Goal: Task Accomplishment & Management: Manage account settings

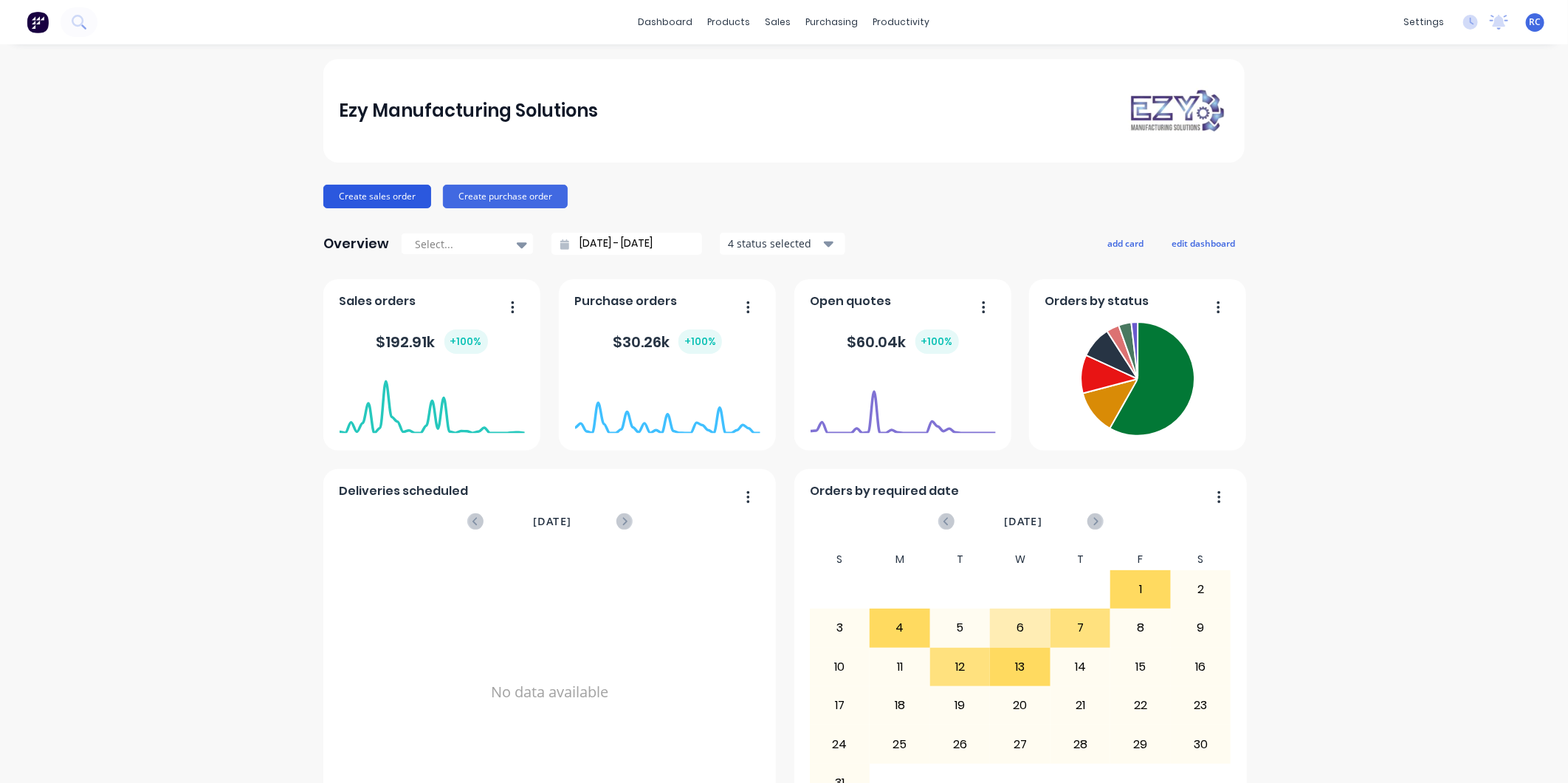
click at [371, 194] on button "Create sales order" at bounding box center [378, 196] width 108 height 23
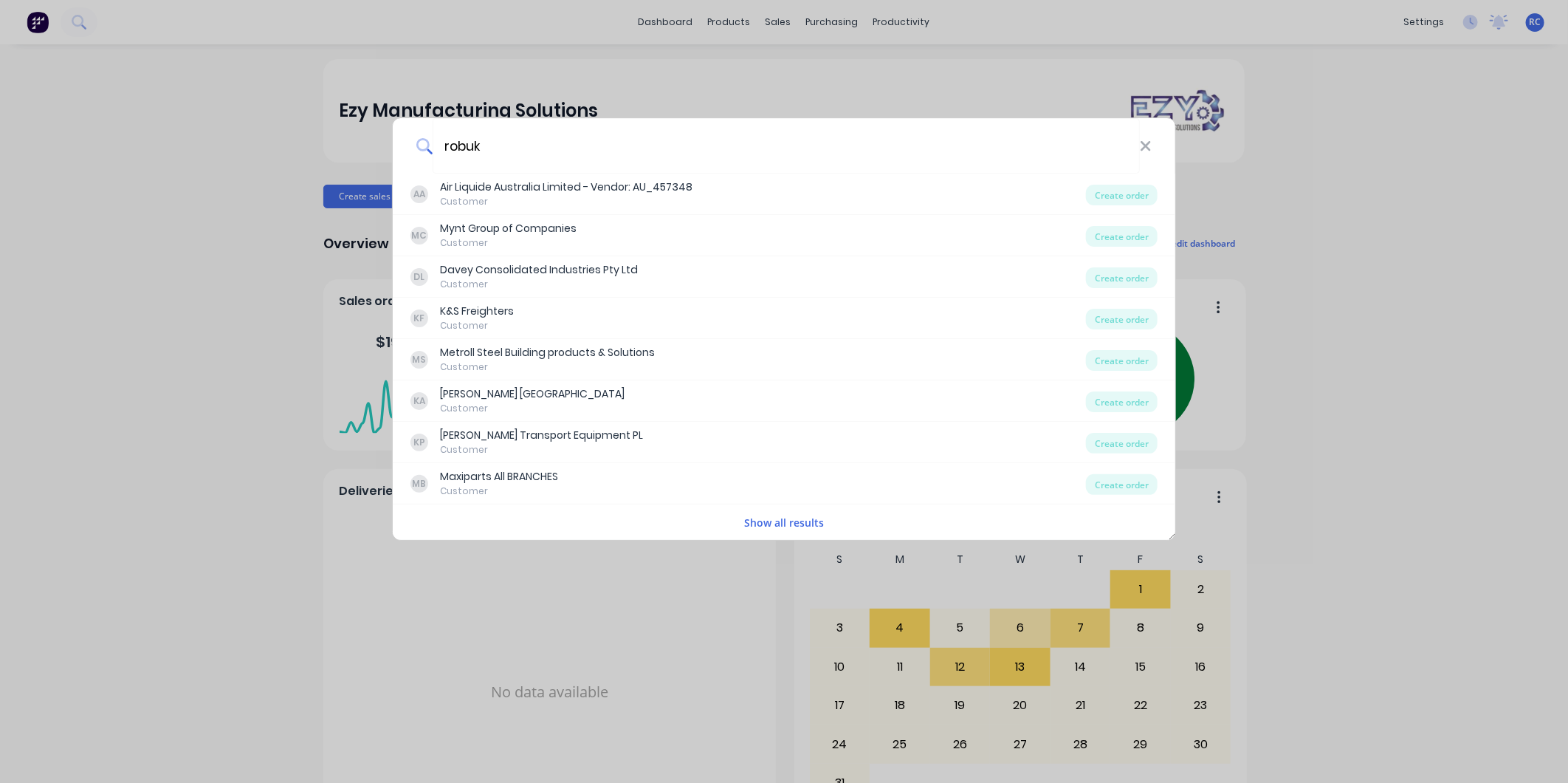
type input "robuk"
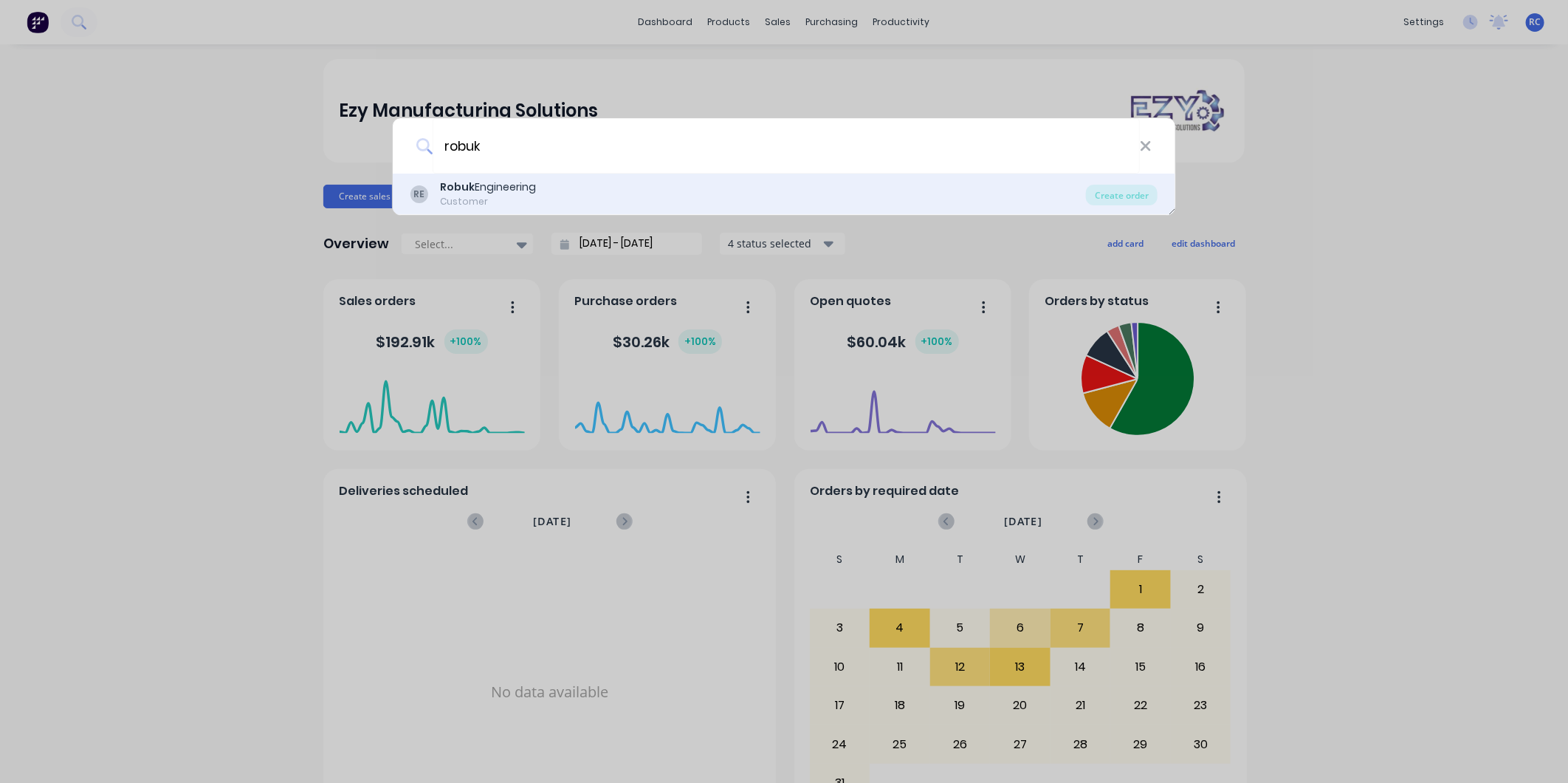
click at [545, 187] on div "RE Robuk Engineering Customer" at bounding box center [748, 194] width 675 height 29
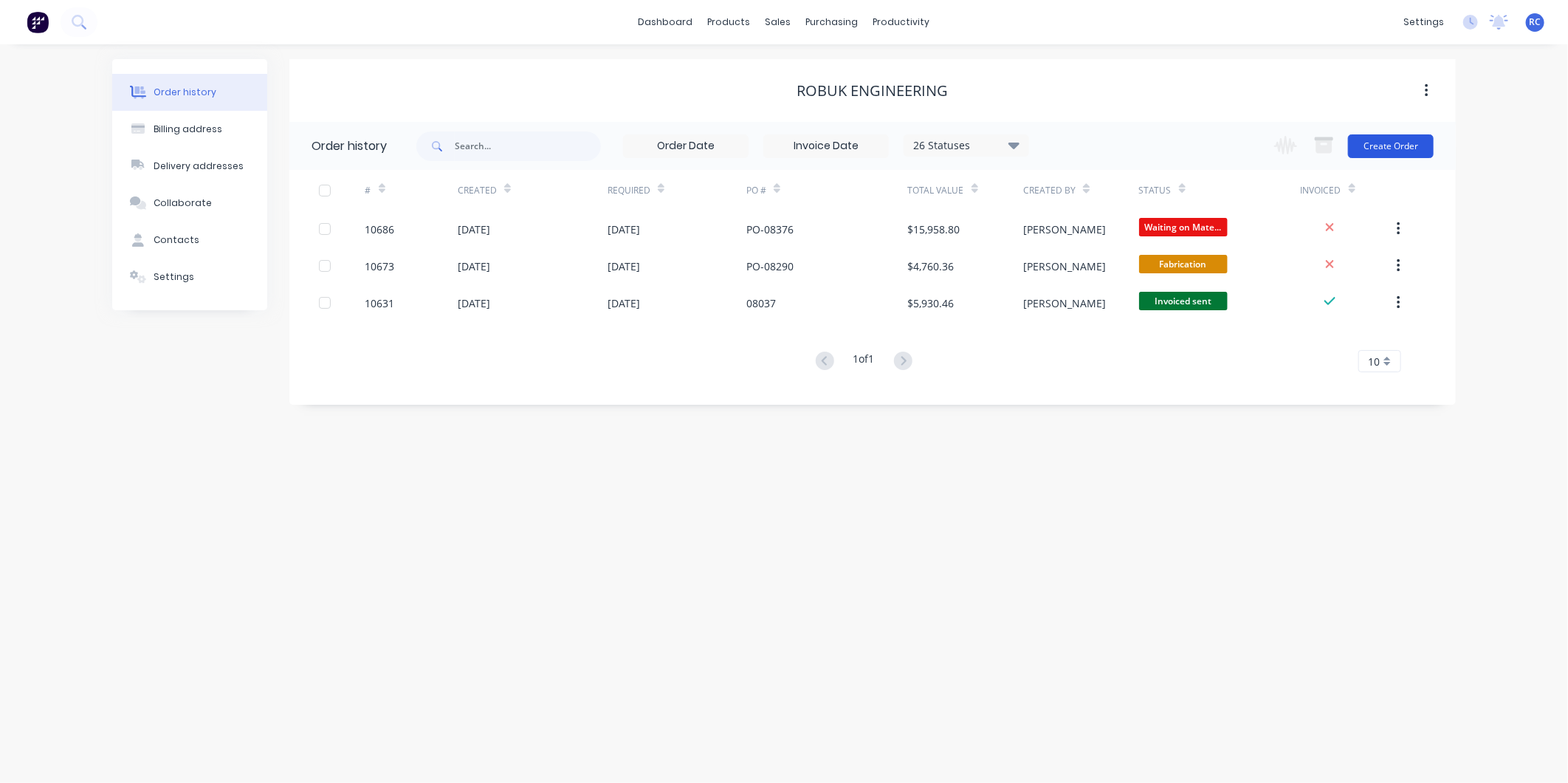
click at [1395, 149] on button "Create Order" at bounding box center [1391, 146] width 86 height 23
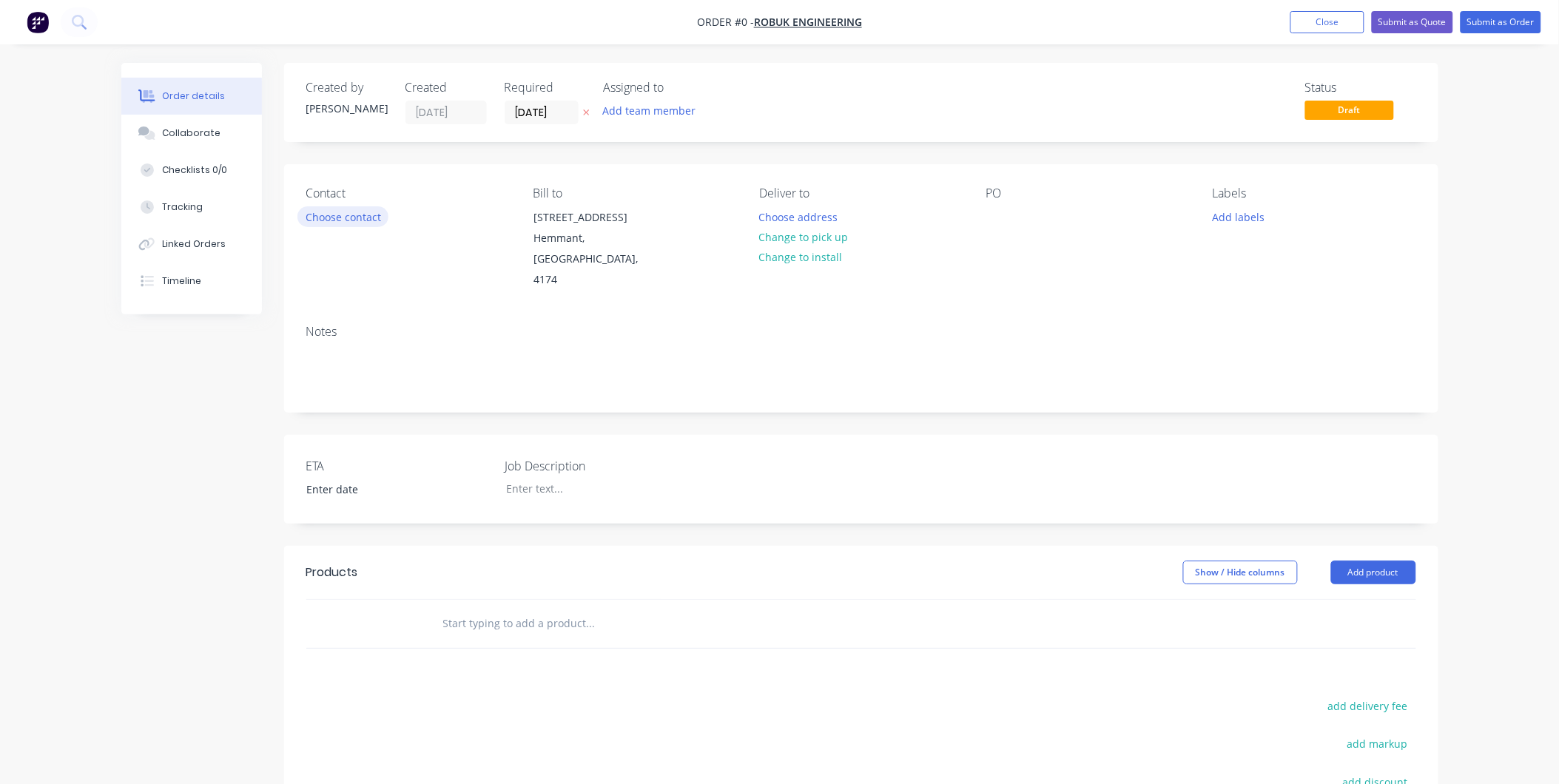
click at [316, 225] on button "Choose contact" at bounding box center [343, 216] width 91 height 20
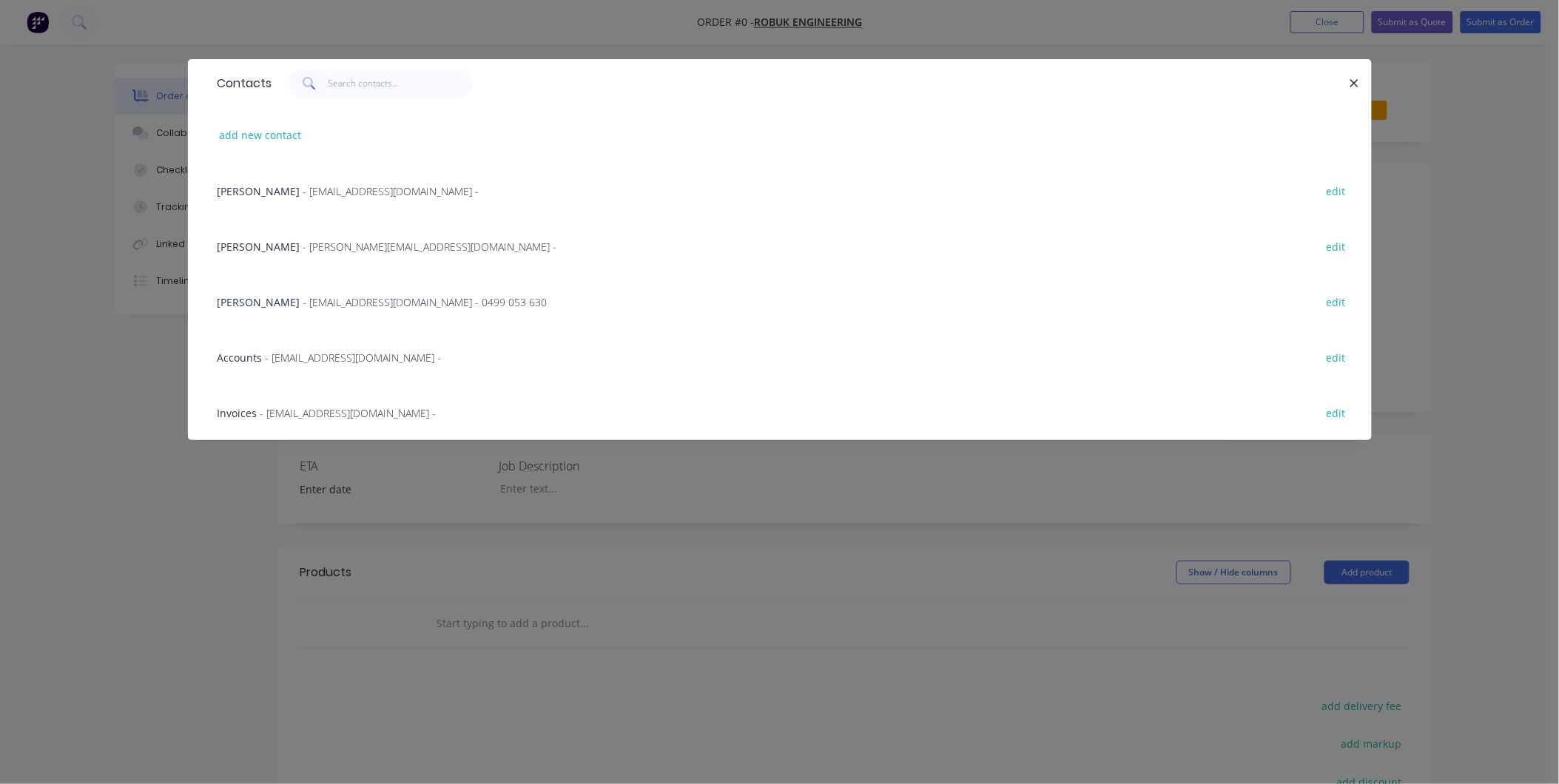
click at [303, 300] on span "- stores@robuk.com.au - 0499 053 630" at bounding box center [425, 302] width 244 height 15
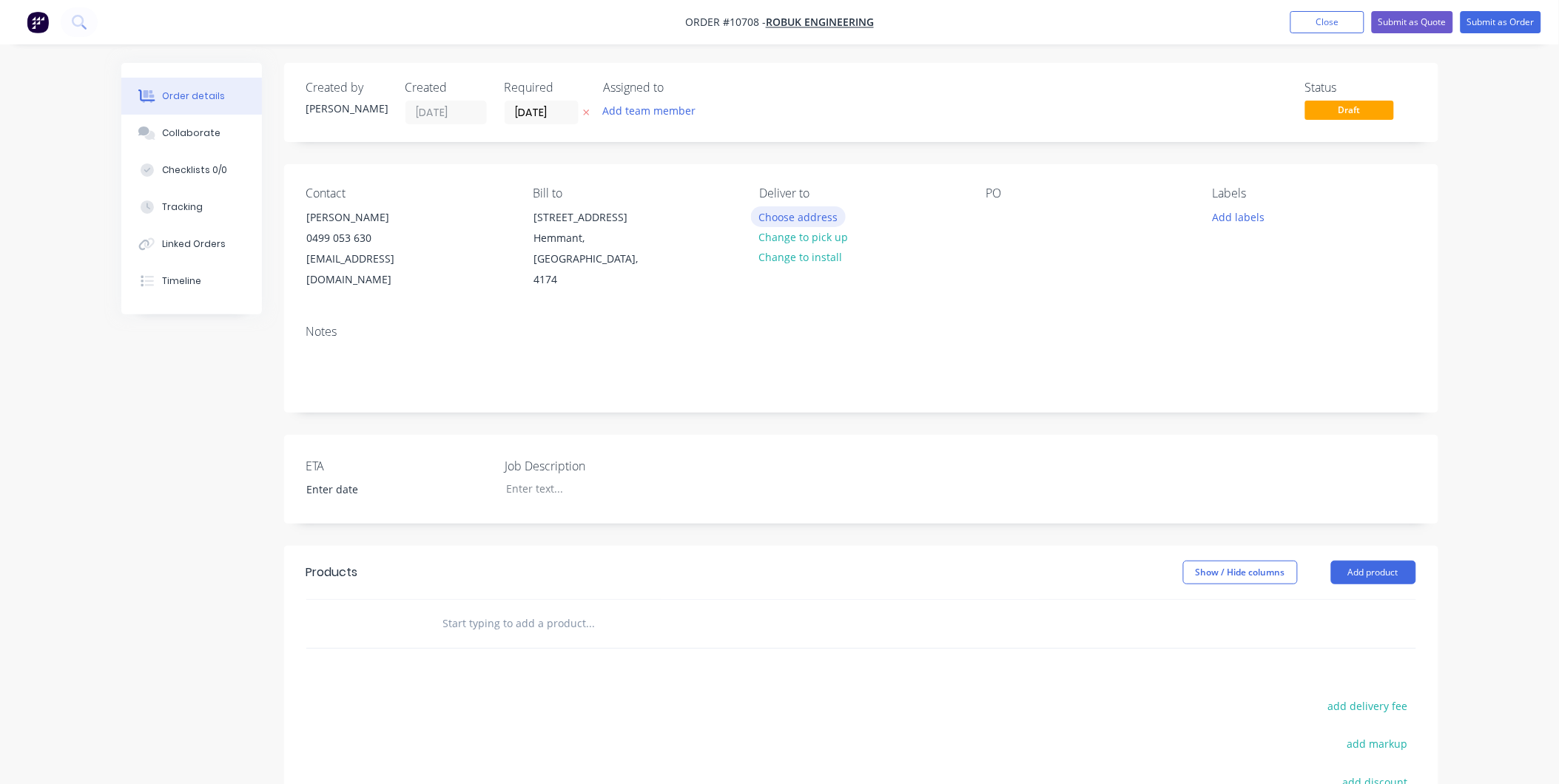
click at [801, 209] on button "Choose address" at bounding box center [799, 216] width 95 height 20
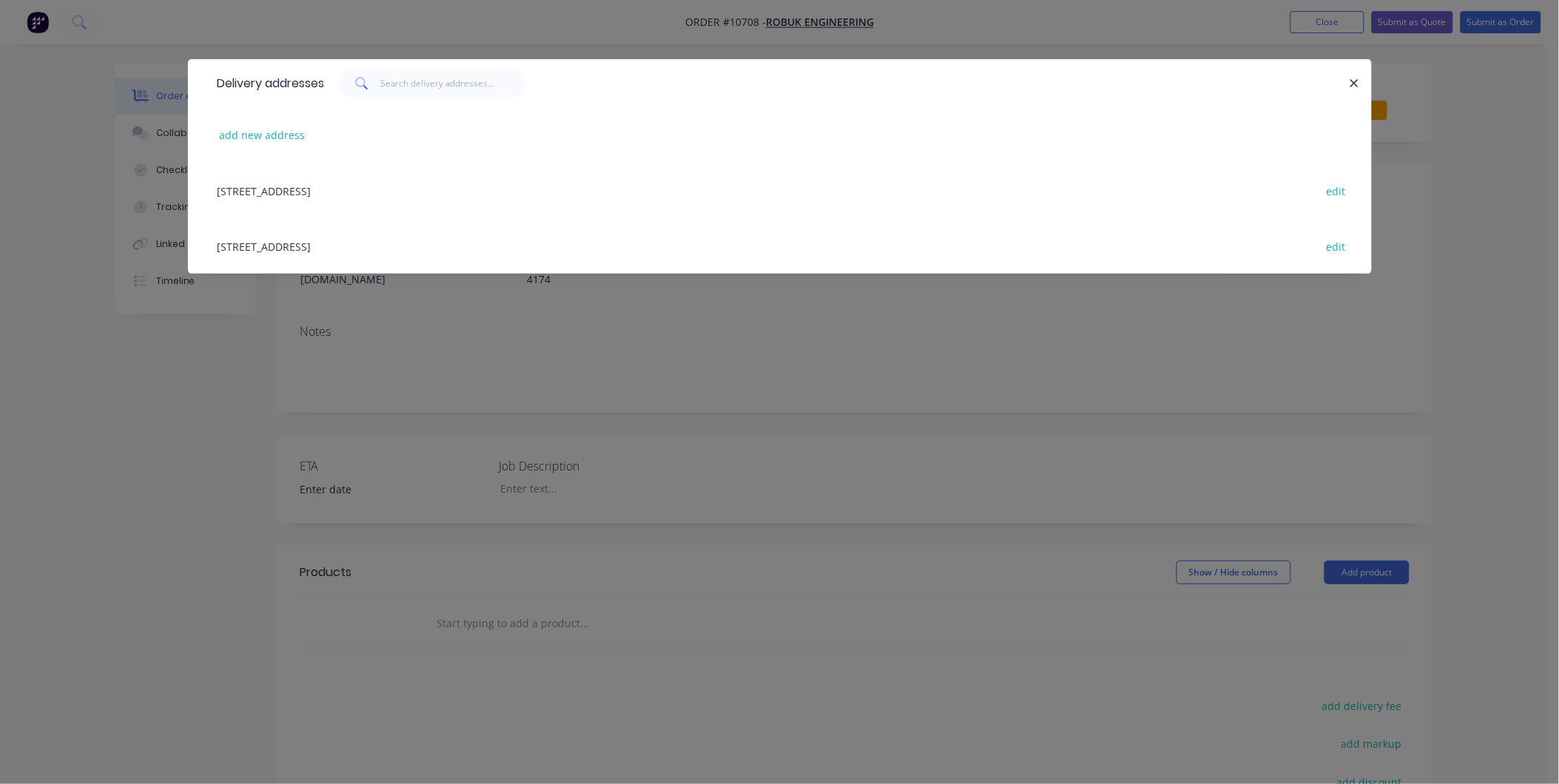
click at [334, 190] on div "1294 Lytton Road, Hemmant, Queensland, Australia, 4174 edit" at bounding box center [780, 190] width 1140 height 55
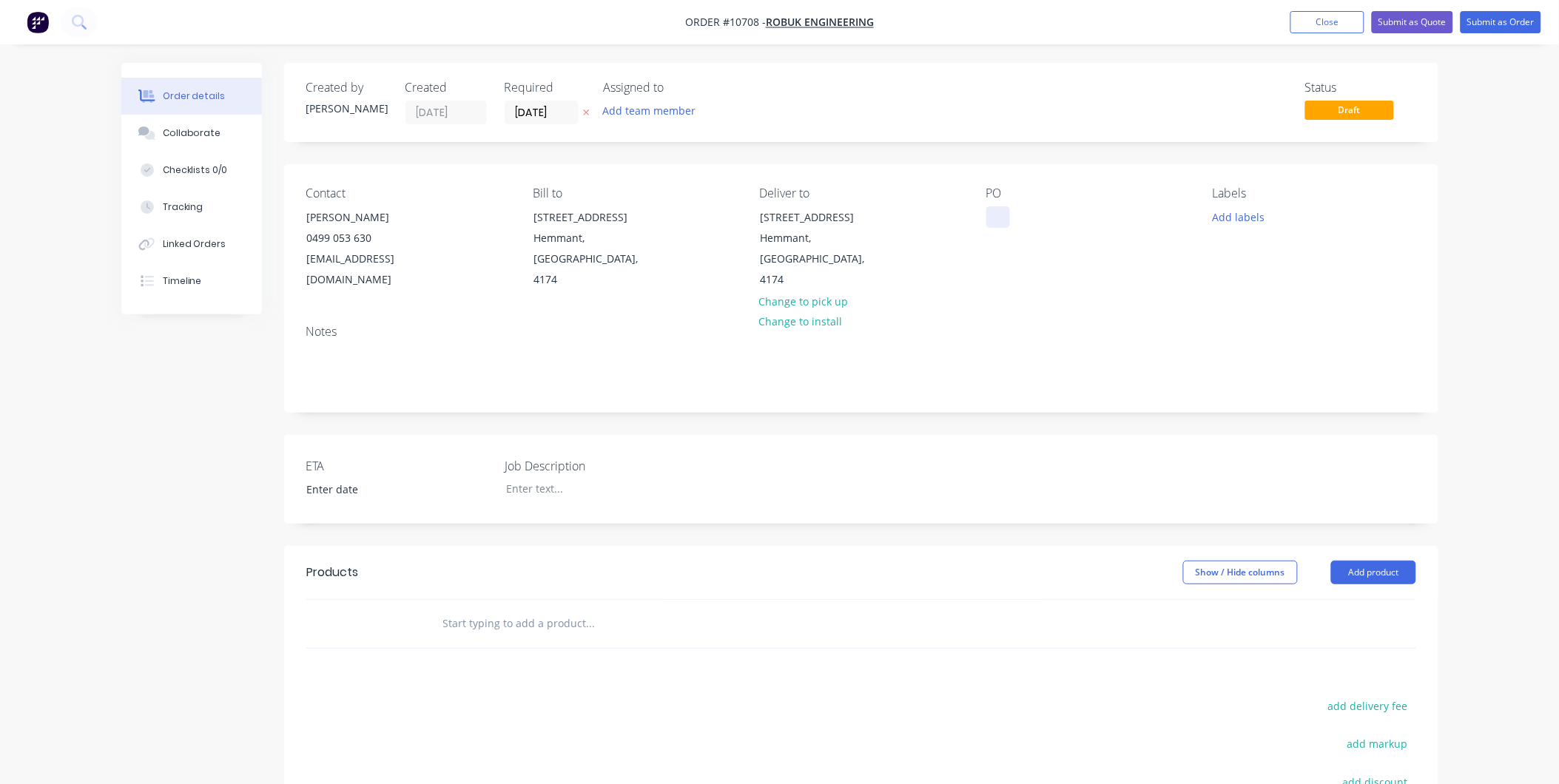
click at [1001, 212] on div at bounding box center [998, 217] width 23 height 21
click at [576, 478] on div at bounding box center [587, 489] width 185 height 21
click at [589, 609] on input "text" at bounding box center [591, 623] width 296 height 30
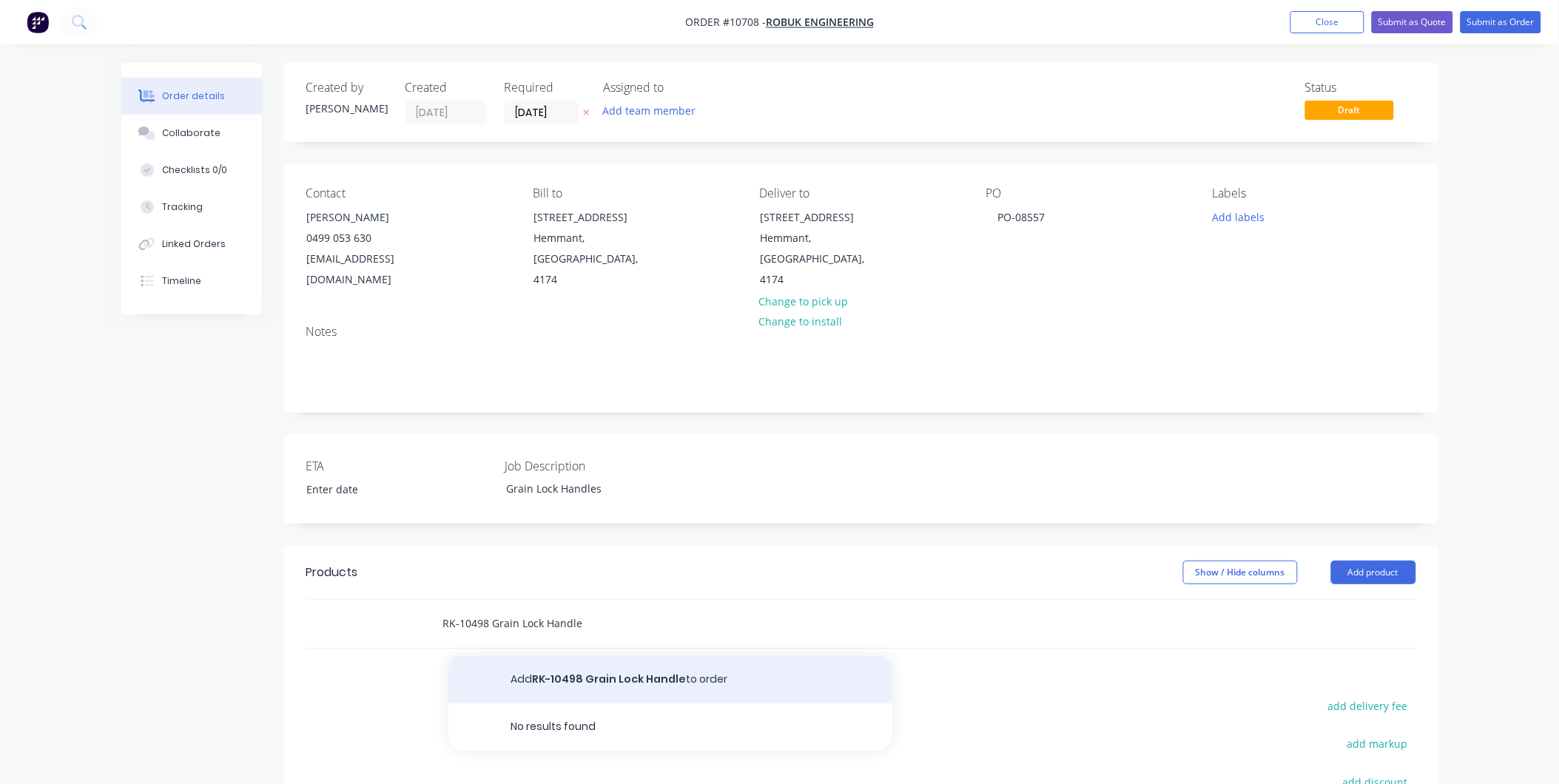
type input "RK-10498 Grain Lock Handle"
click at [581, 663] on button "Add RK-10498 Grain Lock Handle to order" at bounding box center [670, 679] width 444 height 47
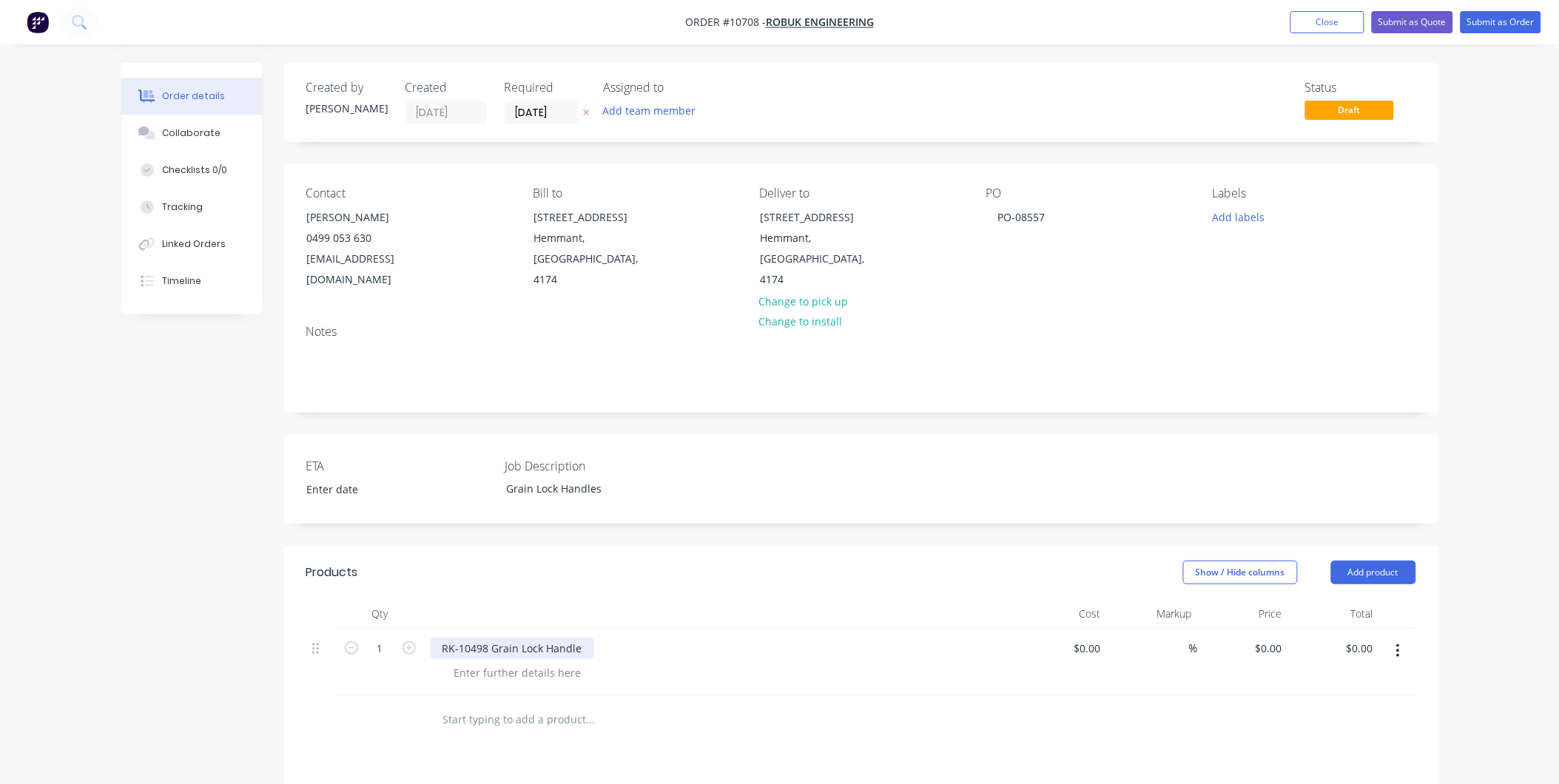
click at [585, 638] on div "RK-10498 Grain Lock Handle" at bounding box center [512, 648] width 164 height 21
drag, startPoint x: 1278, startPoint y: 623, endPoint x: 1282, endPoint y: 657, distance: 34.2
click at [1277, 638] on input "0" at bounding box center [1280, 648] width 17 height 21
type input "$134.363"
type input "$134.36"
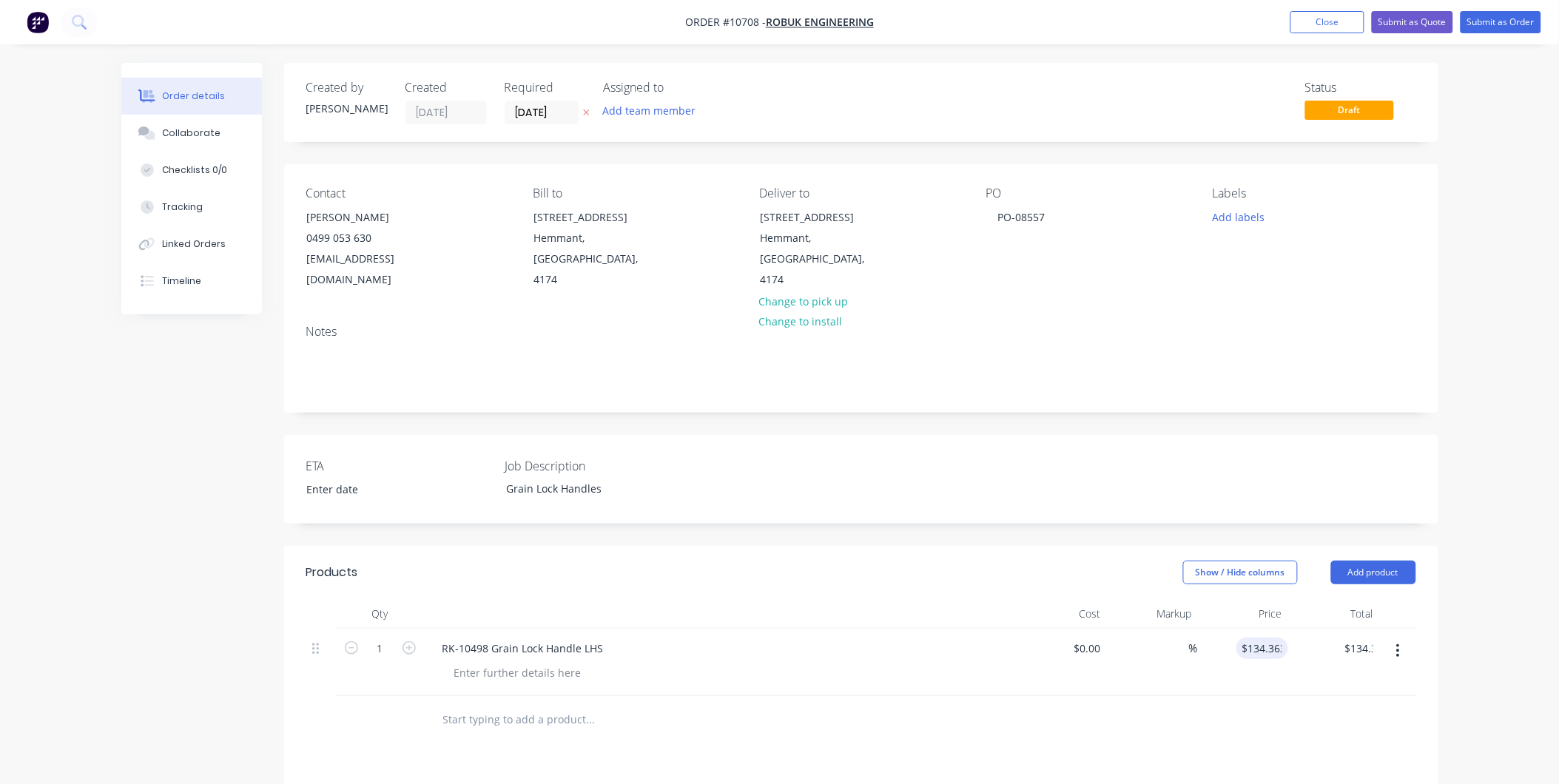
click at [1209, 696] on div at bounding box center [861, 720] width 1110 height 48
click at [1396, 643] on icon "button" at bounding box center [1398, 650] width 4 height 16
click at [1356, 709] on div "Duplicate" at bounding box center [1346, 719] width 114 height 21
click at [482, 705] on div "RK-10498 Grain Lock Handle LHS" at bounding box center [523, 715] width 185 height 21
click at [485, 705] on div "RK-10498 Grain Lock Handle RHS" at bounding box center [524, 715] width 187 height 21
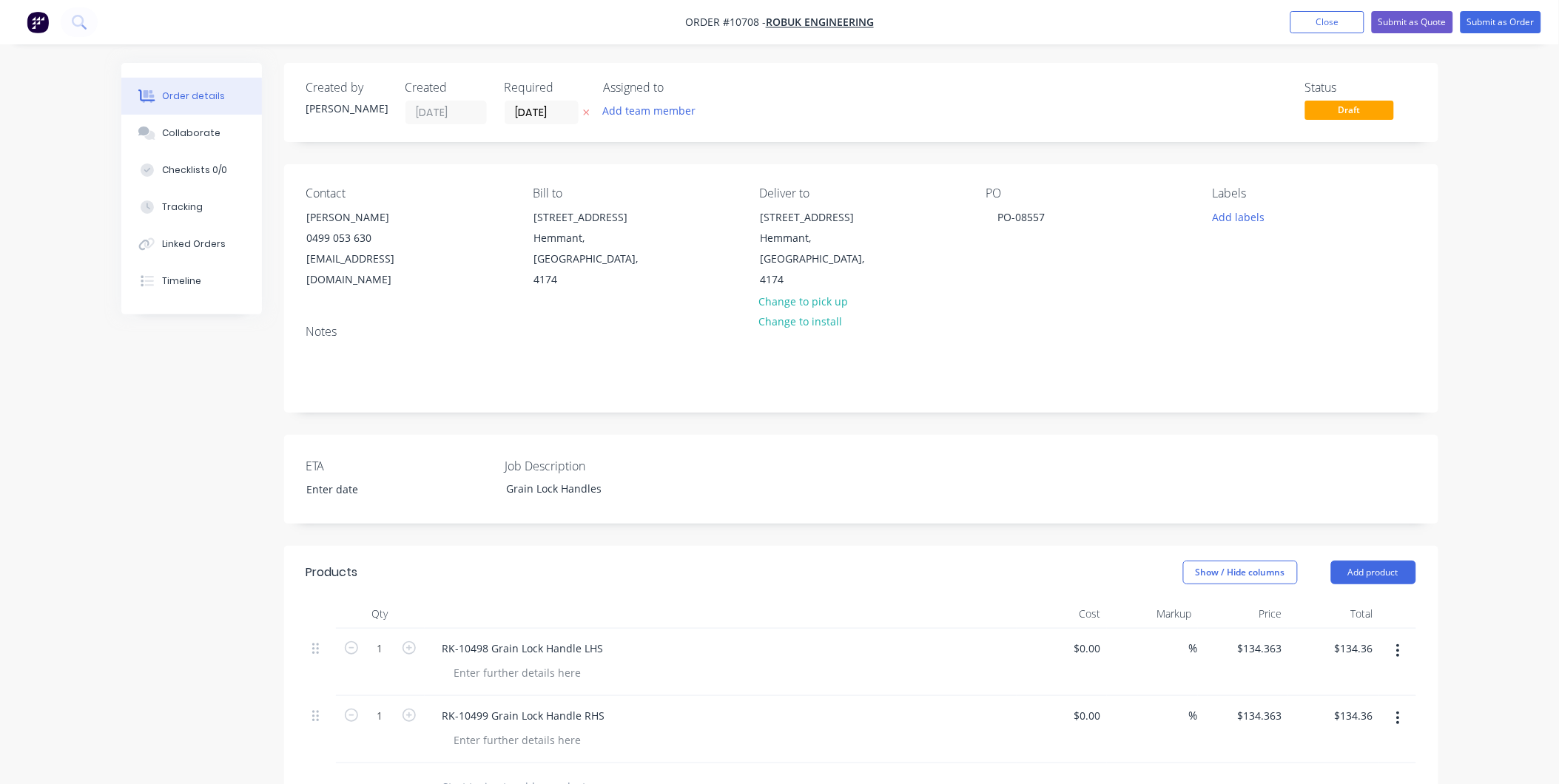
click at [1281, 764] on div at bounding box center [861, 788] width 1110 height 48
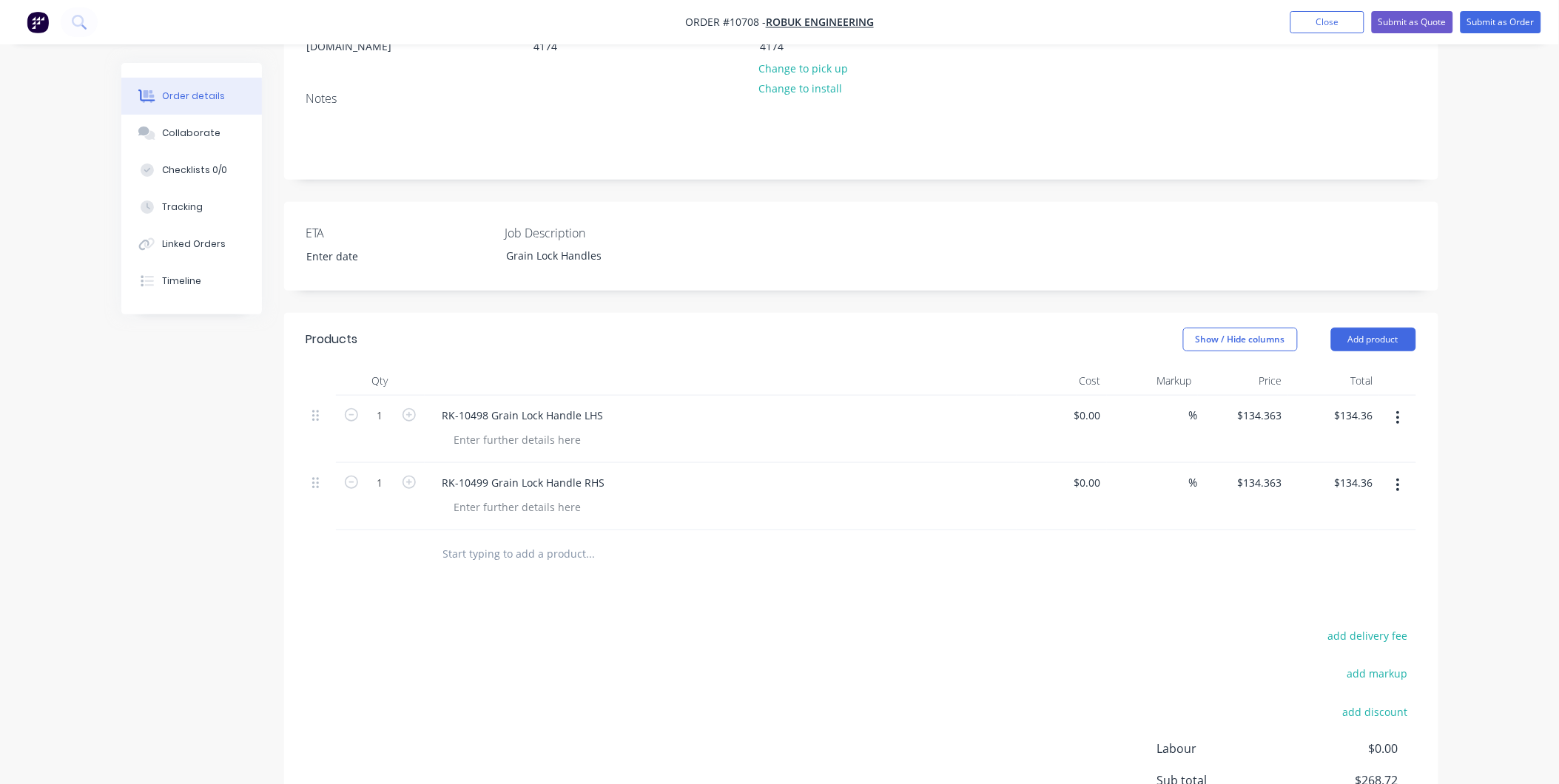
scroll to position [384, 0]
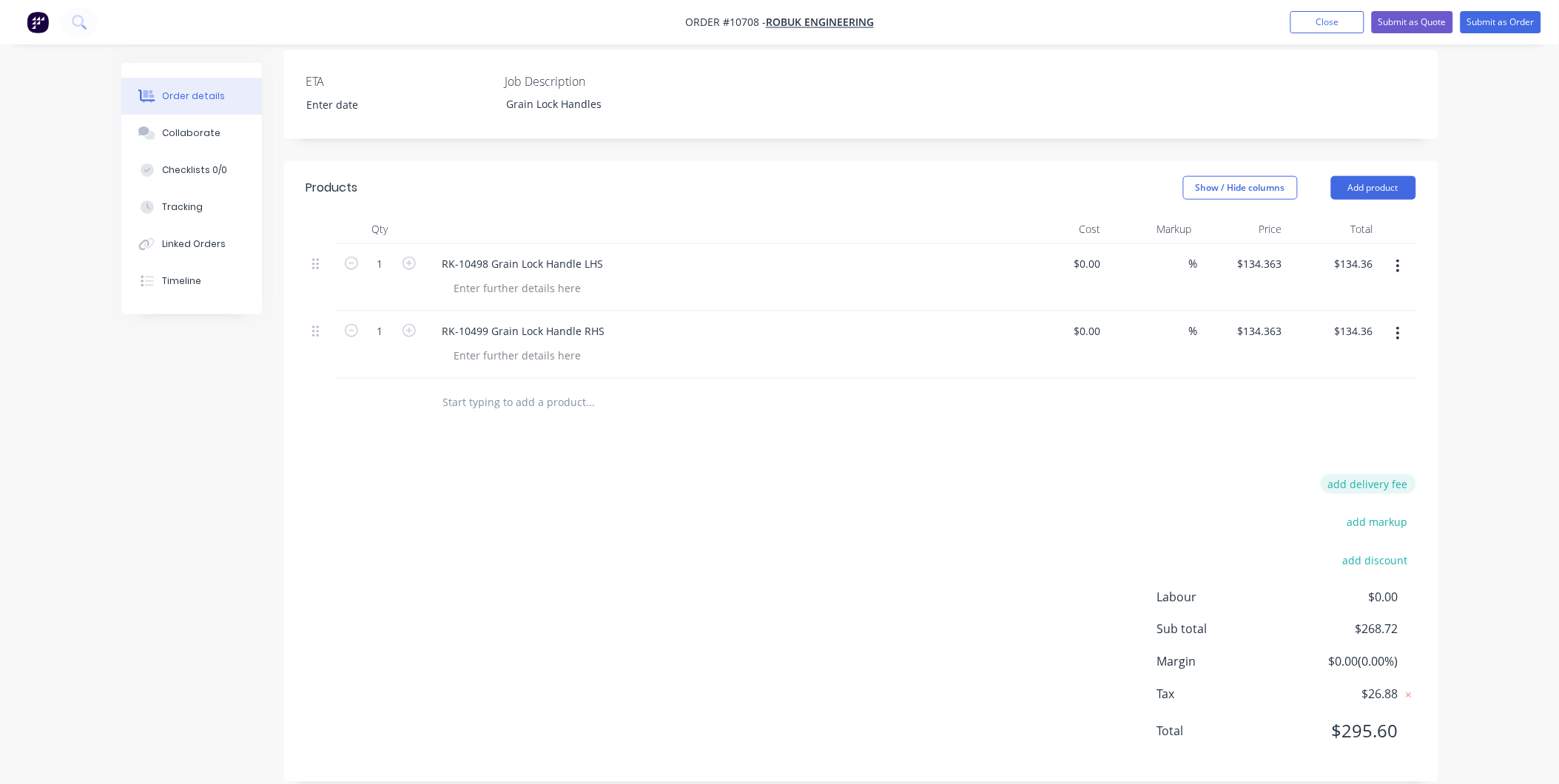
click at [1351, 474] on button "add delivery fee" at bounding box center [1368, 484] width 96 height 20
type input "16.8"
click at [1089, 435] on div "Products Show / Hide columns Add product Qty Cost Markup Price Total 1 RK-10498…" at bounding box center [861, 472] width 1154 height 614
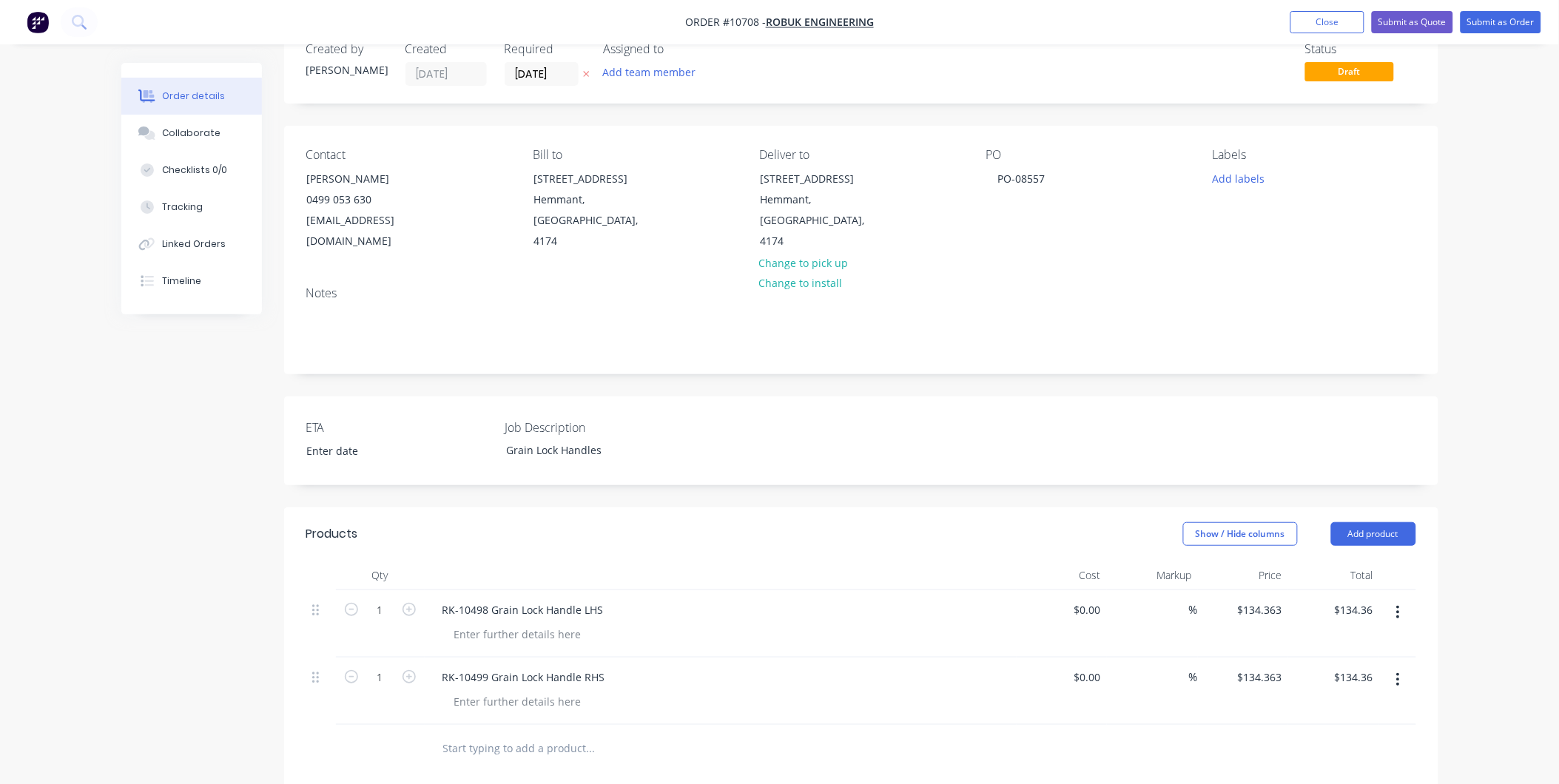
scroll to position [0, 0]
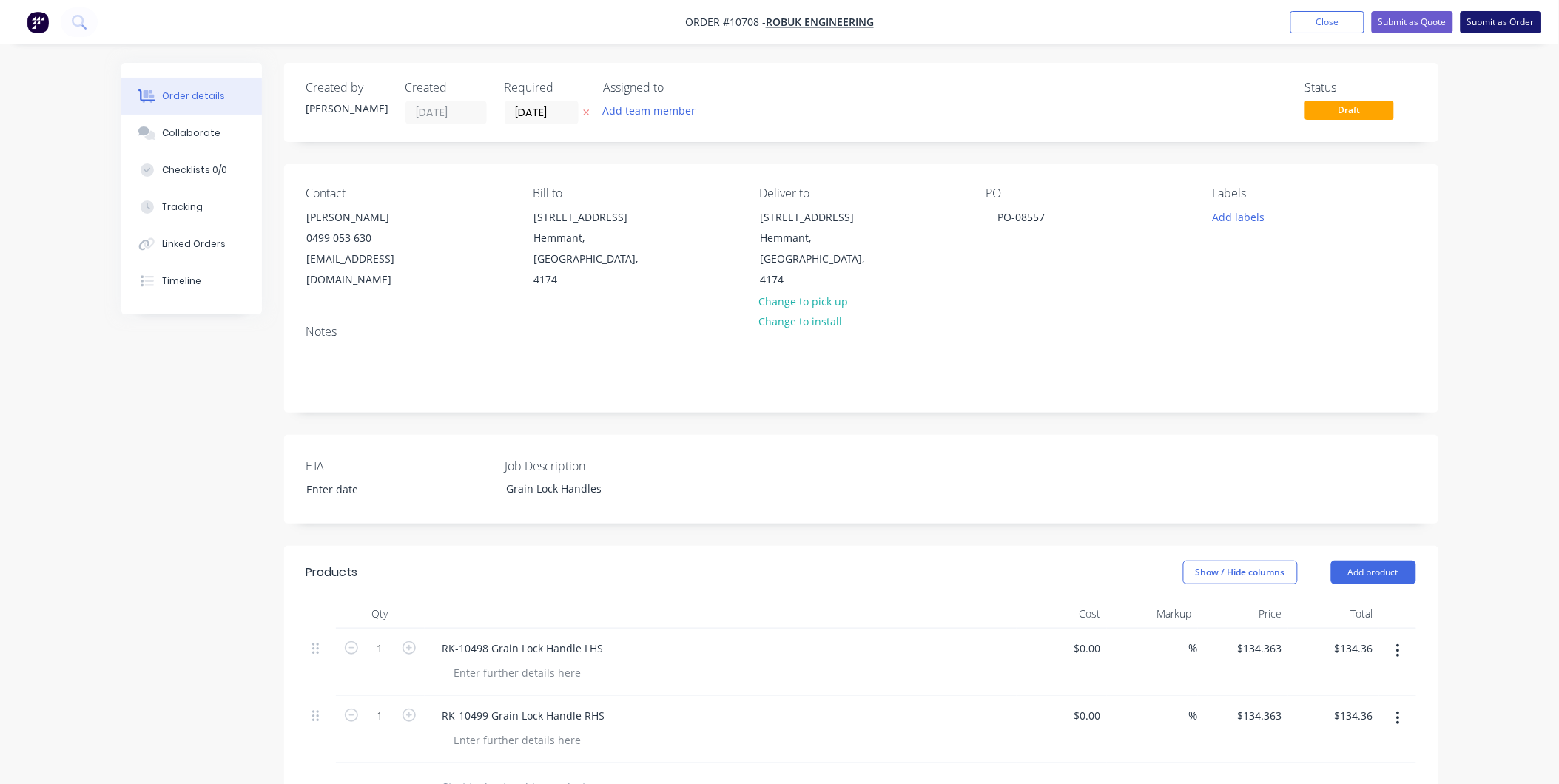
click at [1504, 15] on button "Submit as Order" at bounding box center [1501, 21] width 80 height 22
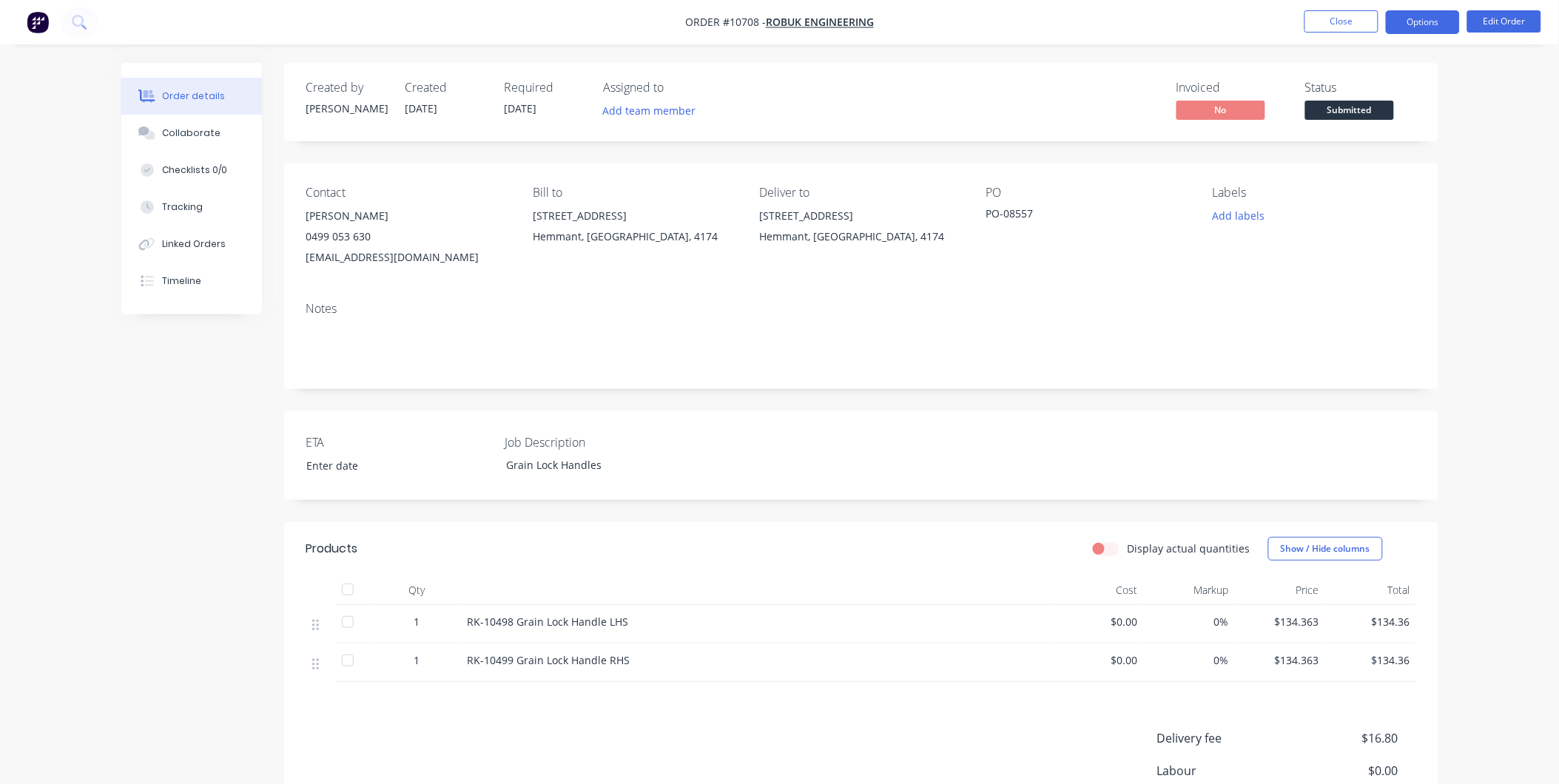
click at [1428, 31] on button "Options" at bounding box center [1422, 22] width 74 height 23
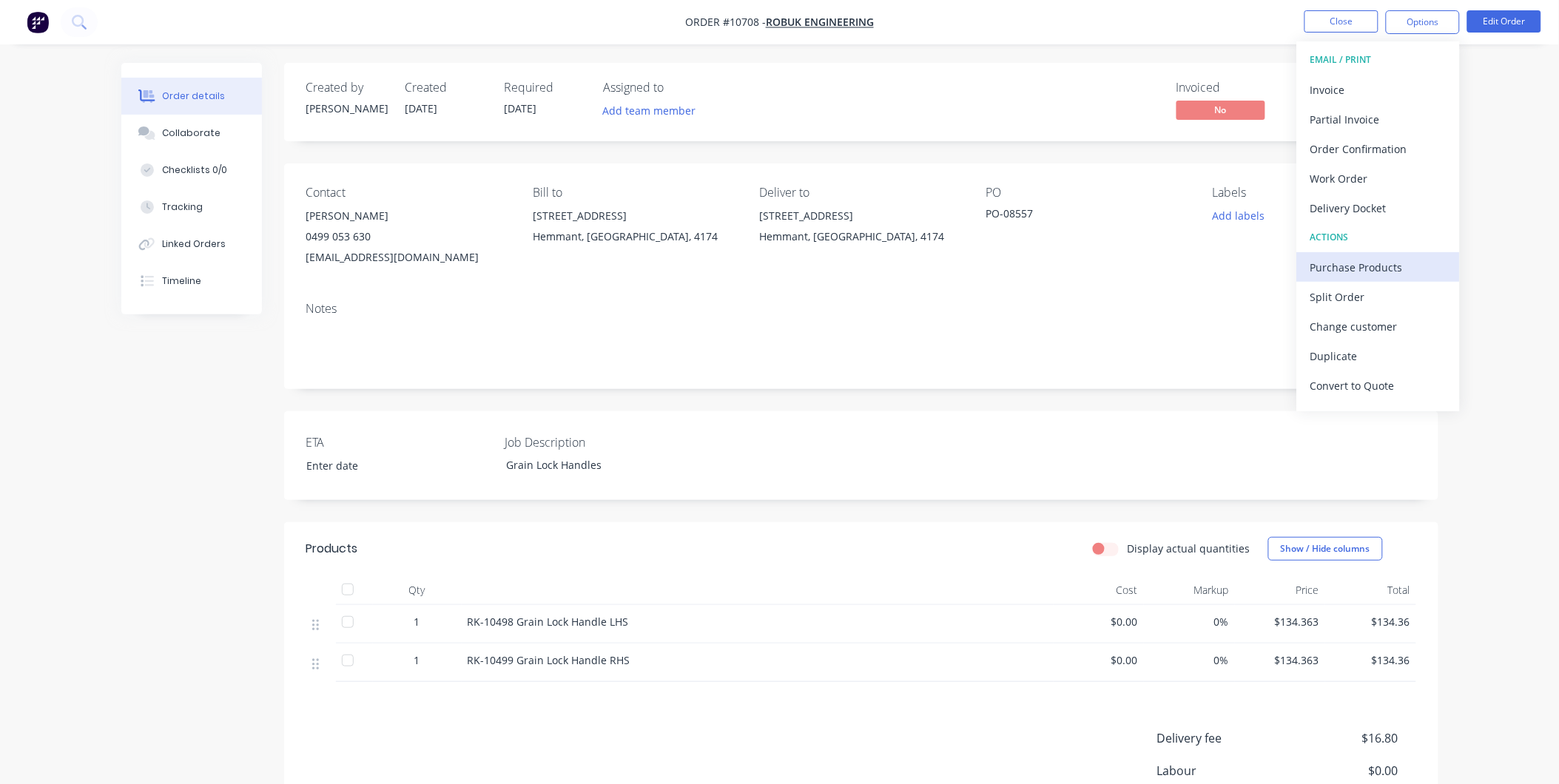
click at [1382, 266] on div "Purchase Products" at bounding box center [1379, 267] width 137 height 21
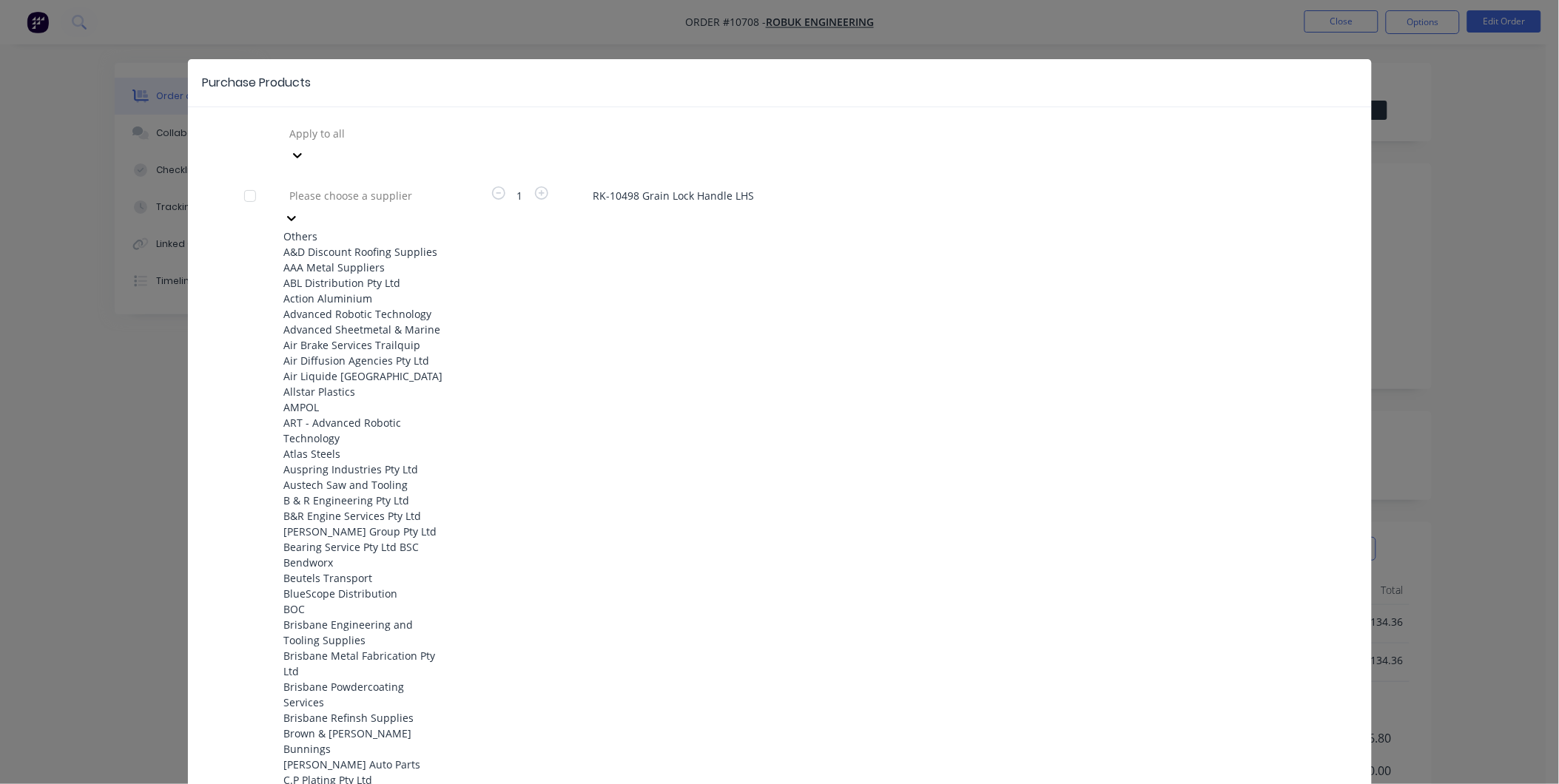
click at [405, 187] on div at bounding box center [395, 196] width 213 height 18
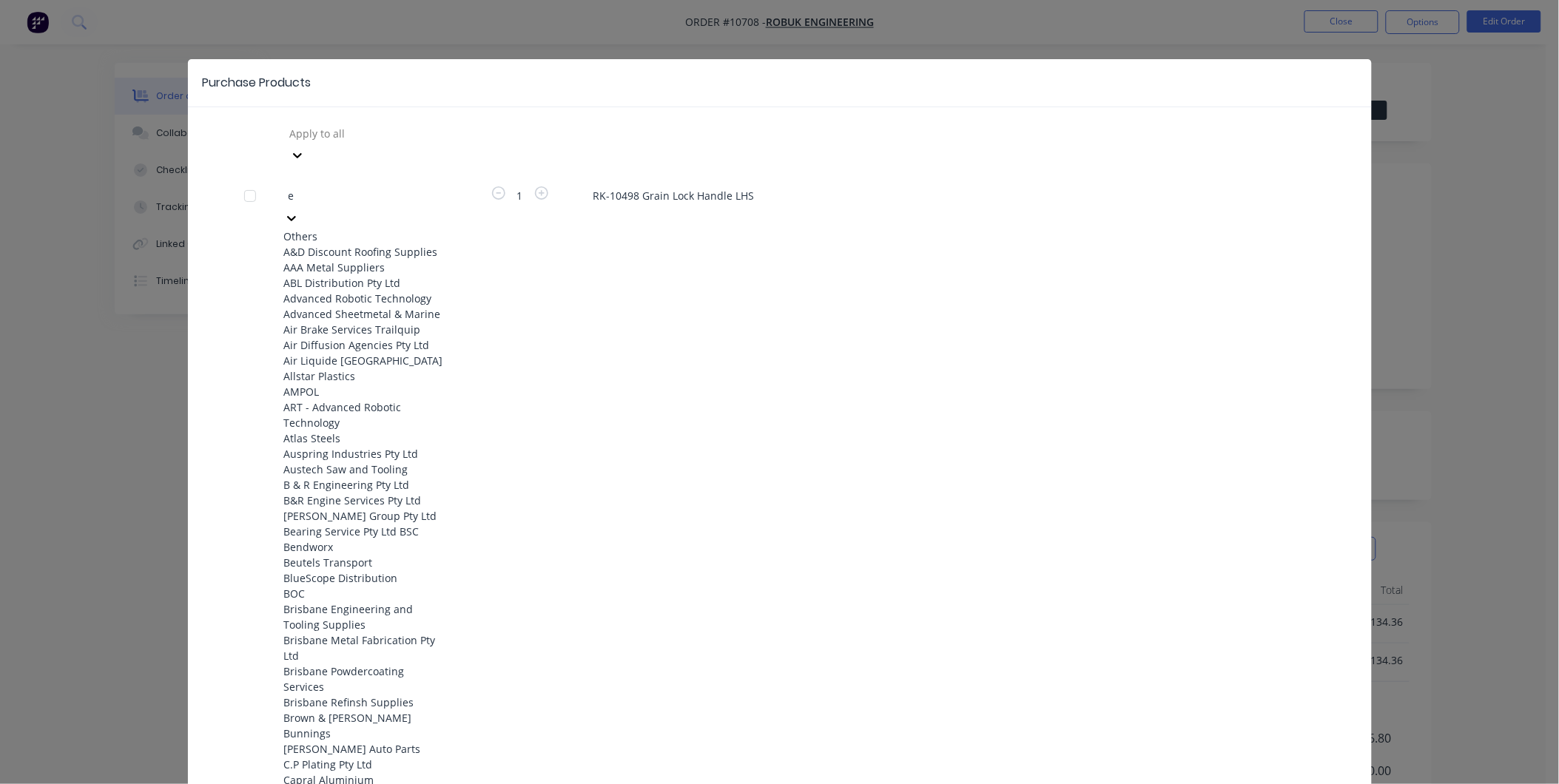
type input "ez"
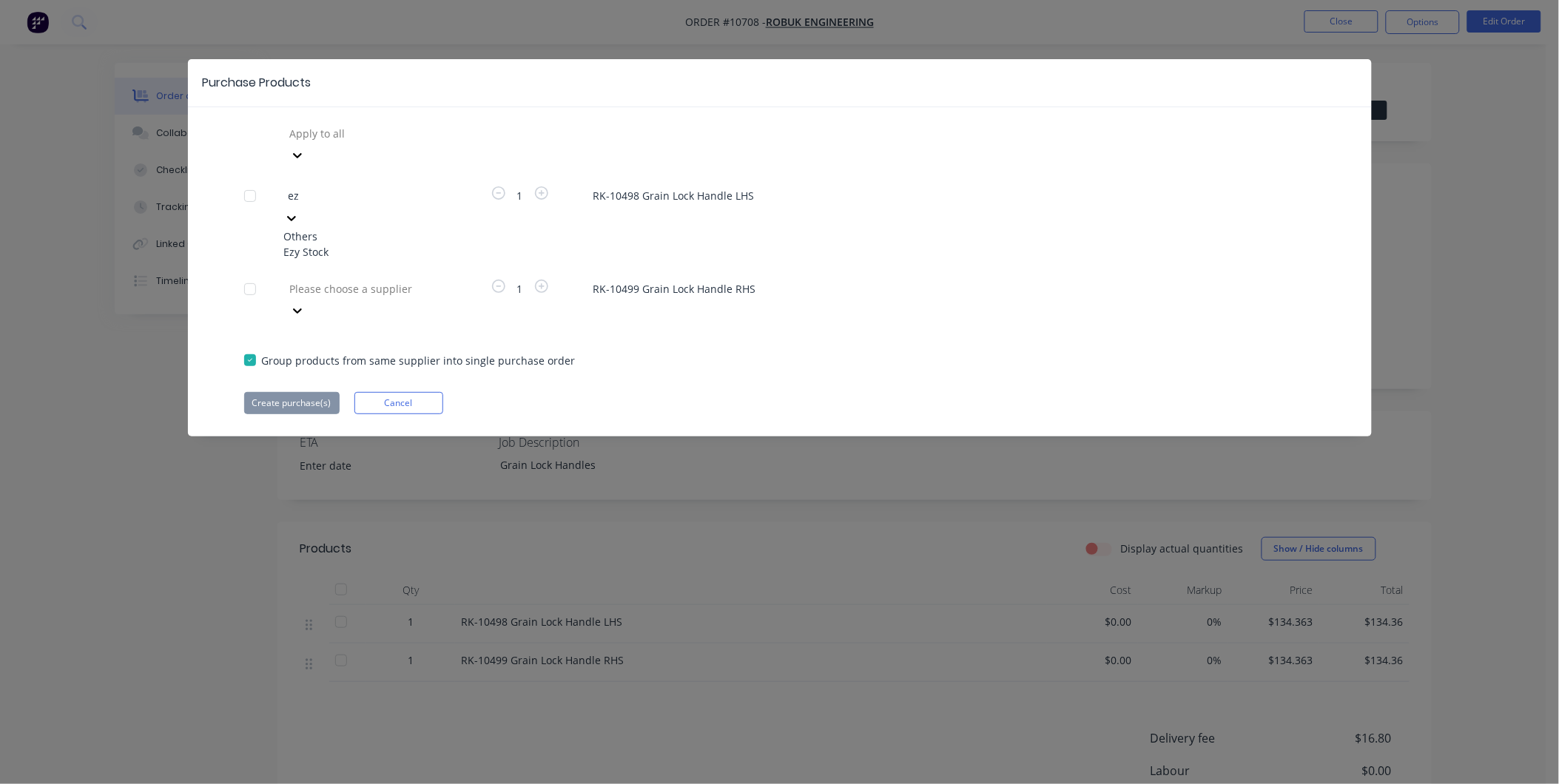
click at [308, 244] on div "Ezy Stock" at bounding box center [365, 252] width 163 height 15
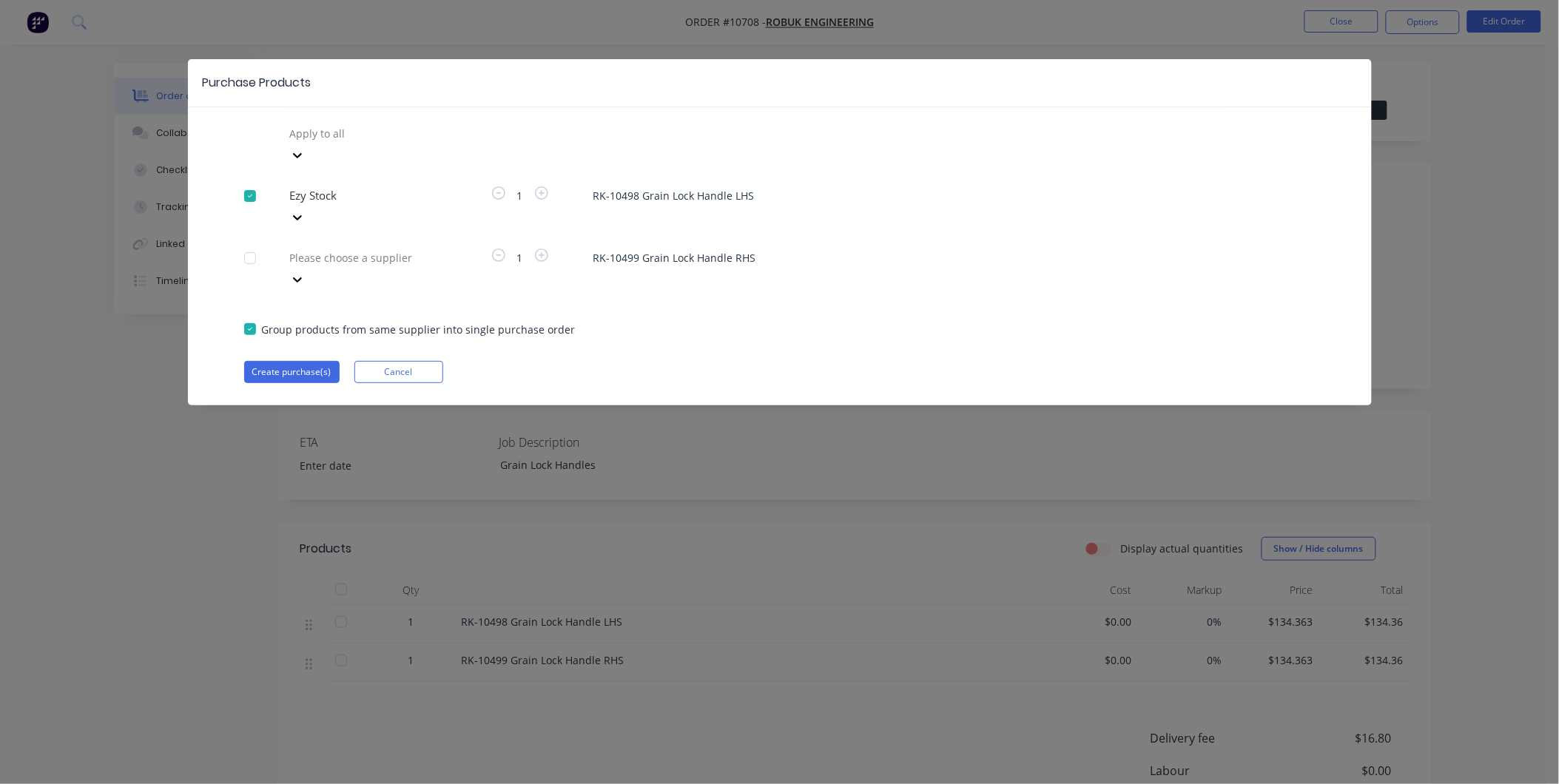
click at [315, 143] on div at bounding box center [395, 133] width 213 height 18
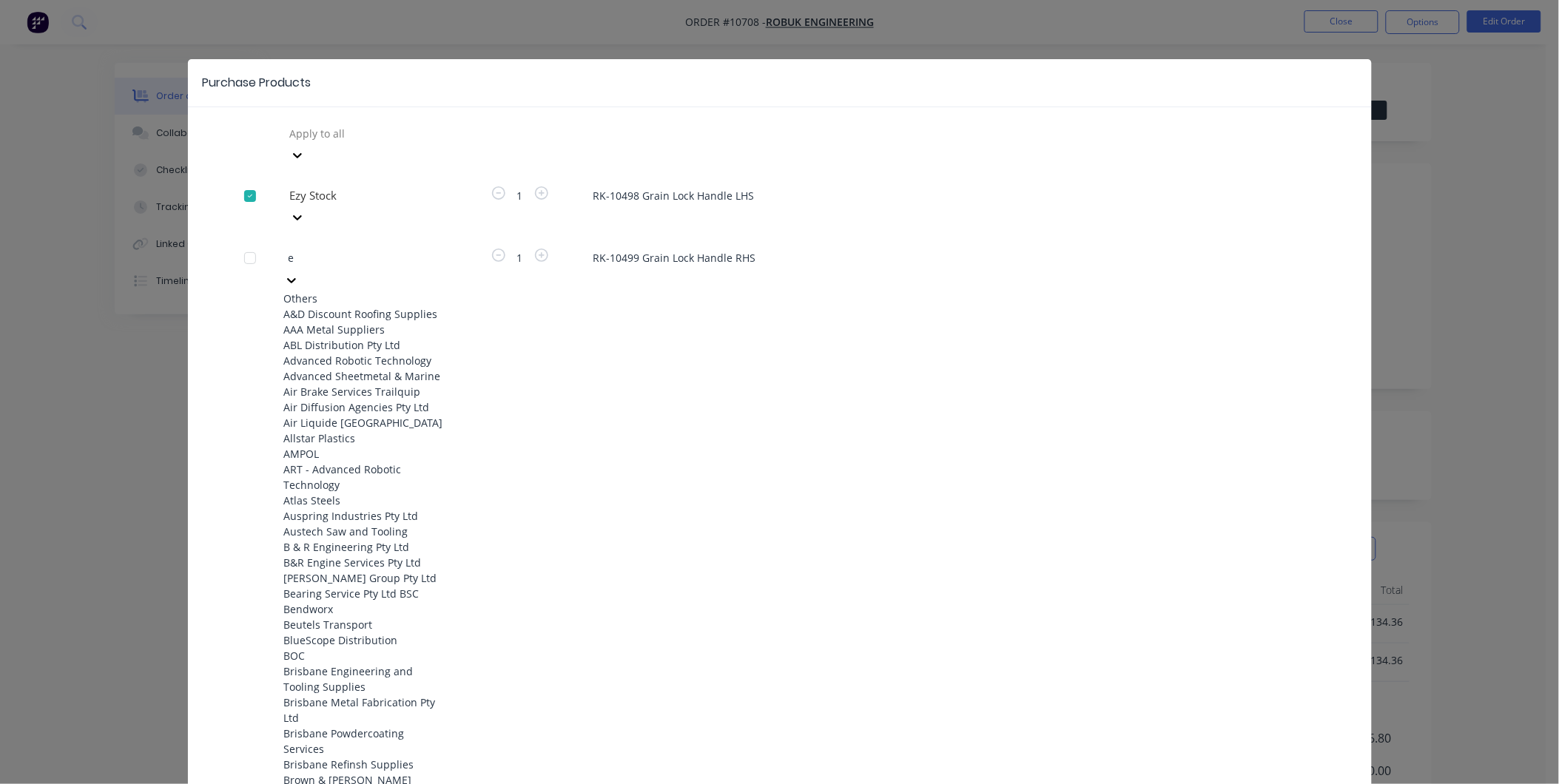
type input "ez"
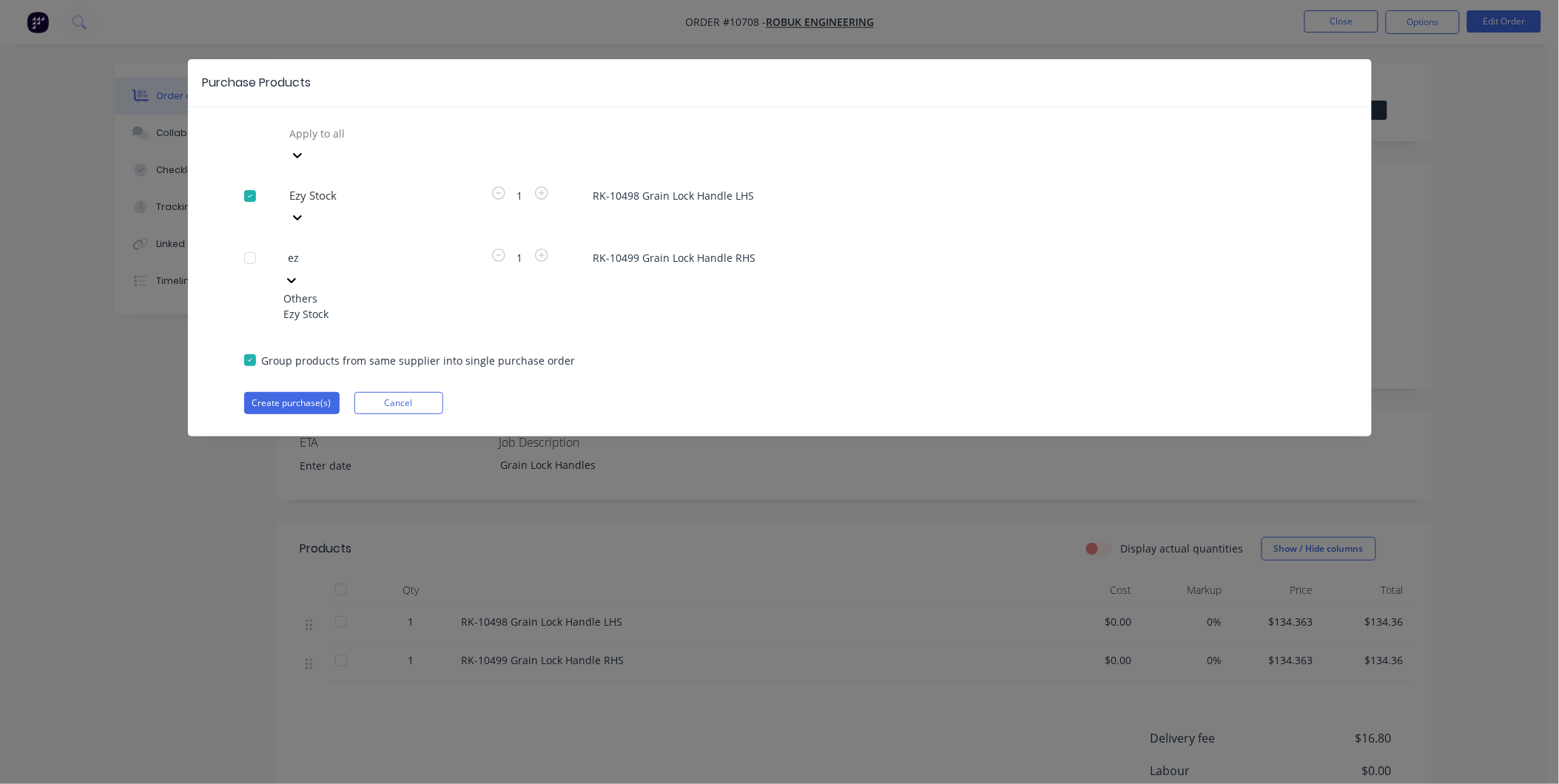
click at [338, 306] on div "Ezy Stock" at bounding box center [365, 314] width 163 height 15
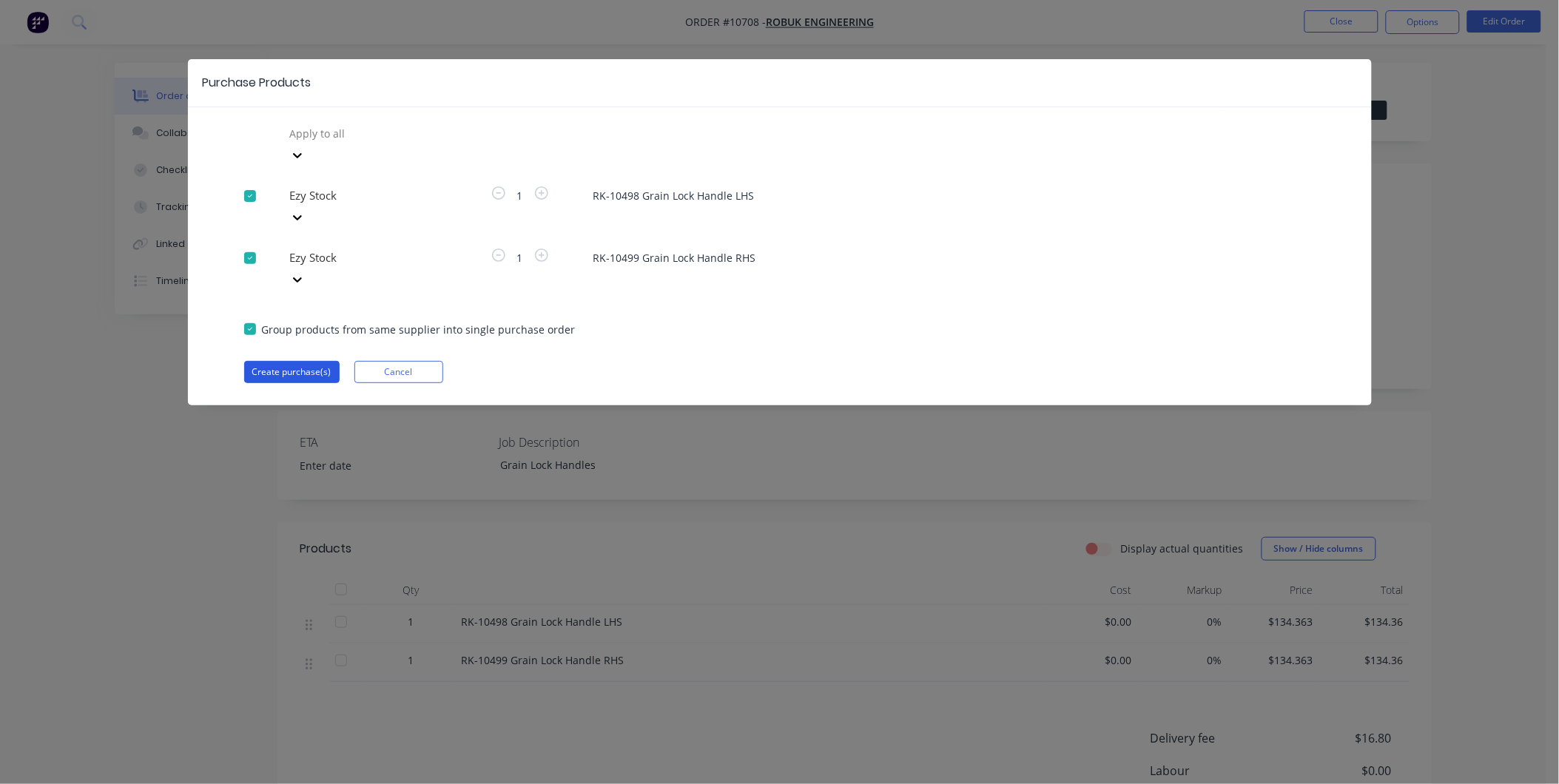
click at [311, 361] on button "Create purchase(s)" at bounding box center [291, 372] width 96 height 22
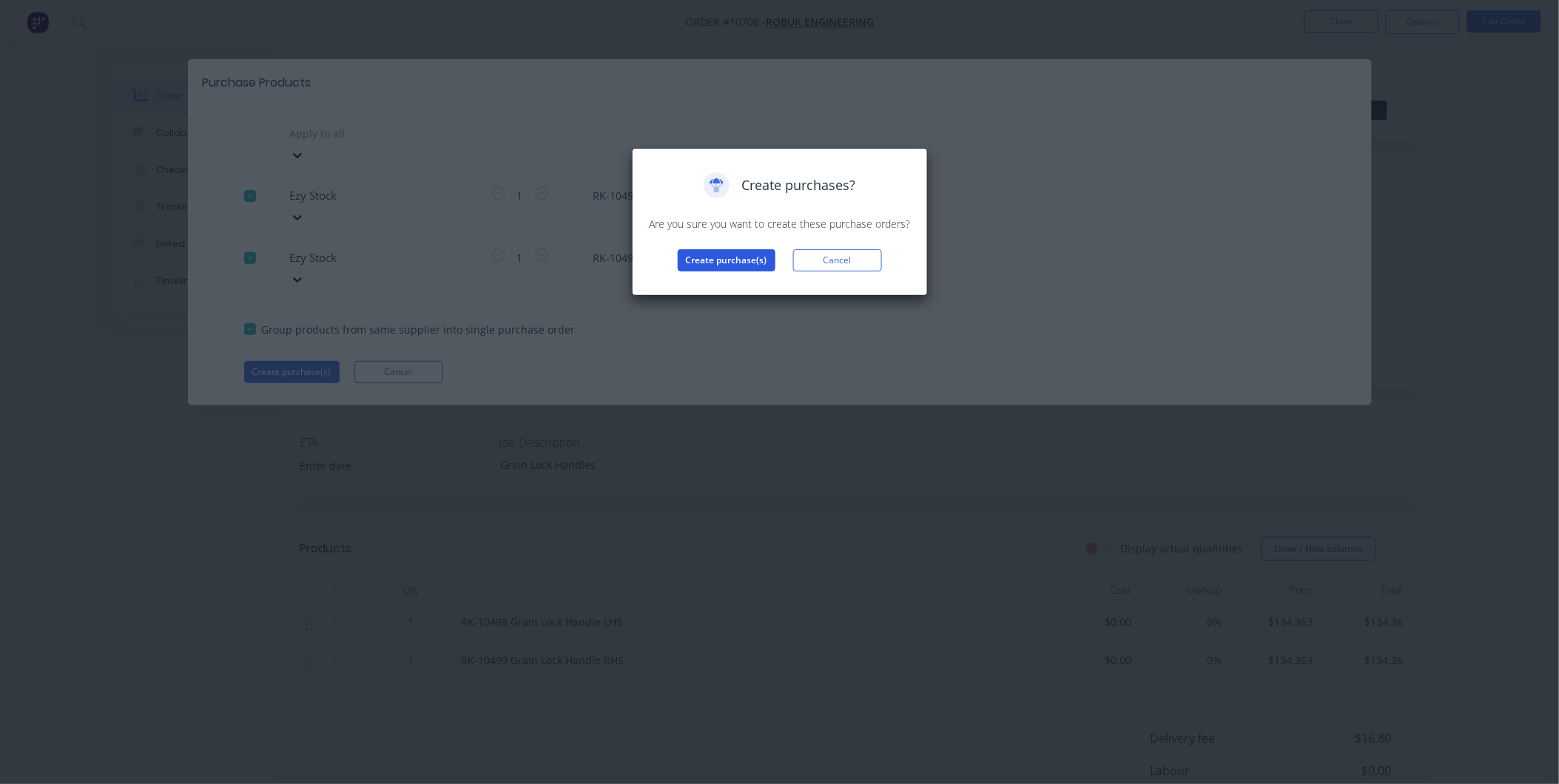
click at [740, 260] on button "Create purchase(s)" at bounding box center [726, 260] width 98 height 22
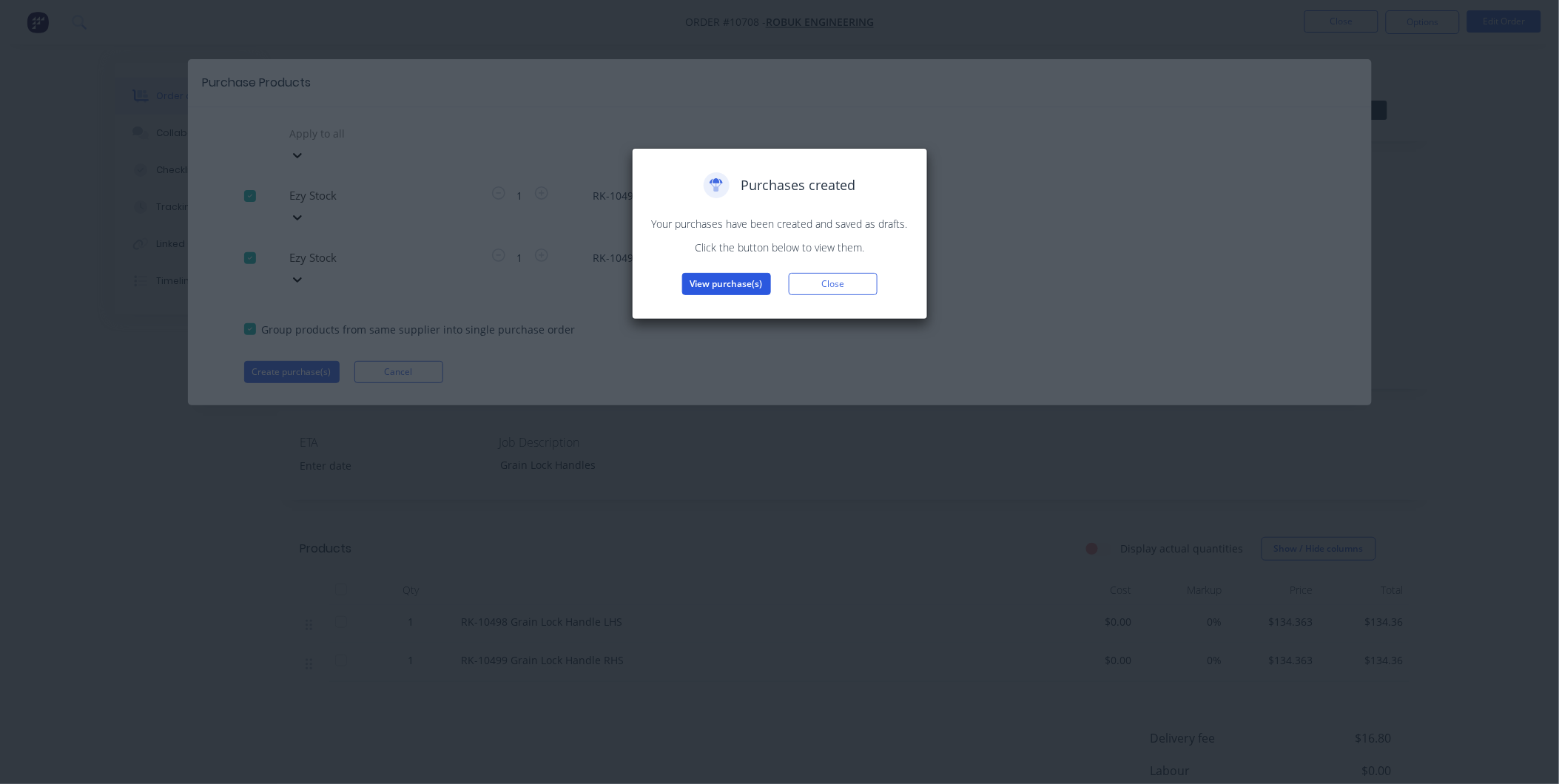
click at [737, 286] on button "View purchase(s)" at bounding box center [727, 284] width 89 height 22
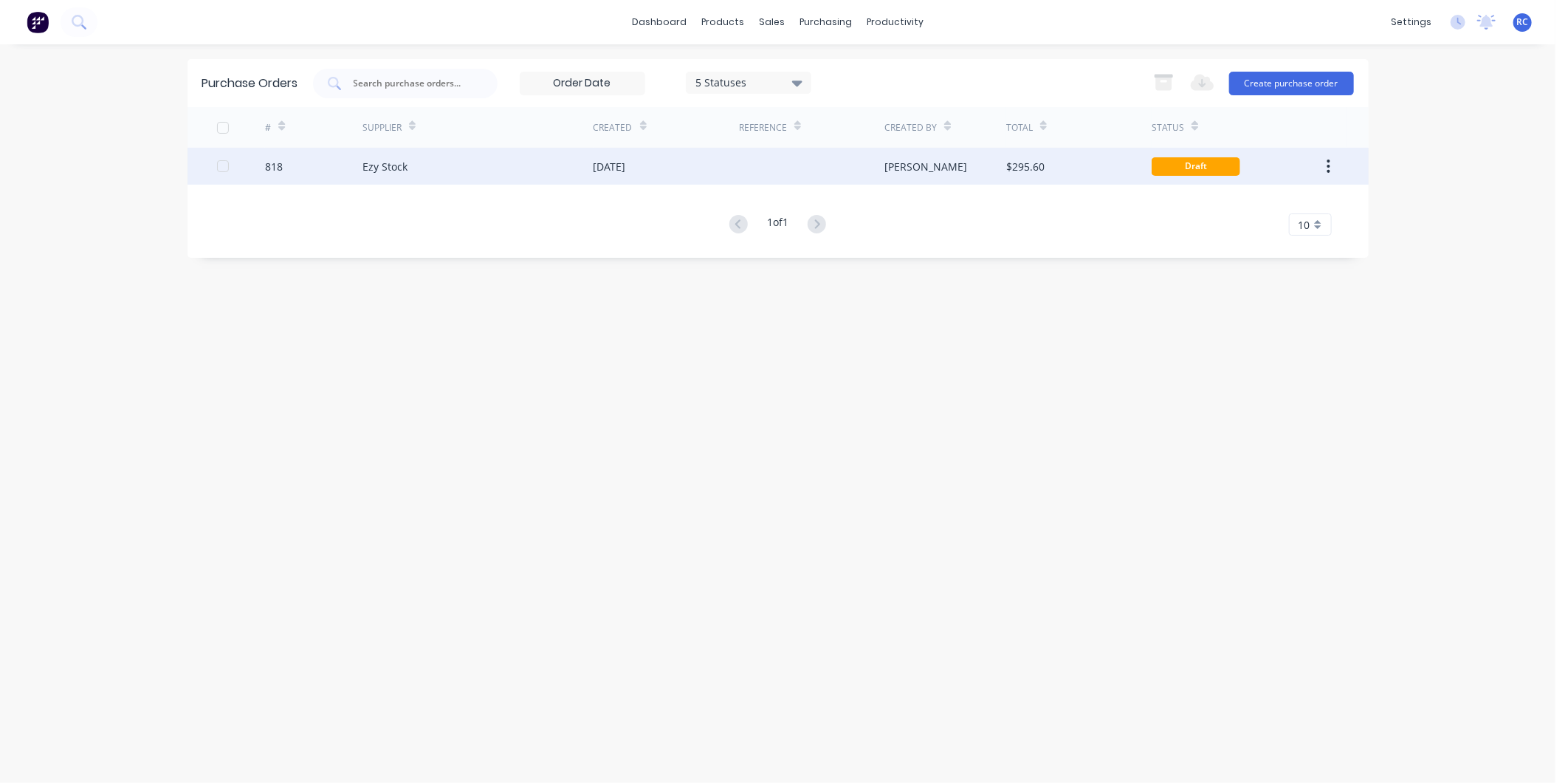
click at [431, 168] on div "Ezy Stock" at bounding box center [477, 166] width 231 height 37
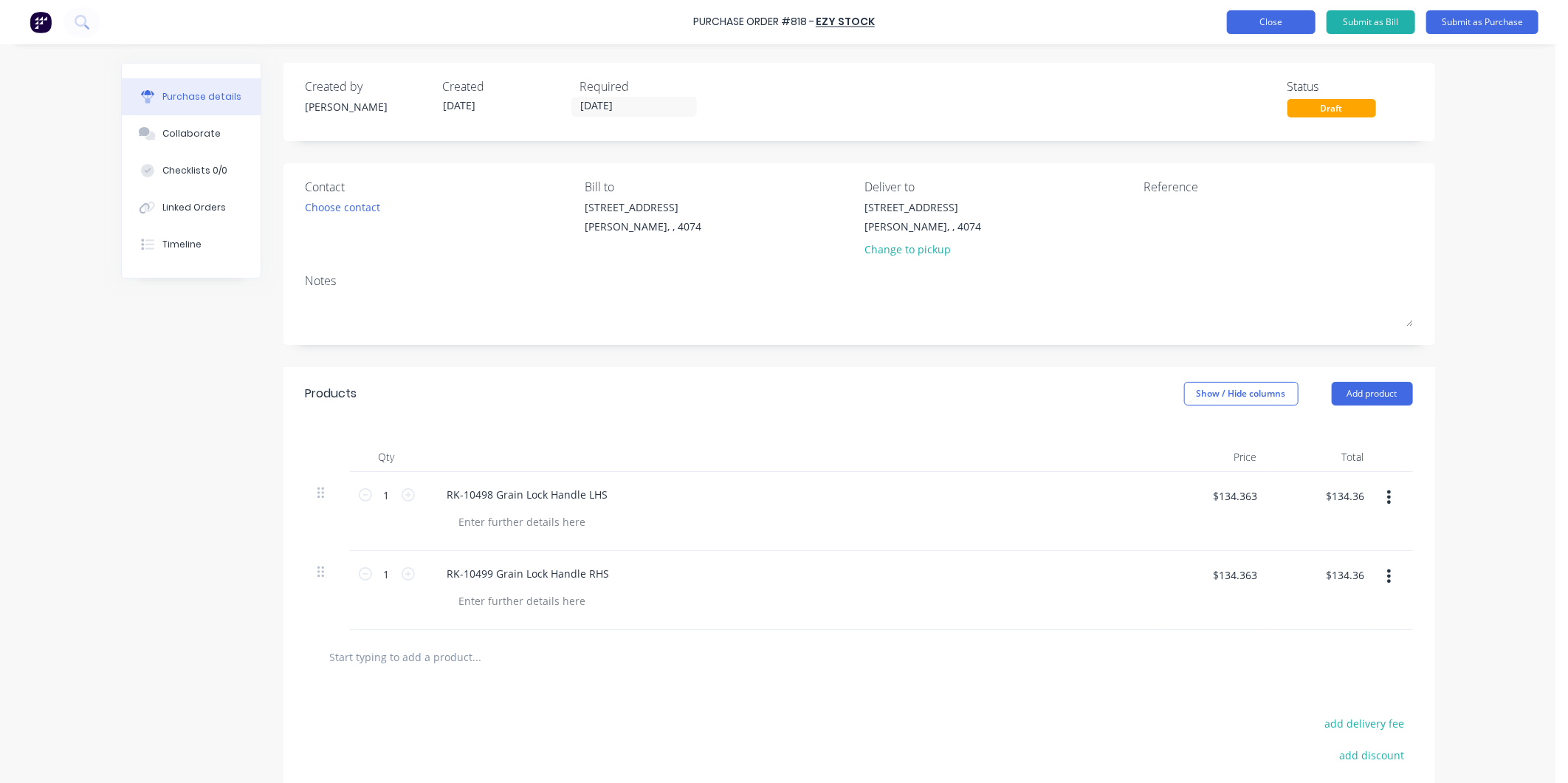
click at [1270, 25] on button "Close" at bounding box center [1271, 22] width 89 height 23
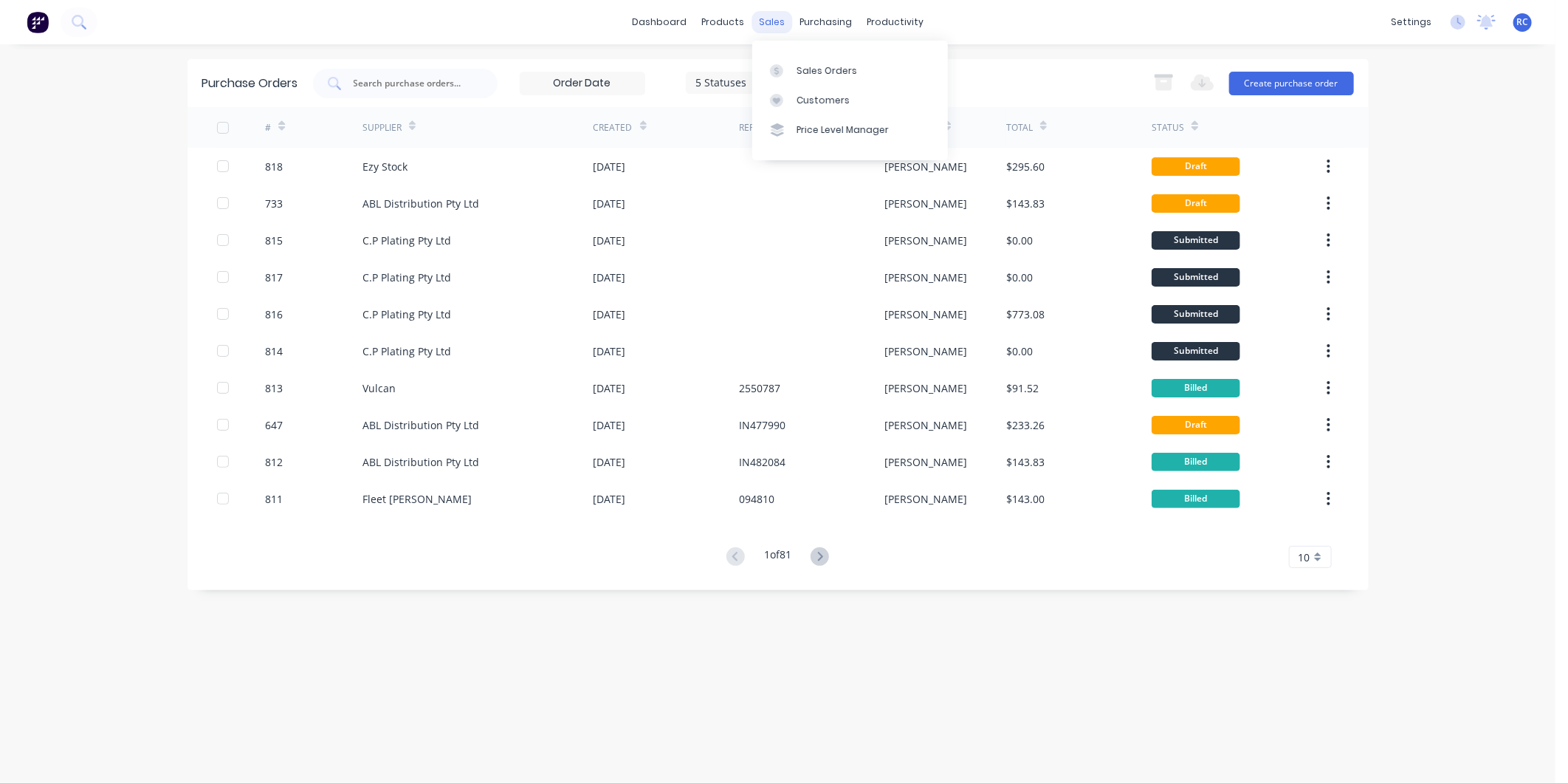
click at [776, 23] on div "sales" at bounding box center [772, 21] width 41 height 22
click at [794, 60] on link "Sales Orders" at bounding box center [850, 70] width 196 height 30
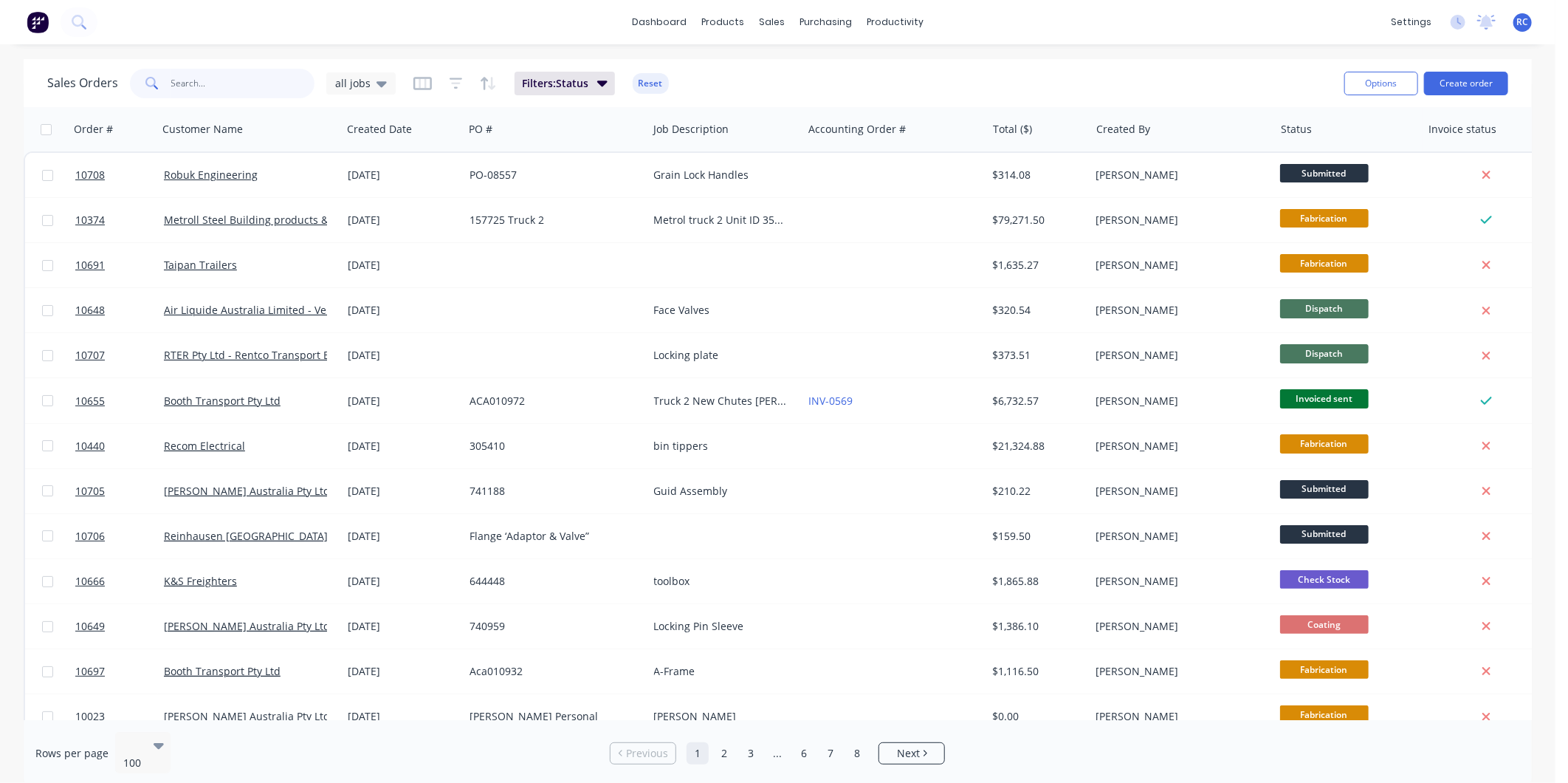
click at [214, 86] on input "text" at bounding box center [242, 83] width 144 height 30
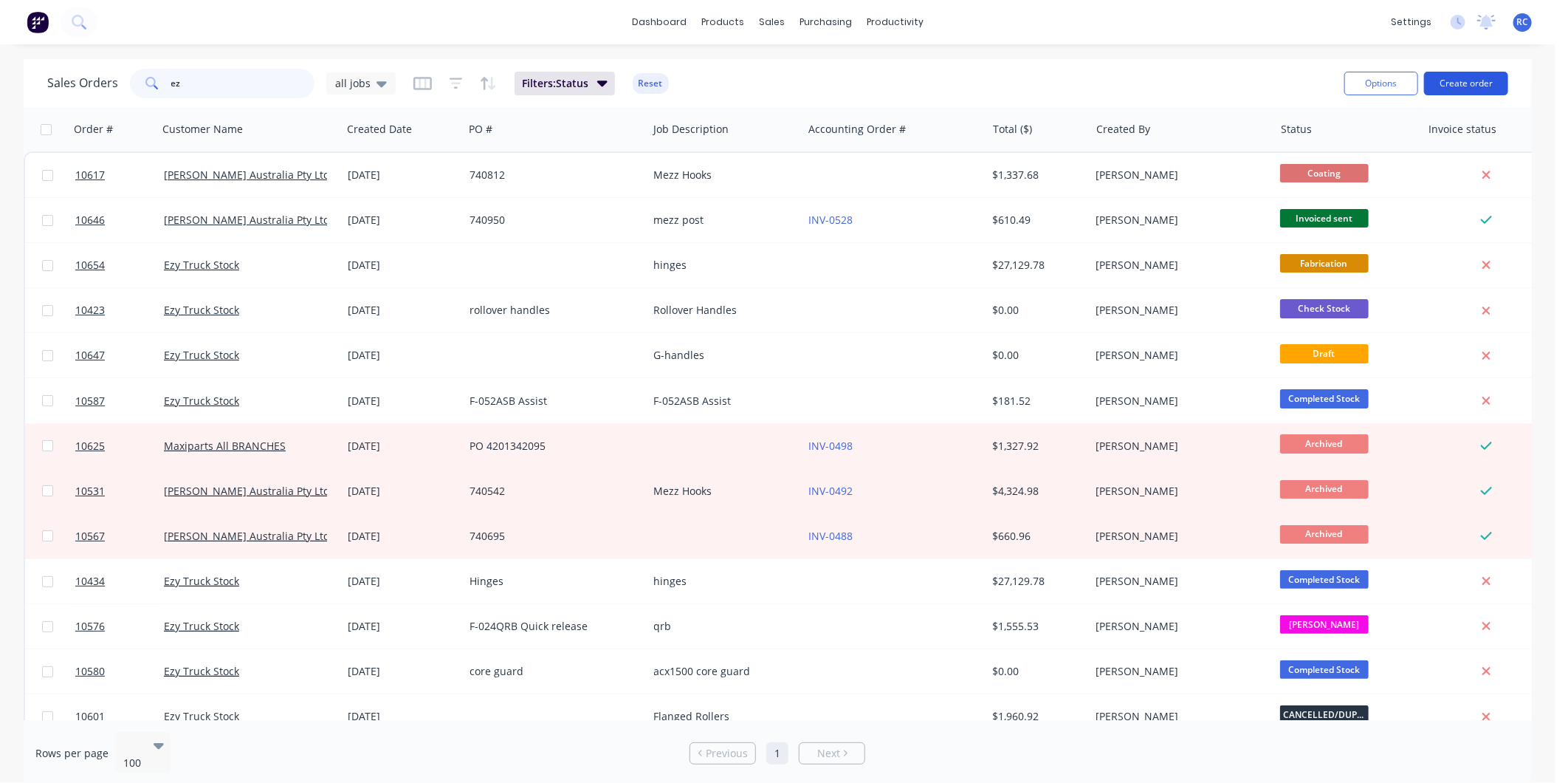
type input "ez"
click at [1480, 78] on button "Create order" at bounding box center [1466, 83] width 84 height 23
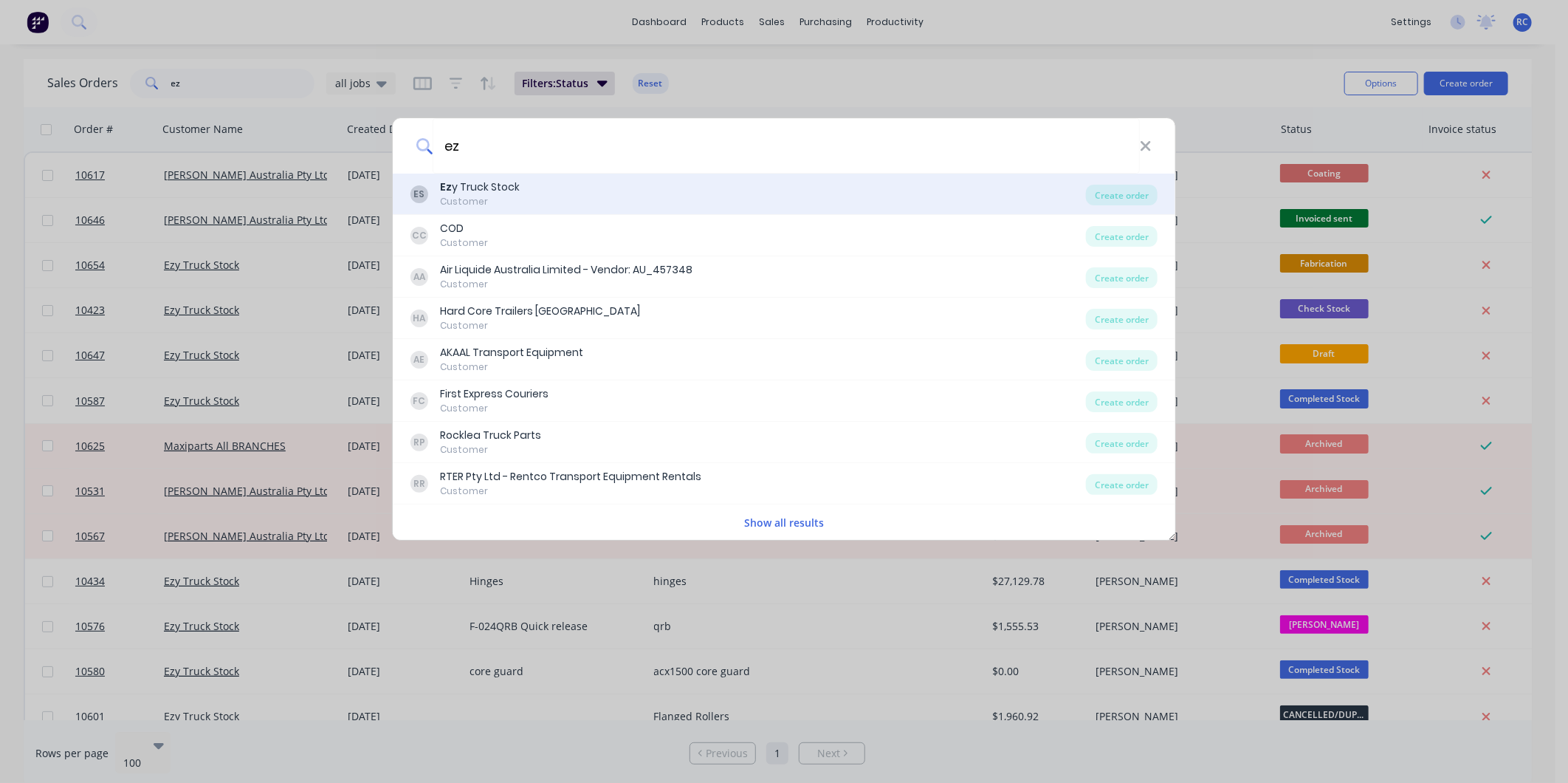
type input "ez"
click at [531, 189] on div "ES Ez y Truck Stock Customer" at bounding box center [748, 194] width 675 height 29
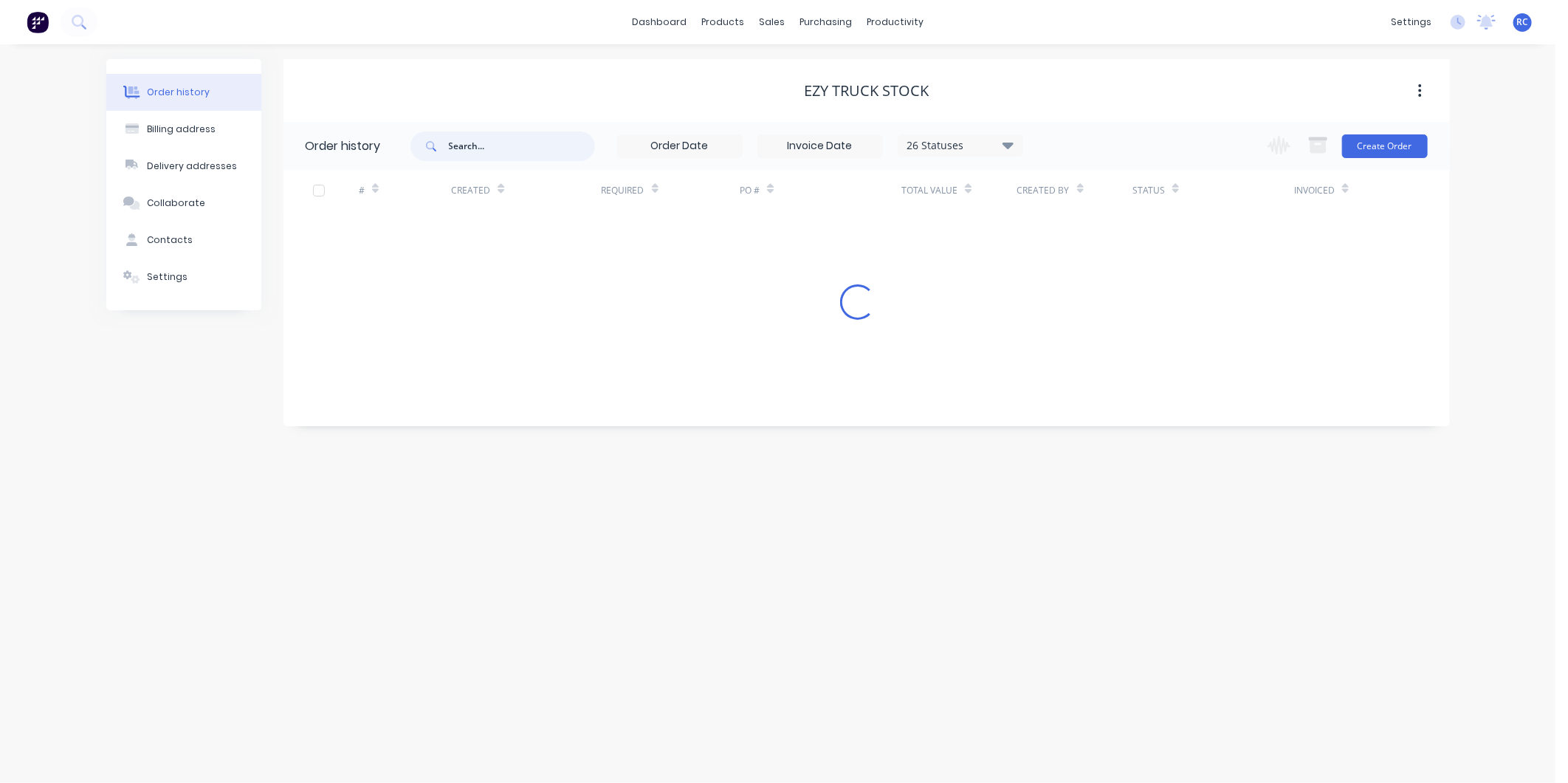
click at [496, 158] on input "text" at bounding box center [522, 146] width 146 height 30
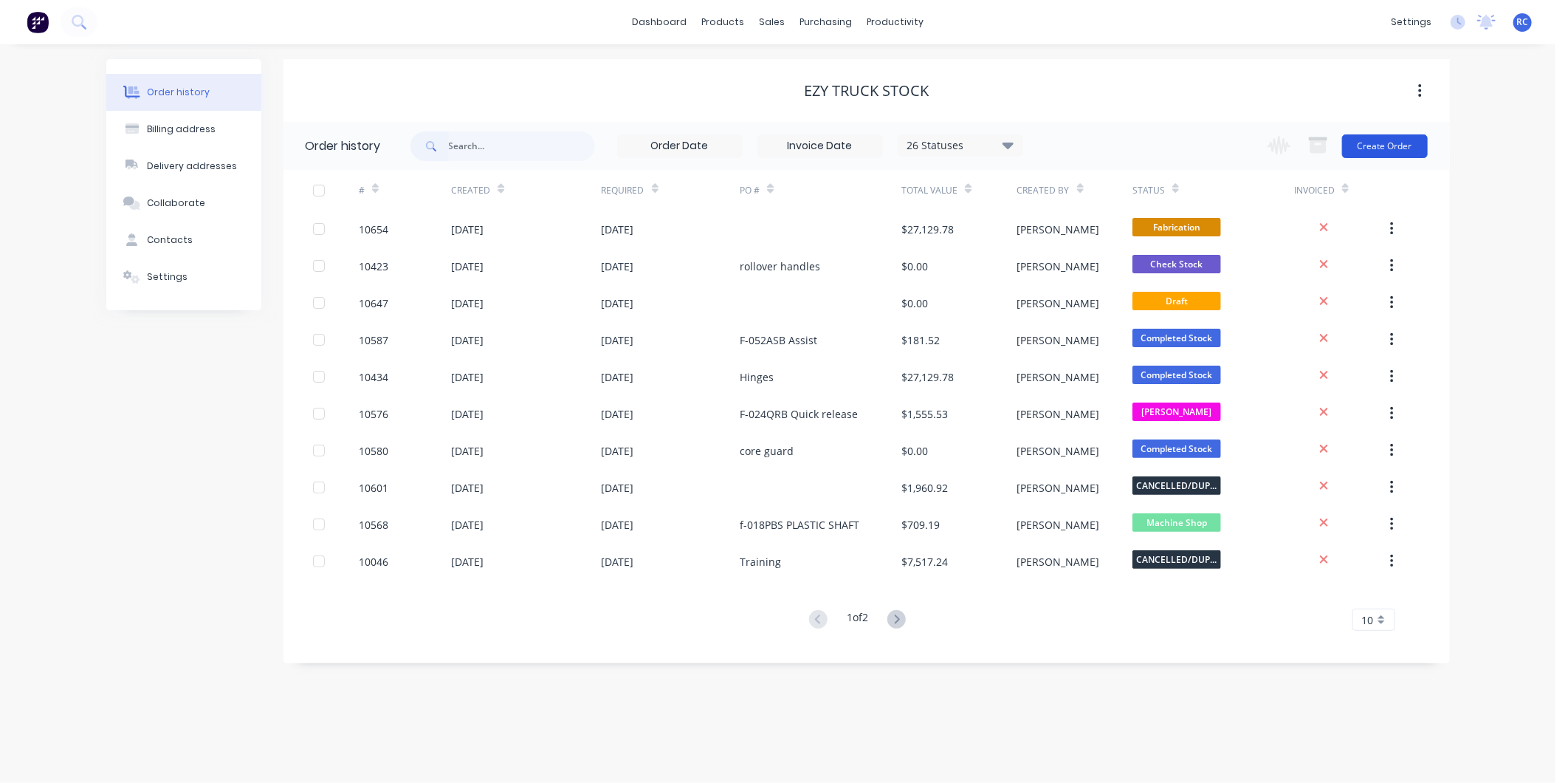
click at [1405, 135] on button "Create Order" at bounding box center [1384, 146] width 86 height 23
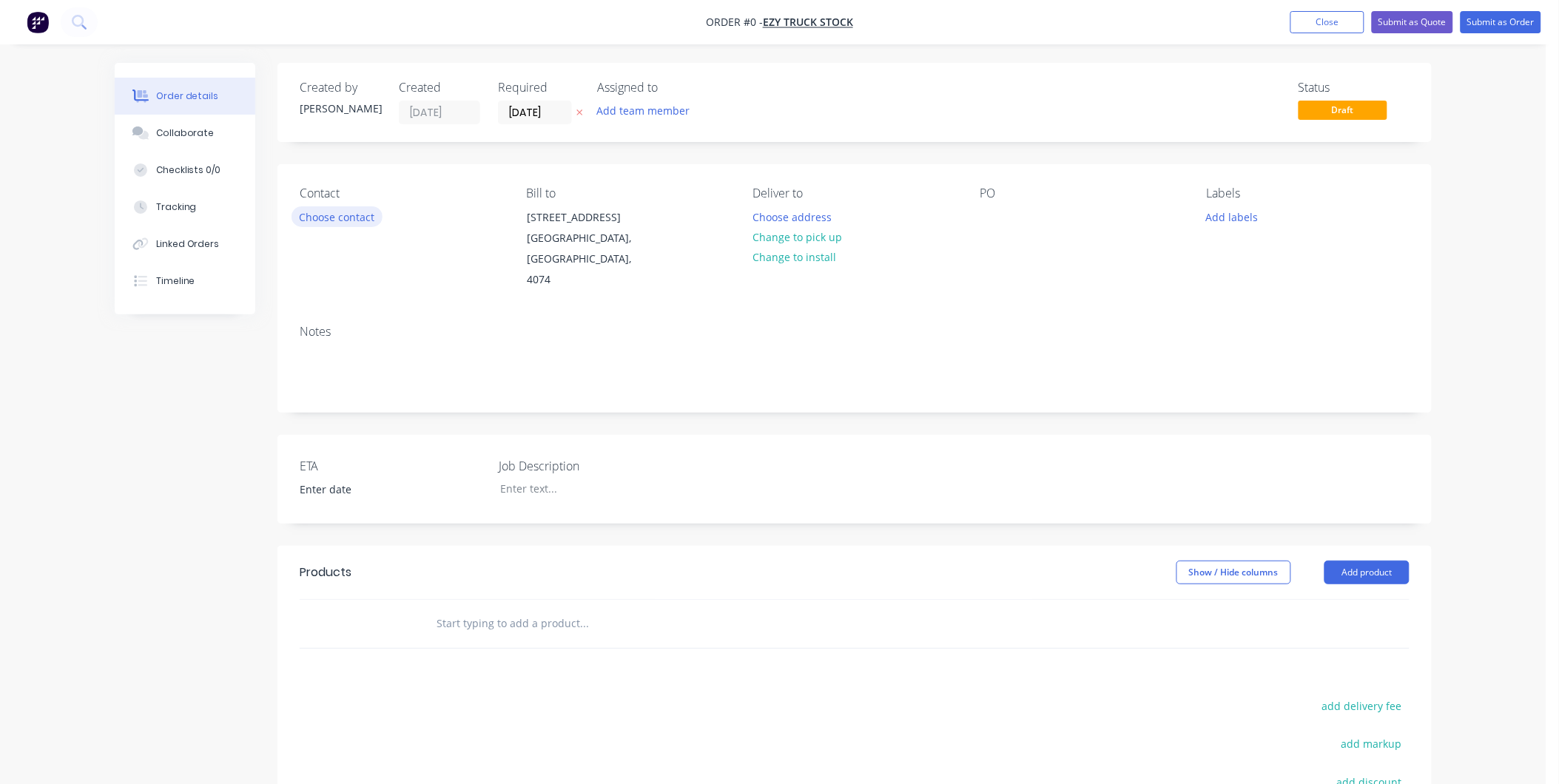
click at [334, 212] on button "Choose contact" at bounding box center [337, 216] width 91 height 20
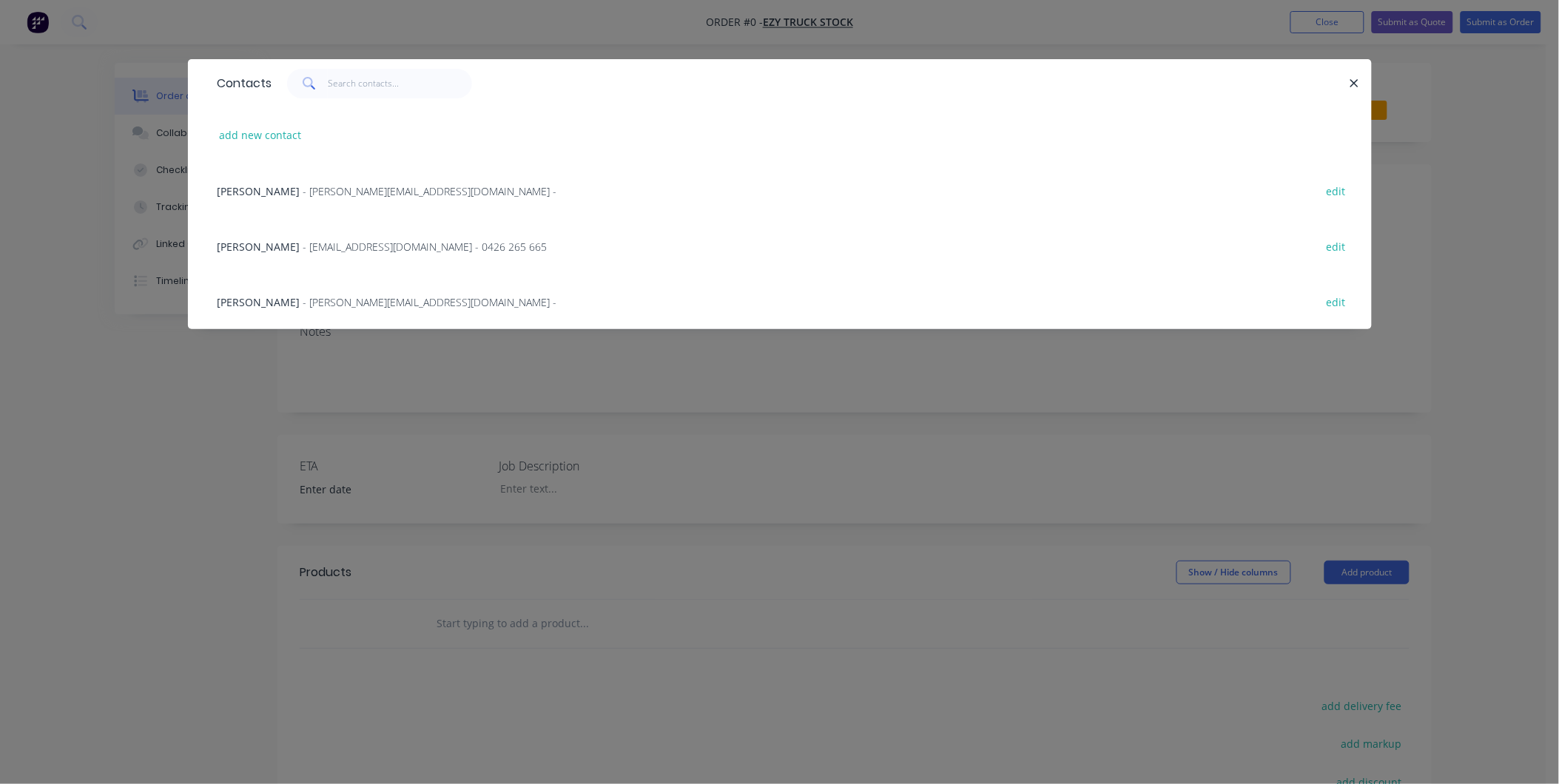
click at [293, 230] on div "Jon Coetzee - sales@ezymanufacture.com.au - 0426 265 665 edit" at bounding box center [780, 245] width 1140 height 55
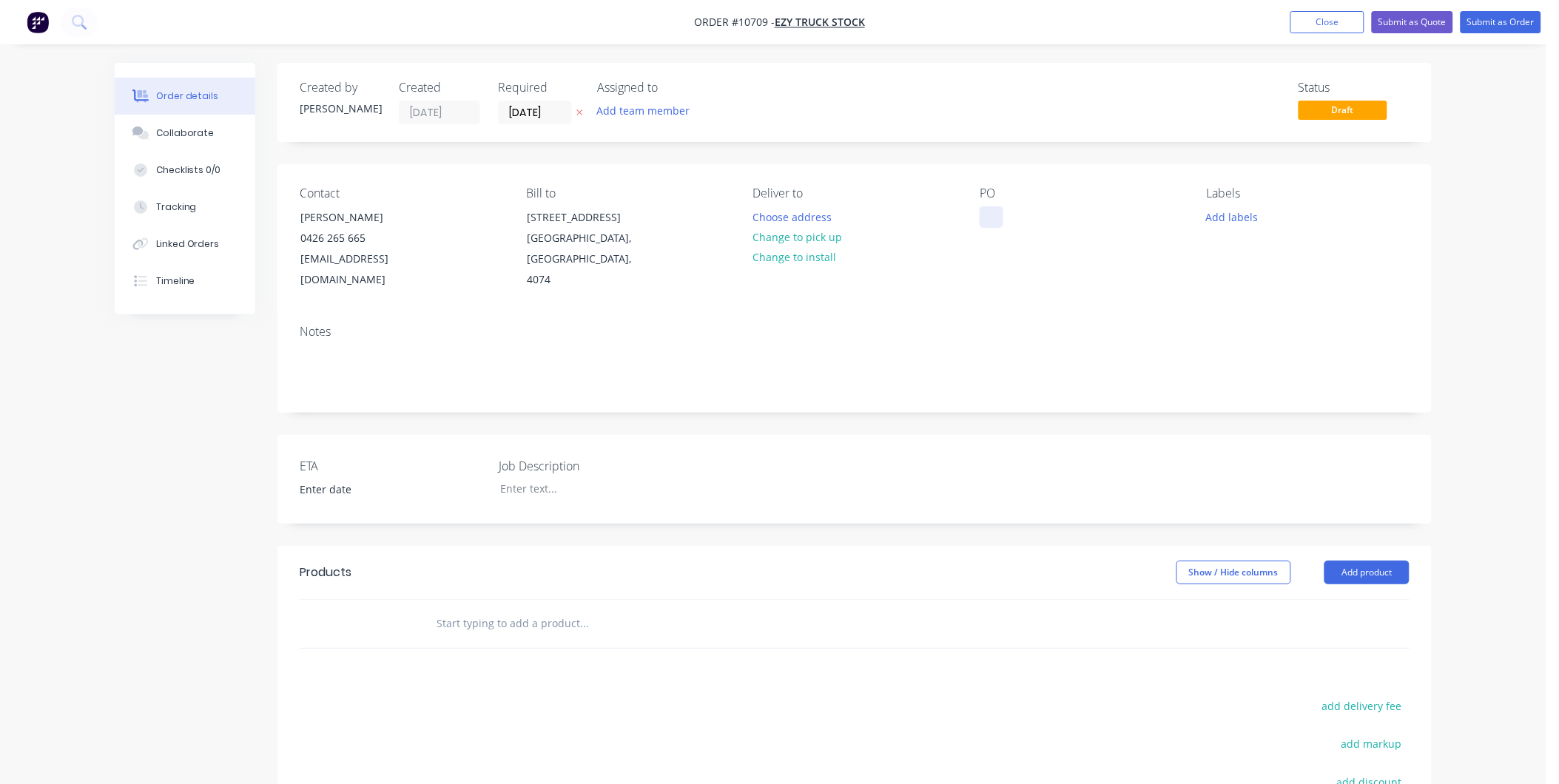
click at [987, 218] on div at bounding box center [992, 217] width 23 height 21
click at [1024, 215] on div "Robuk Handles 10708" at bounding box center [1045, 217] width 131 height 21
click at [1047, 254] on div "PO Robuk Grain lock Handles 10708" at bounding box center [1081, 239] width 202 height 105
click at [541, 478] on div at bounding box center [580, 489] width 185 height 21
drag, startPoint x: 1119, startPoint y: 216, endPoint x: 1027, endPoint y: 215, distance: 92.0
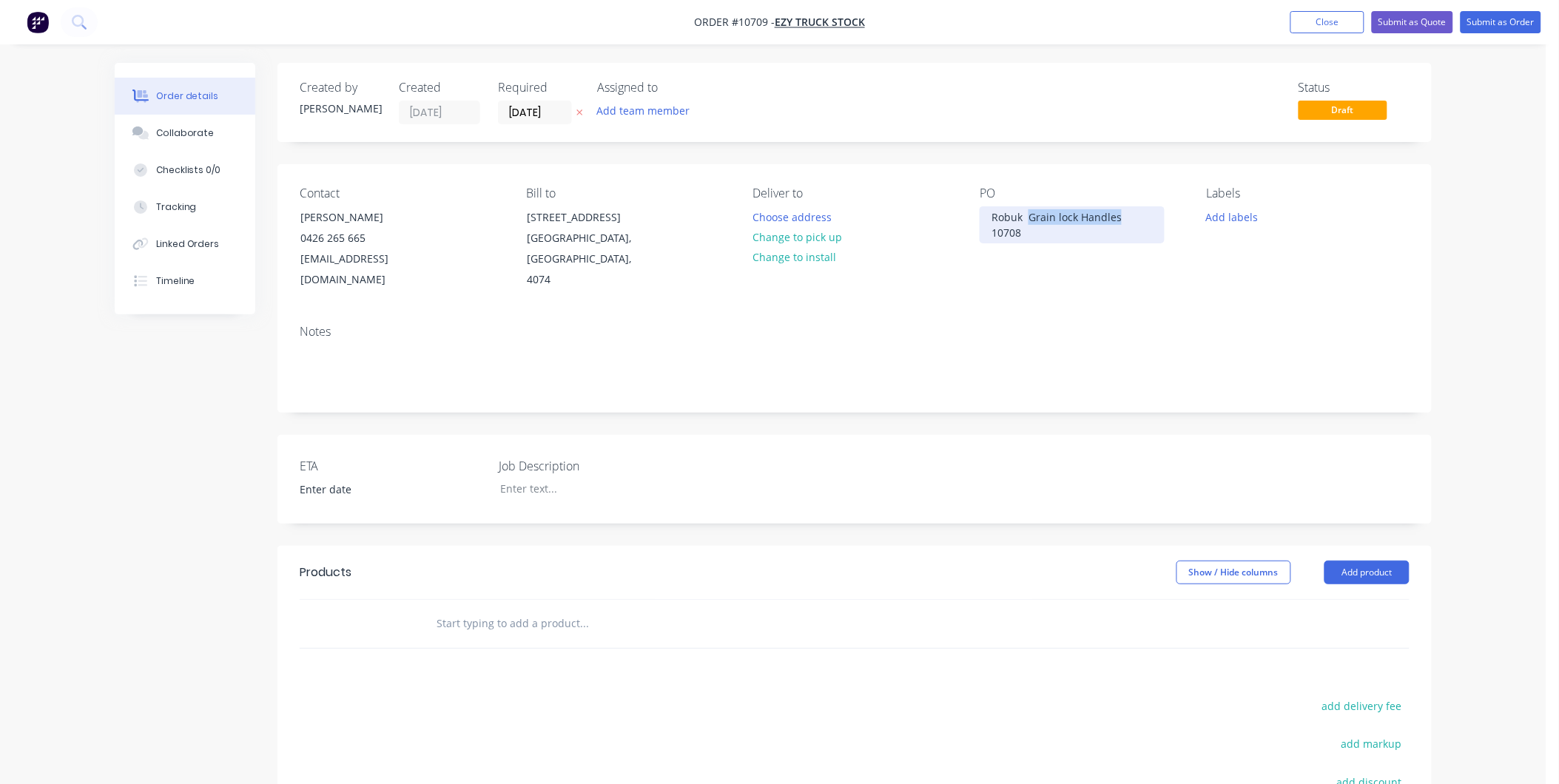
click at [1027, 215] on div "Robuk Grain lock Handles 10708" at bounding box center [1072, 225] width 185 height 37
copy div "Grain lock Handles"
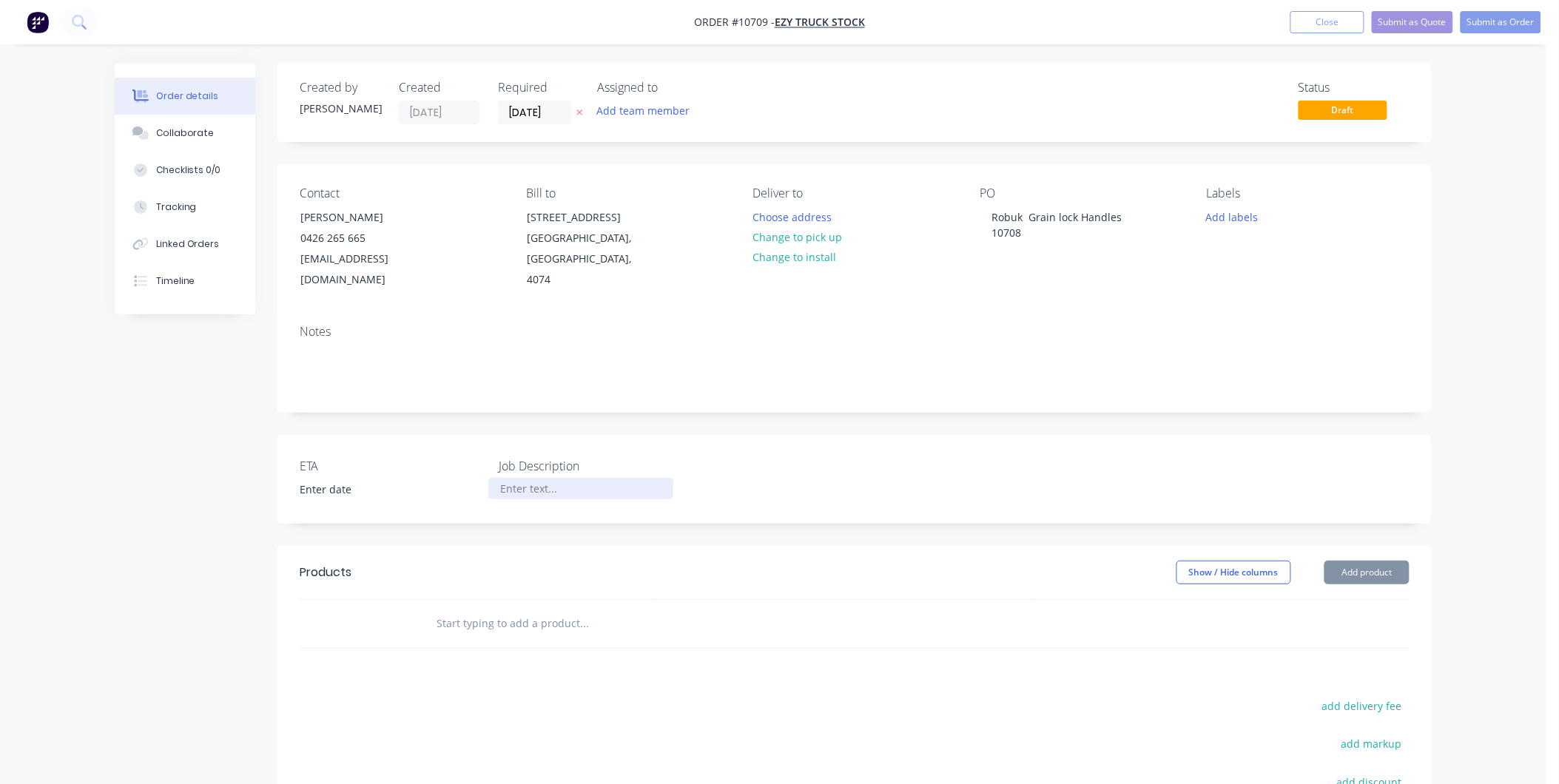
click at [568, 478] on div at bounding box center [580, 489] width 185 height 21
paste div
click at [526, 610] on input "text" at bounding box center [584, 623] width 296 height 30
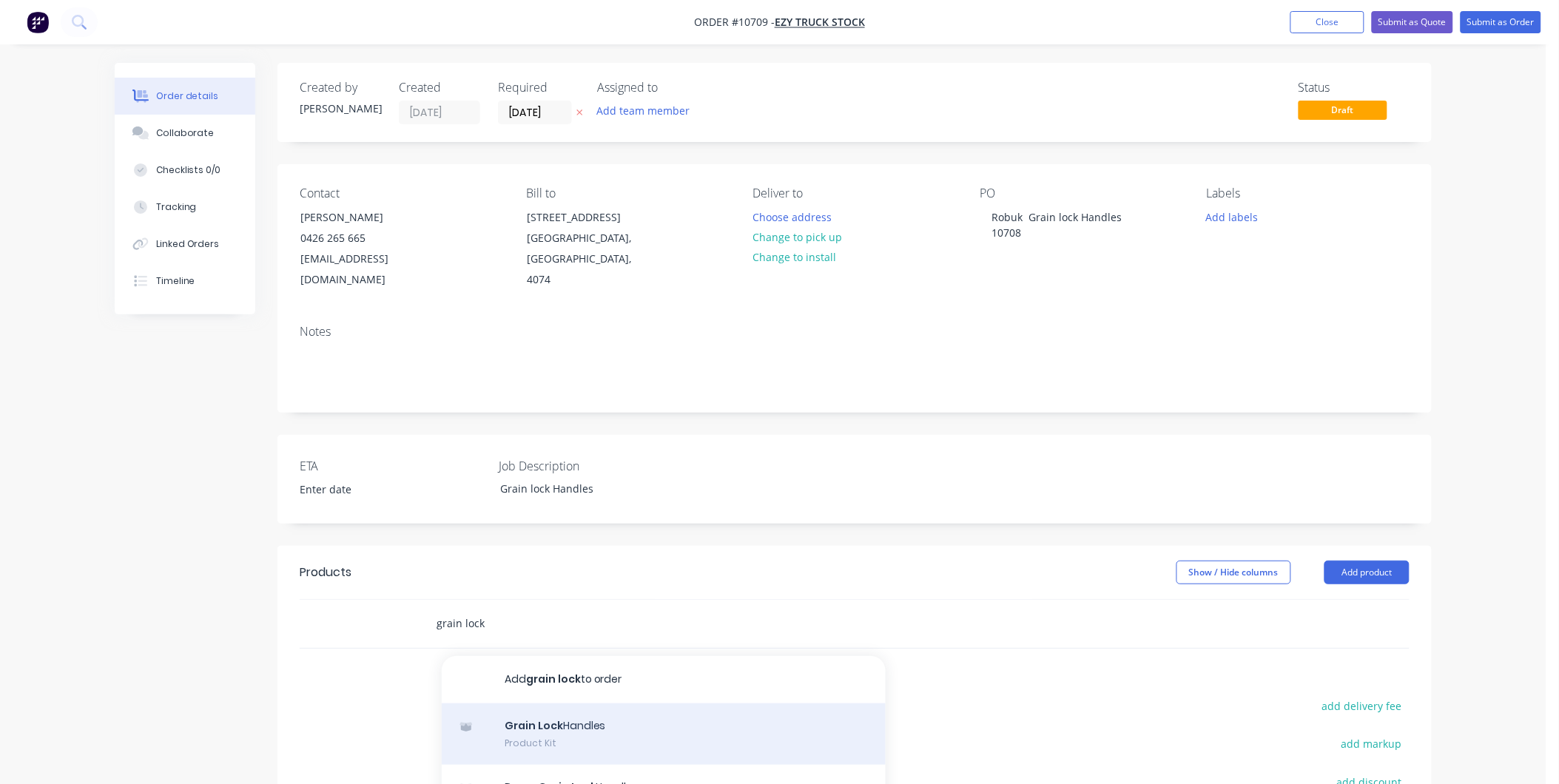
type input "grain lock"
click at [593, 718] on div "Grain Lock Handles Product Kit" at bounding box center [663, 735] width 444 height 62
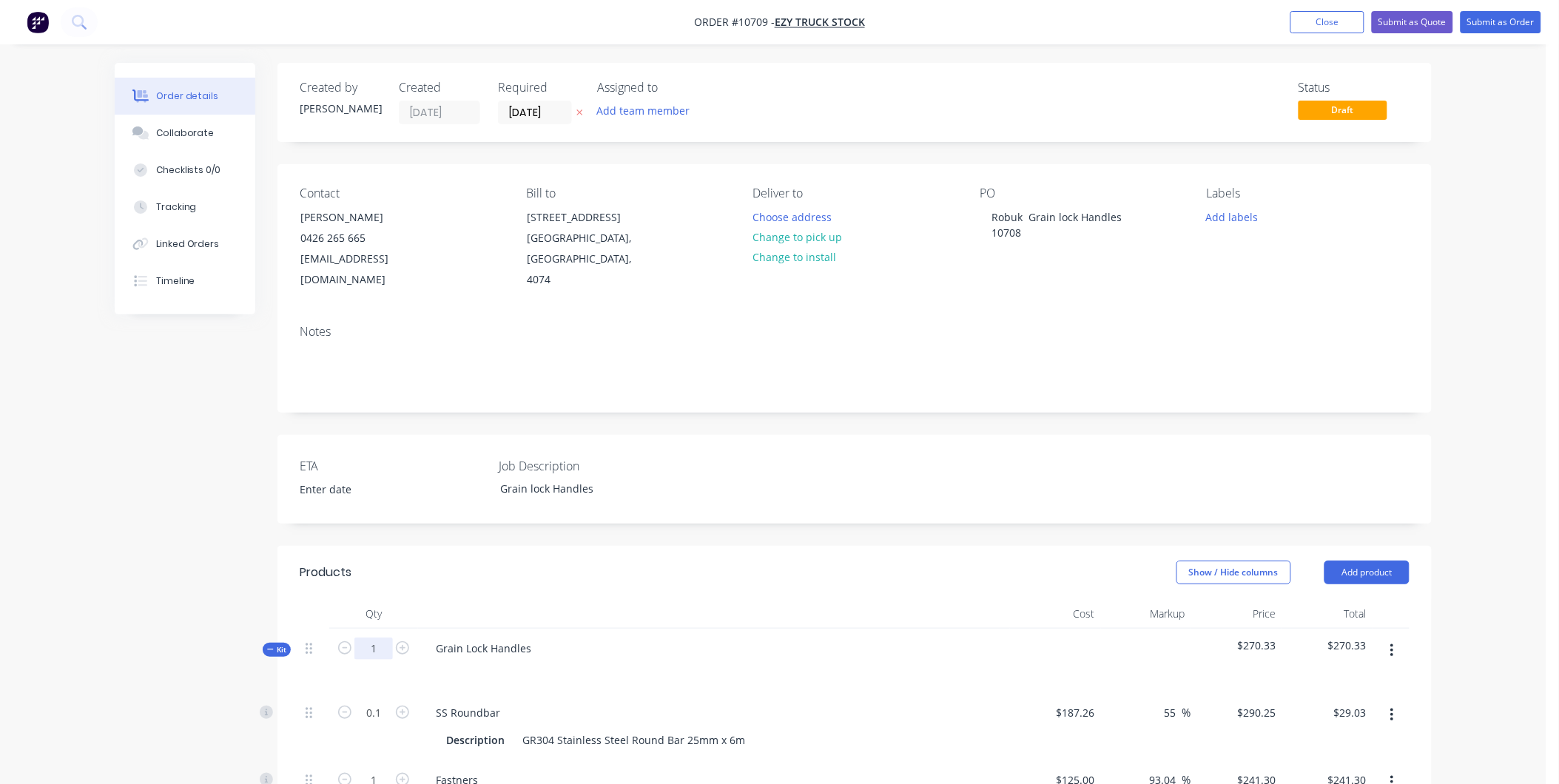
click at [382, 638] on input "1" at bounding box center [374, 648] width 39 height 22
type input "40"
type input "4"
type input "$1,161.00"
type input "40"
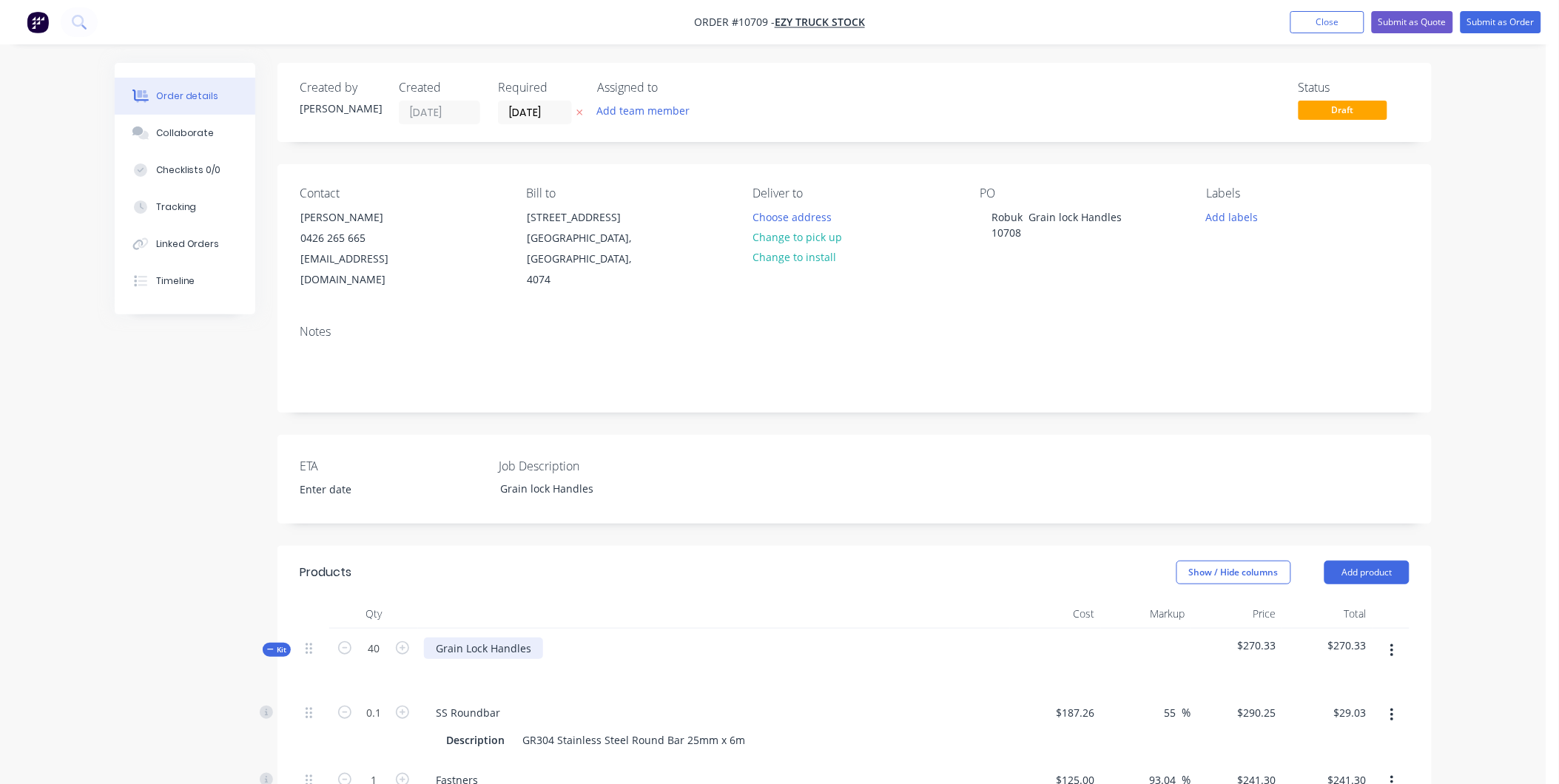
type input "$9,652.00"
click at [540, 638] on div "Grain Lock Handles" at bounding box center [483, 648] width 119 height 21
click at [701, 662] on div "Grain Lock Handles 20 x LH 20 x RH" at bounding box center [714, 661] width 592 height 64
click at [802, 629] on div "Grain Lock Handles 20 x LH 20 x RH" at bounding box center [714, 661] width 592 height 64
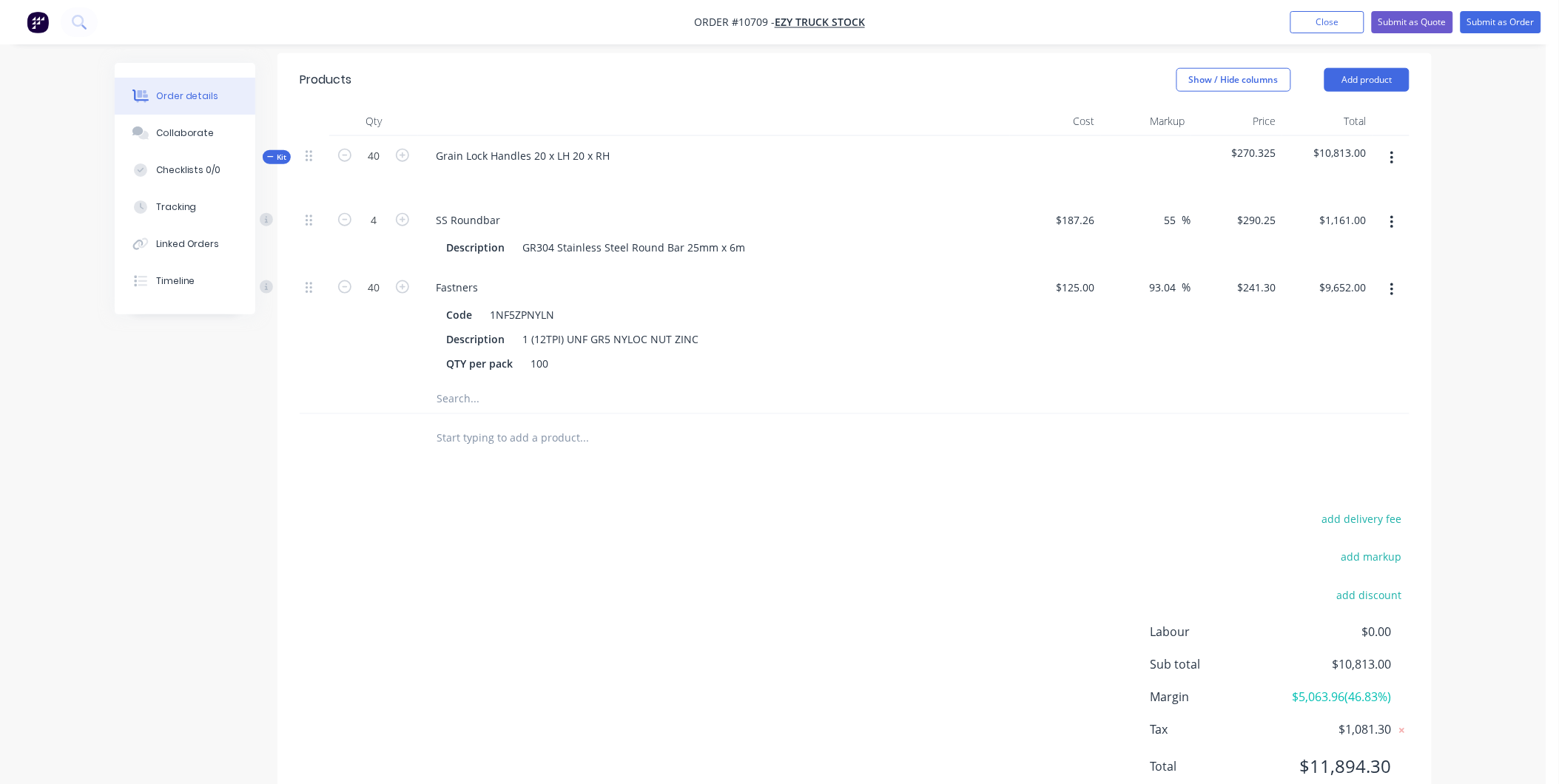
click at [1398, 145] on button "button" at bounding box center [1392, 159] width 35 height 27
click at [1357, 187] on div "Add product to kit" at bounding box center [1339, 197] width 114 height 21
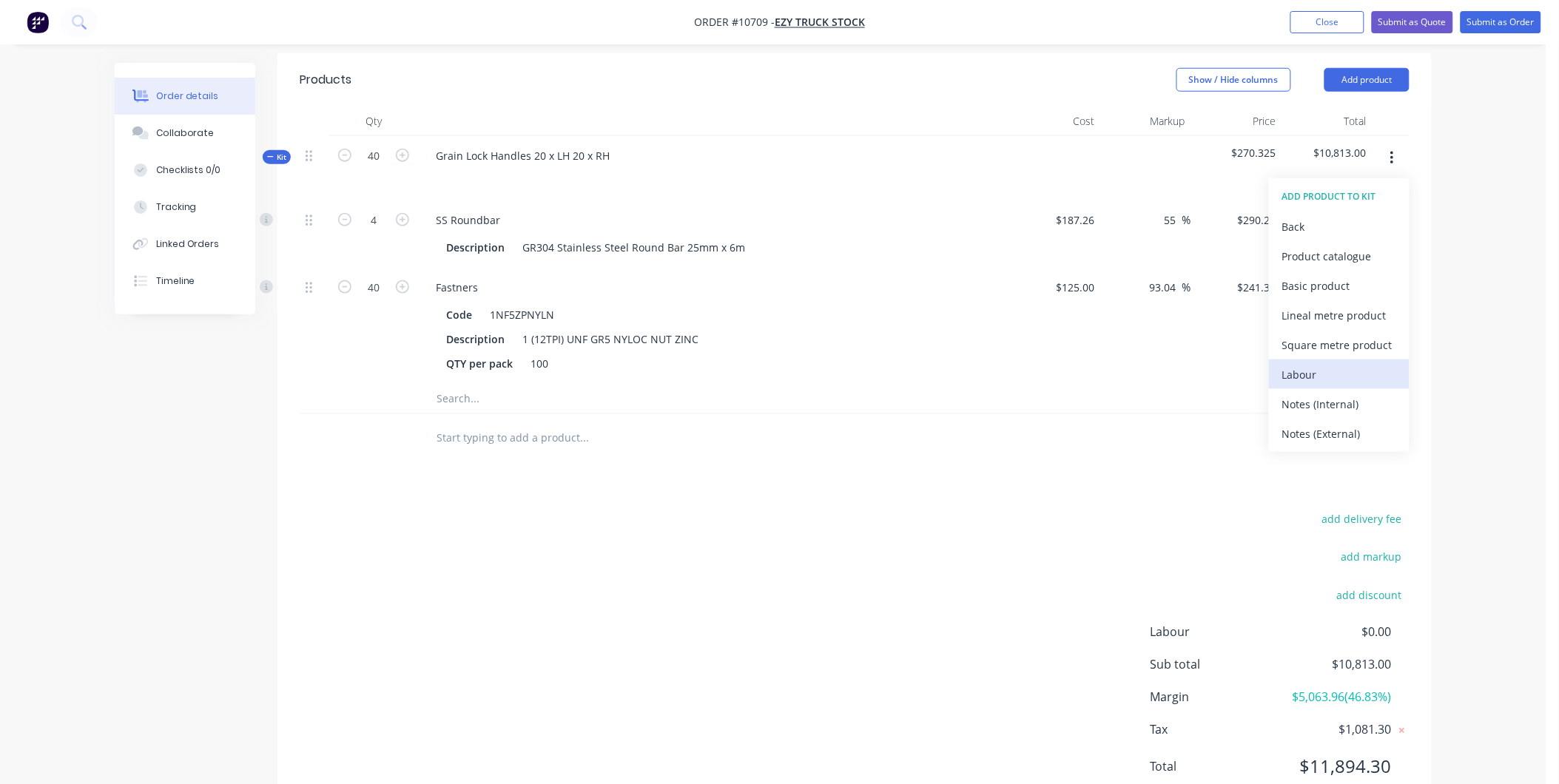
click at [1315, 364] on div "Labour" at bounding box center [1339, 375] width 114 height 21
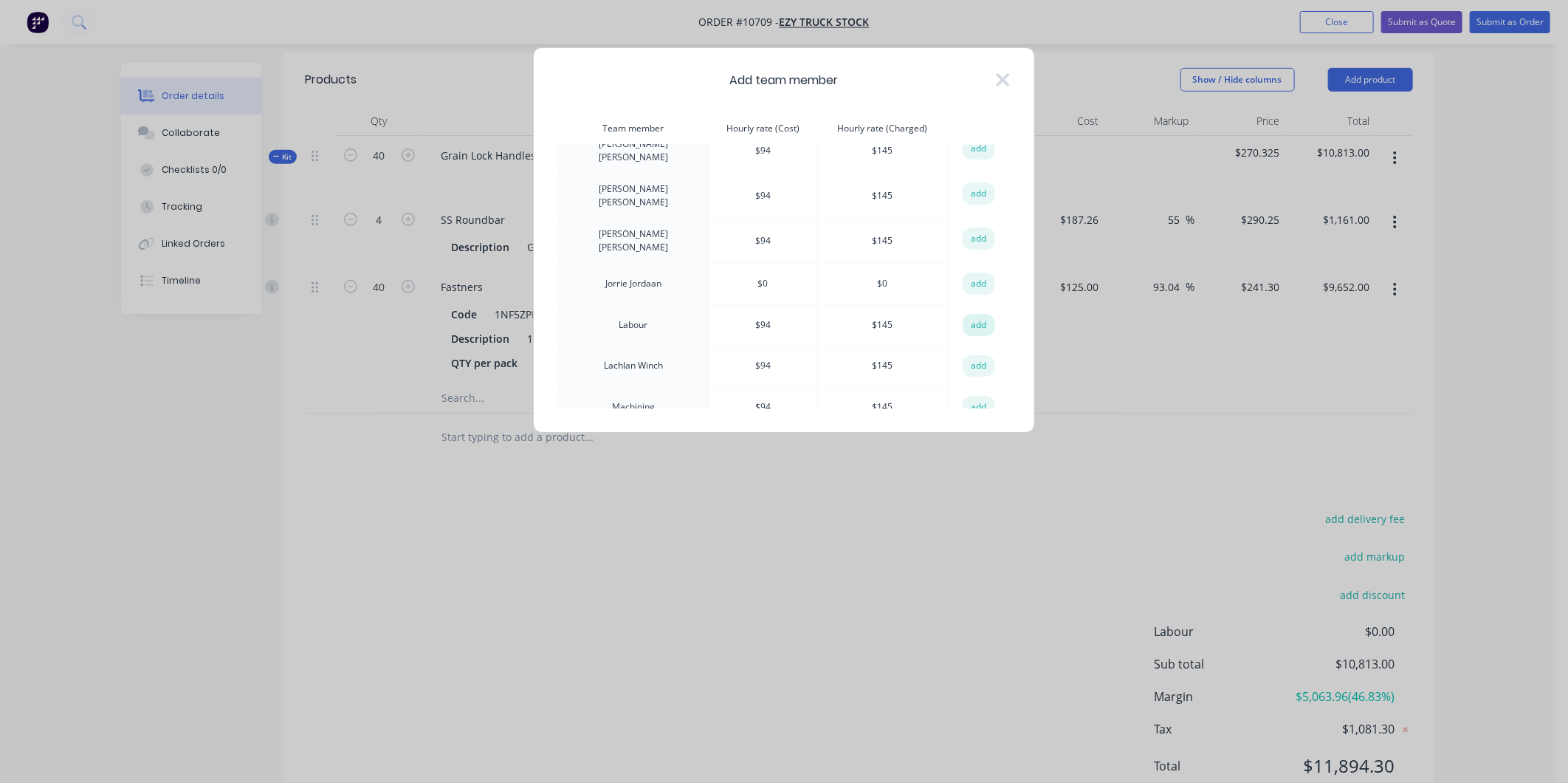
click at [972, 315] on button "add" at bounding box center [980, 325] width 33 height 22
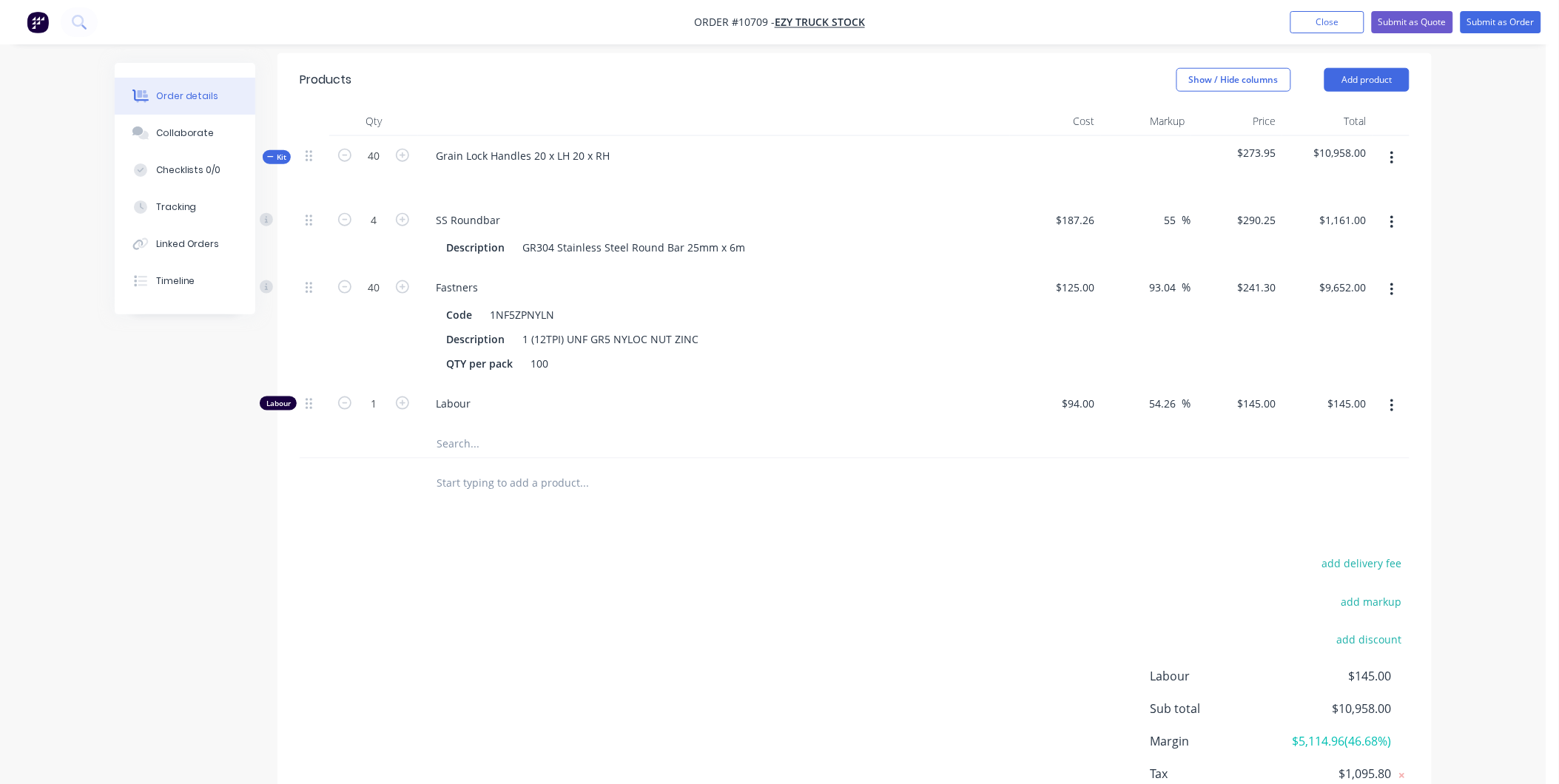
drag, startPoint x: 464, startPoint y: 546, endPoint x: 457, endPoint y: 541, distance: 8.6
click at [463, 554] on div "add delivery fee add markup add discount Labour $145.00 Sub total $10,958.00 Ma…" at bounding box center [855, 696] width 1110 height 286
click at [534, 575] on div "add delivery fee add markup add discount Labour $145.00 Sub total $10,958.00 Ma…" at bounding box center [855, 696] width 1110 height 286
click at [174, 134] on div "Collaborate" at bounding box center [185, 134] width 58 height 14
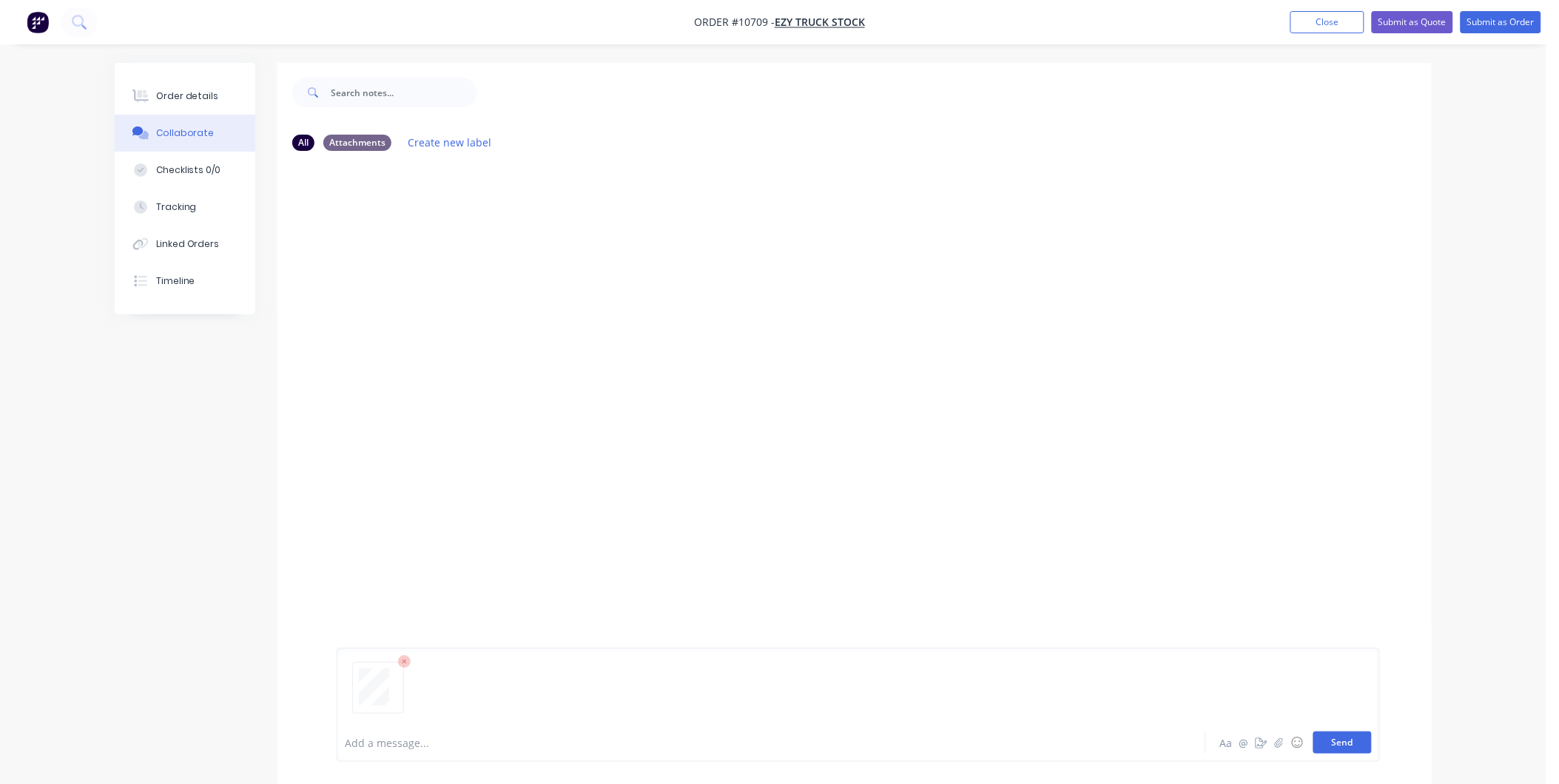
click at [1340, 741] on button "Send" at bounding box center [1343, 742] width 58 height 22
click at [473, 460] on div "RC You 07:43am 14/08/25 Robuk Handle.pdf Labels Download Delete" at bounding box center [855, 442] width 1154 height 560
click at [171, 99] on div "Order details" at bounding box center [187, 96] width 63 height 14
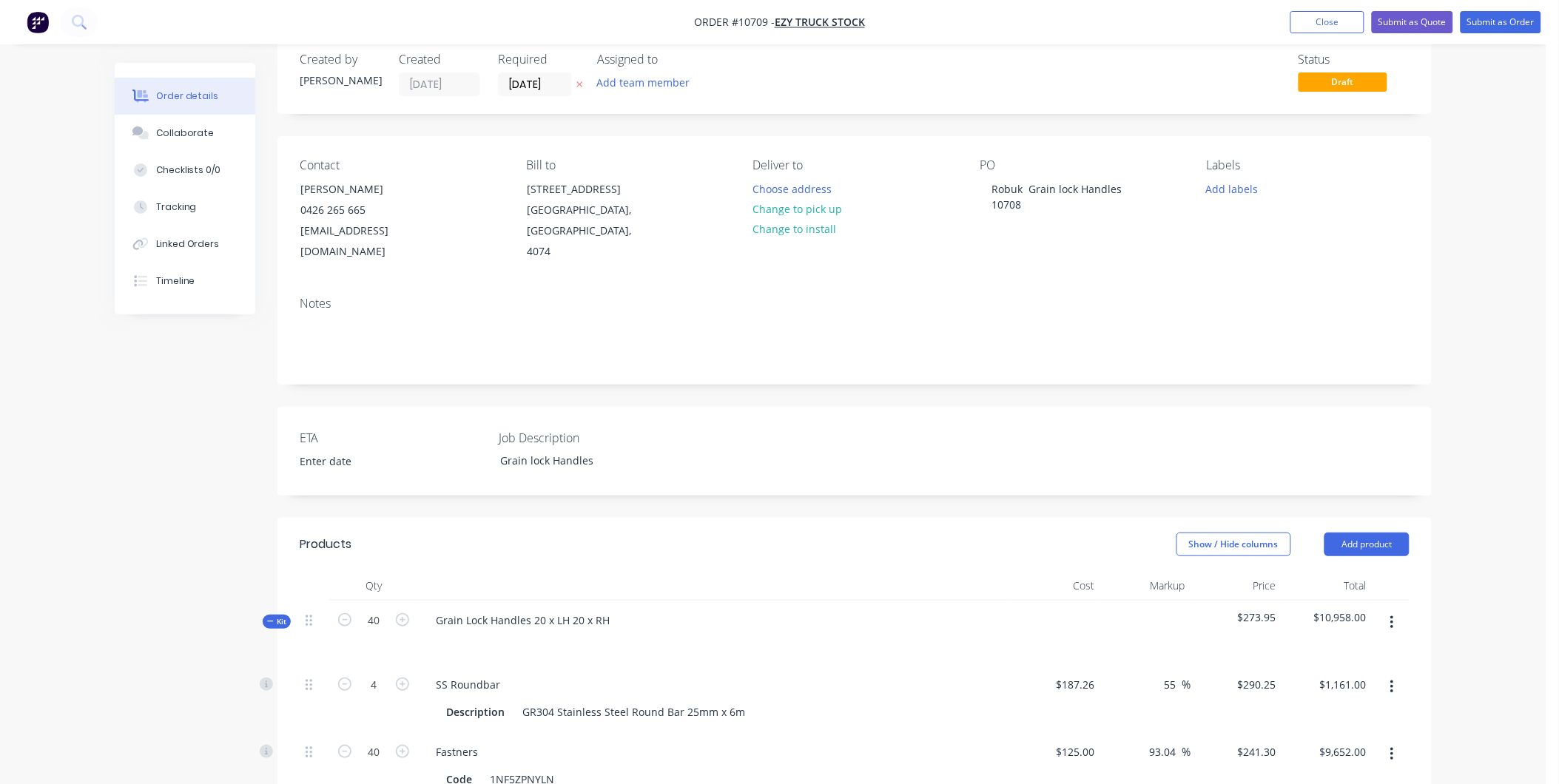
scroll to position [247, 0]
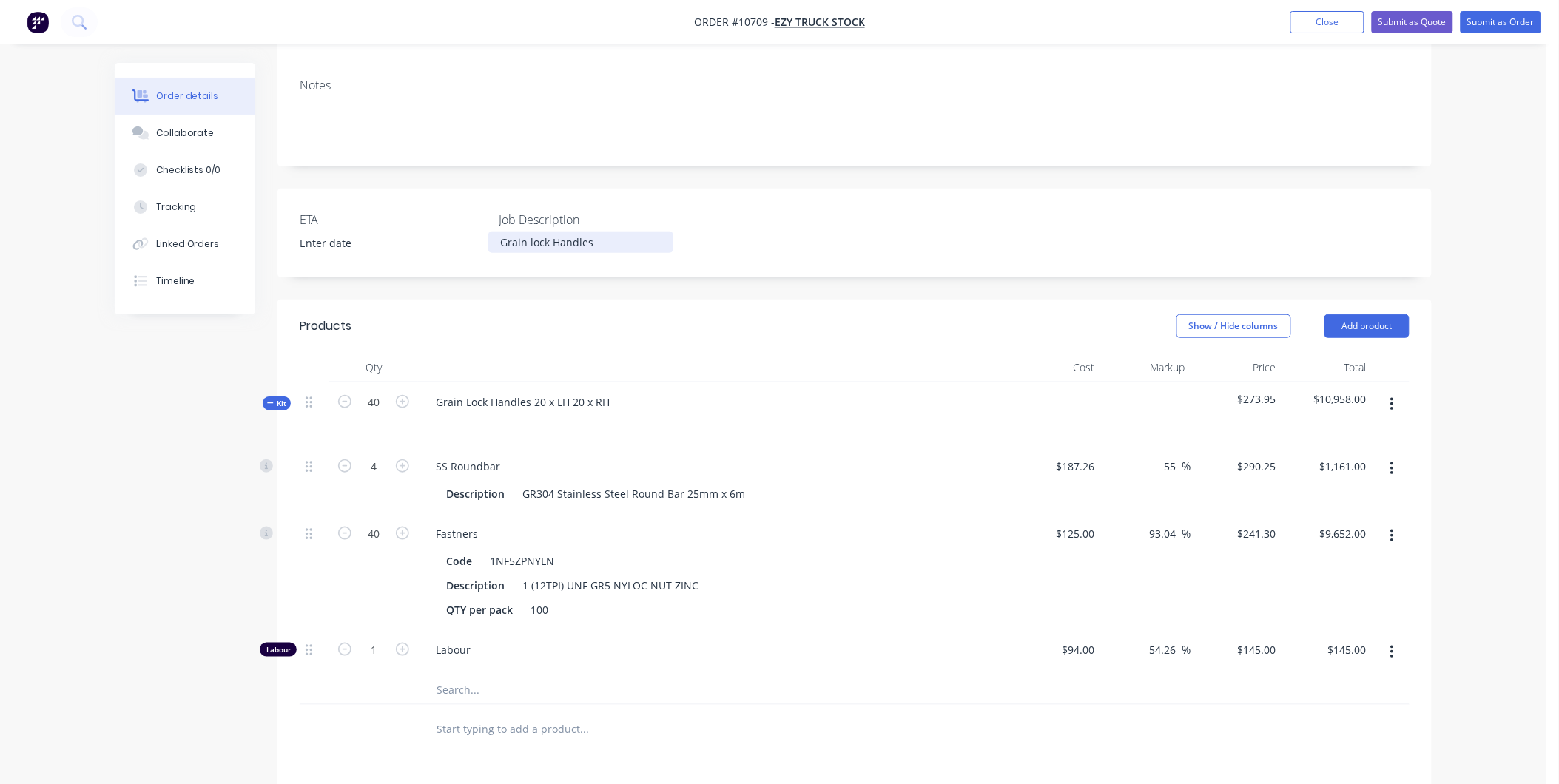
click at [601, 231] on div "Grain lock Handles" at bounding box center [580, 242] width 185 height 21
click at [901, 456] on div "SS Roundbar" at bounding box center [714, 467] width 580 height 21
click at [853, 765] on div "Products Show / Hide columns Add product Qty Cost Markup Price Total Kit 40 Gra…" at bounding box center [855, 705] width 1154 height 809
click at [349, 675] on div at bounding box center [374, 689] width 89 height 30
click at [386, 456] on input "4" at bounding box center [374, 467] width 39 height 22
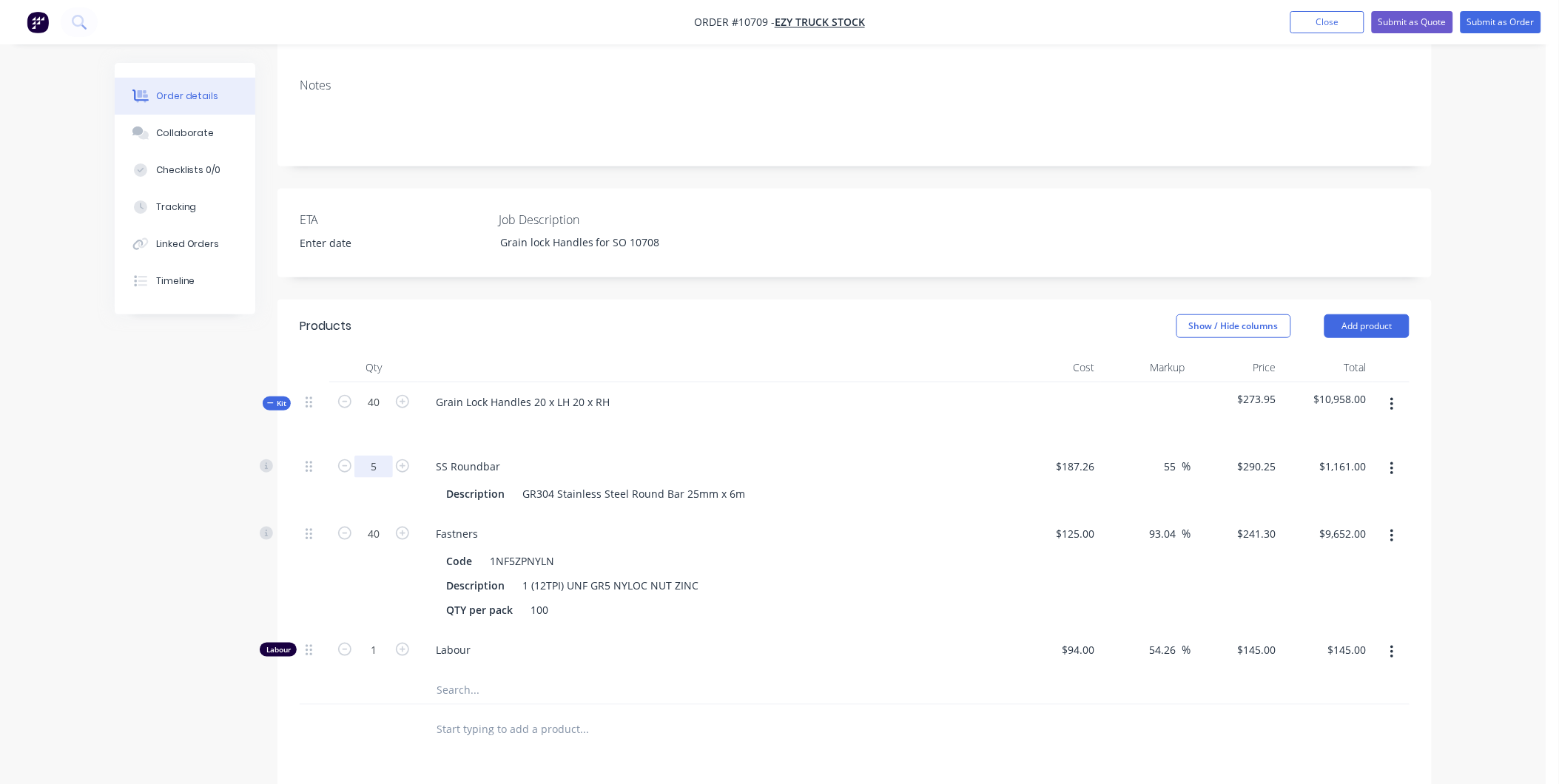
type input "5"
type input "4.5"
type input "$1,306.13"
drag, startPoint x: 1012, startPoint y: 491, endPoint x: 1014, endPoint y: 482, distance: 9.2
click at [1012, 489] on div "$187.26 $187.26" at bounding box center [1055, 481] width 91 height 68
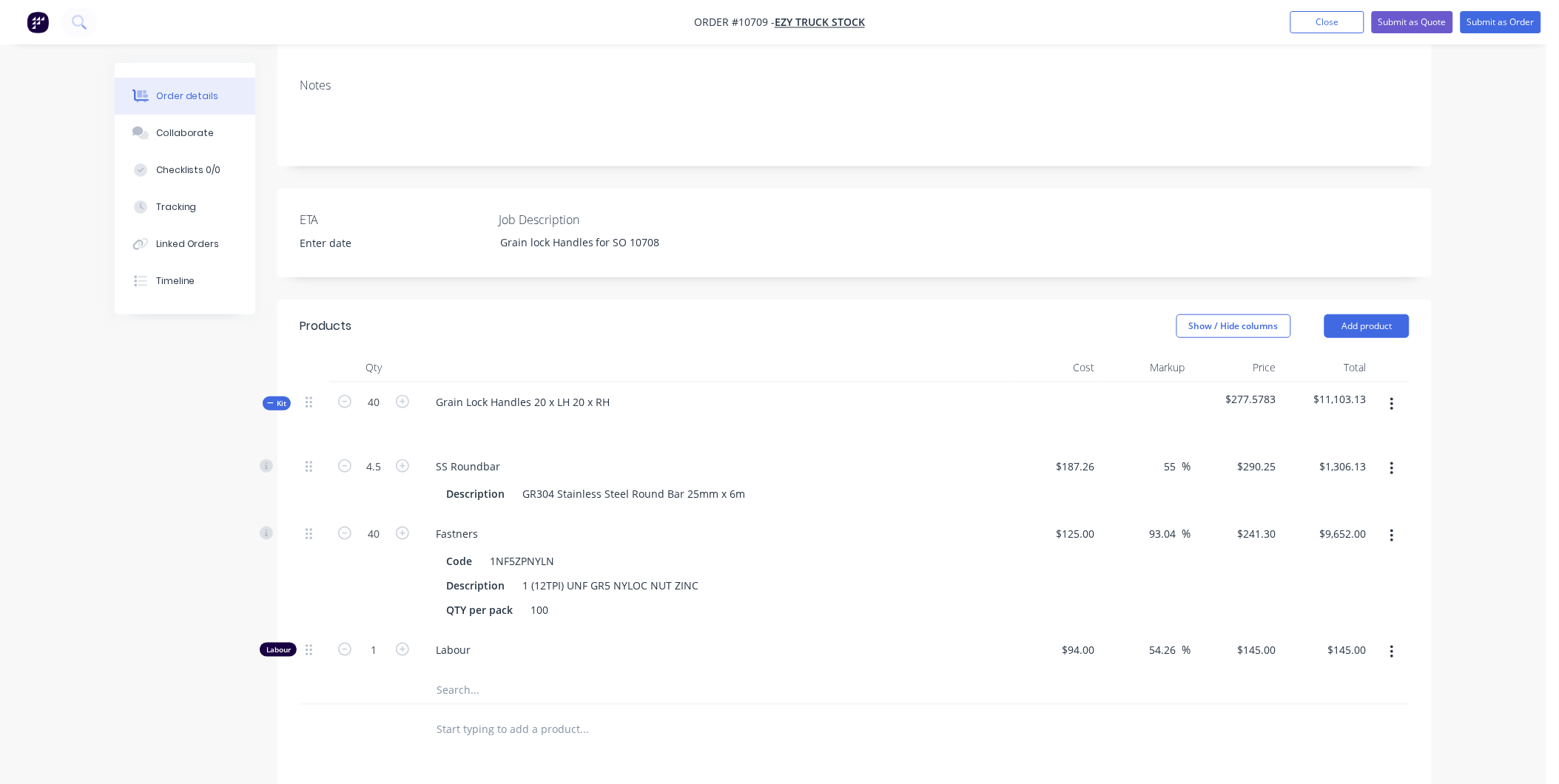
click at [1016, 550] on div "$125.00 $125.00" at bounding box center [1055, 572] width 91 height 116
click at [1085, 523] on input "125" at bounding box center [1078, 533] width 46 height 21
type input "$125.00"
click at [375, 478] on input "40" at bounding box center [374, 467] width 39 height 22
type input "0.4"
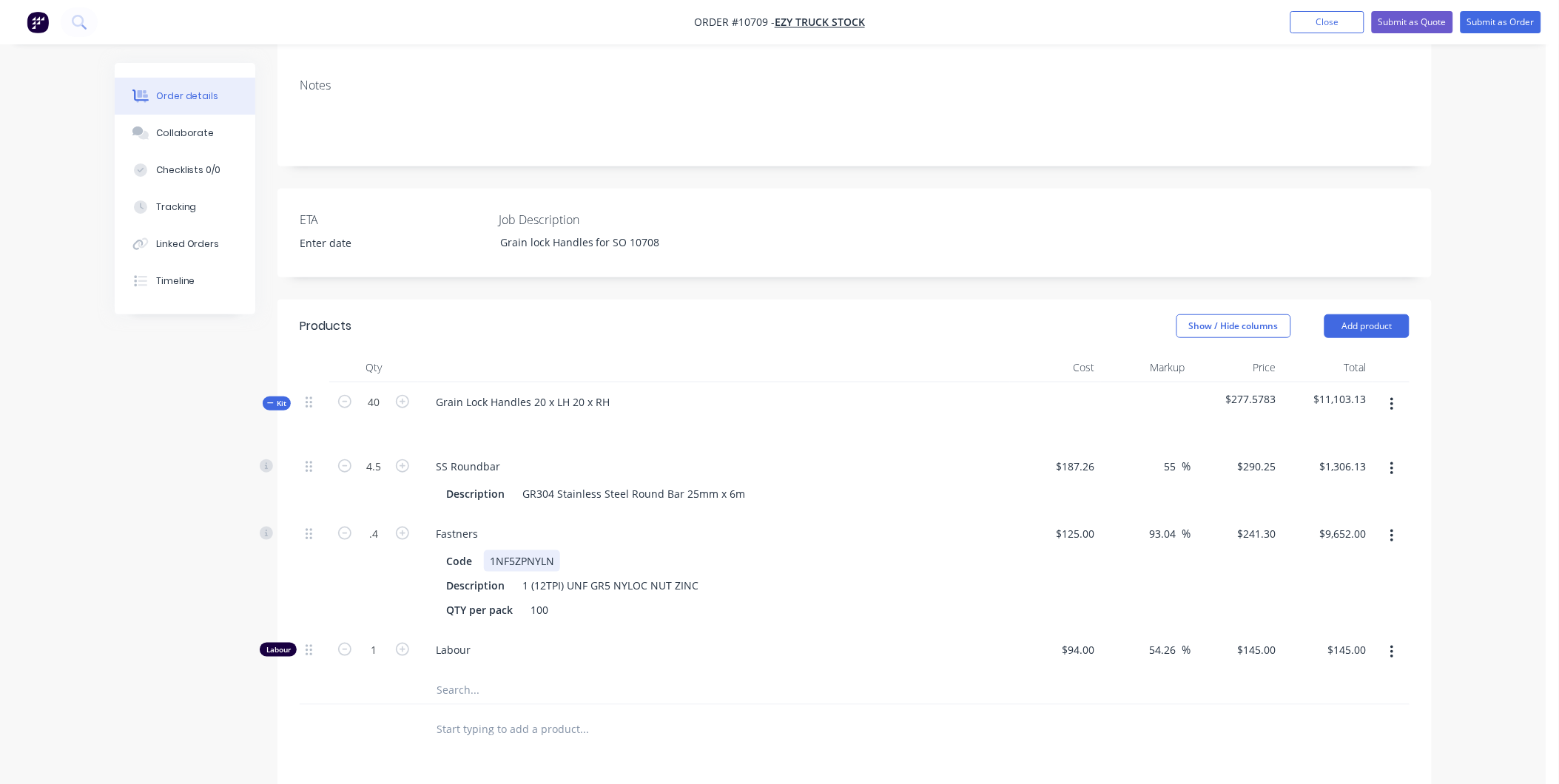
type input "$96.52"
click at [730, 551] on div "Code 1NF5ZPNYLN" at bounding box center [711, 561] width 541 height 21
click at [557, 630] on div "Labour" at bounding box center [714, 652] width 592 height 45
click at [513, 642] on span "Labour" at bounding box center [719, 649] width 568 height 15
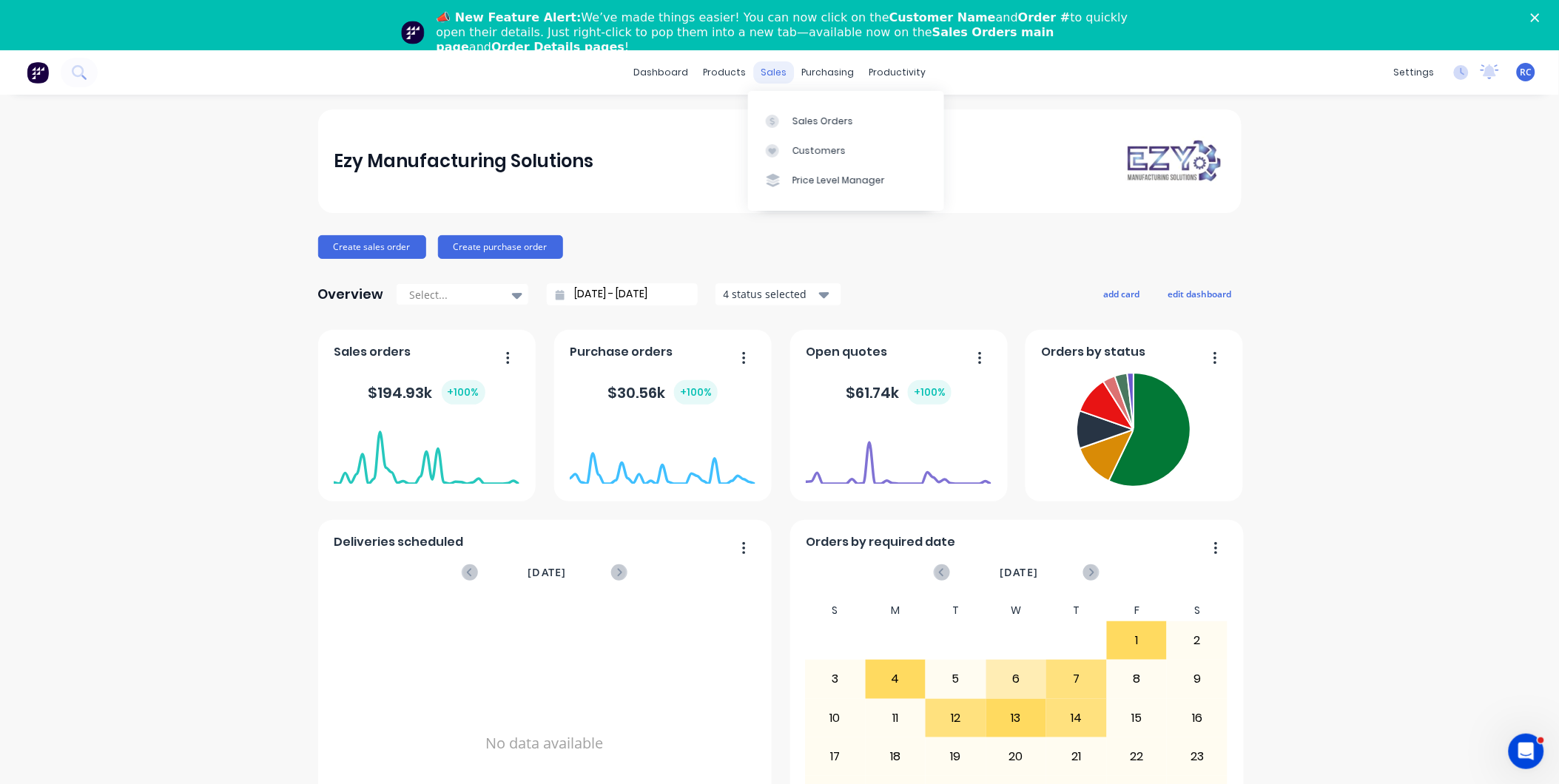
click at [774, 75] on div "sales" at bounding box center [774, 72] width 41 height 22
drag, startPoint x: 799, startPoint y: 122, endPoint x: 767, endPoint y: 127, distance: 32.4
click at [797, 122] on div "Sales Orders" at bounding box center [823, 121] width 61 height 14
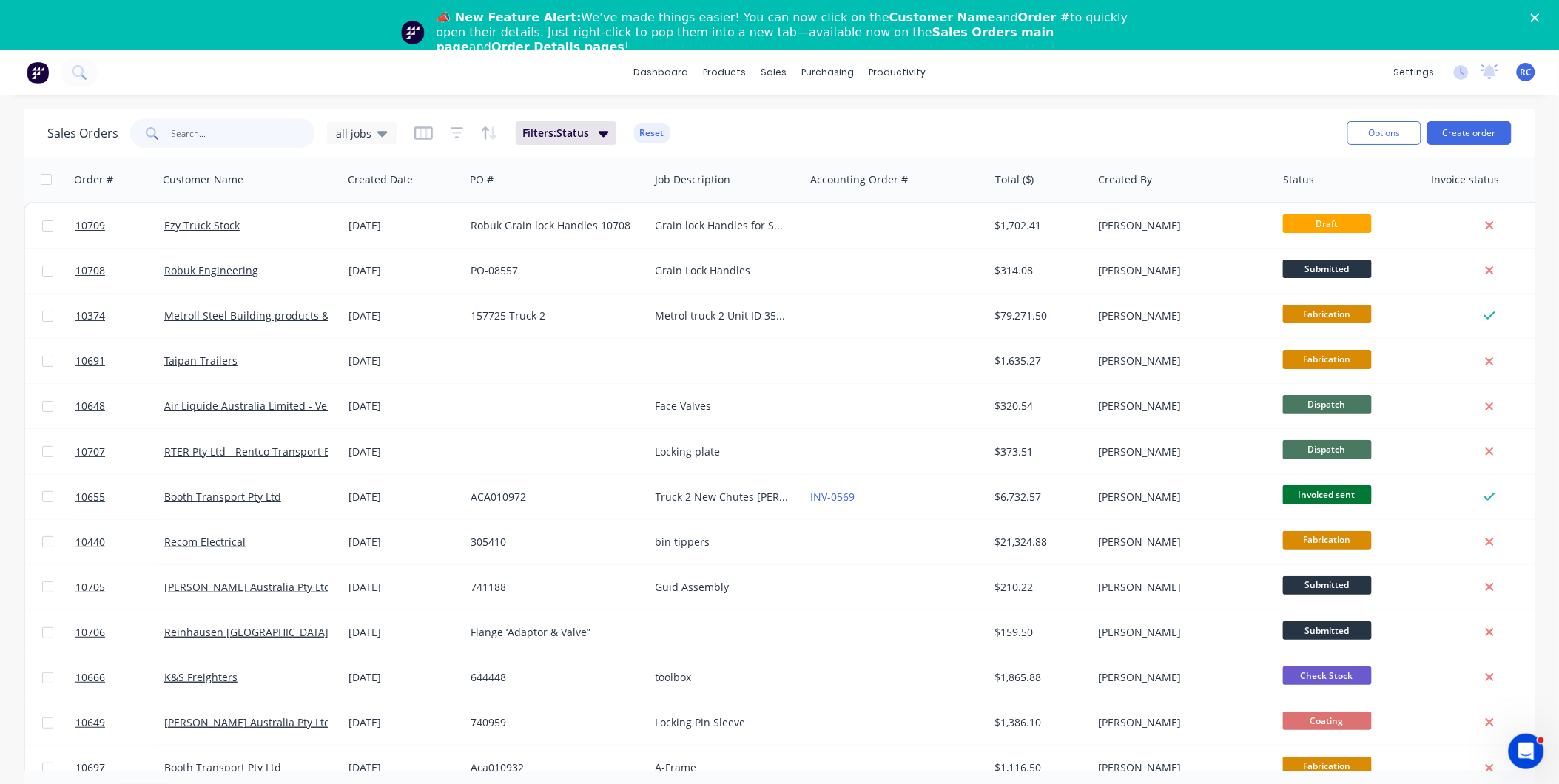
click at [272, 134] on input "text" at bounding box center [243, 133] width 144 height 30
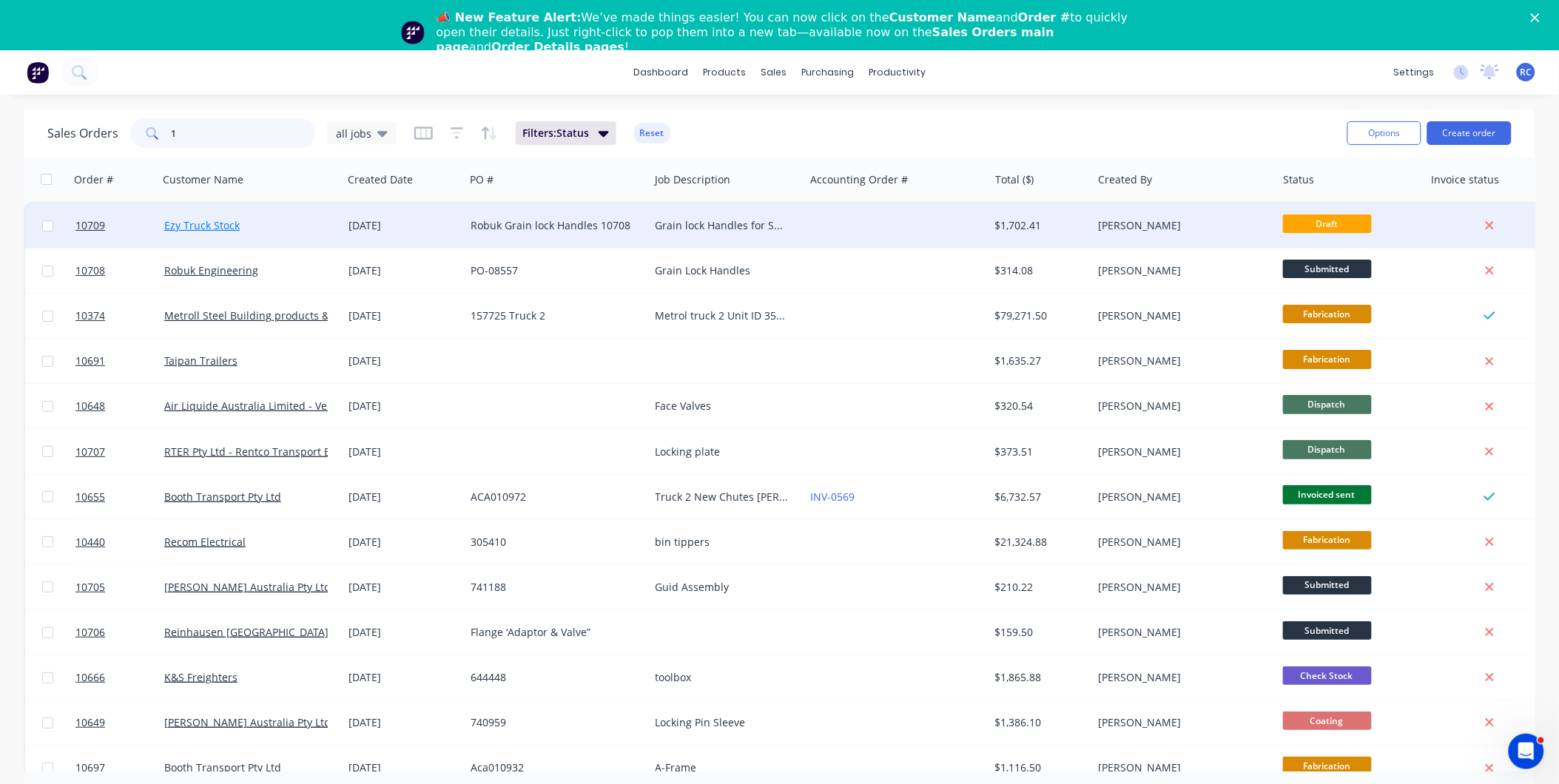
type input "1"
click at [208, 226] on link "Ezy Truck Stock" at bounding box center [202, 225] width 76 height 15
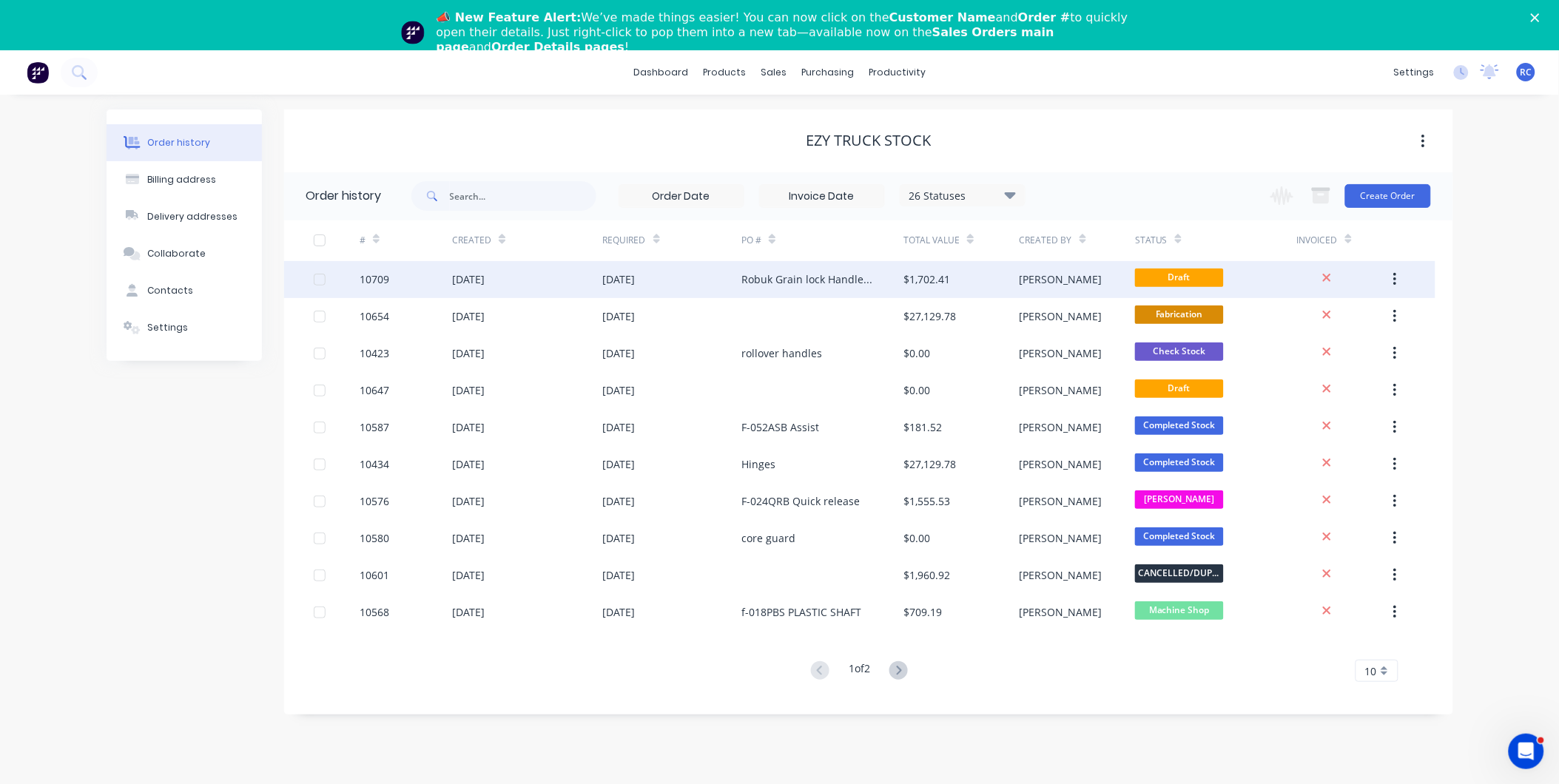
click at [726, 278] on div "[DATE]" at bounding box center [673, 280] width 139 height 37
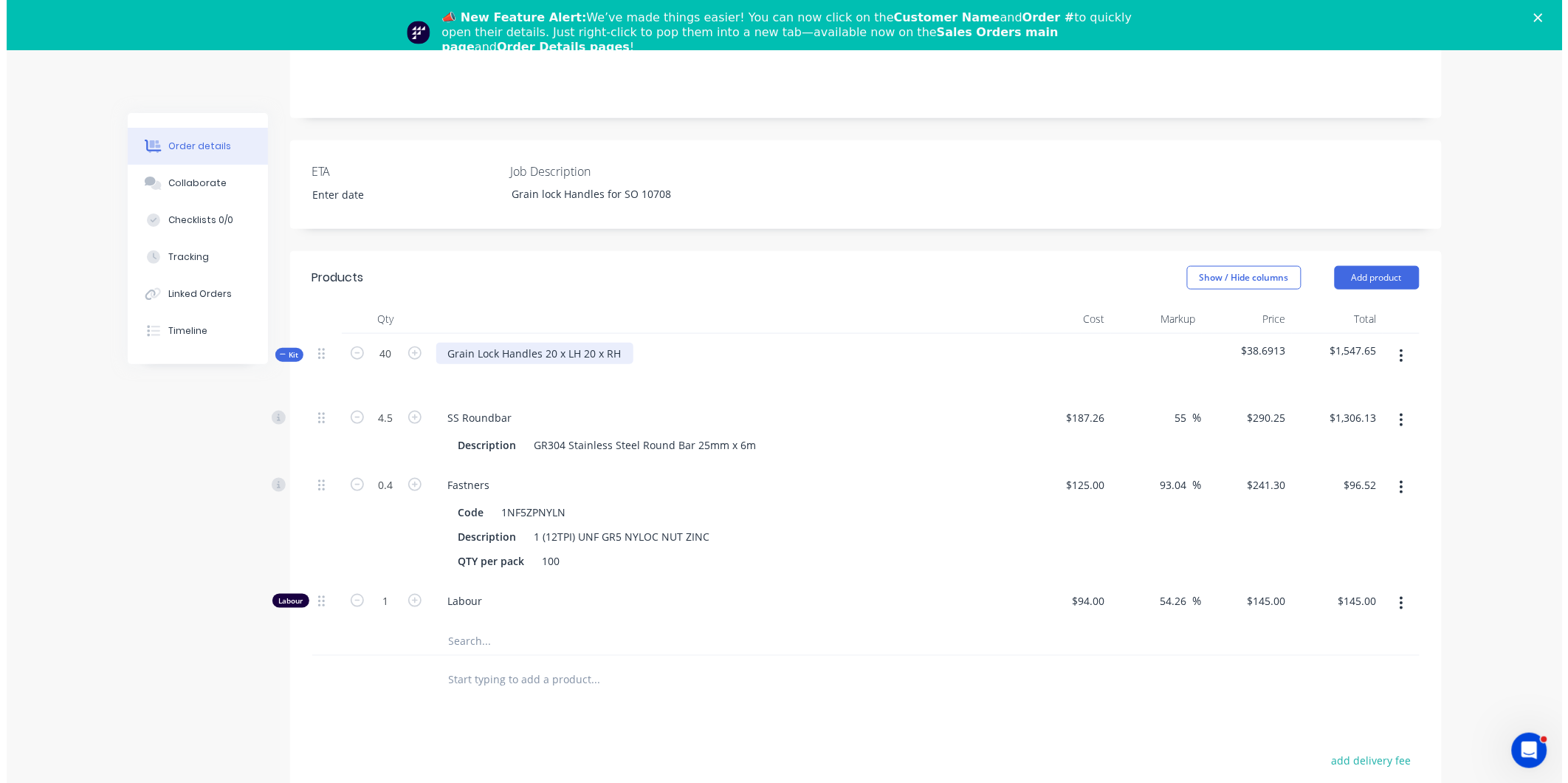
scroll to position [492, 0]
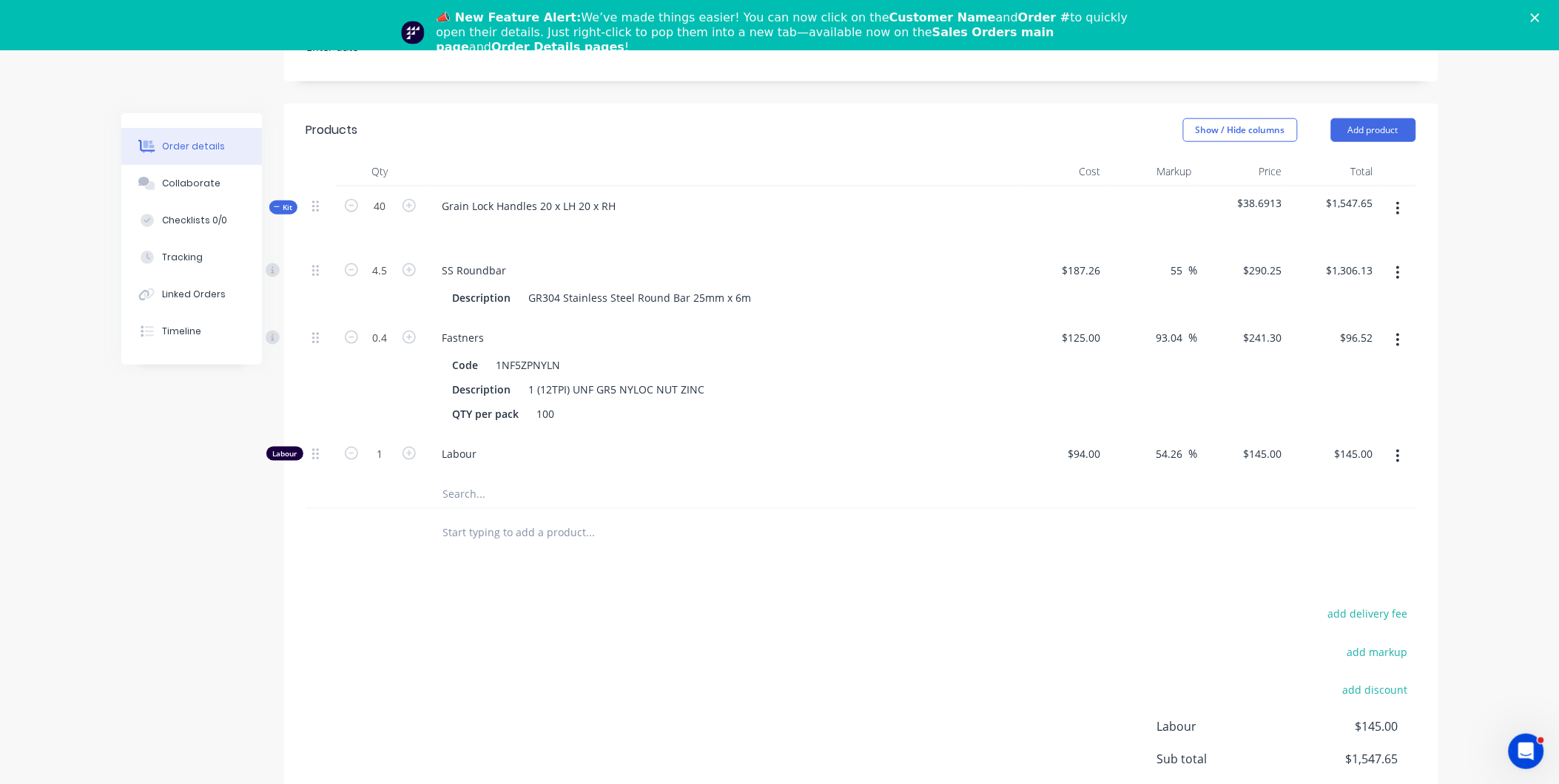
drag, startPoint x: 486, startPoint y: 124, endPoint x: 498, endPoint y: 100, distance: 26.8
click at [485, 121] on header "Products Show / Hide columns Add product" at bounding box center [861, 130] width 1154 height 53
click at [1398, 202] on icon "button" at bounding box center [1398, 209] width 3 height 14
click at [1378, 237] on div "Add product to kit" at bounding box center [1346, 248] width 114 height 21
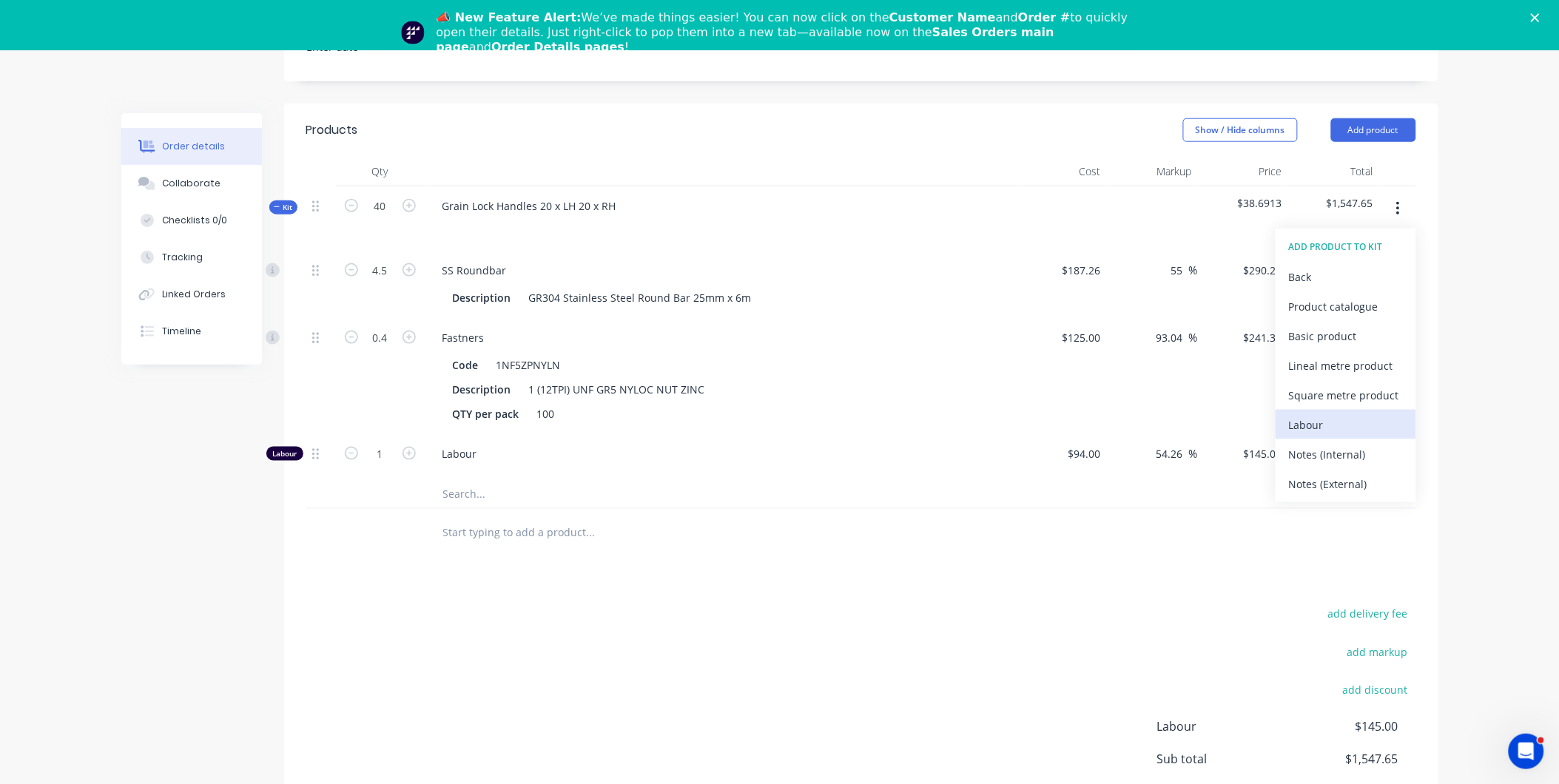
click at [1329, 414] on div "Labour" at bounding box center [1346, 425] width 114 height 21
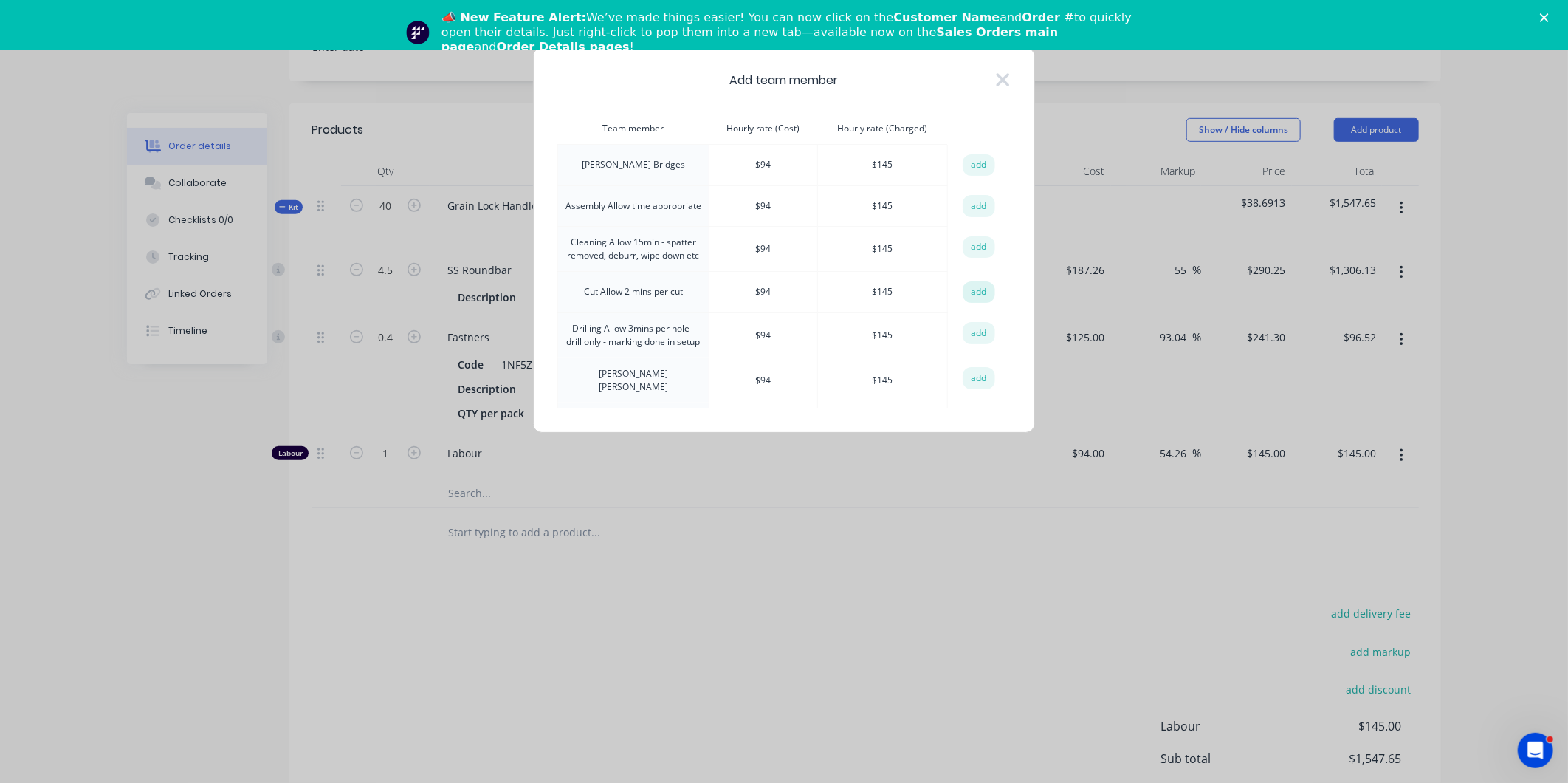
click at [979, 293] on button "add" at bounding box center [980, 292] width 33 height 22
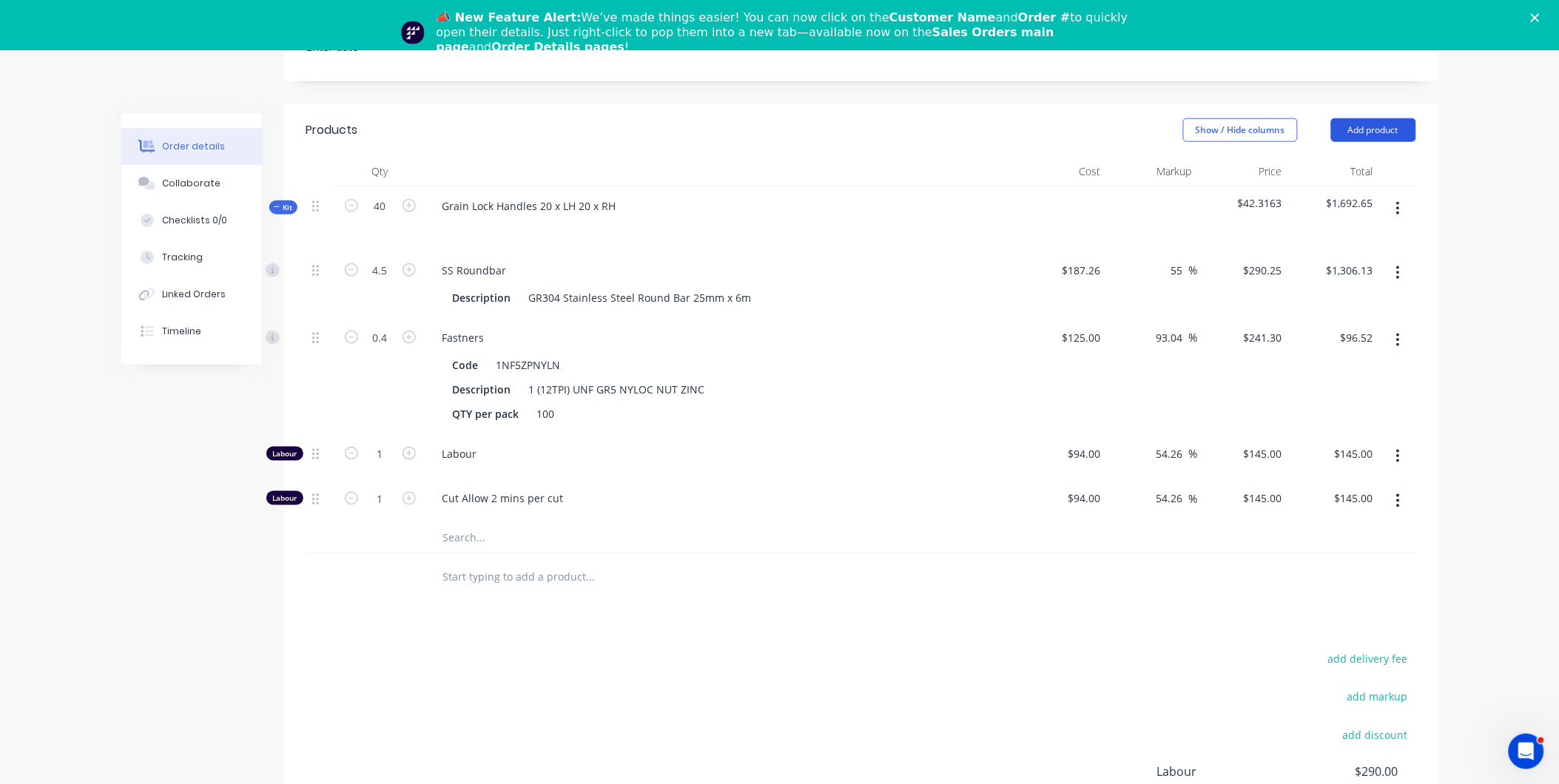
click at [1348, 118] on button "Add product" at bounding box center [1374, 130] width 85 height 23
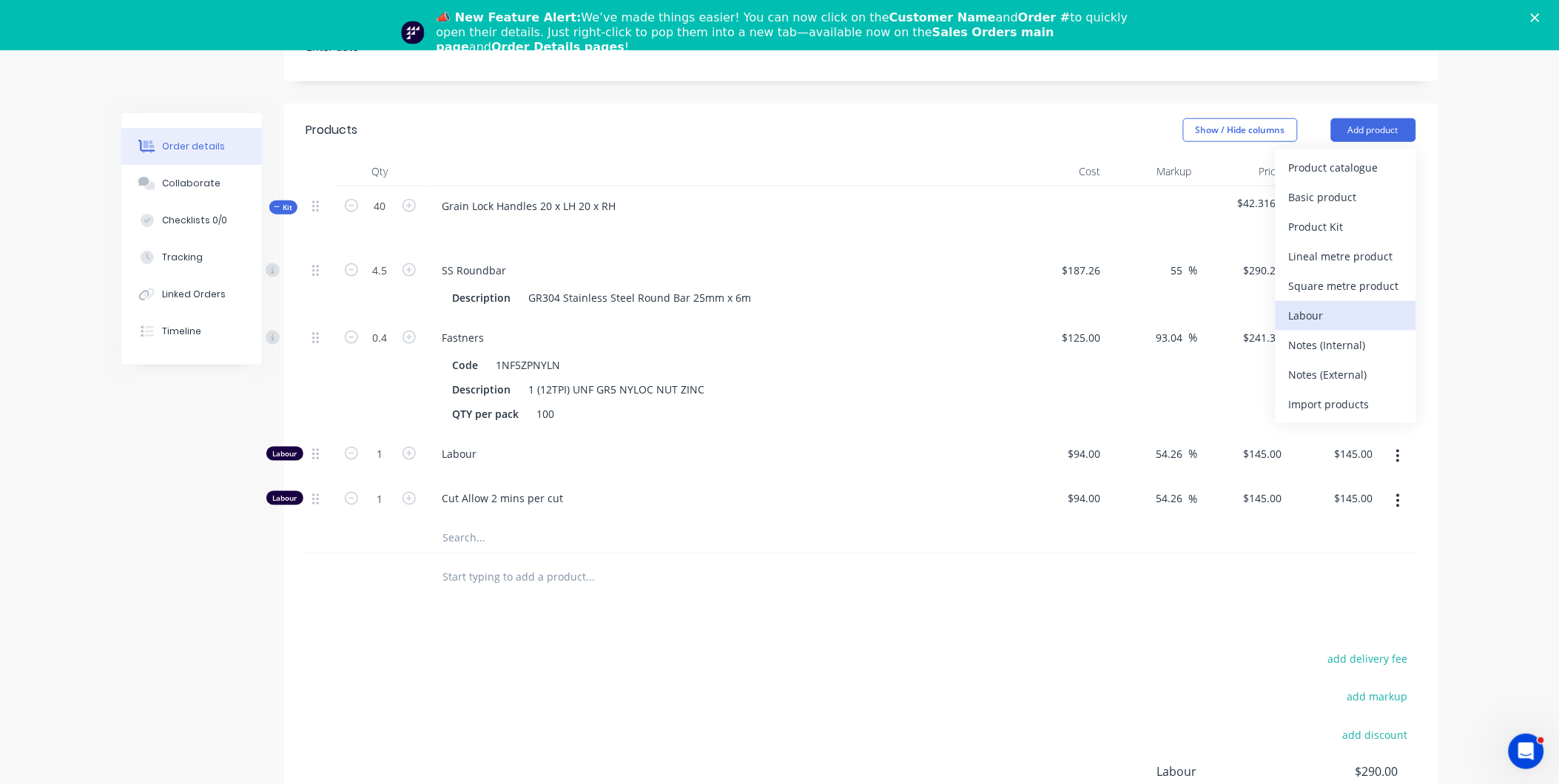
click at [1305, 305] on div "Labour" at bounding box center [1346, 316] width 114 height 21
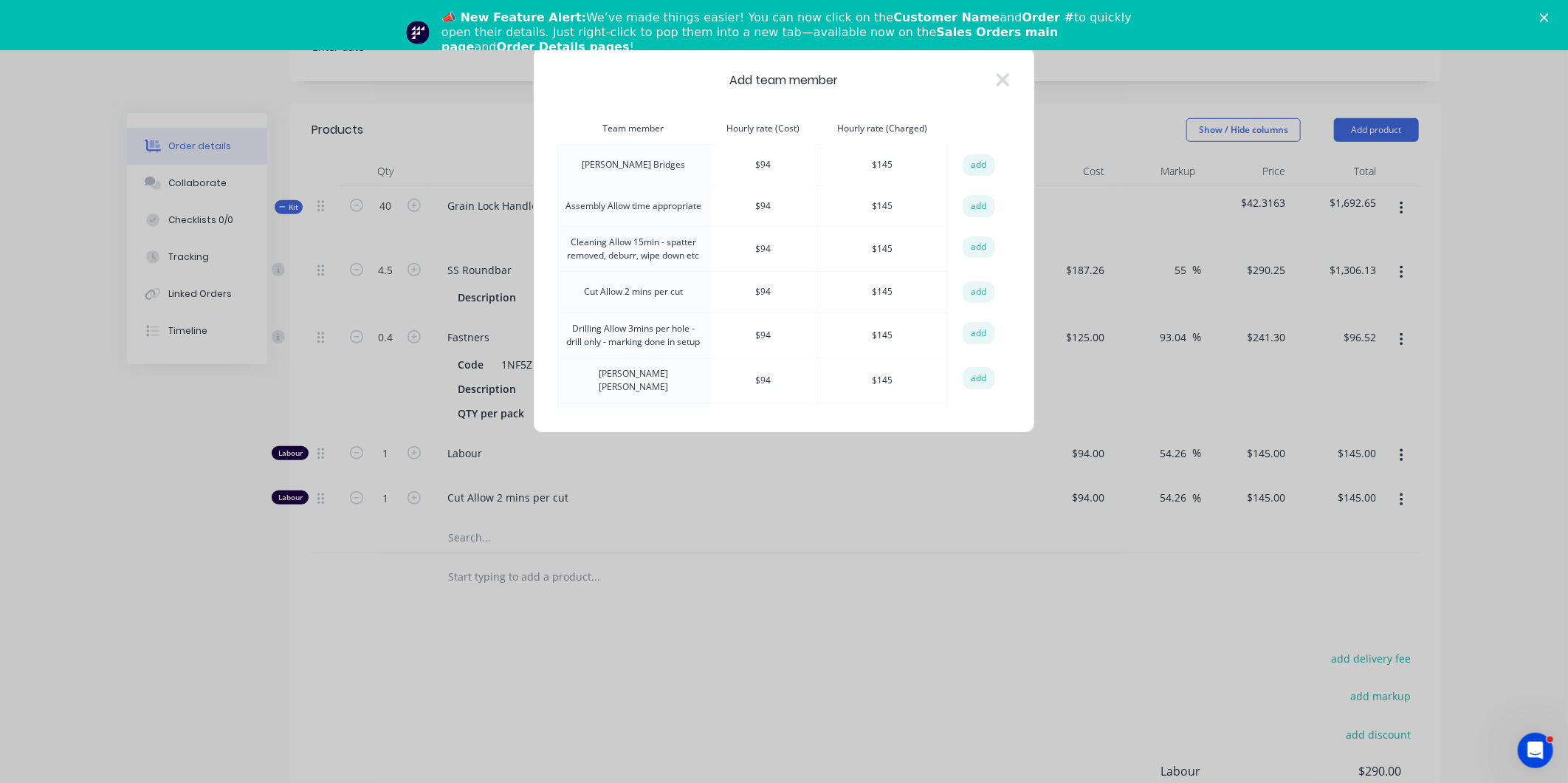
scroll to position [246, 0]
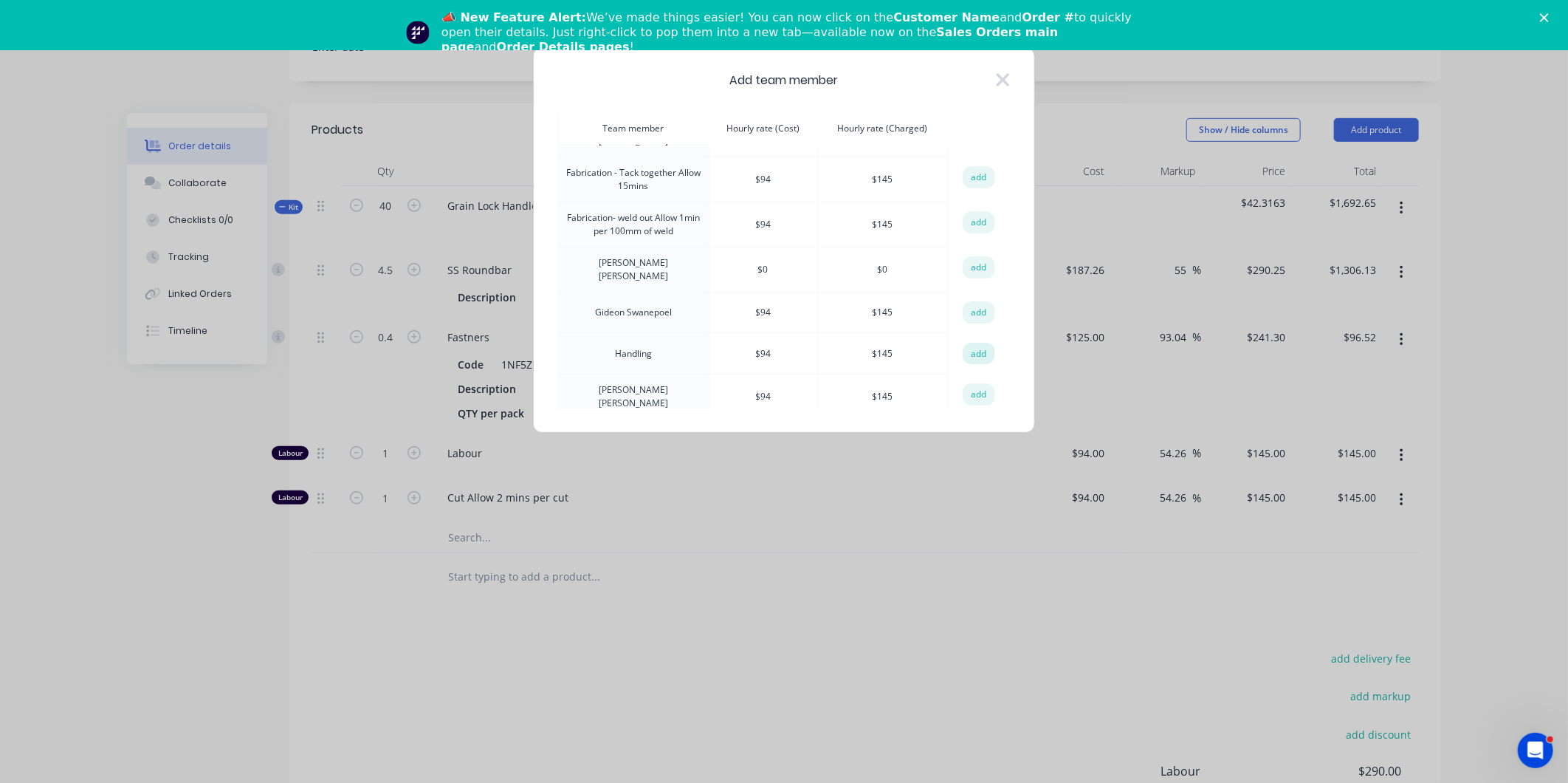
click at [981, 344] on button "add" at bounding box center [980, 354] width 33 height 22
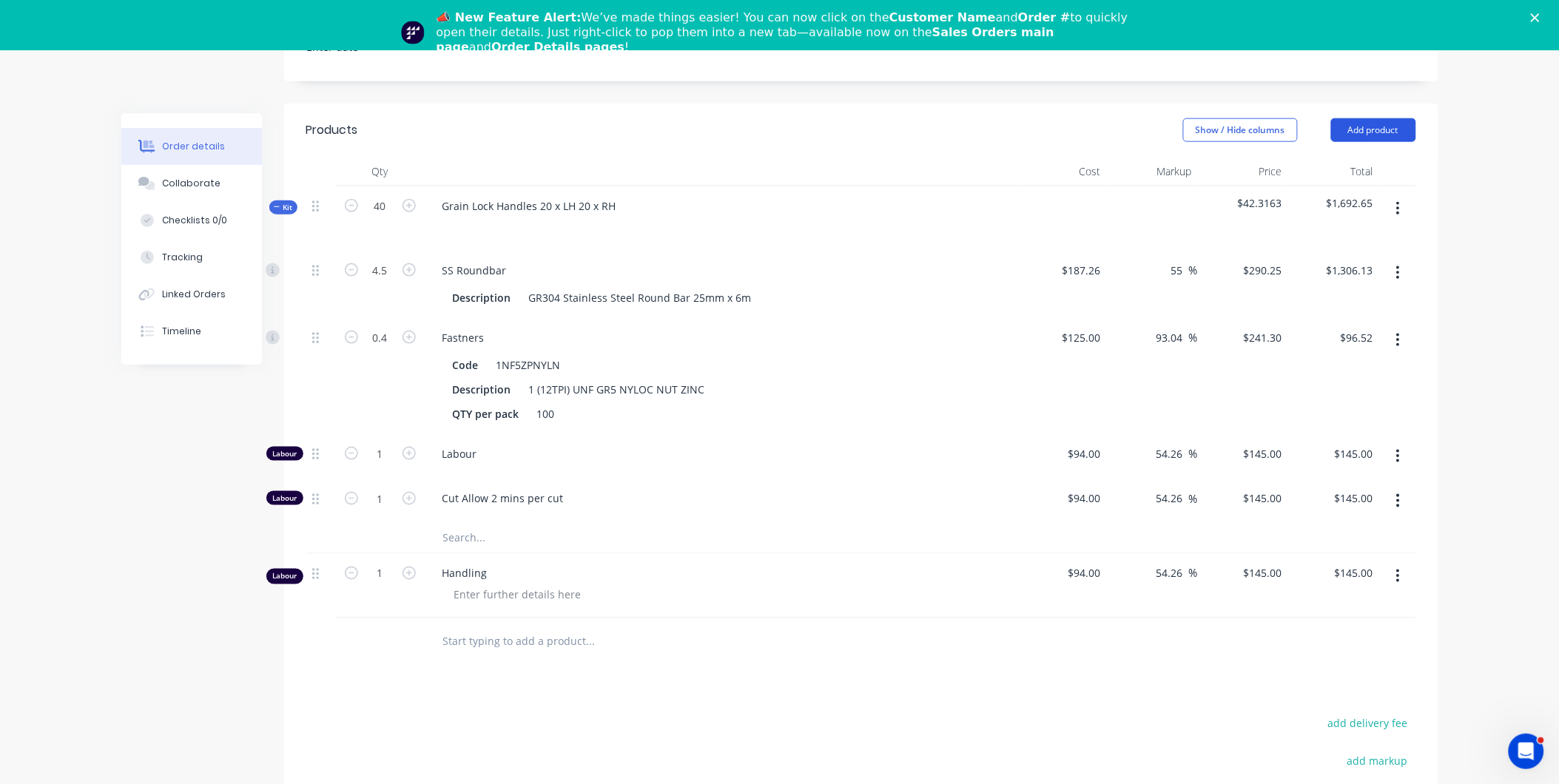
click at [1401, 118] on button "Add product" at bounding box center [1374, 130] width 85 height 23
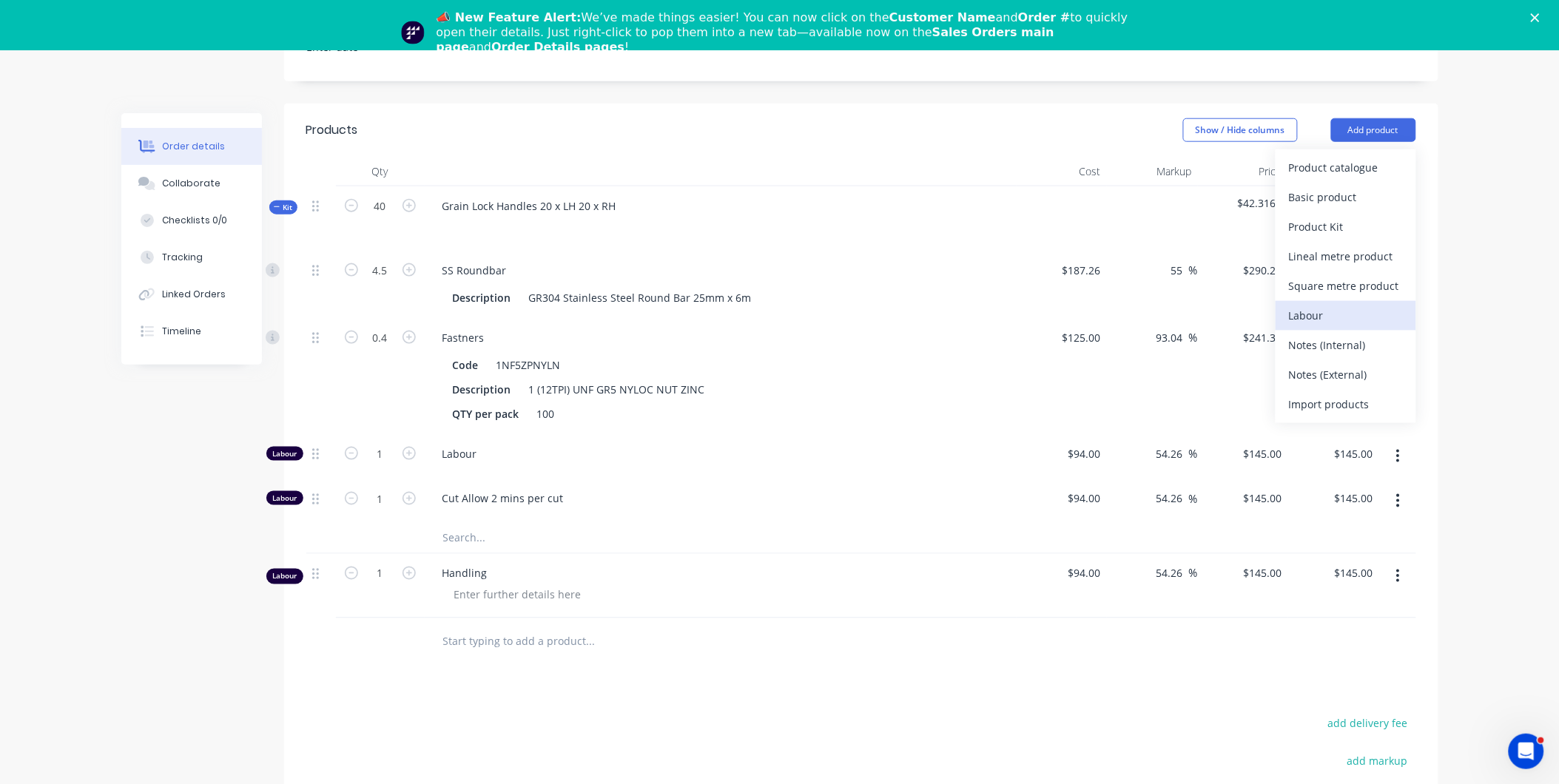
click at [1303, 305] on div "Labour" at bounding box center [1346, 316] width 114 height 21
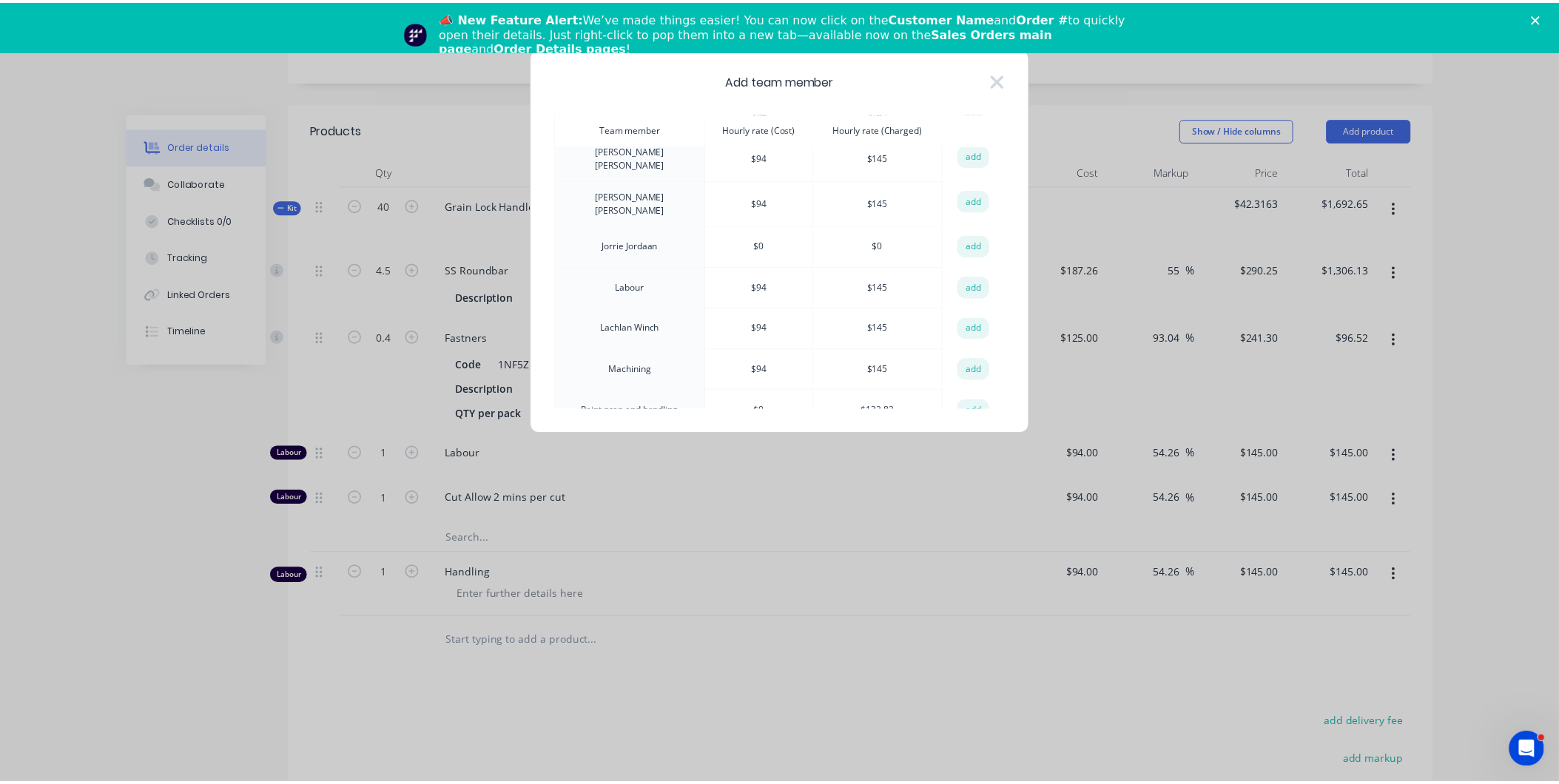
scroll to position [493, 0]
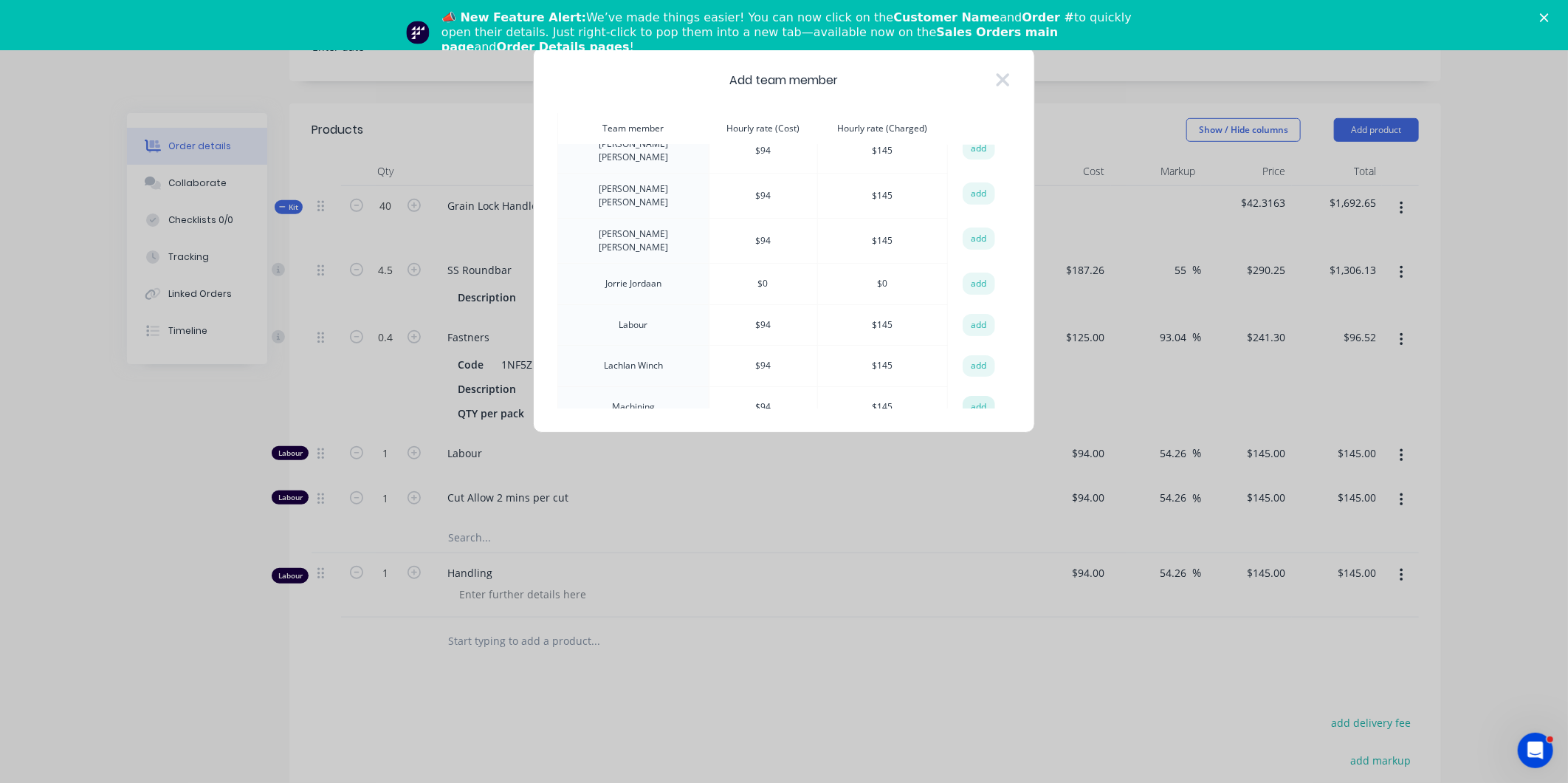
click at [972, 396] on button "add" at bounding box center [980, 407] width 33 height 22
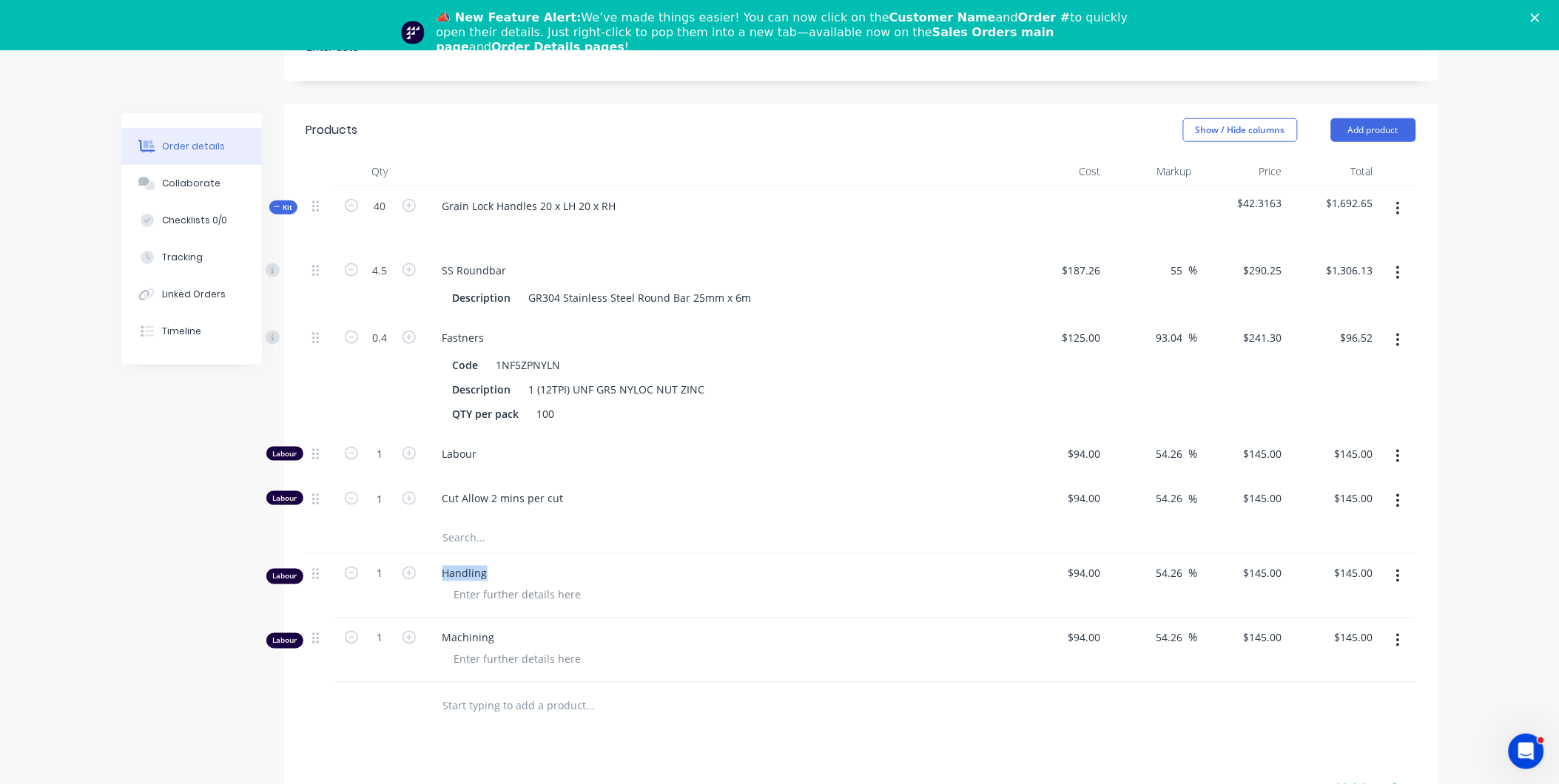
drag, startPoint x: 486, startPoint y: 552, endPoint x: 440, endPoint y: 548, distance: 46.2
click at [440, 566] on div "Handling" at bounding box center [720, 574] width 580 height 15
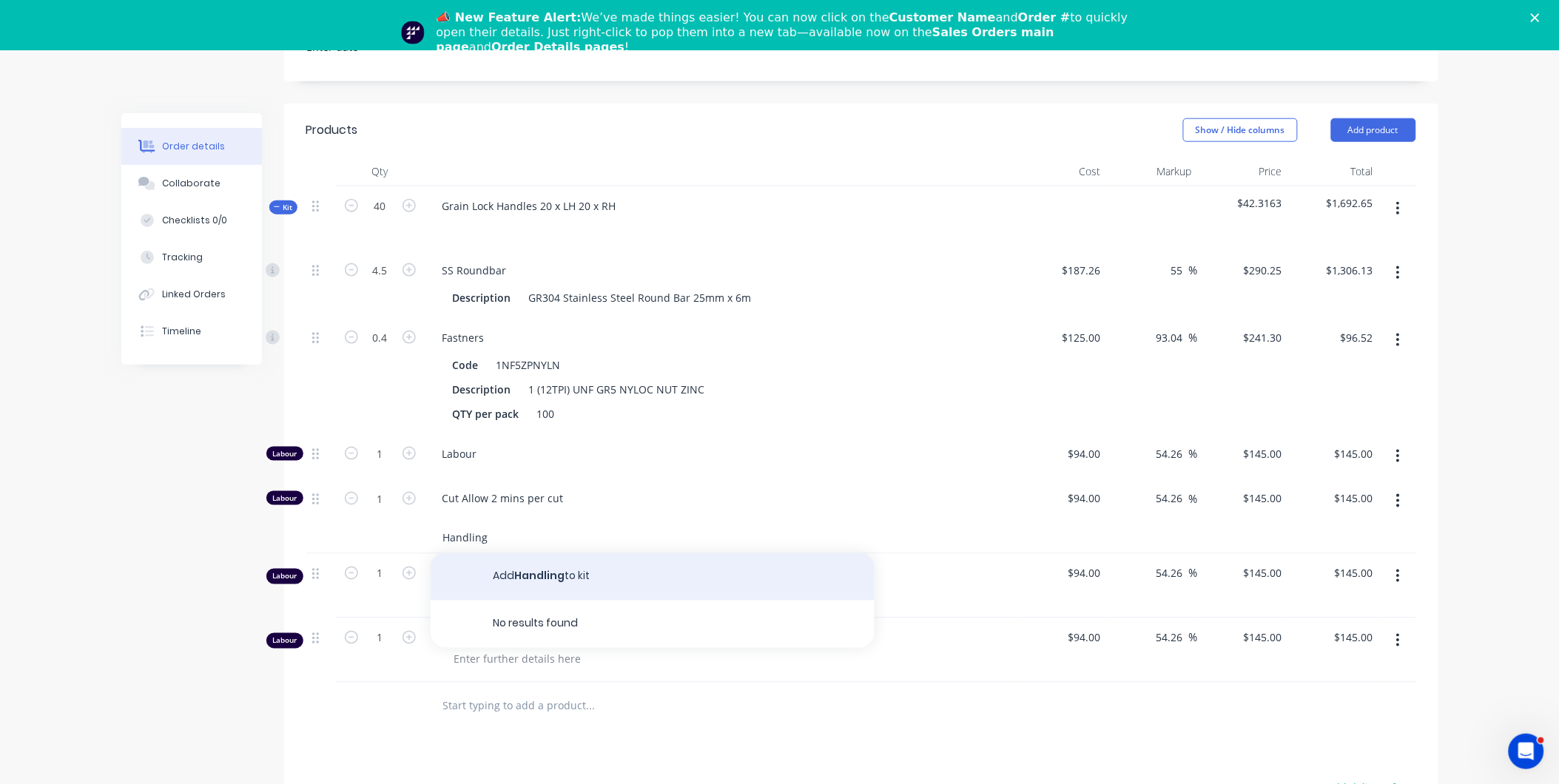
type input "Handling"
click at [535, 557] on button "Add Handling to kit" at bounding box center [653, 577] width 444 height 47
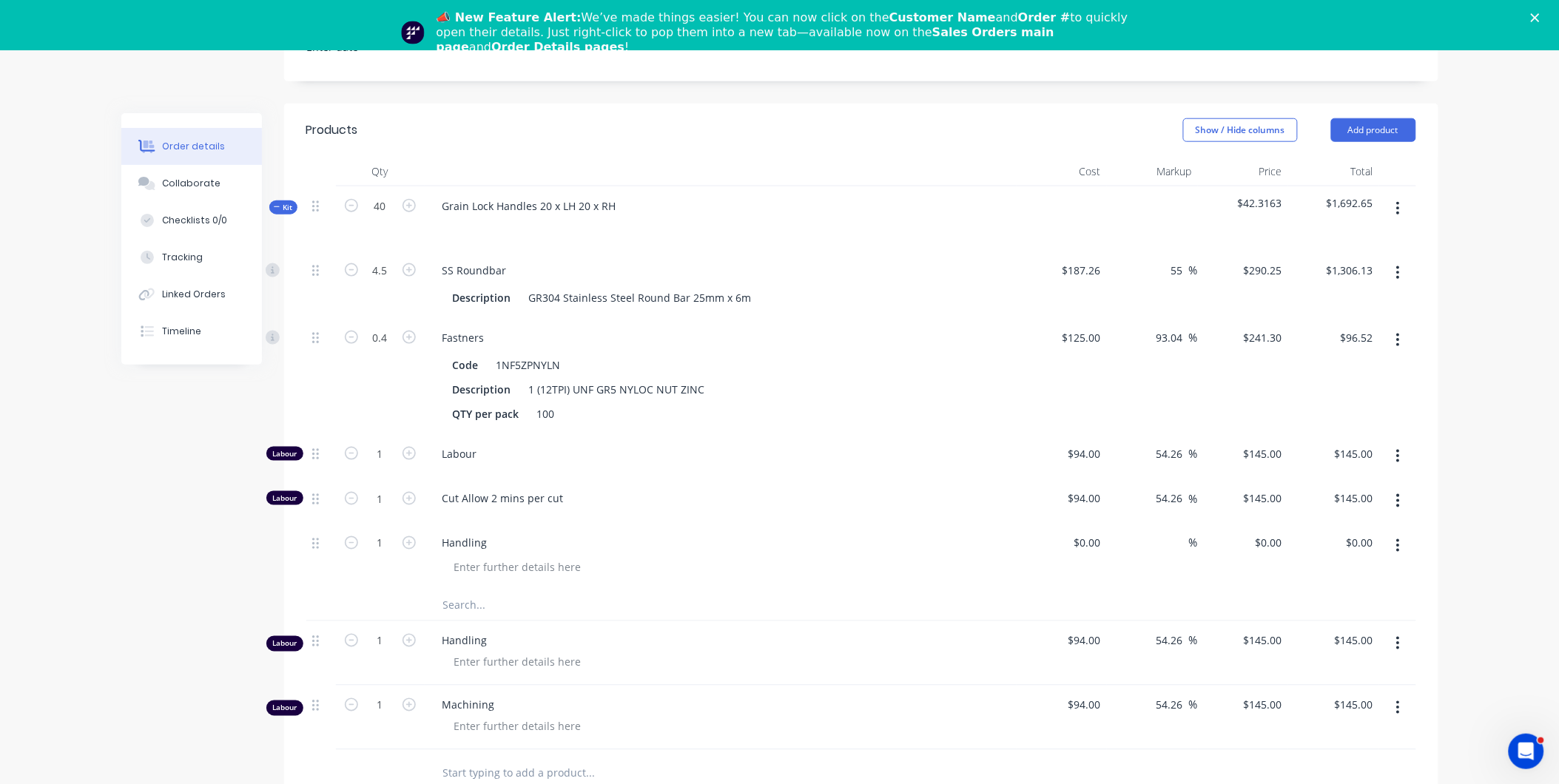
drag, startPoint x: 504, startPoint y: 681, endPoint x: 434, endPoint y: 679, distance: 70.0
click at [434, 698] on div "Machining" at bounding box center [720, 706] width 580 height 15
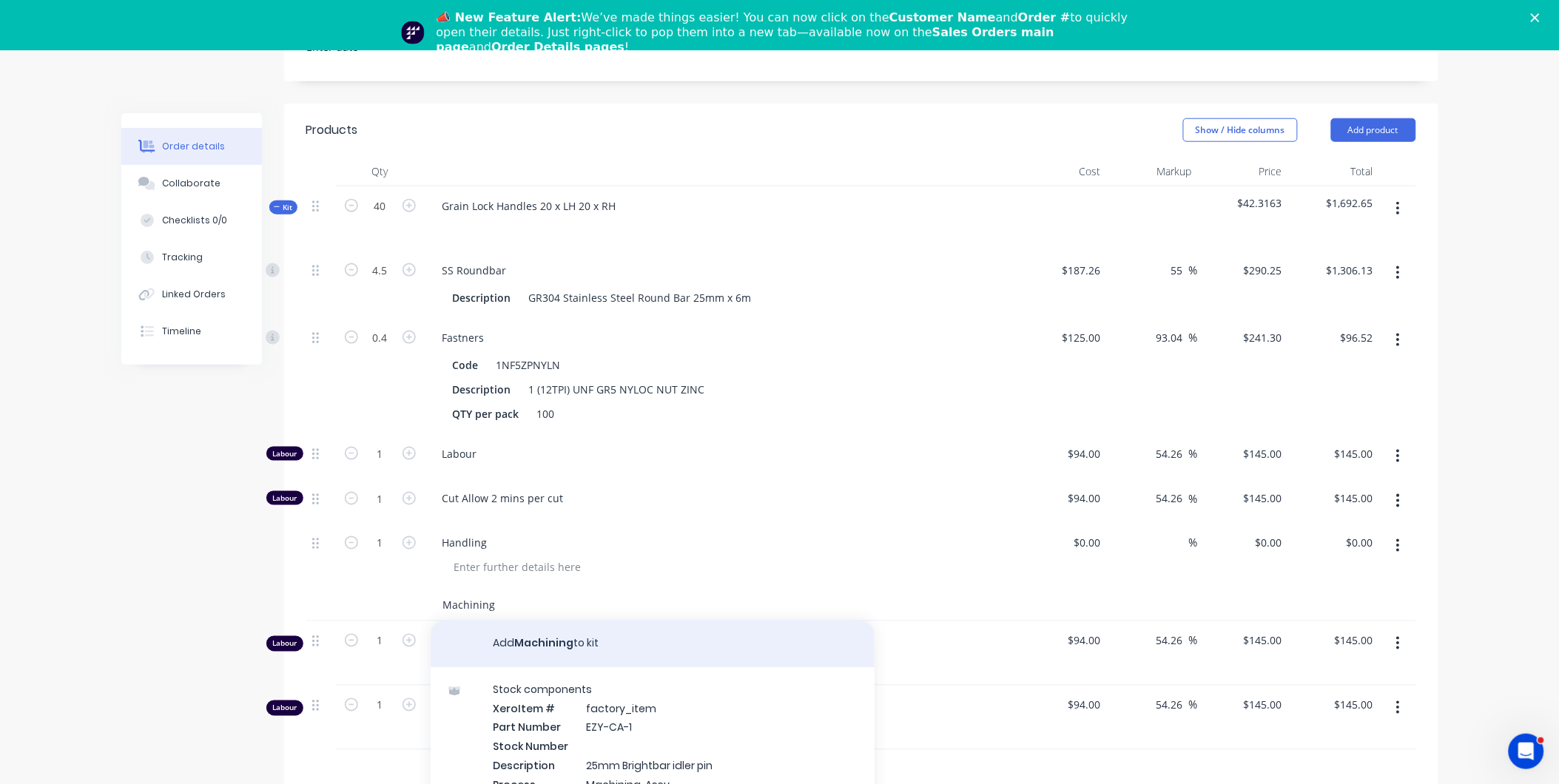
type input "Machining"
click at [578, 626] on button "Add Machining to kit" at bounding box center [653, 644] width 444 height 47
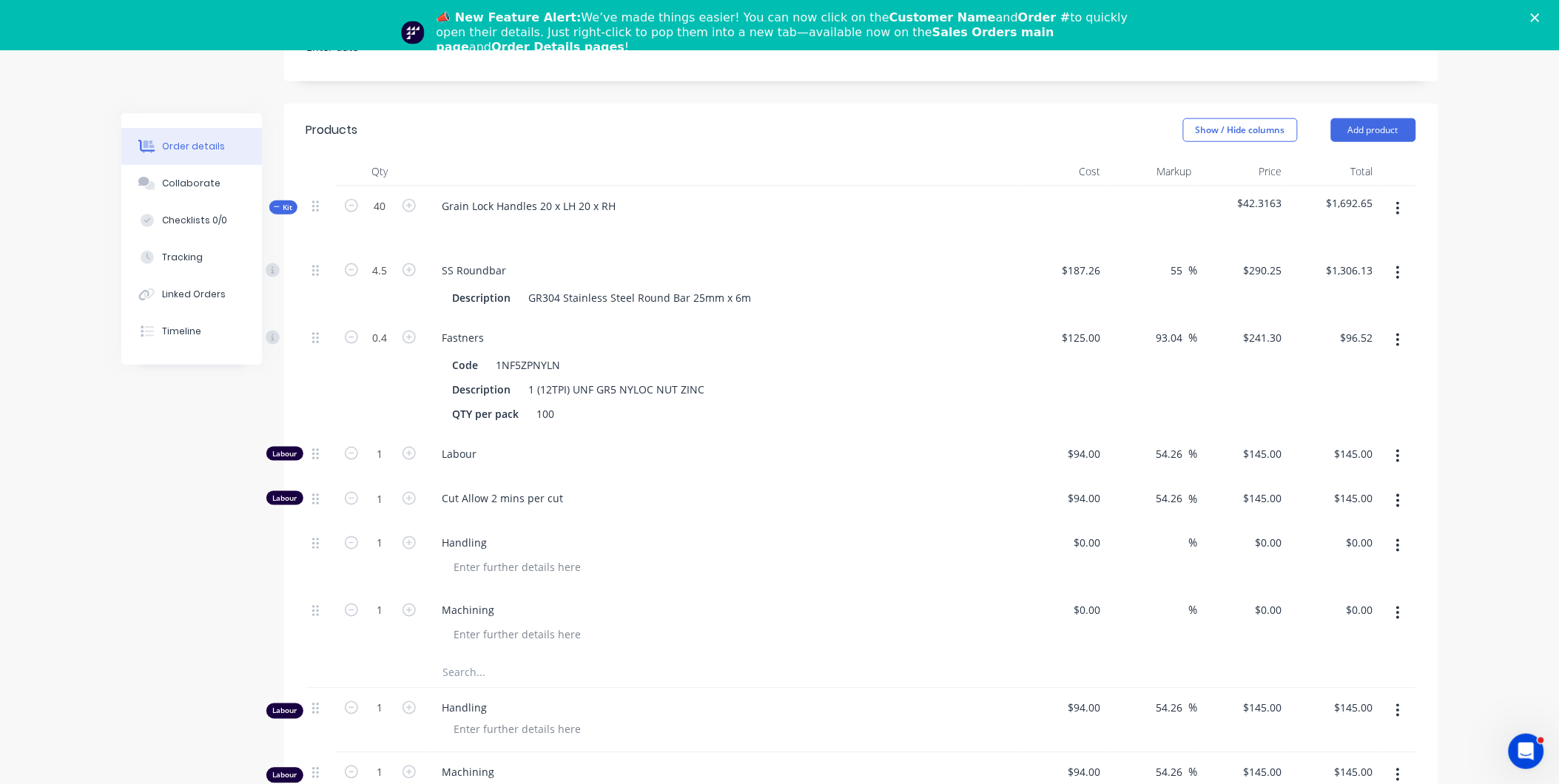
click at [1391, 698] on button "button" at bounding box center [1398, 711] width 35 height 27
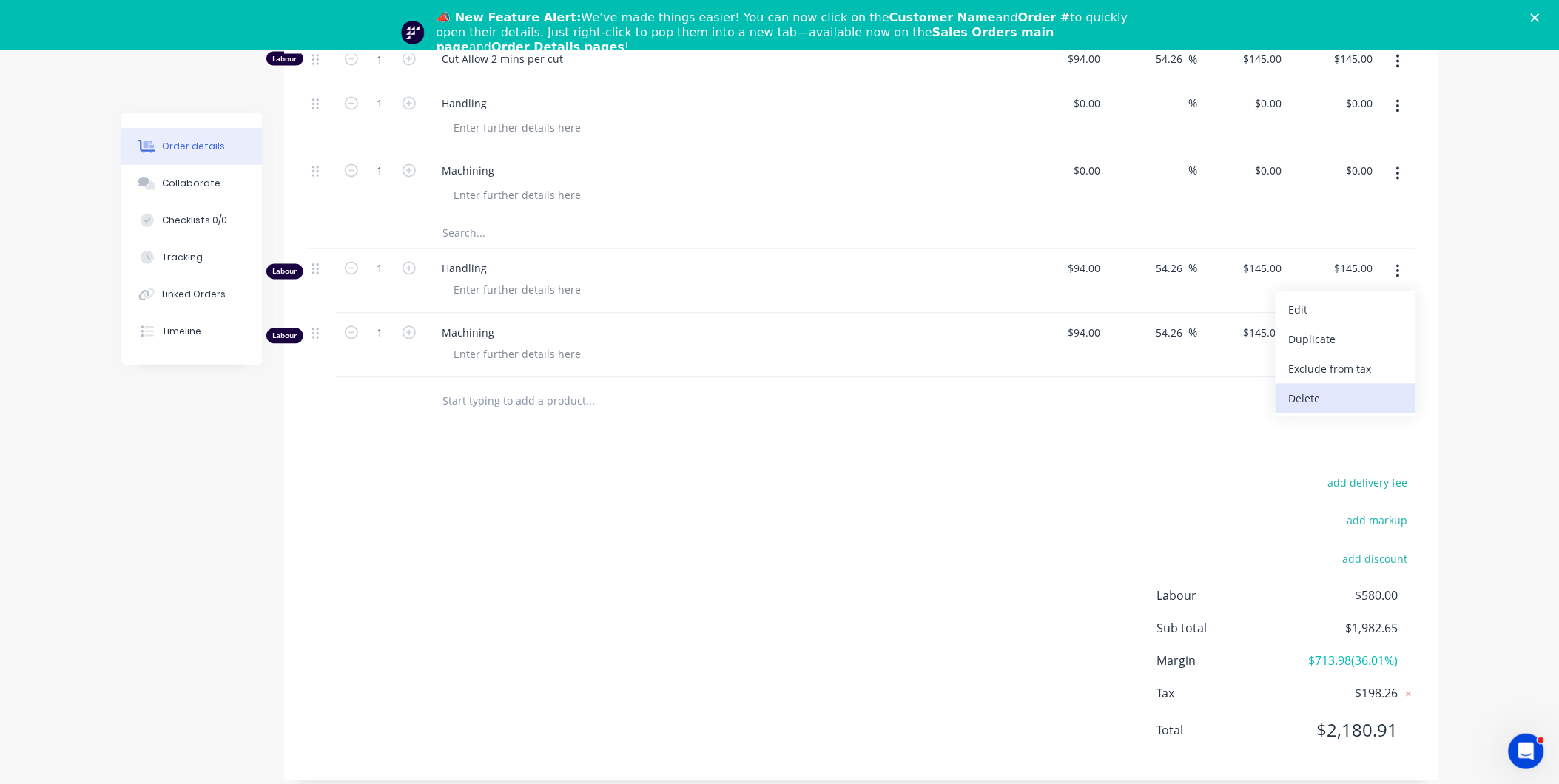
click at [1342, 384] on button "Delete" at bounding box center [1346, 399] width 140 height 30
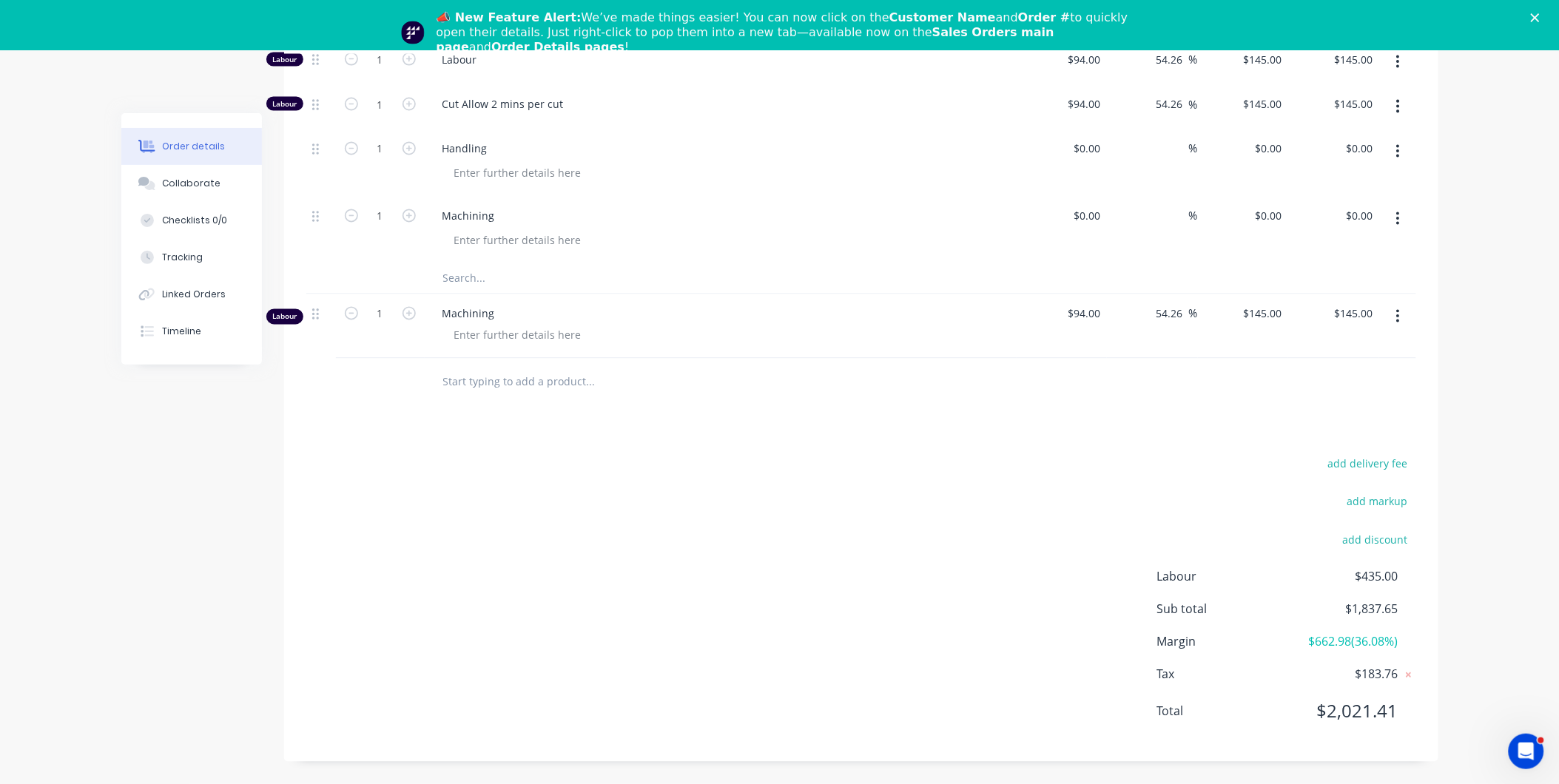
scroll to position [867, 0]
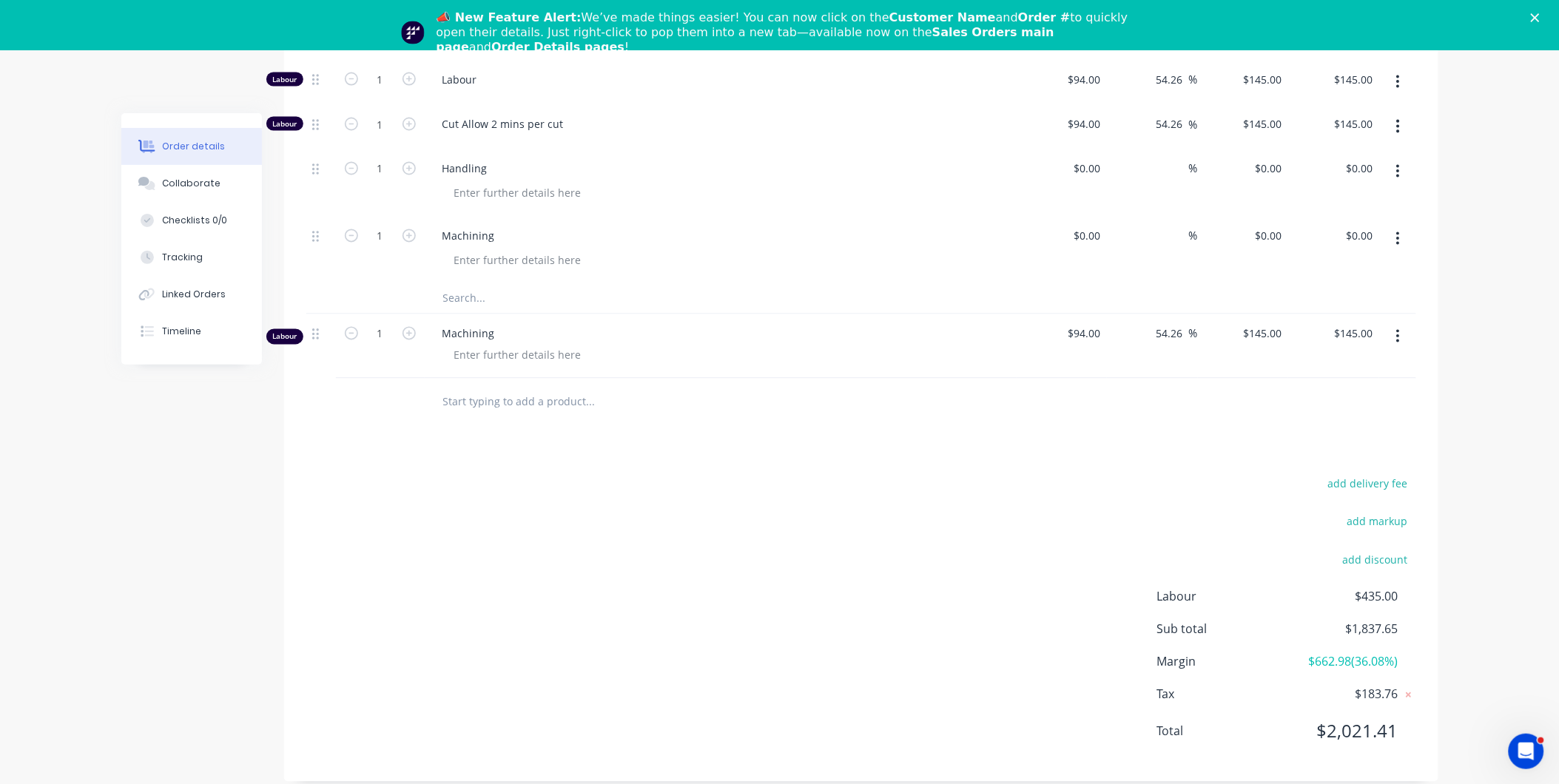
click at [1402, 323] on button "button" at bounding box center [1398, 337] width 35 height 27
click at [1337, 453] on div "Delete" at bounding box center [1346, 464] width 114 height 21
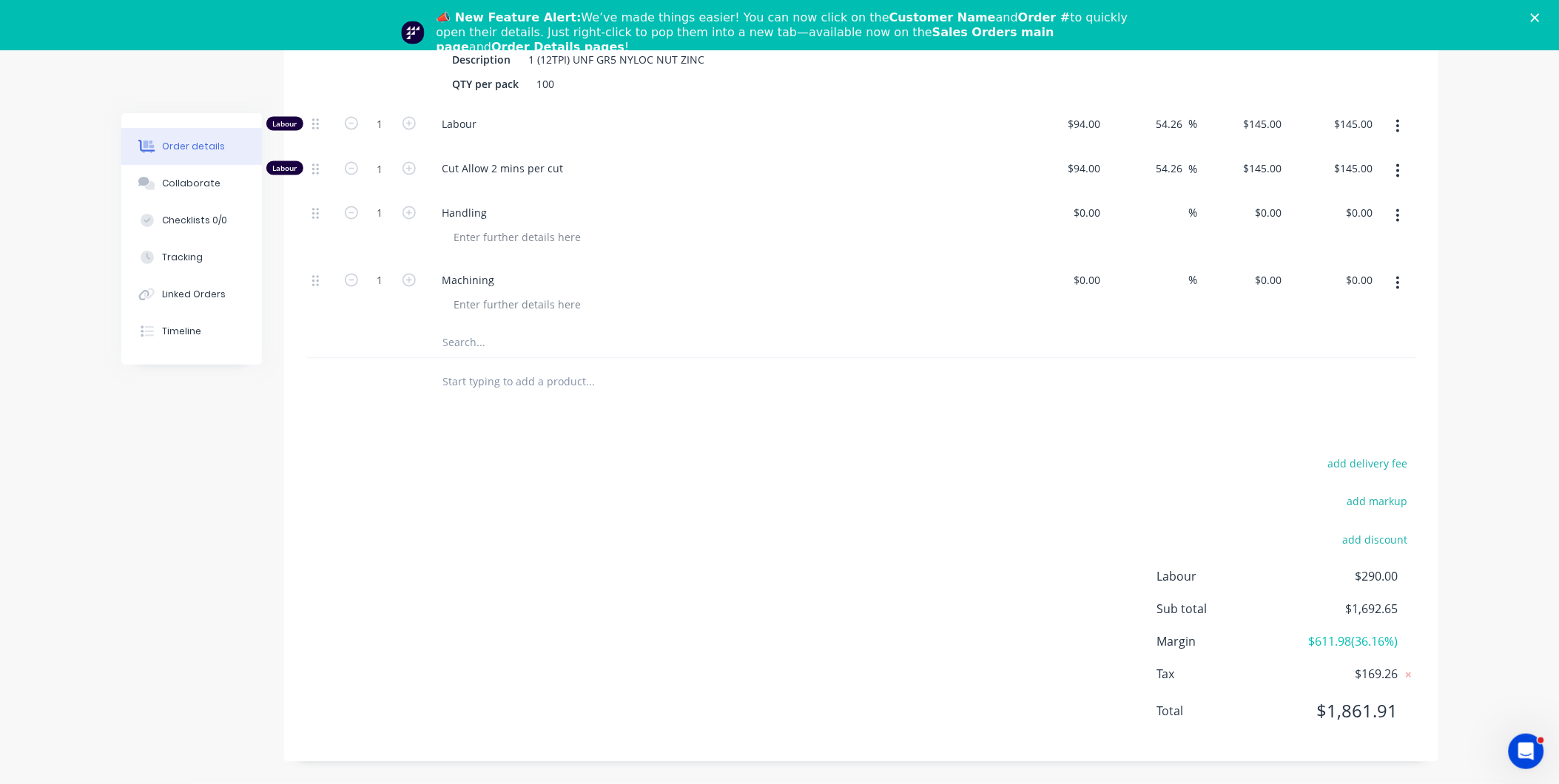
scroll to position [802, 0]
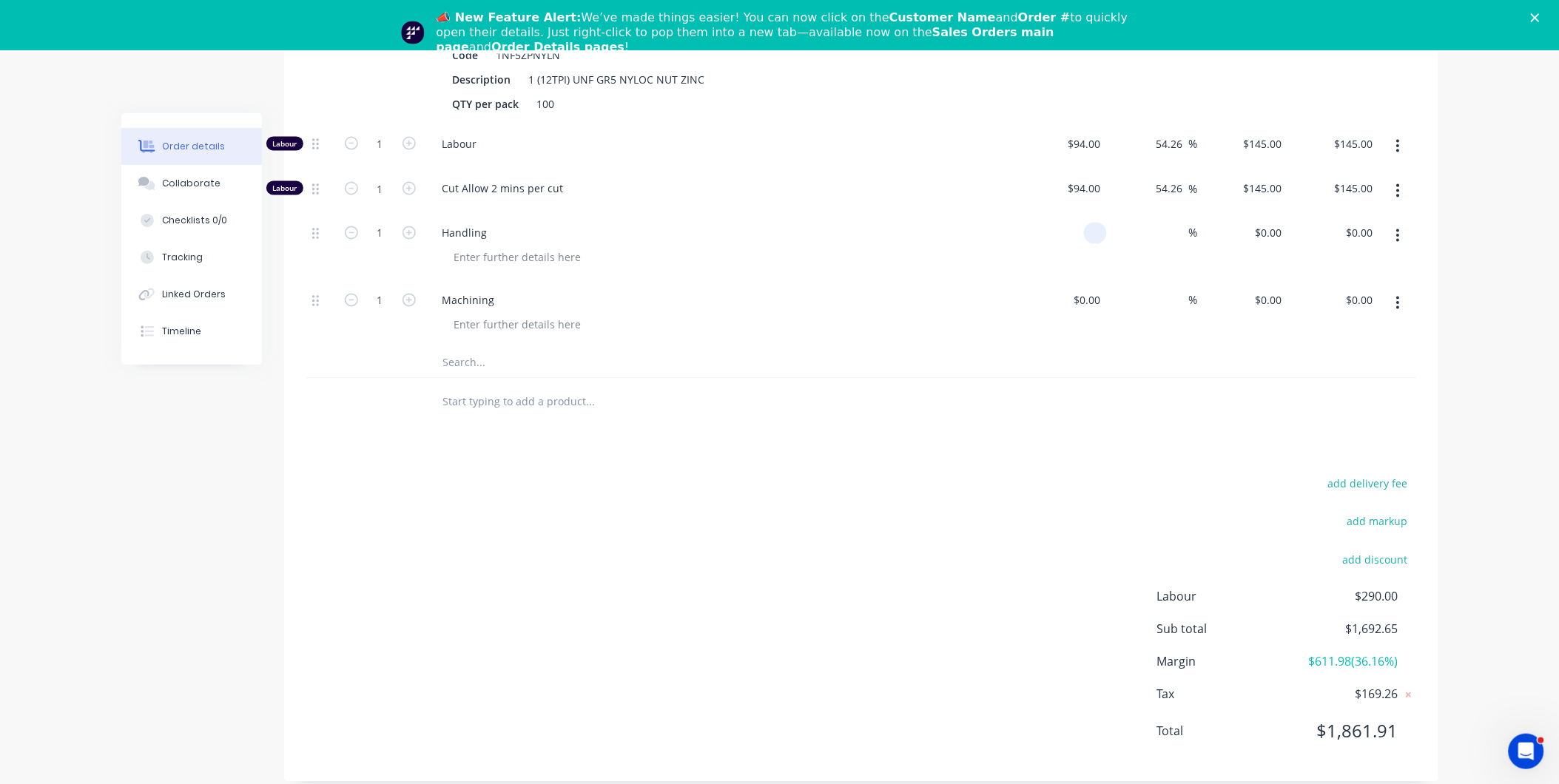
click at [1097, 223] on input at bounding box center [1099, 233] width 17 height 21
type input "$94.00"
type input "55"
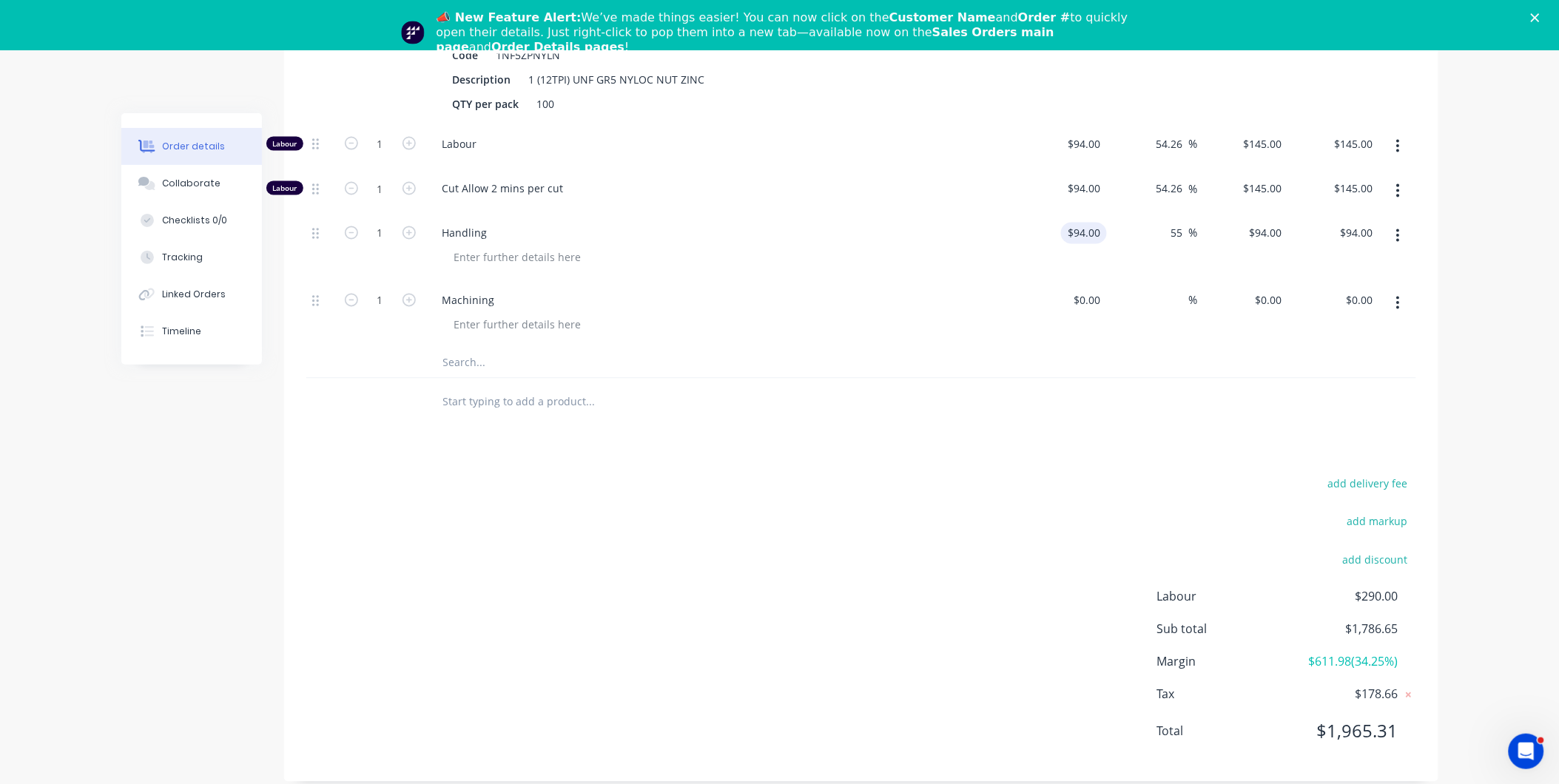
type input "145.7"
type input "$145.70"
click at [1085, 290] on div "$0.00" at bounding box center [1086, 301] width 40 height 21
type input "$94.00"
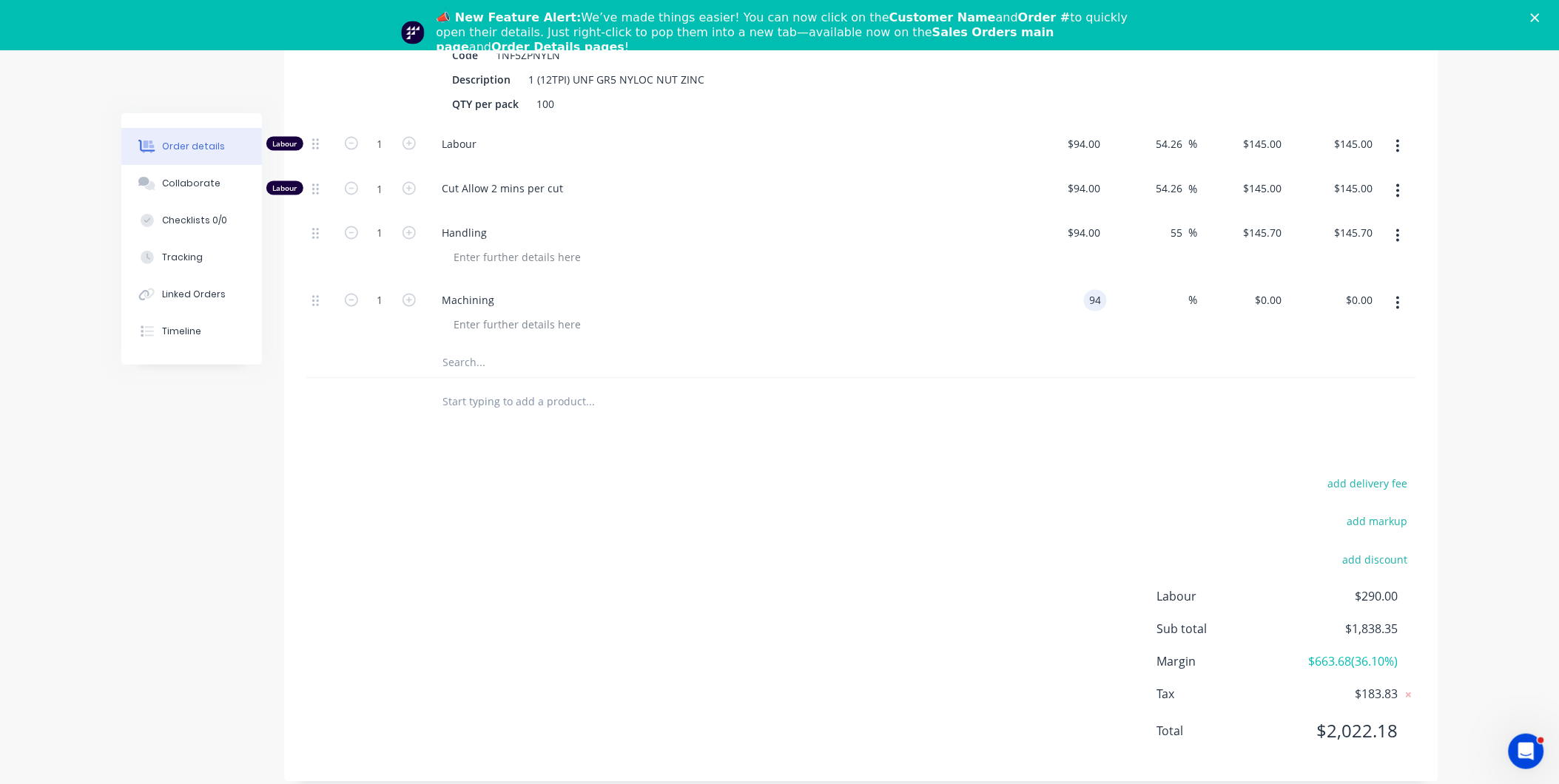
type input "$94.00"
type input "55"
type input "$145.70"
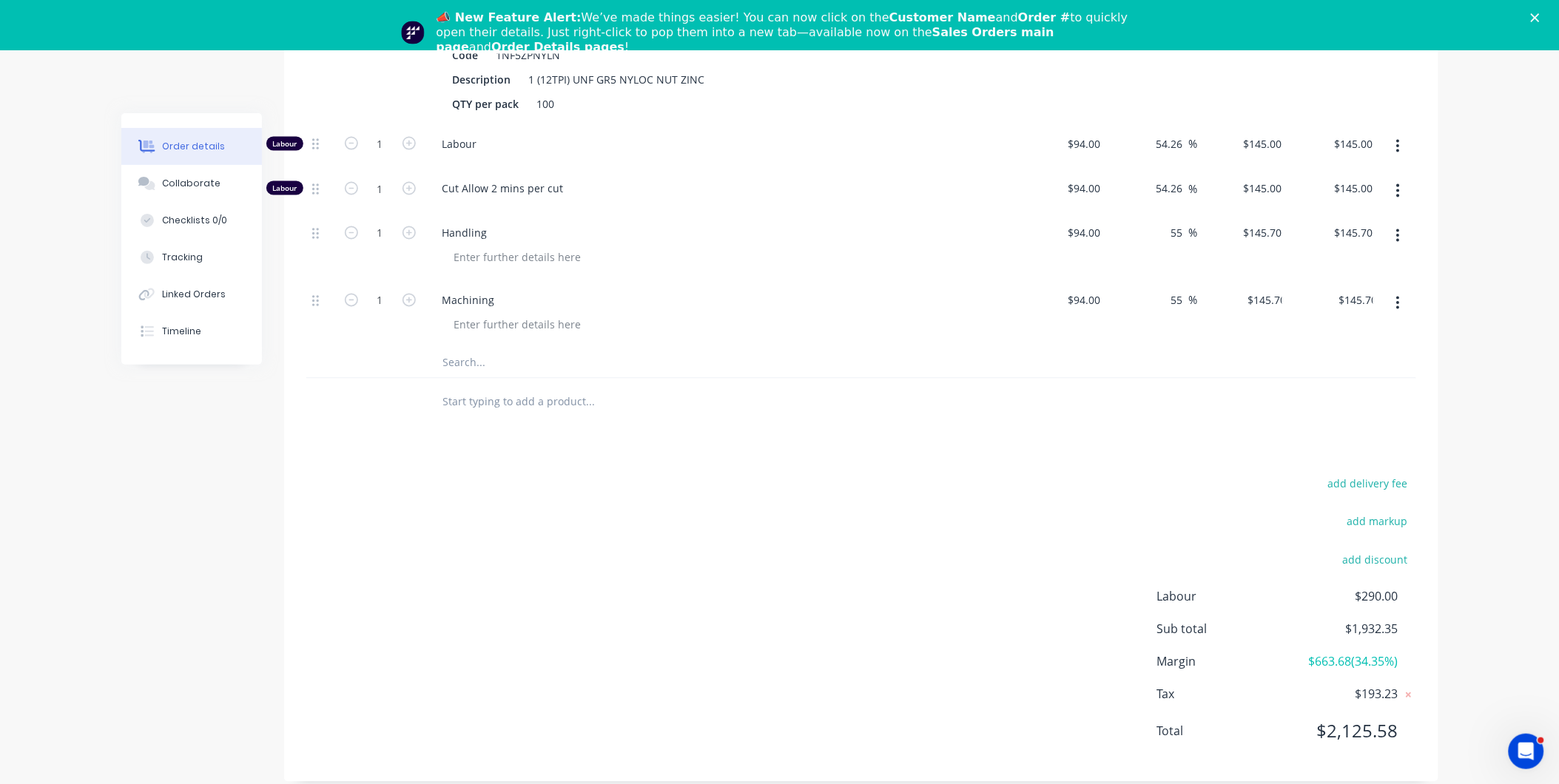
click at [938, 416] on div "Products Show / Hide columns Add product Qty Cost Markup Price Total Kit 40 Gra…" at bounding box center [861, 287] width 1154 height 988
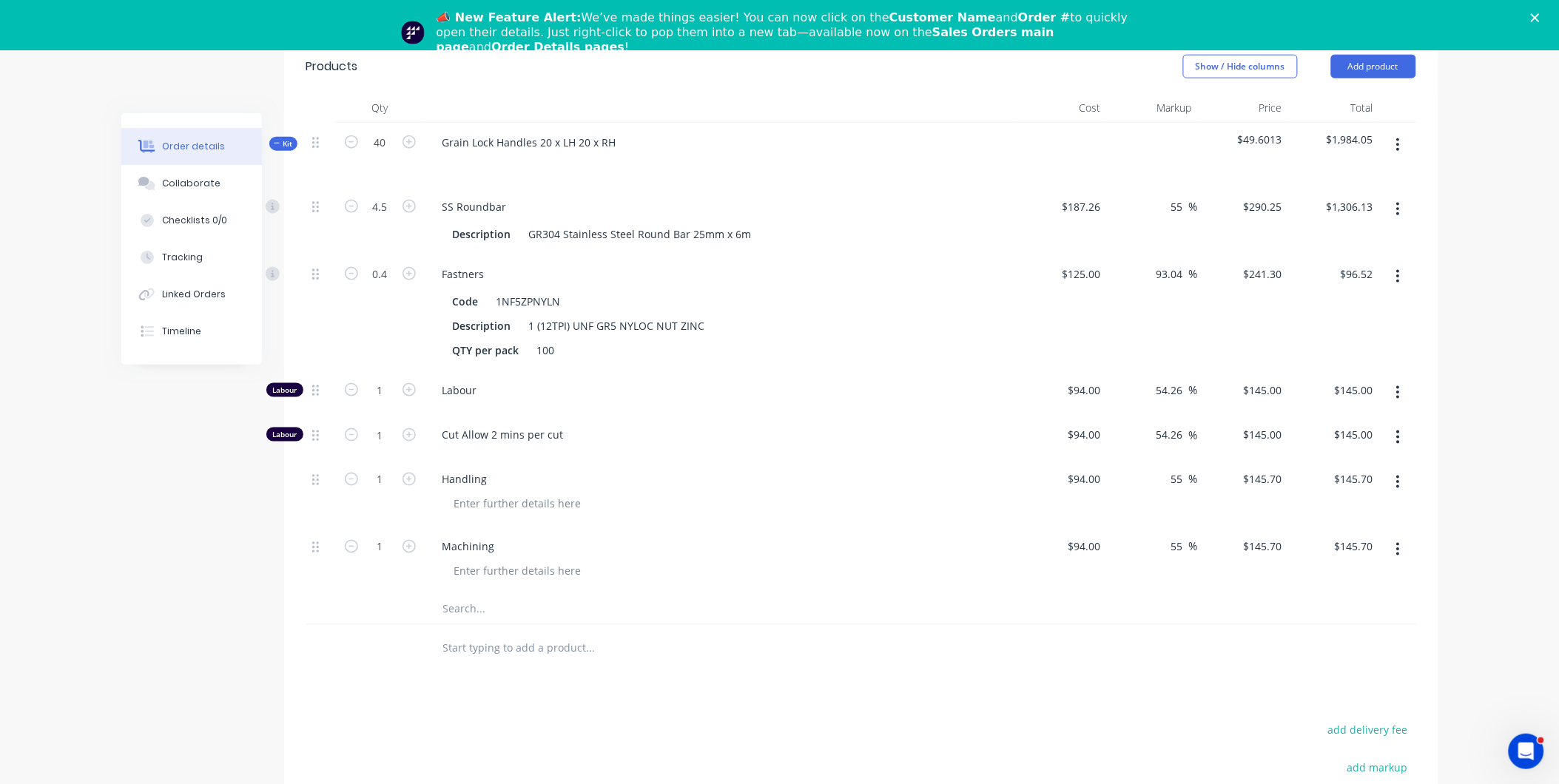
click at [1407, 469] on button "button" at bounding box center [1398, 483] width 35 height 27
click at [1360, 599] on div "Delete" at bounding box center [1346, 610] width 114 height 21
click at [1396, 474] on icon "button" at bounding box center [1398, 482] width 4 height 16
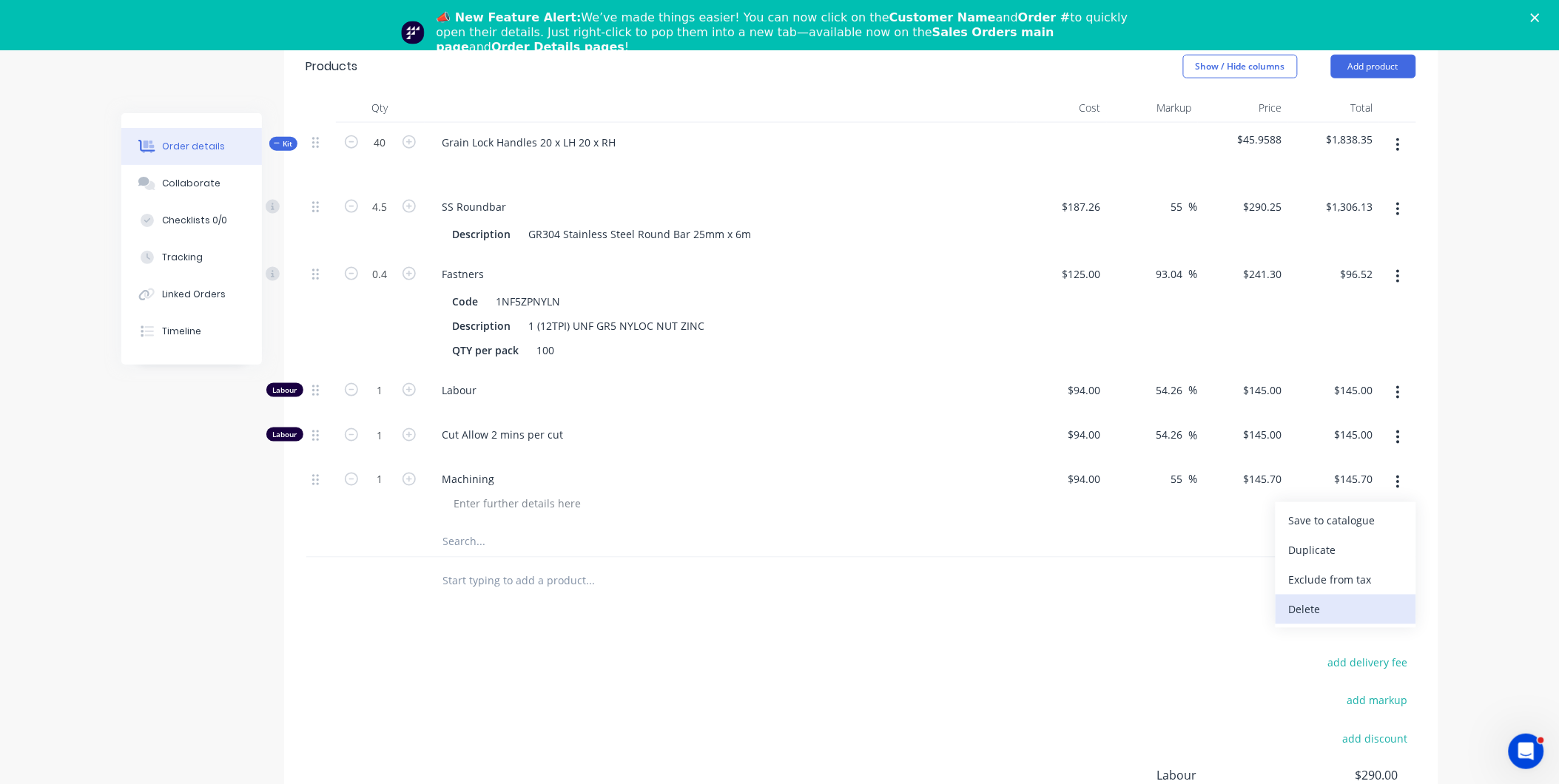
drag, startPoint x: 1352, startPoint y: 586, endPoint x: 1374, endPoint y: 473, distance: 115.1
click at [1351, 599] on div "Delete" at bounding box center [1346, 610] width 114 height 21
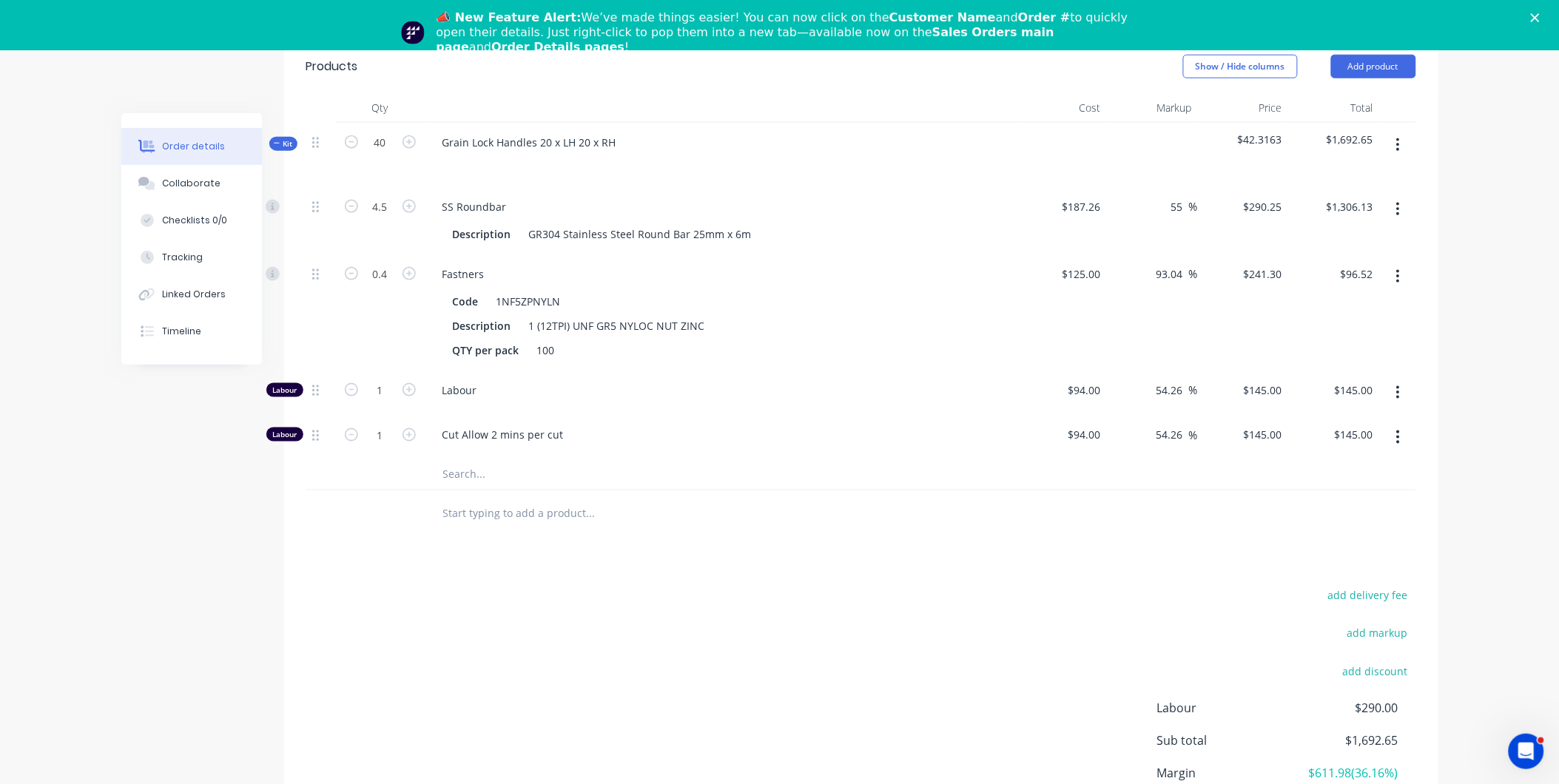
click at [1405, 132] on button "button" at bounding box center [1398, 145] width 35 height 27
click at [1370, 173] on div "Add product to kit" at bounding box center [1346, 184] width 114 height 21
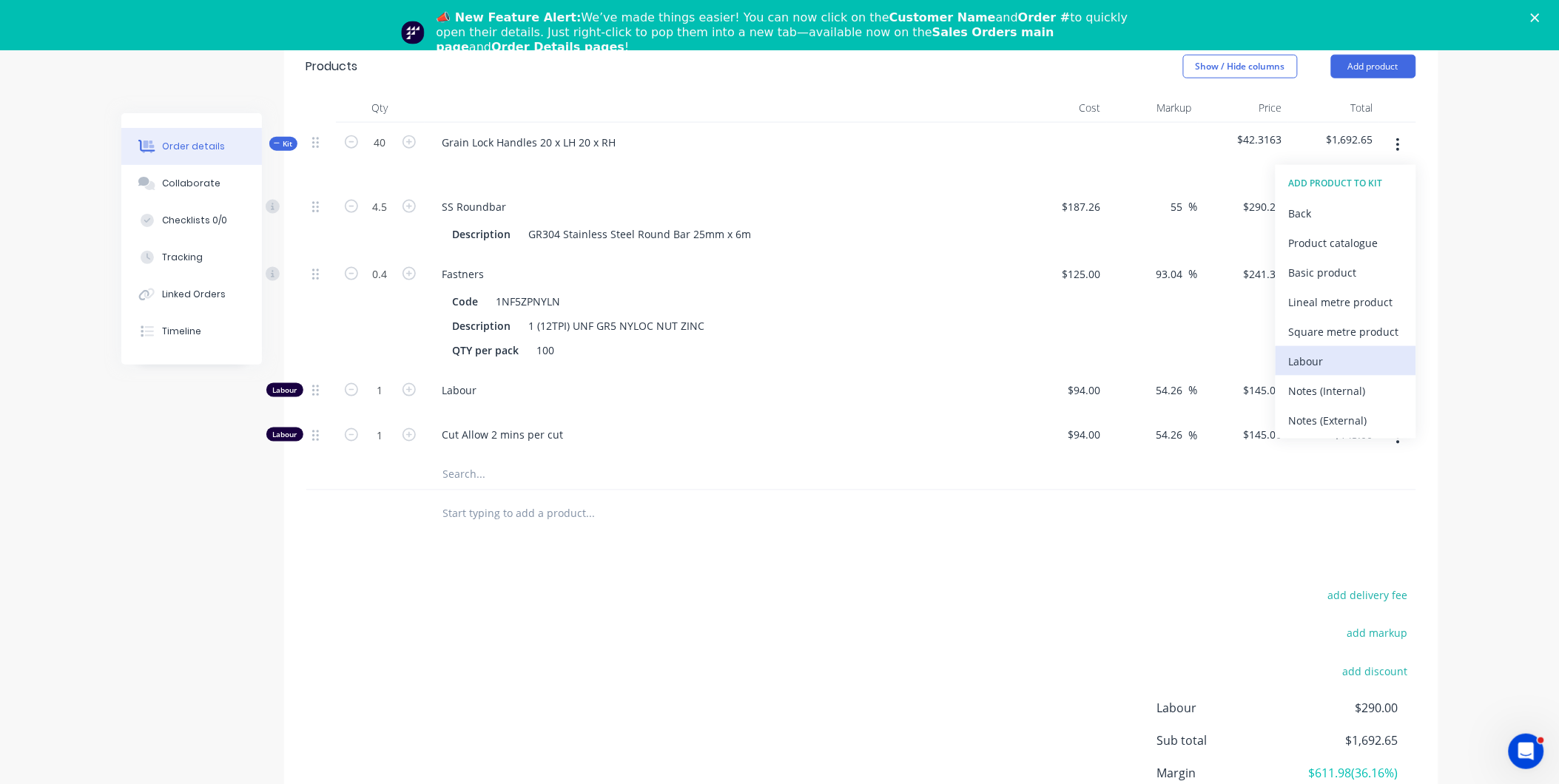
click at [1329, 347] on button "Labour" at bounding box center [1346, 361] width 140 height 30
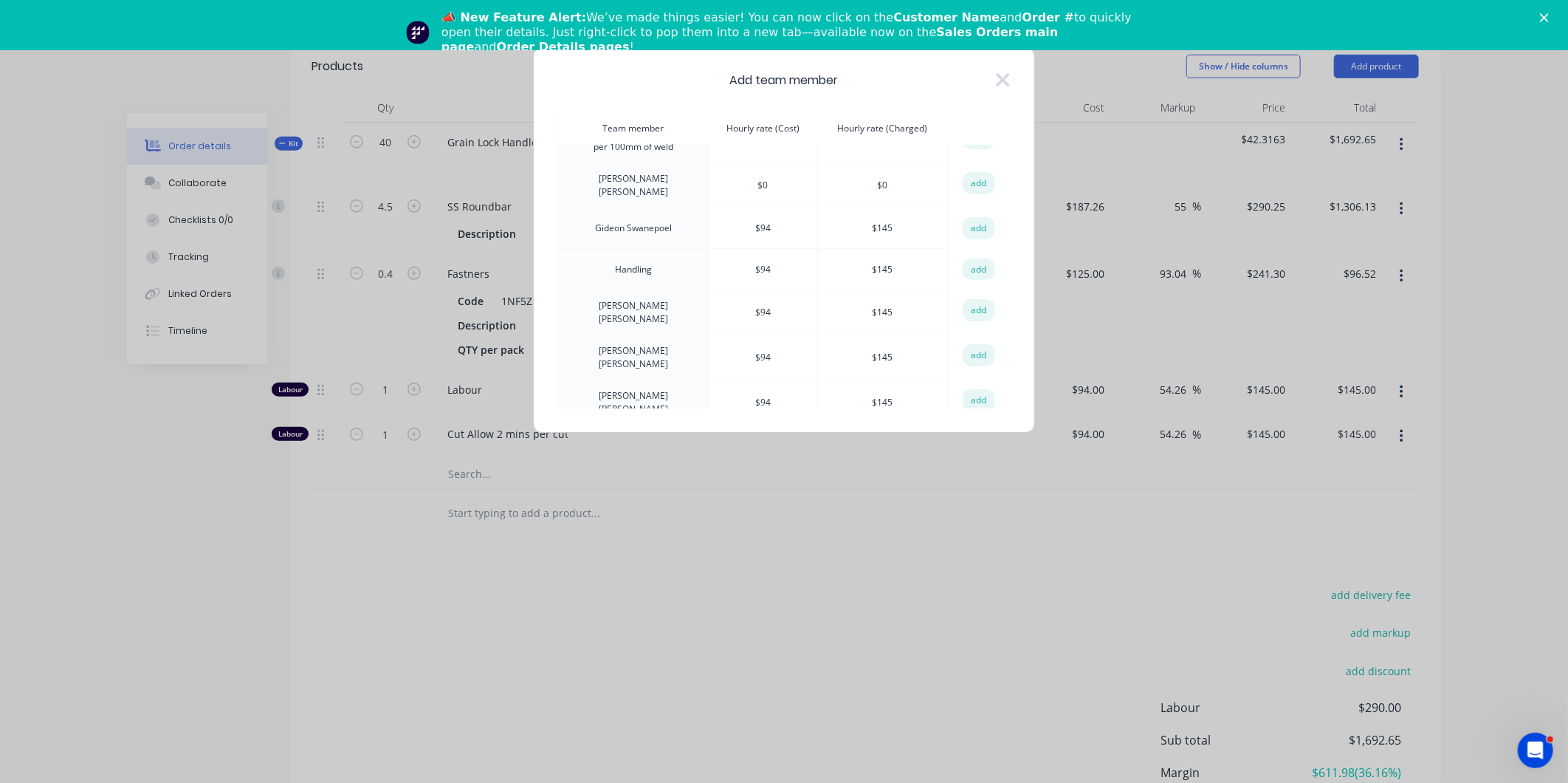
scroll to position [492, 0]
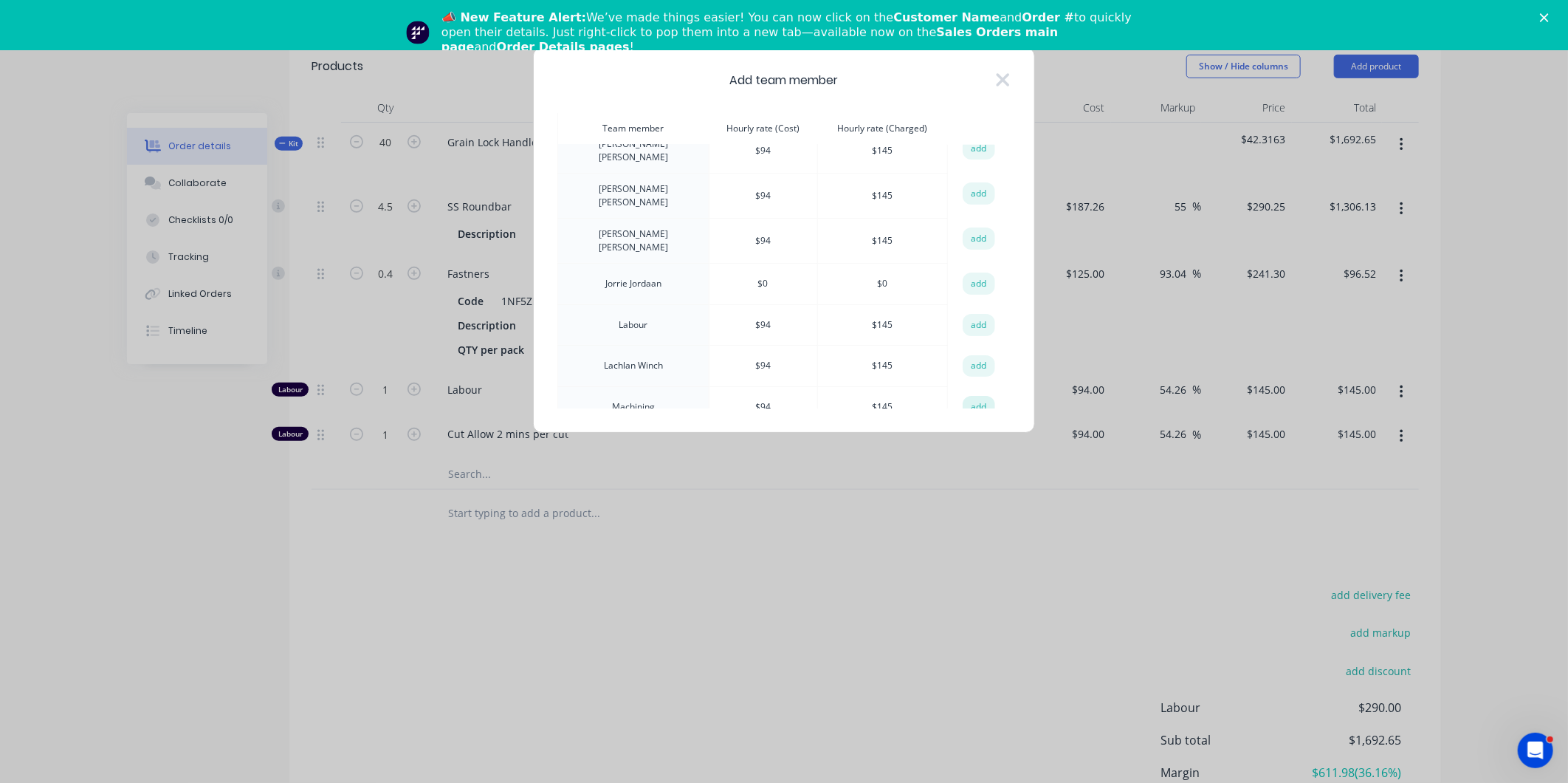
click at [970, 396] on button "add" at bounding box center [980, 407] width 33 height 22
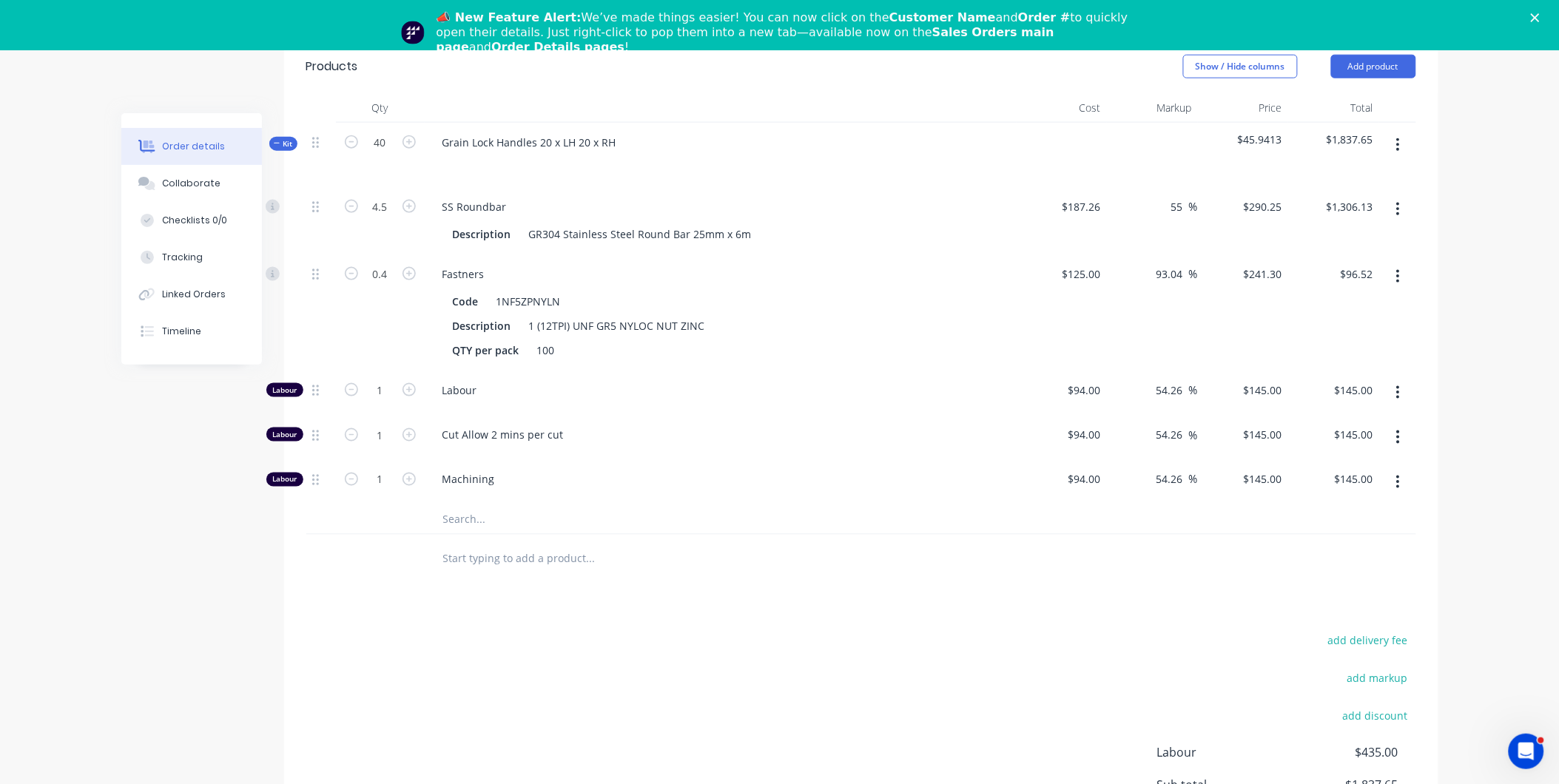
click at [1403, 132] on button "button" at bounding box center [1398, 145] width 35 height 27
click at [1372, 173] on div "Add product to kit" at bounding box center [1346, 184] width 114 height 21
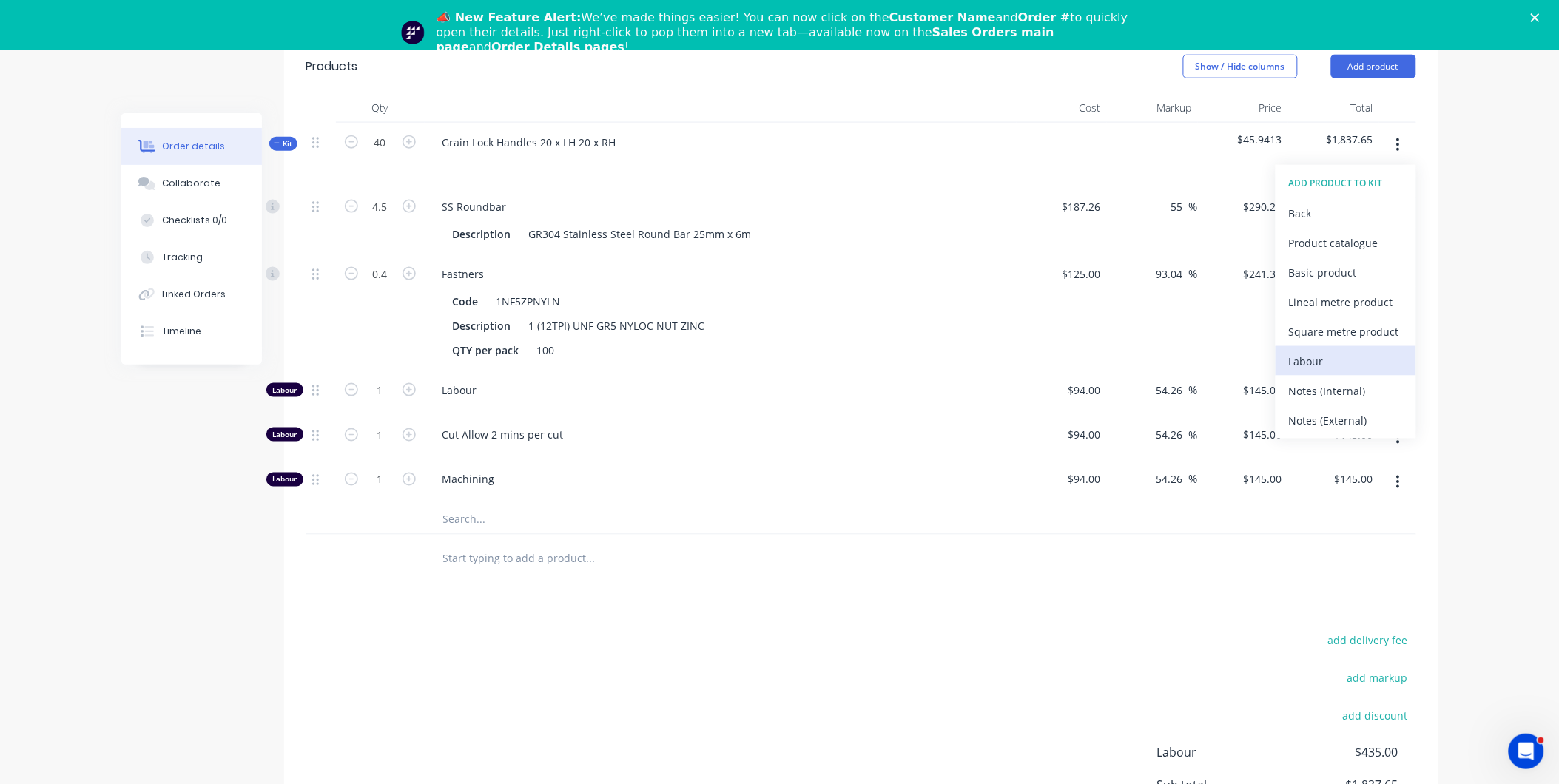
click at [1320, 350] on div "Labour" at bounding box center [1346, 361] width 114 height 21
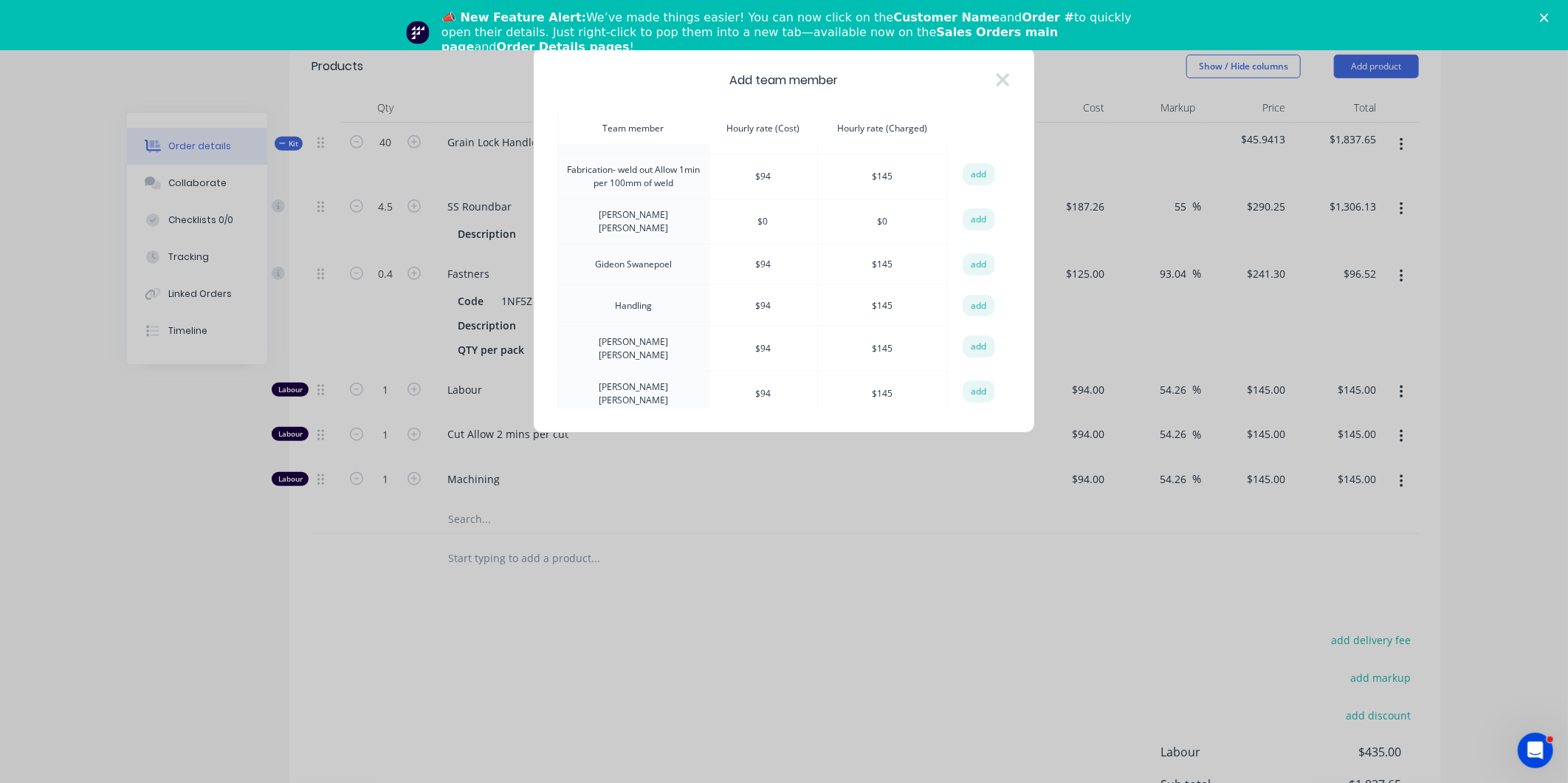
scroll to position [246, 0]
click at [973, 343] on button "add" at bounding box center [980, 354] width 33 height 22
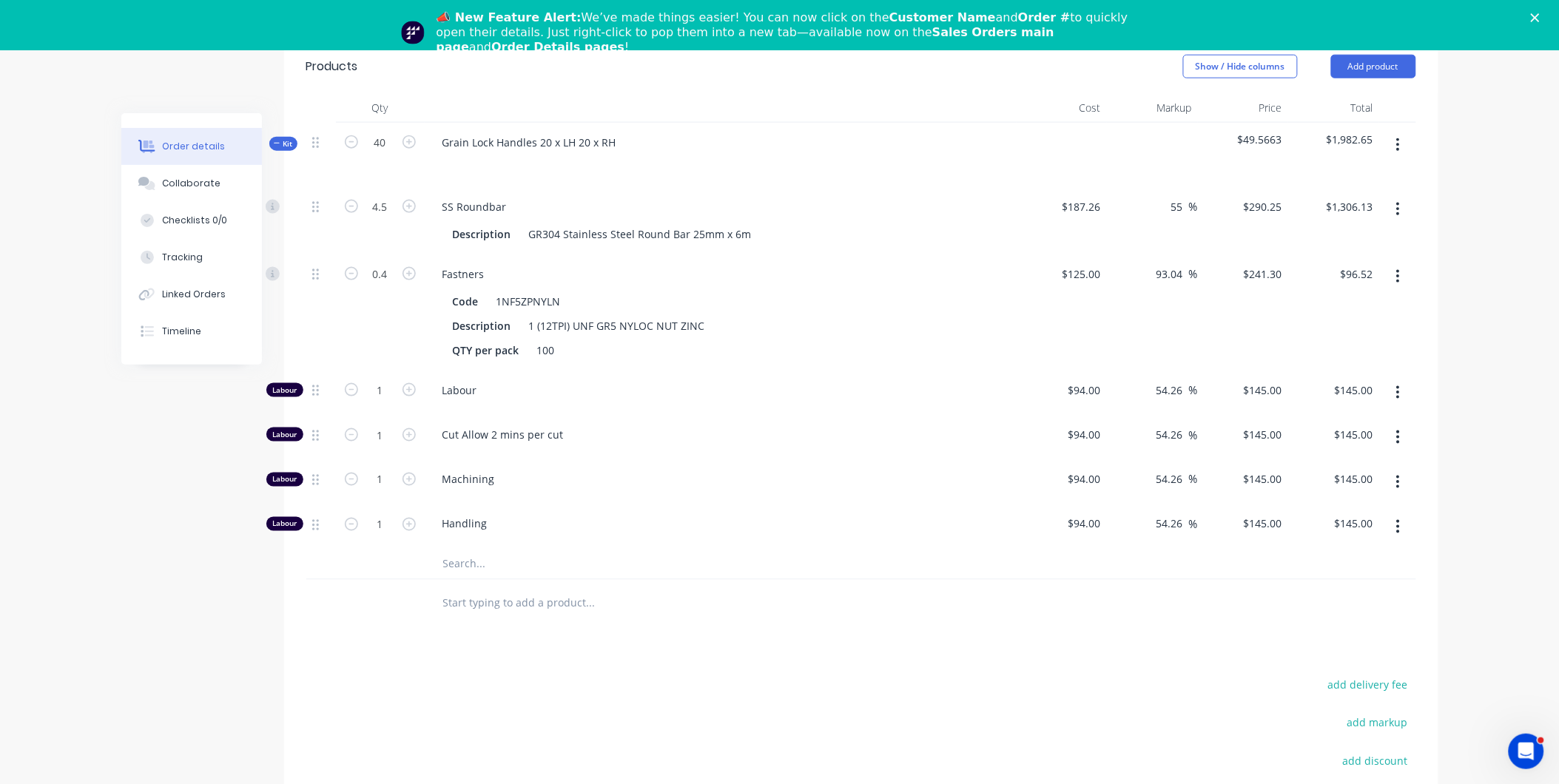
click at [557, 651] on div "Products Show / Hide columns Add product Qty Cost Markup Price Total Kit 40 Gra…" at bounding box center [861, 511] width 1154 height 944
click at [1396, 379] on button "button" at bounding box center [1398, 393] width 35 height 27
click at [1343, 480] on div "Delete" at bounding box center [1346, 491] width 114 height 21
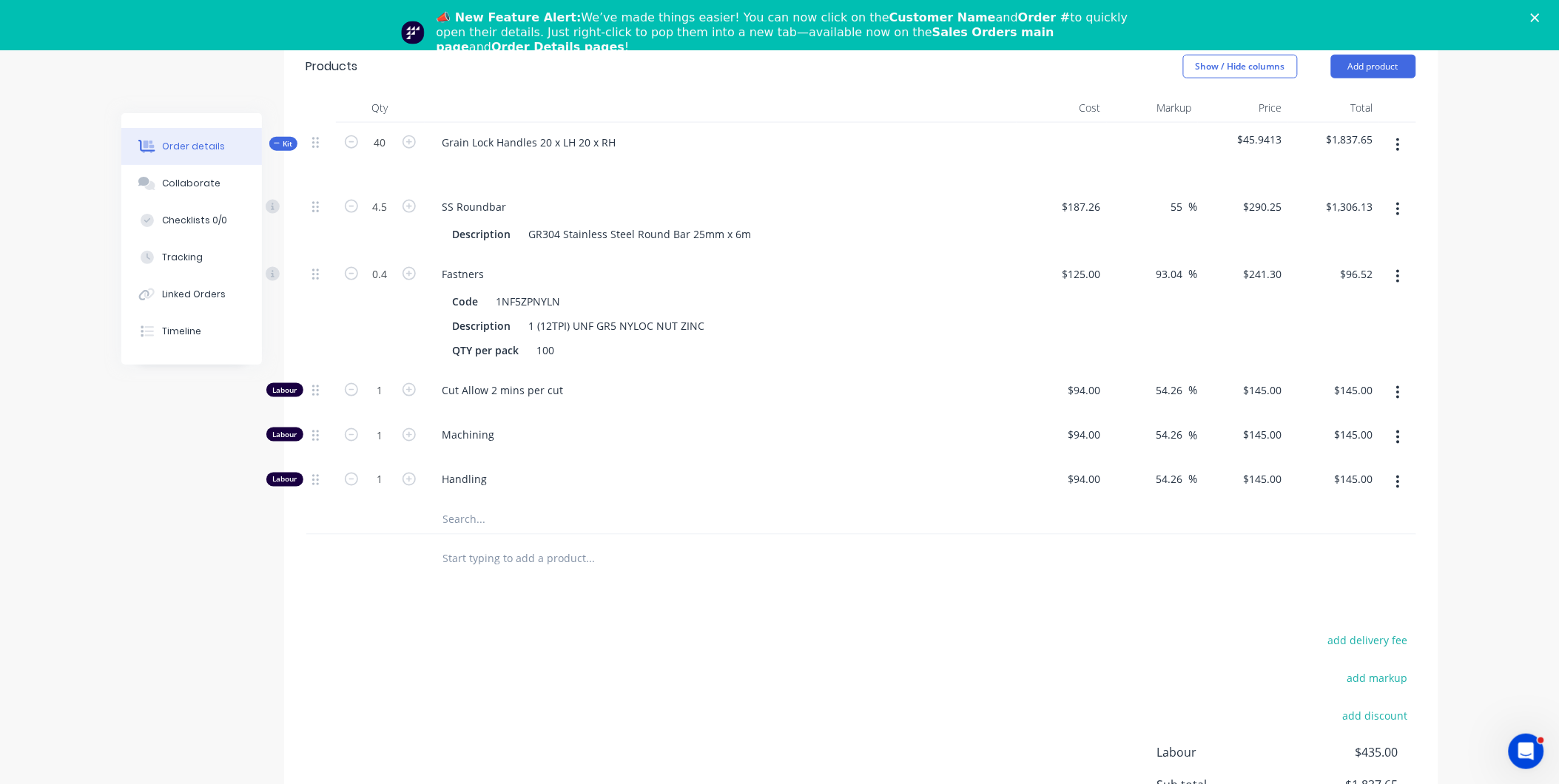
click at [1395, 132] on button "button" at bounding box center [1398, 145] width 35 height 27
click at [1385, 173] on div "Add product to kit" at bounding box center [1346, 184] width 114 height 21
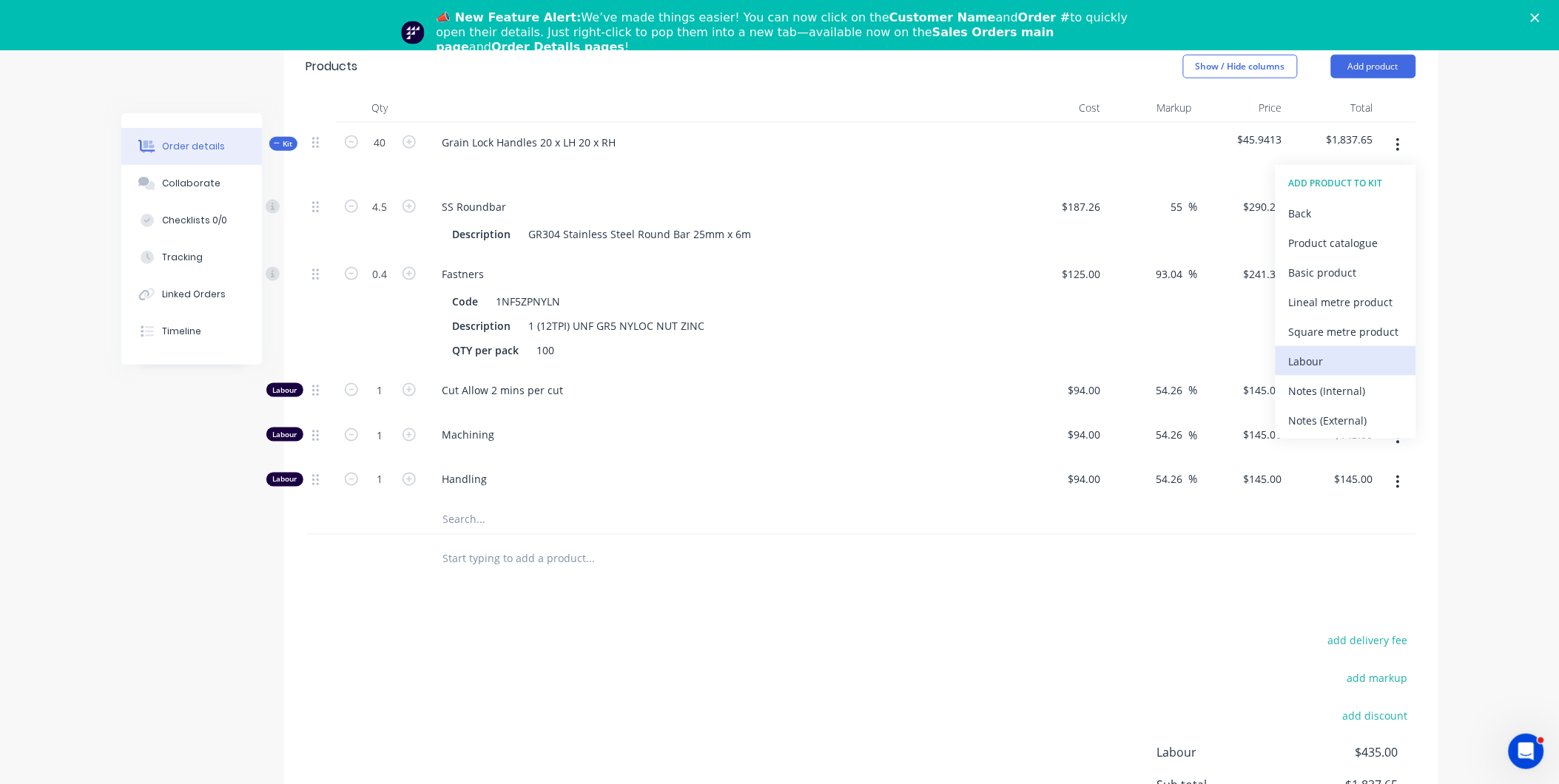
click at [1345, 351] on button "Labour" at bounding box center [1346, 361] width 140 height 30
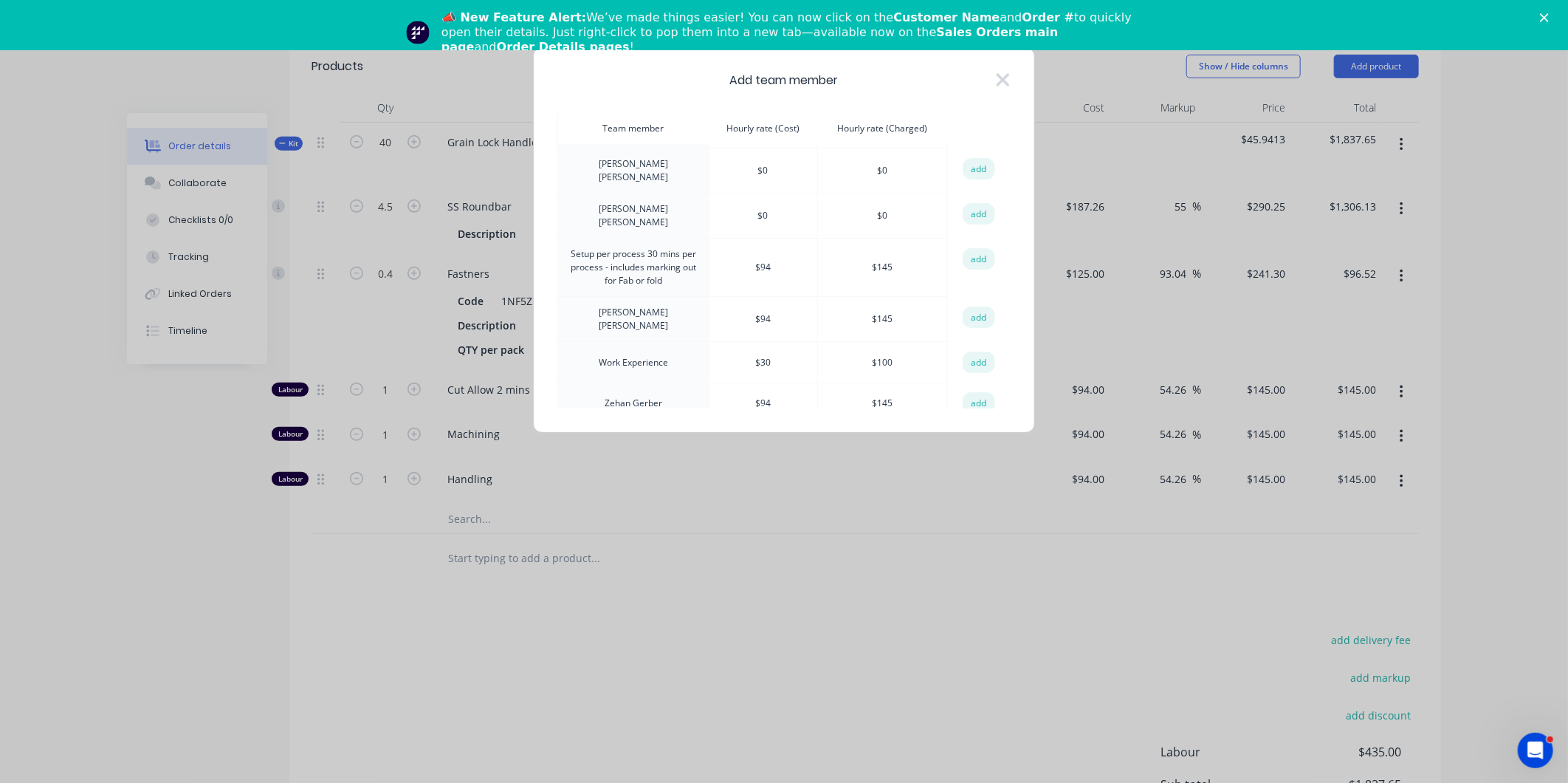
scroll to position [1103, 0]
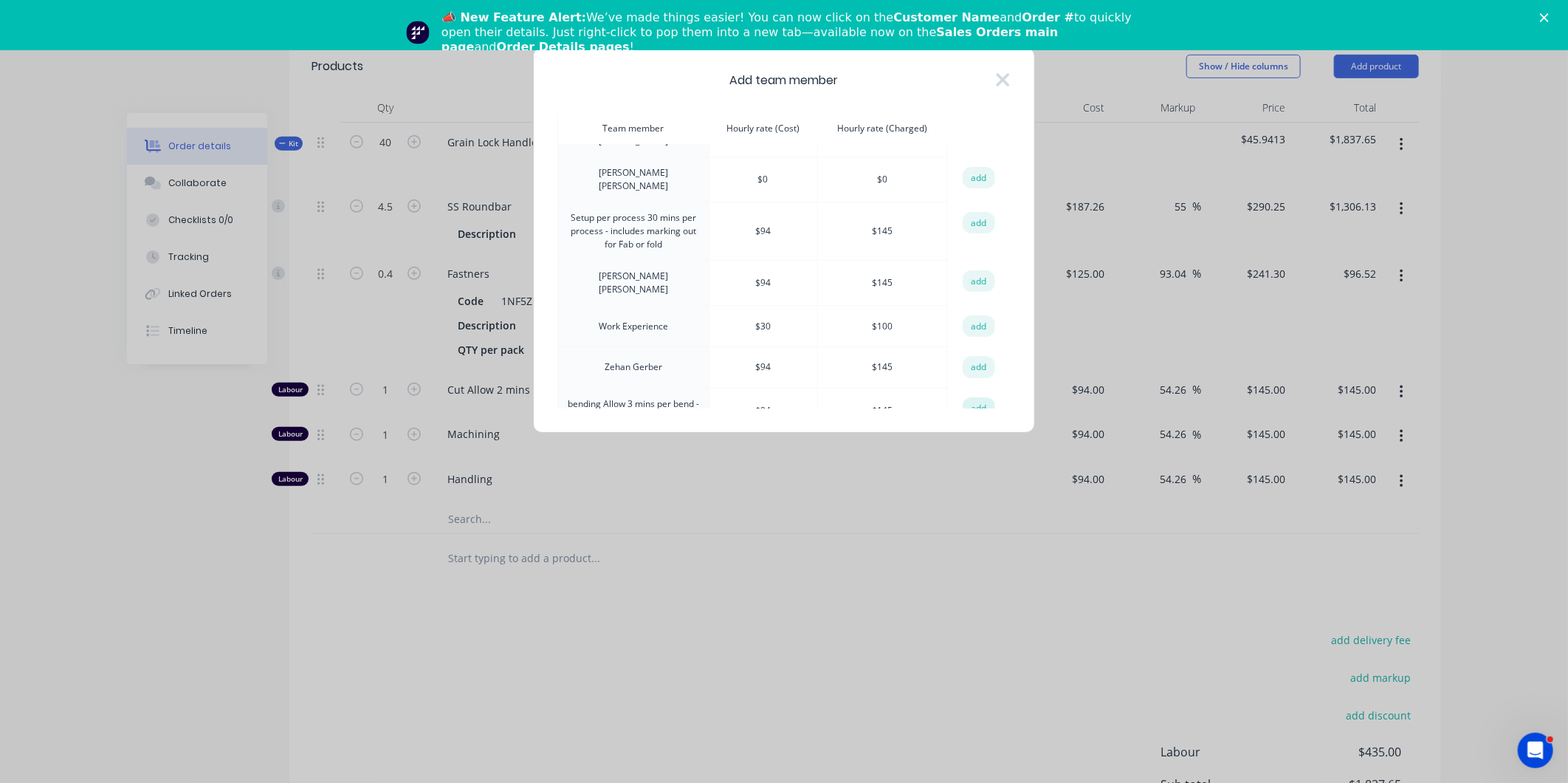
click at [973, 397] on button "add" at bounding box center [980, 408] width 33 height 22
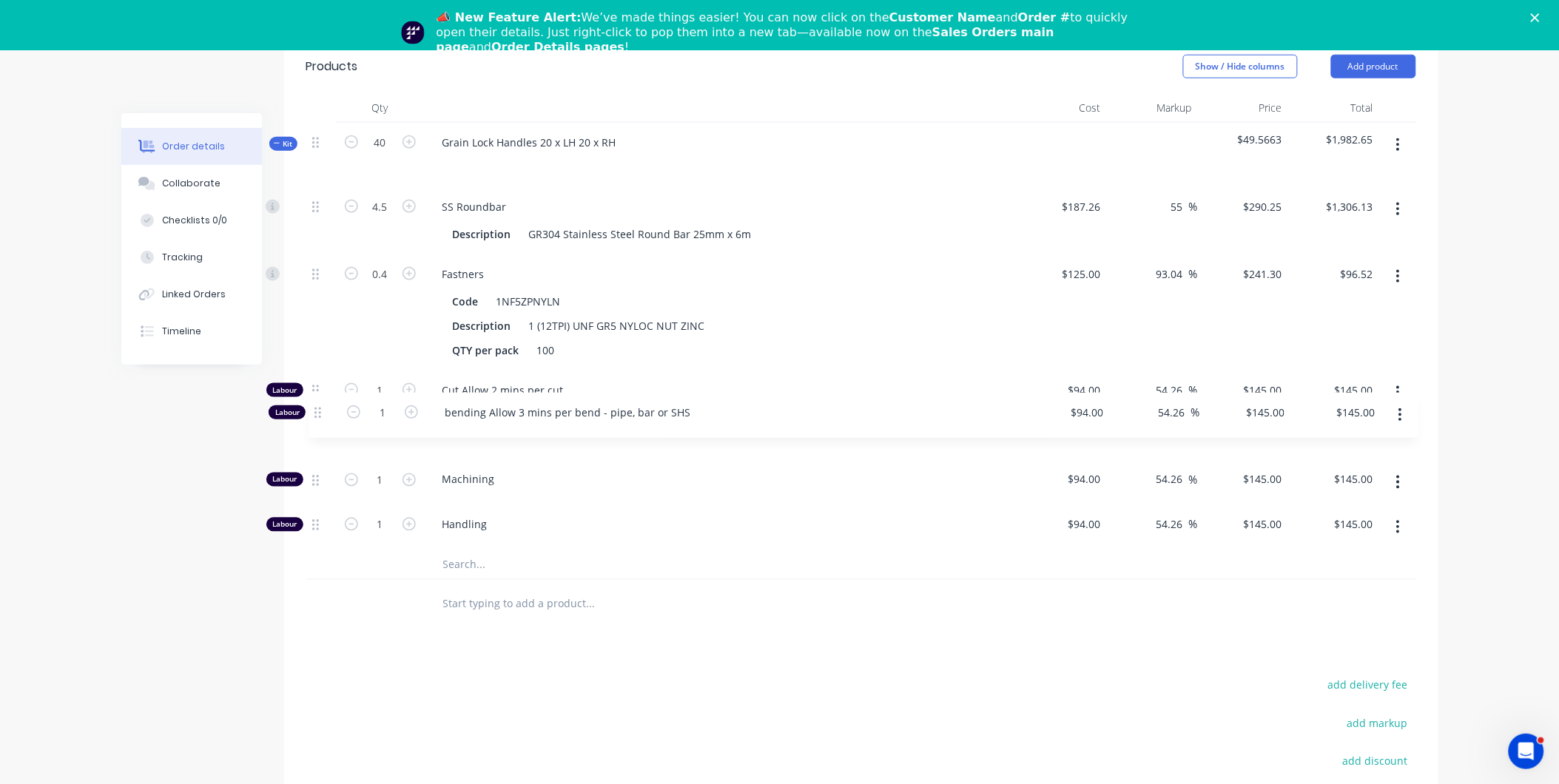
drag, startPoint x: 314, startPoint y: 501, endPoint x: 316, endPoint y: 406, distance: 95.0
click at [316, 406] on div "4.5 SS Roundbar Description GR304 Stainless Steel Round Bar 25mm x 6m $187.26 $…" at bounding box center [861, 368] width 1110 height 363
click at [387, 132] on input "40" at bounding box center [381, 142] width 39 height 22
type input "1"
type input "0.1125"
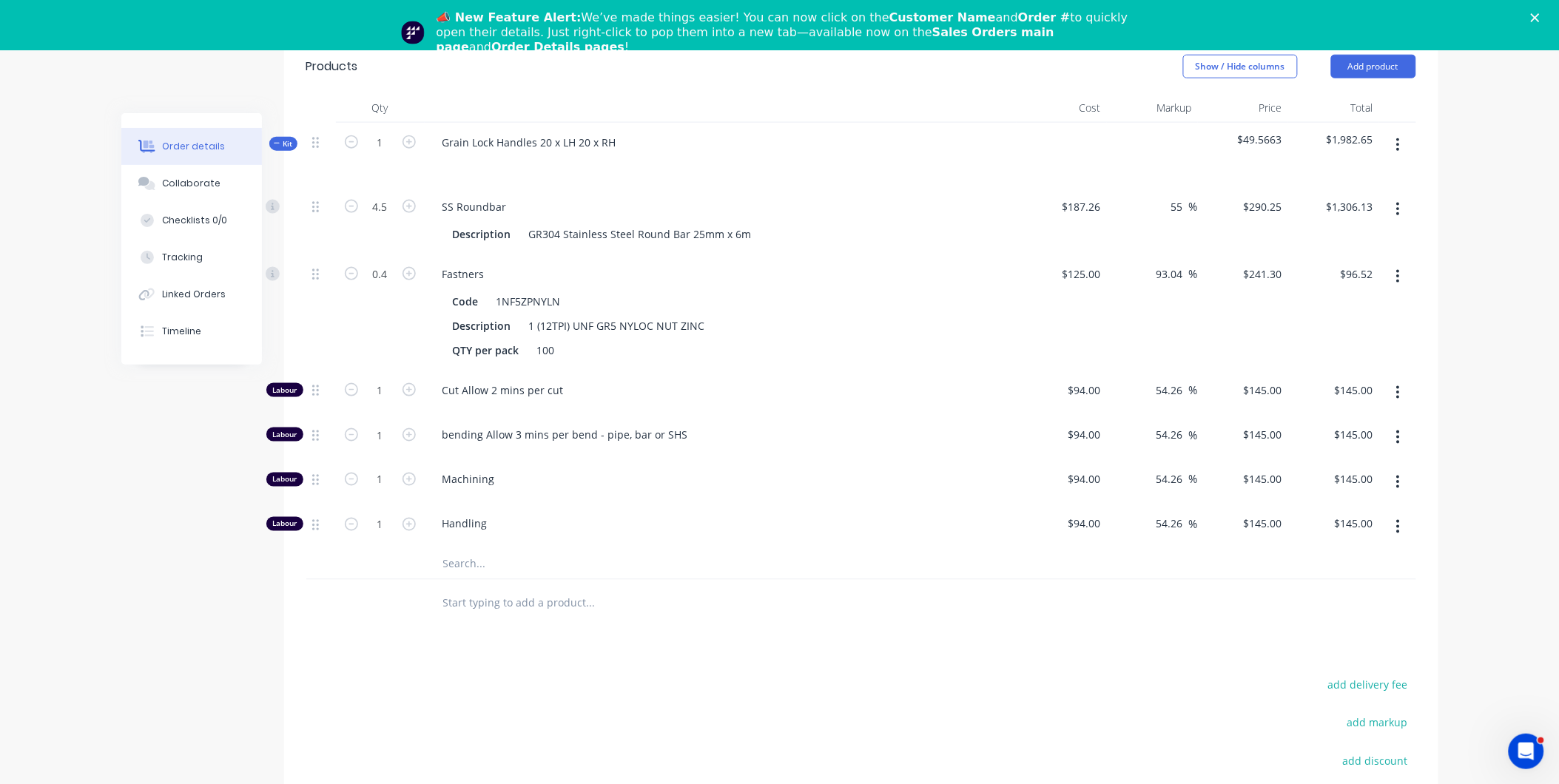
type input "$32.65"
type input "0.01"
type input "$2.41"
type input "0.025"
type input "$3.63"
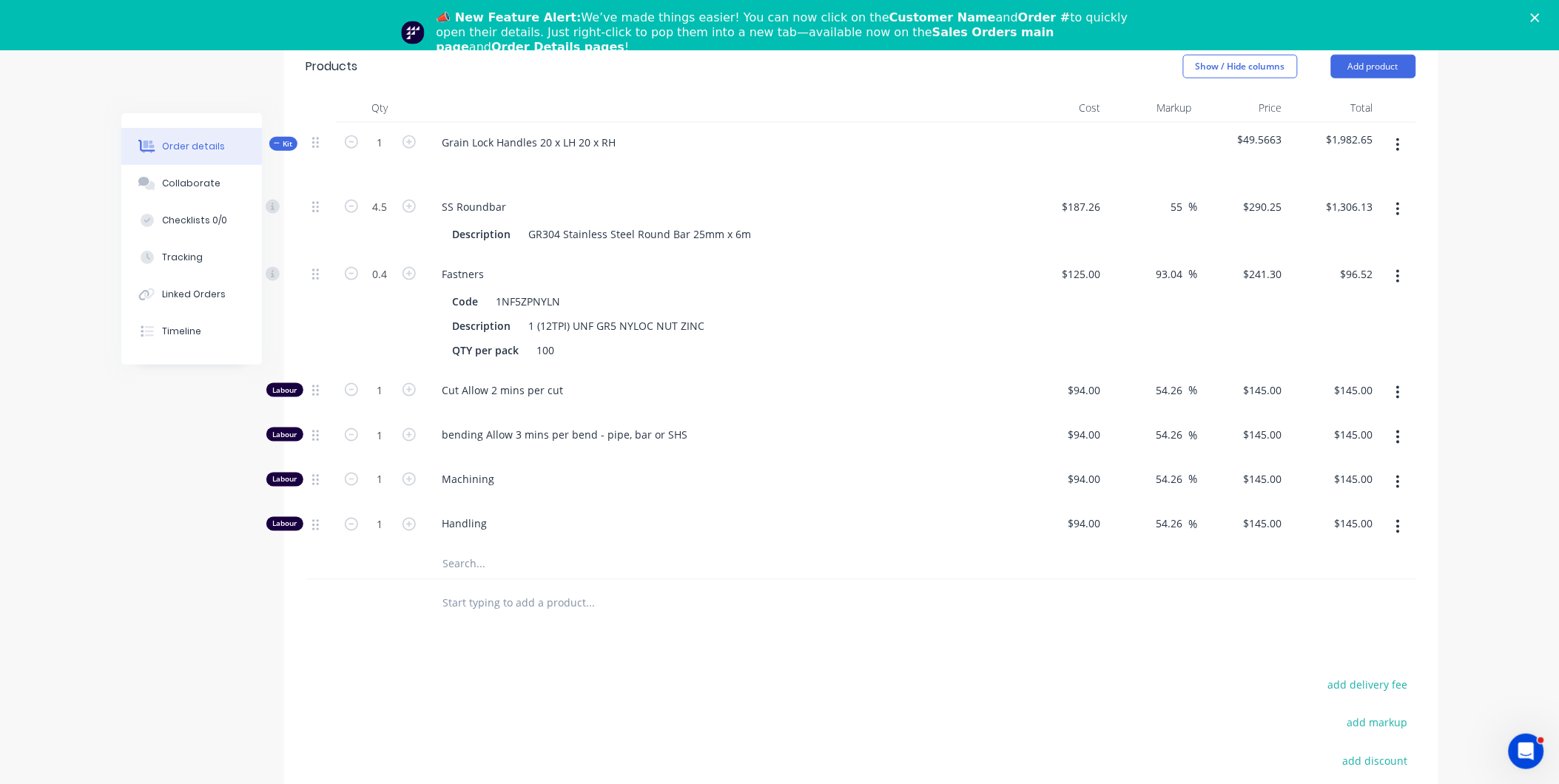
type input "0.025"
type input "$3.63"
type input "0.025"
type input "$3.63"
type input "0.025"
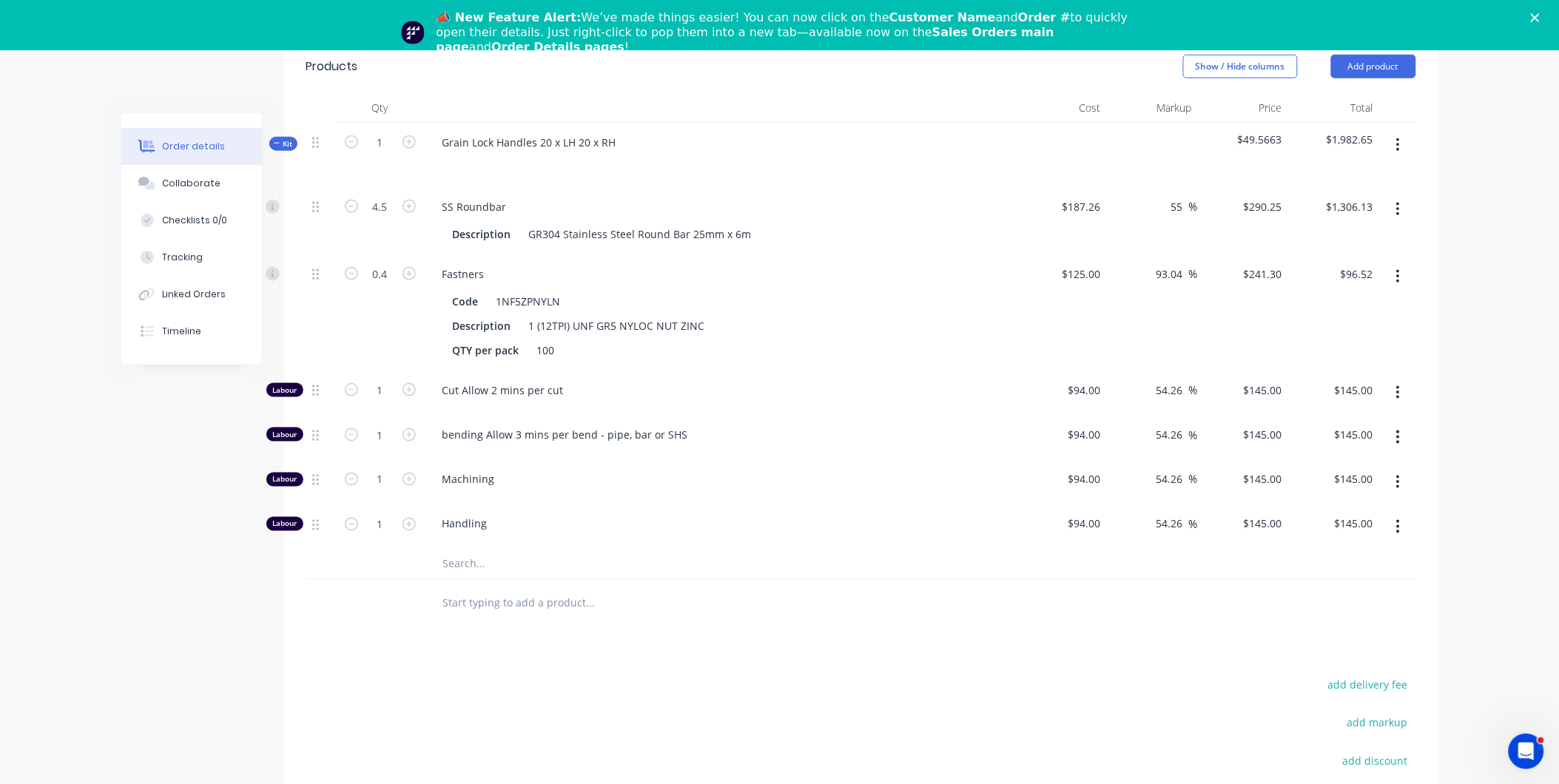
type input "$3.63"
click at [963, 153] on div at bounding box center [720, 164] width 580 height 21
click at [382, 218] on input "0.025" at bounding box center [381, 207] width 39 height 22
type input "0.666"
type input "$96.57"
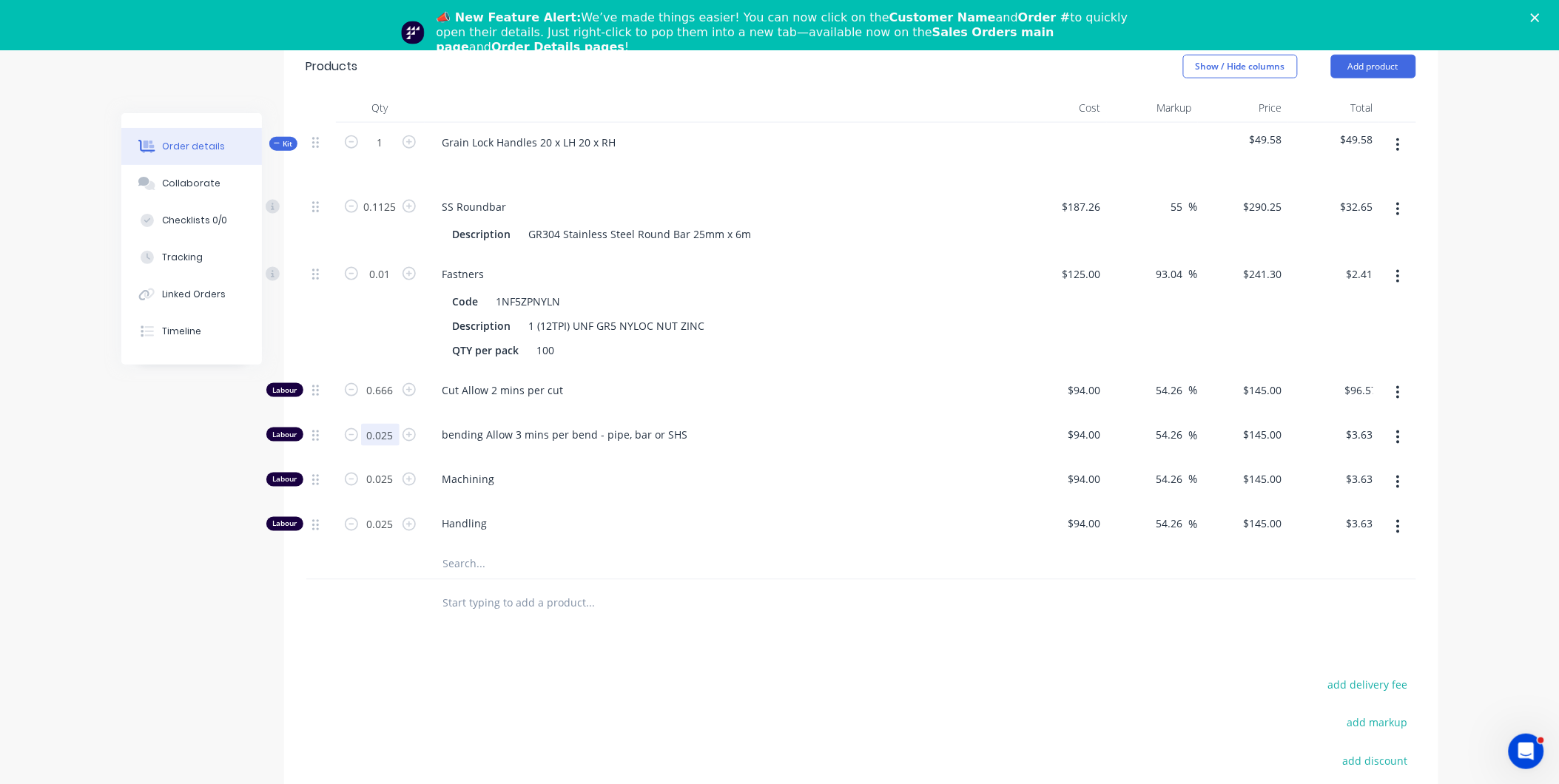
click at [386, 218] on input "0.025" at bounding box center [381, 207] width 39 height 22
click at [390, 218] on input "0.025" at bounding box center [381, 207] width 39 height 22
click at [391, 218] on input "0.025" at bounding box center [381, 207] width 39 height 22
type input "0.083"
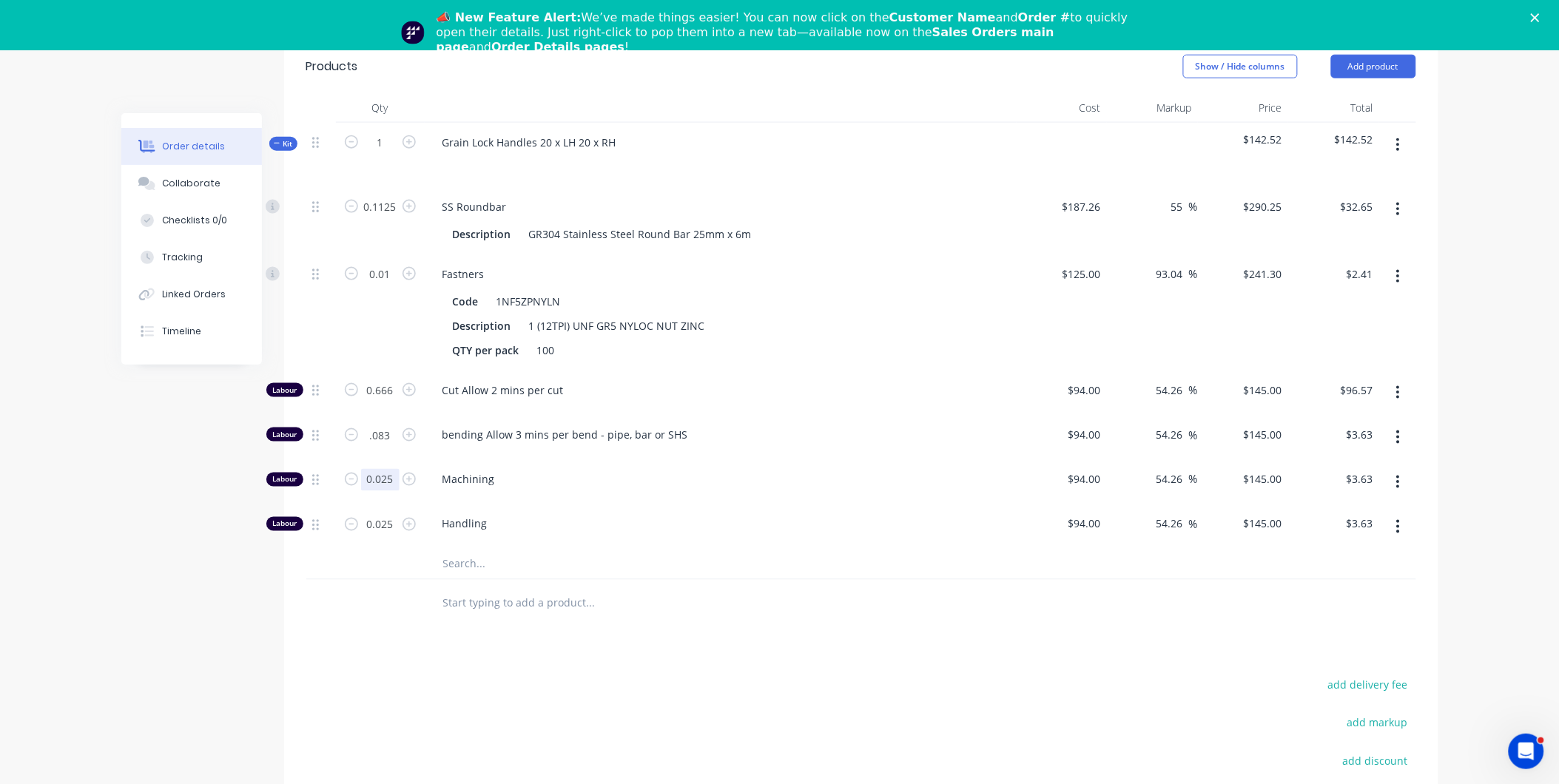
type input "$12.04"
click at [387, 218] on input "0.025" at bounding box center [381, 207] width 39 height 22
drag, startPoint x: 351, startPoint y: 651, endPoint x: 338, endPoint y: 594, distance: 58.5
click at [351, 651] on div "Products Show / Hide columns Add product Qty Cost Markup Price Total Kit 1 Grai…" at bounding box center [861, 511] width 1154 height 944
click at [383, 218] on input "0.025" at bounding box center [381, 207] width 39 height 22
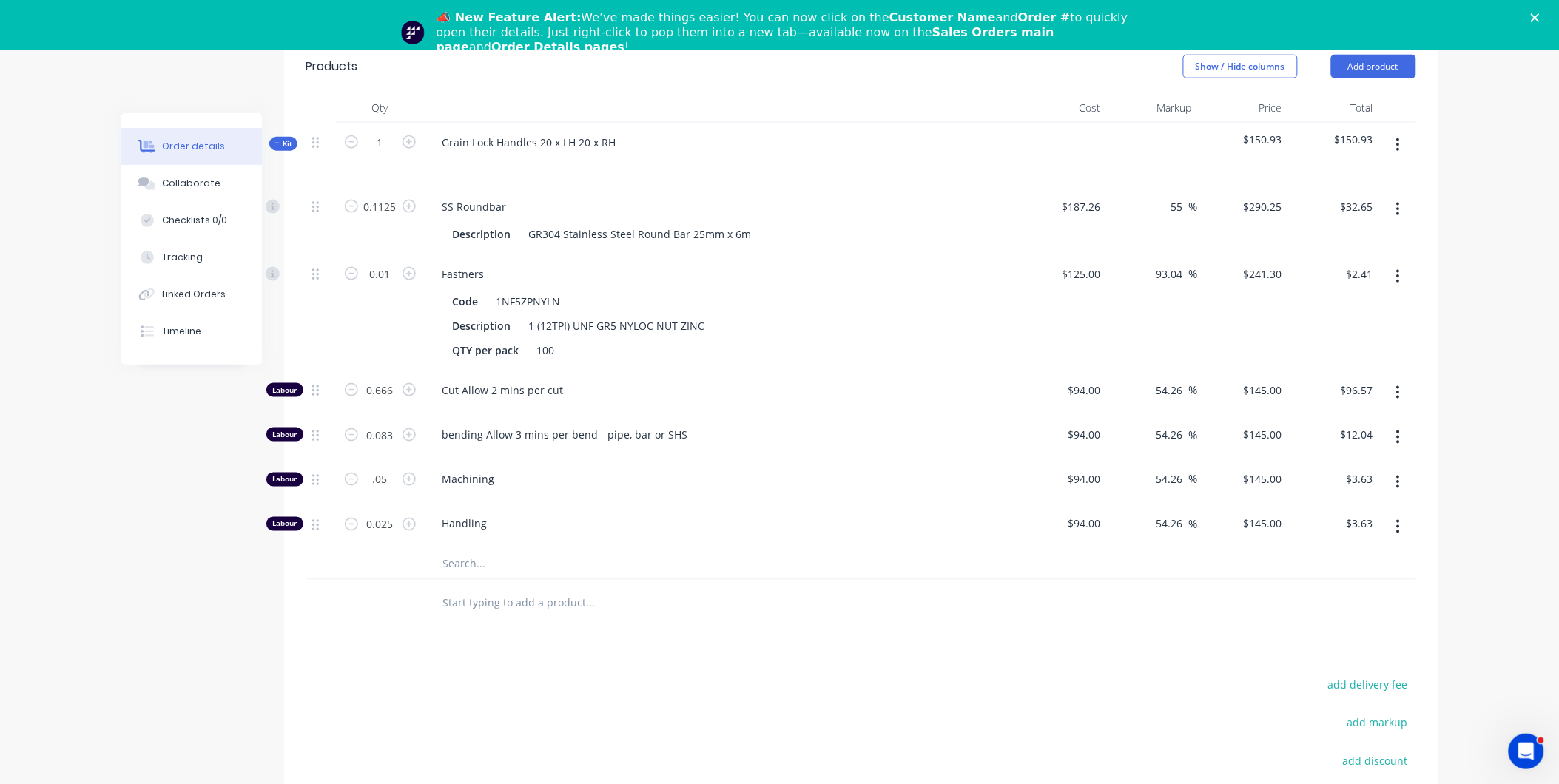
type input "0.05"
type input "$7.25"
click at [1400, 132] on button "button" at bounding box center [1398, 145] width 35 height 27
click at [1364, 173] on div "Add product to kit" at bounding box center [1346, 184] width 114 height 21
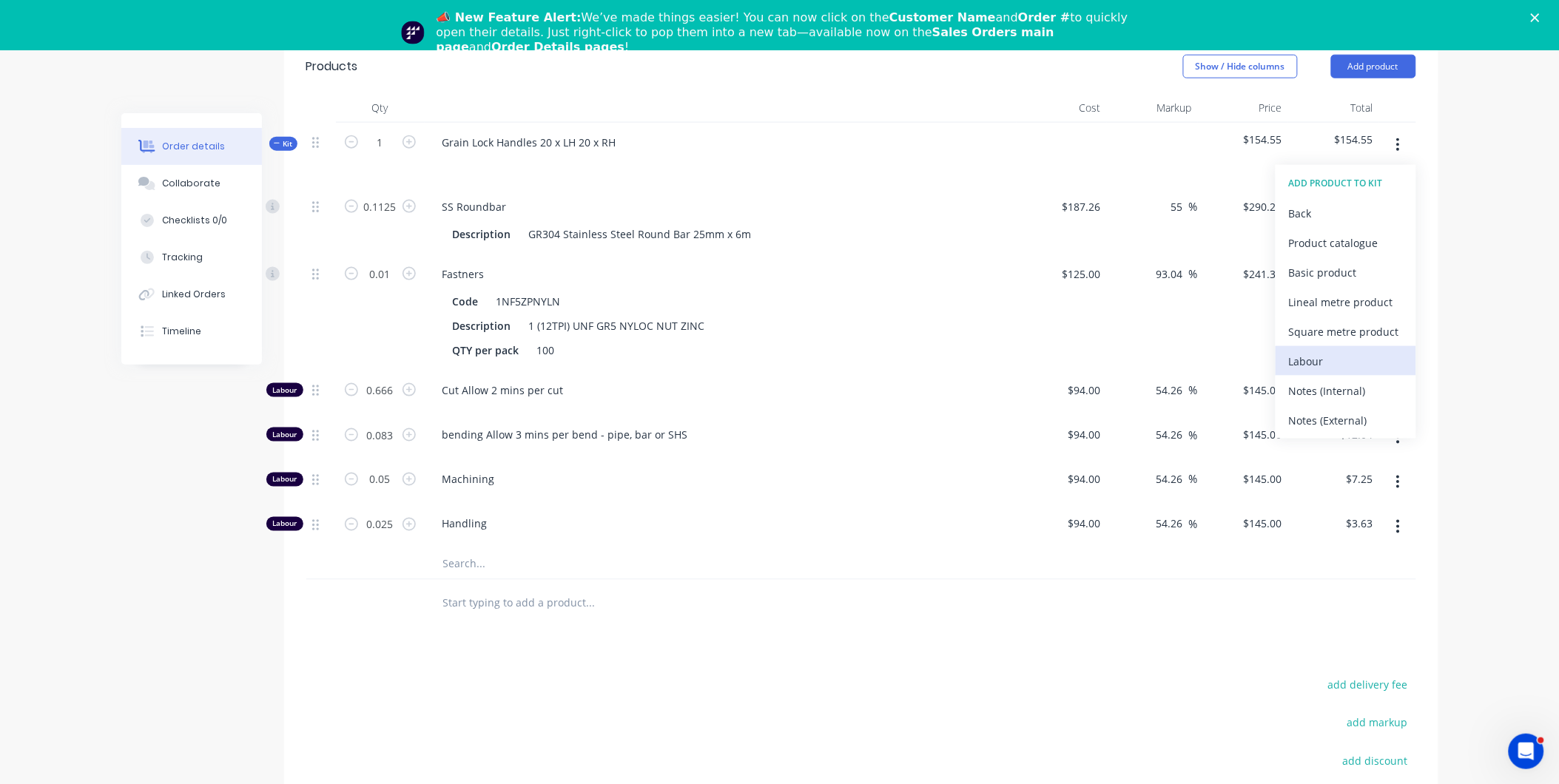
click at [1336, 350] on div "Labour" at bounding box center [1346, 361] width 114 height 21
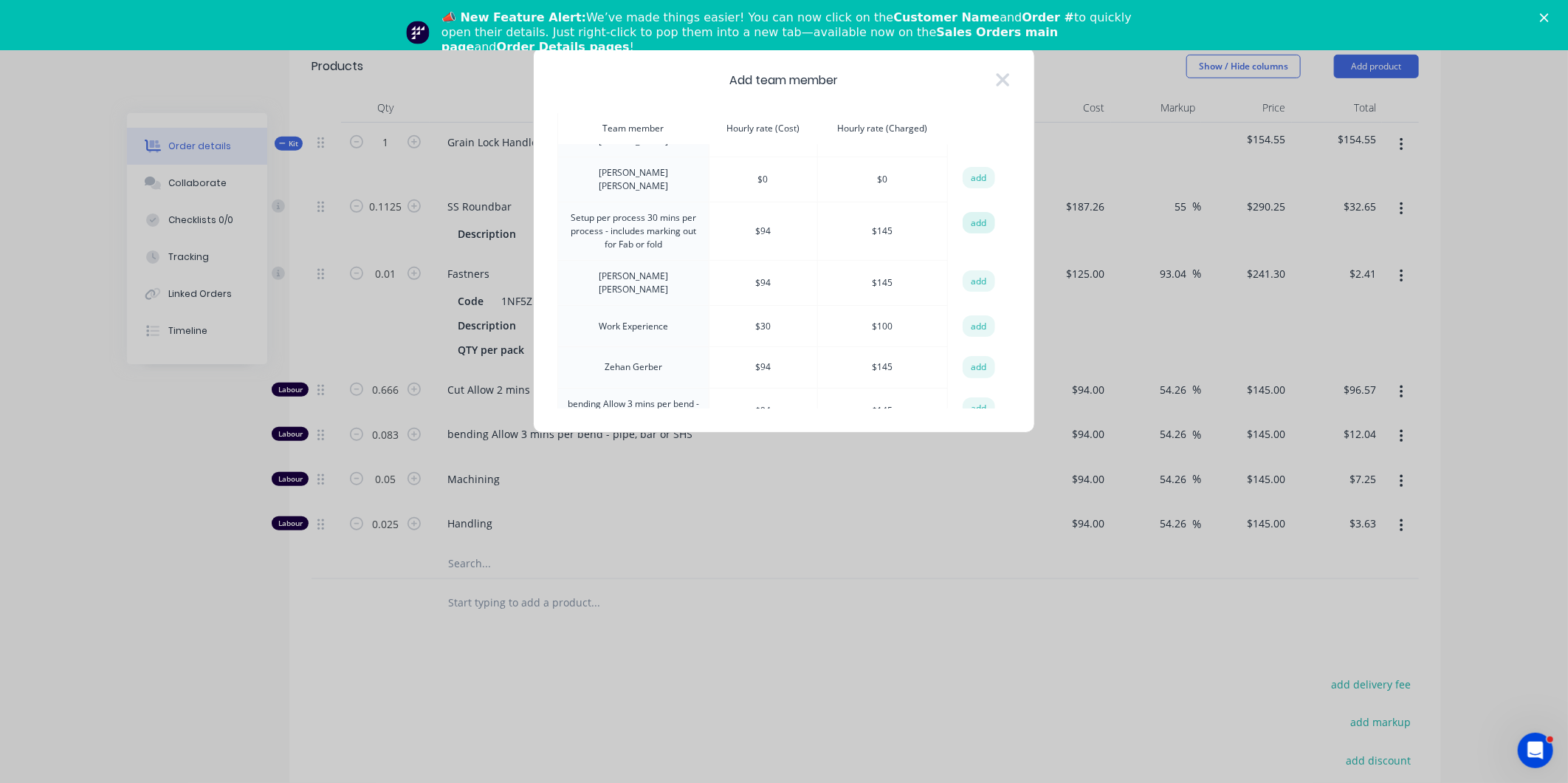
click at [975, 212] on button "add" at bounding box center [980, 222] width 33 height 22
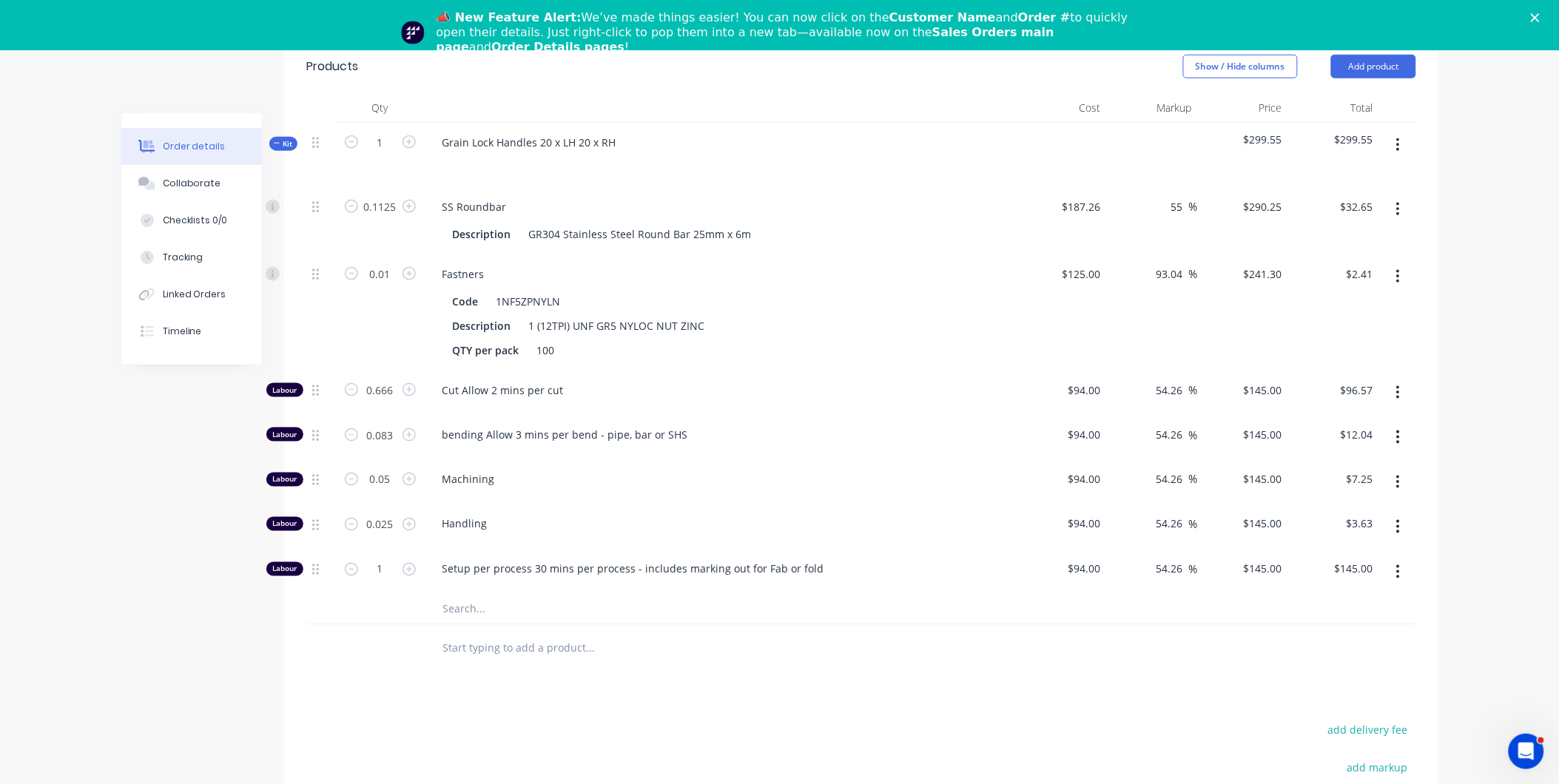
click at [622, 648] on div at bounding box center [691, 649] width 533 height 48
click at [382, 218] on input "1" at bounding box center [381, 207] width 39 height 22
type input "0.5"
type input "$72.50"
click at [869, 641] on div at bounding box center [653, 648] width 444 height 30
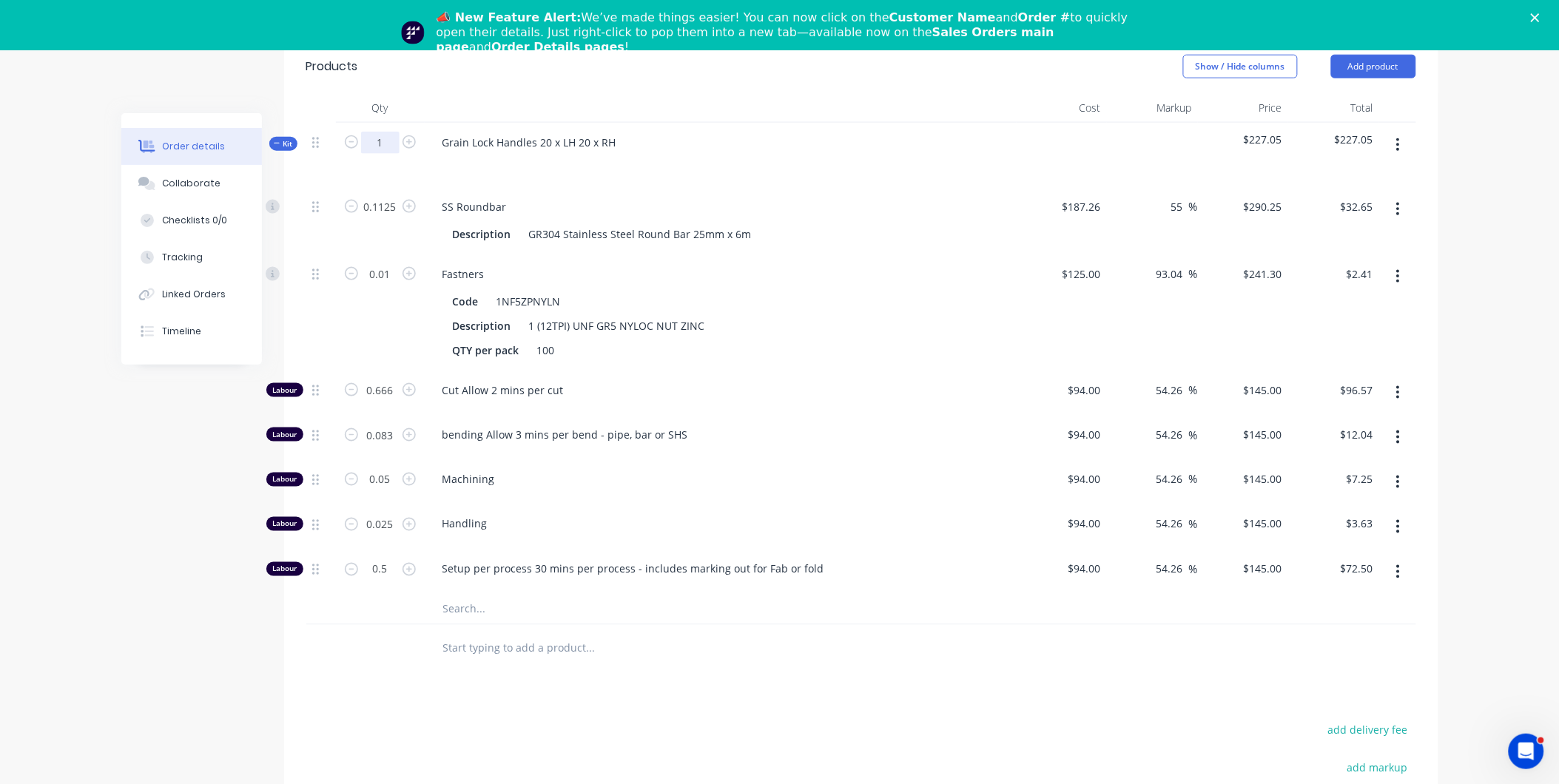
click at [367, 132] on input "1" at bounding box center [381, 142] width 39 height 22
type input "40"
type input "4.5"
type input "$1,306.13"
type input "0.4"
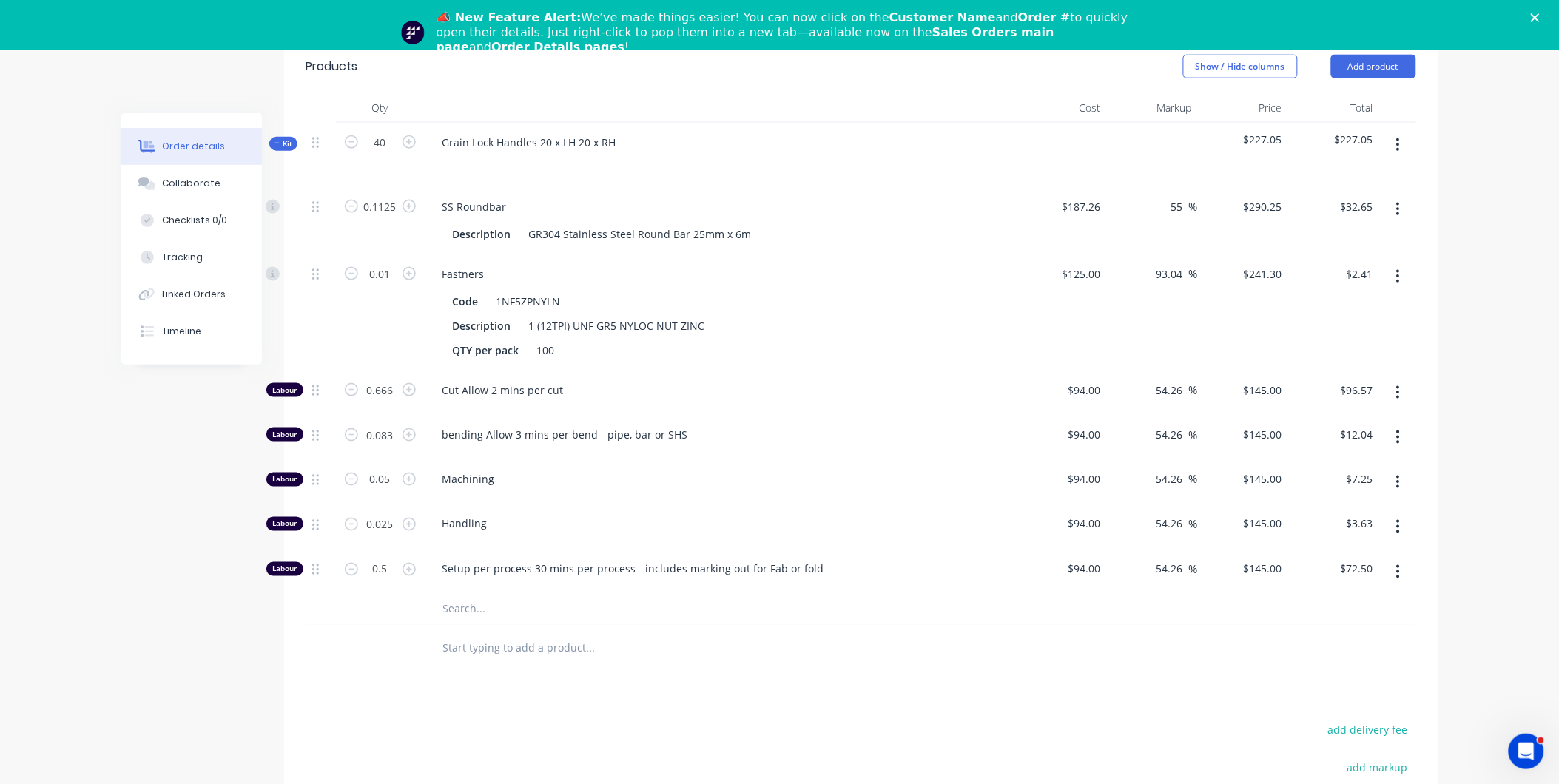
type input "$96.52"
type input "26.64"
type input "$3,862.80"
type input "3.32"
type input "$481.40"
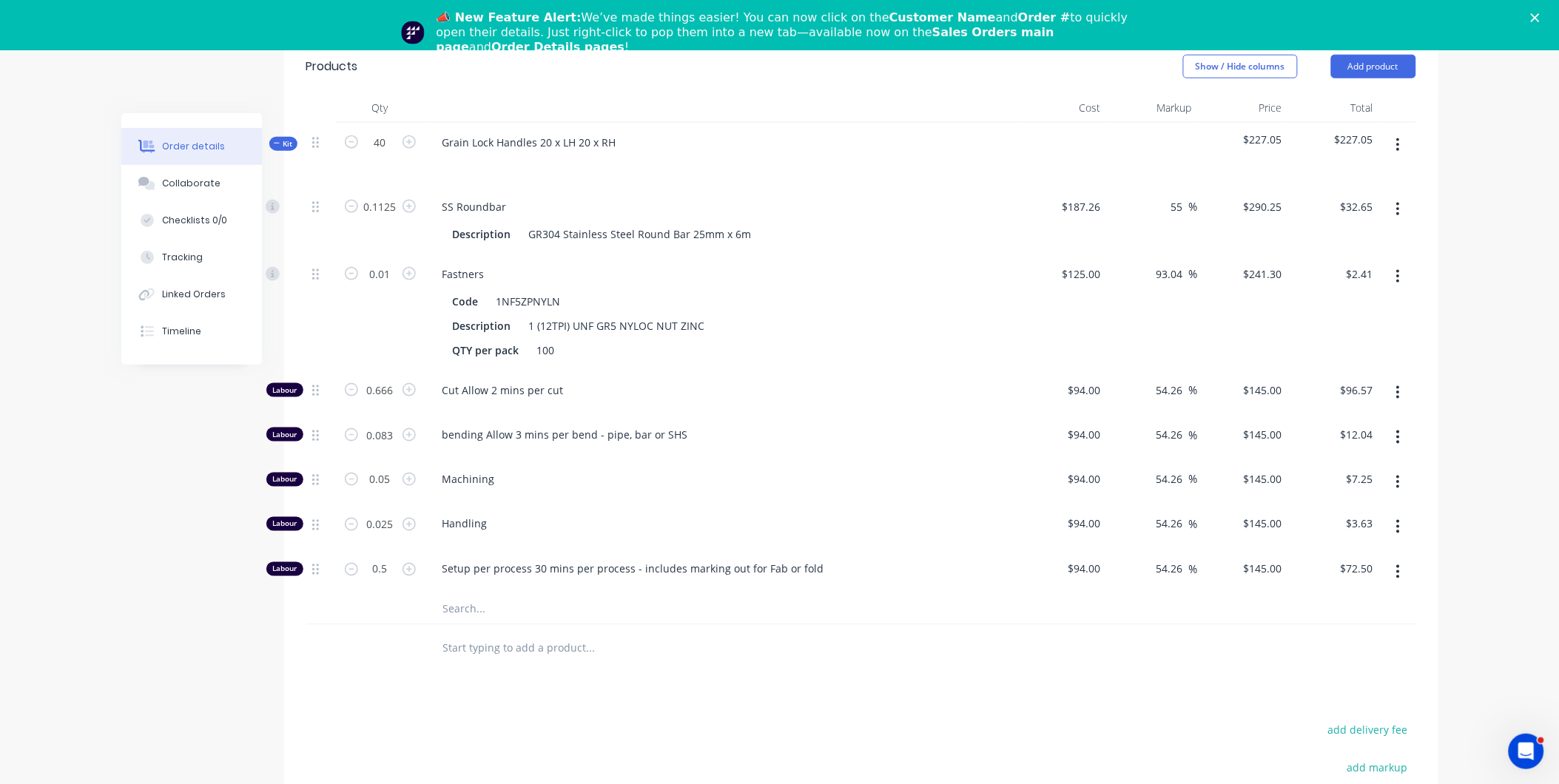
type input "2"
type input "$290.00"
type input "1"
type input "$145.00"
type input "20"
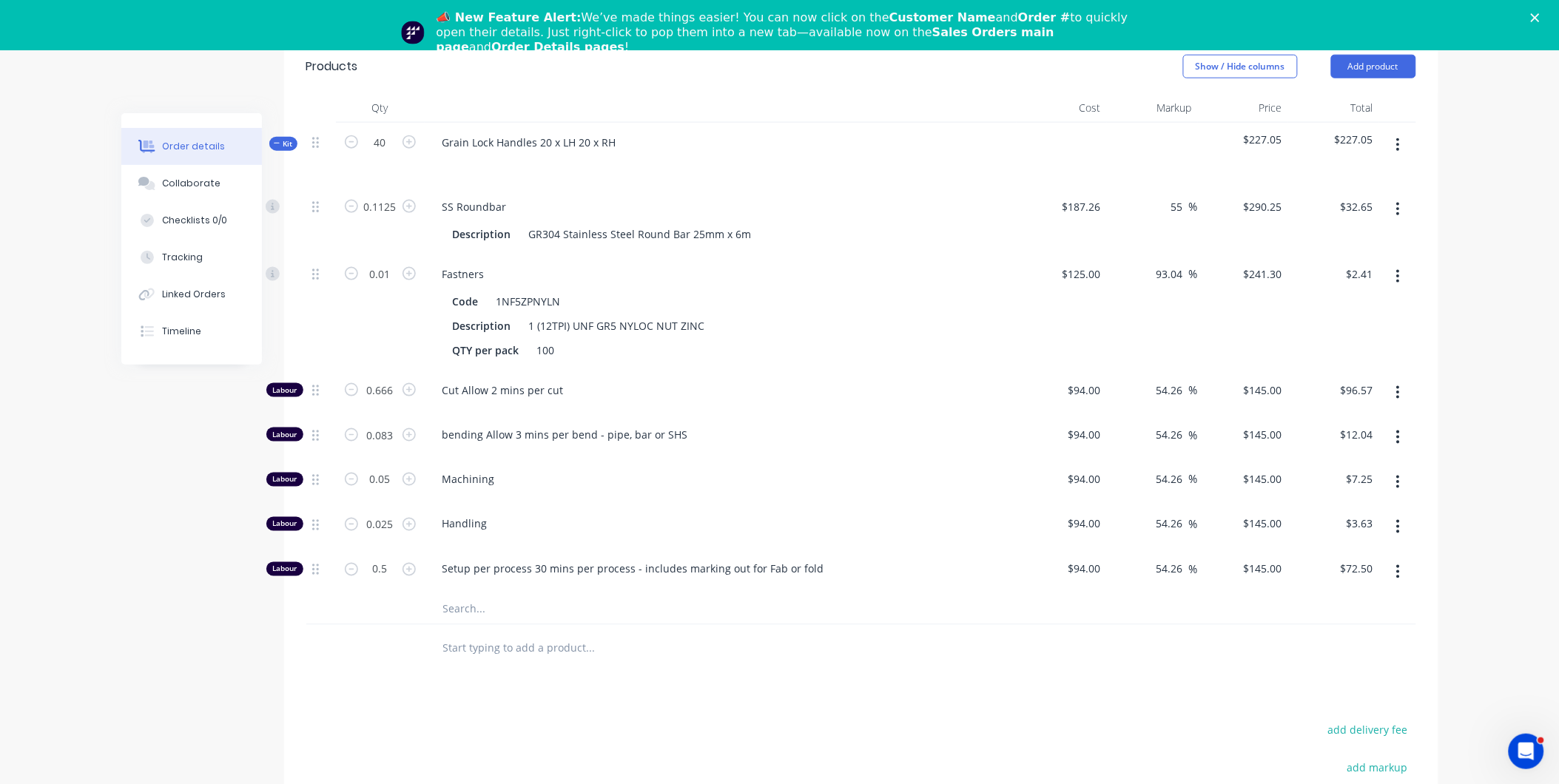
type input "$2,900.00"
click at [868, 263] on div "Fastners" at bounding box center [720, 274] width 580 height 21
click at [376, 218] on input "20" at bounding box center [381, 207] width 39 height 22
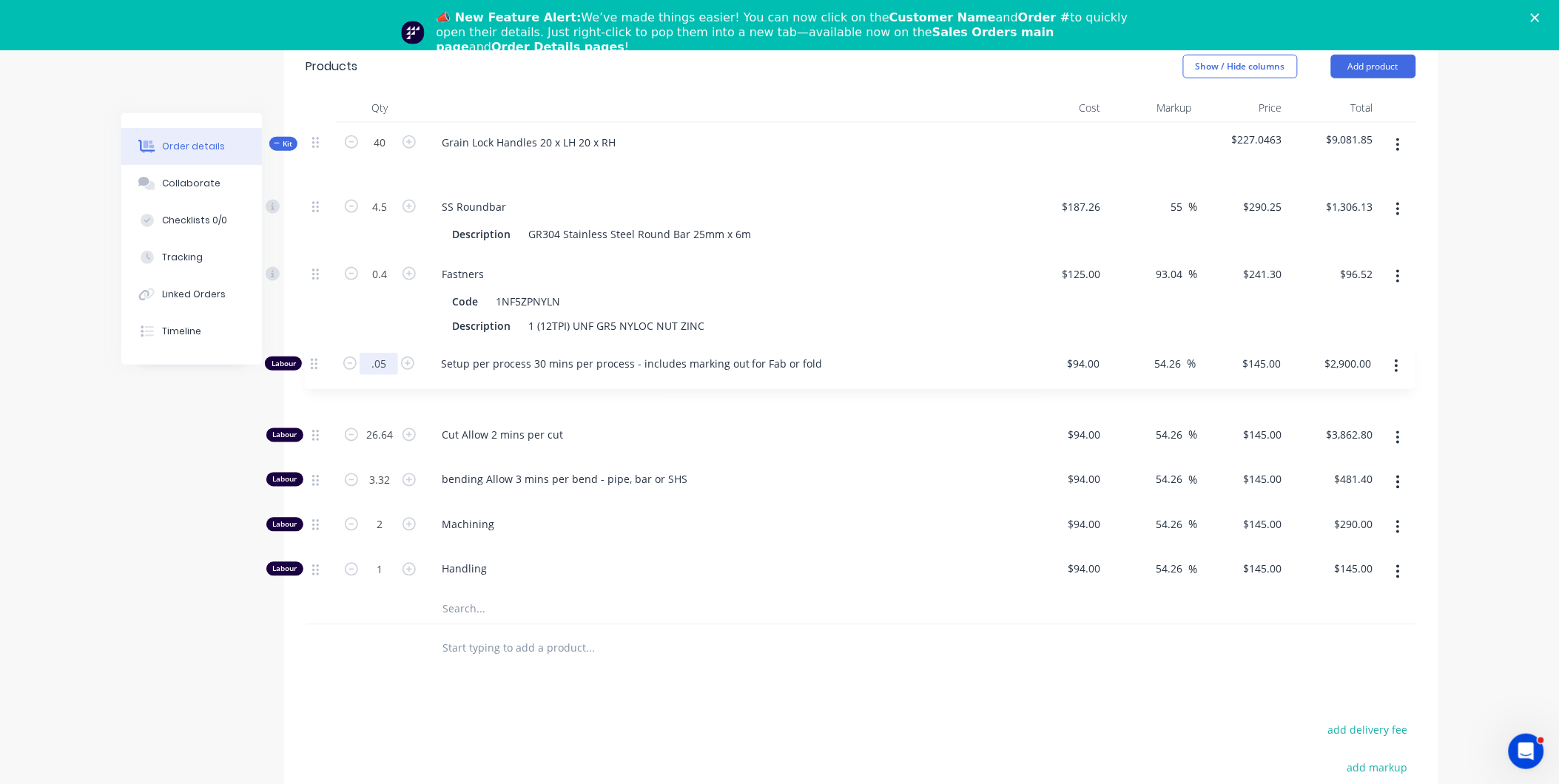
drag, startPoint x: 315, startPoint y: 545, endPoint x: 313, endPoint y: 350, distance: 195.0
click at [313, 350] on div "4.5 SS Roundbar Description GR304 Stainless Steel Round Bar 25mm x 6m $187.26 $…" at bounding box center [861, 390] width 1110 height 407
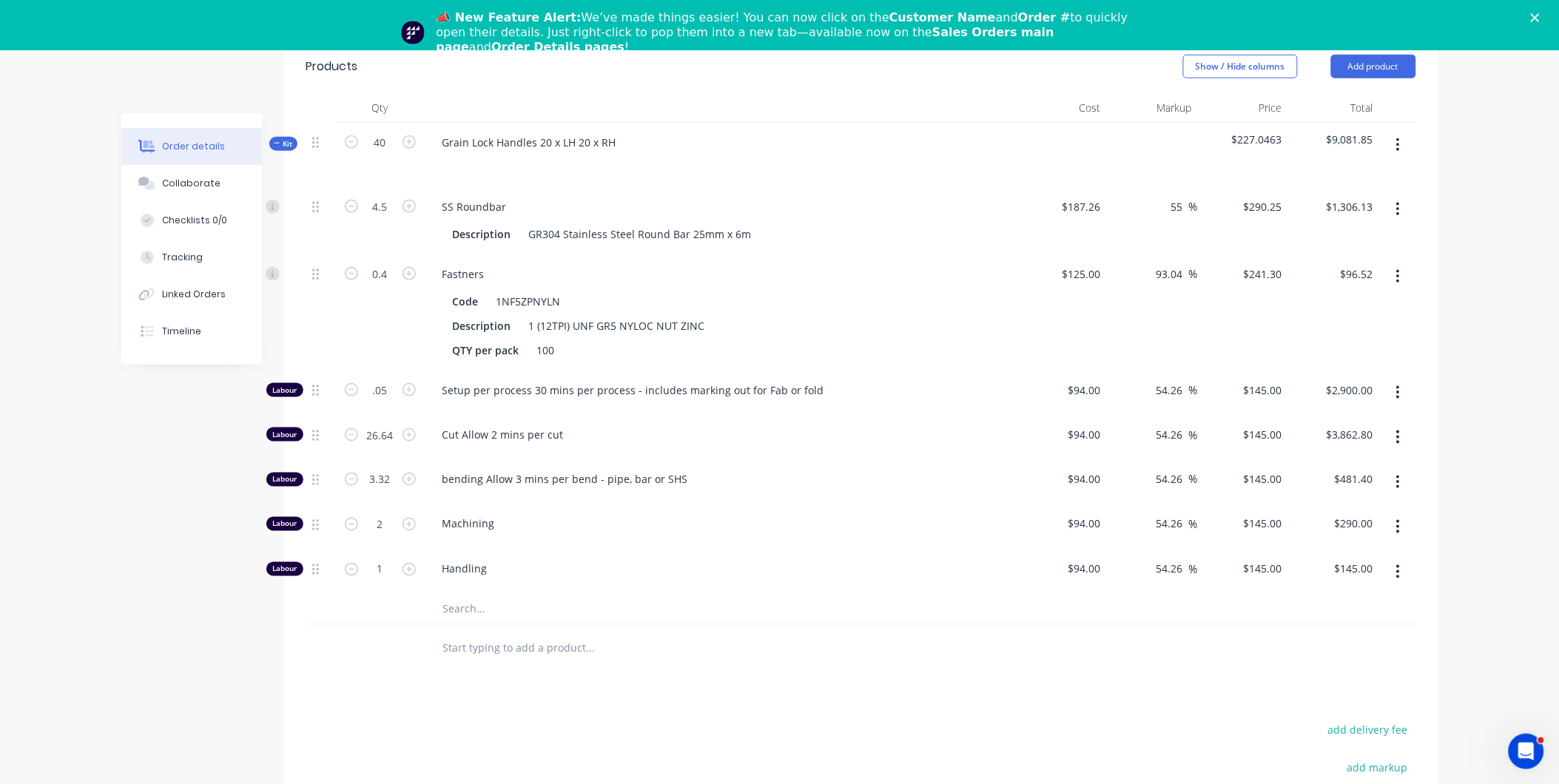
type input "0.05"
type input "$7.25"
click at [388, 218] on input "1" at bounding box center [381, 207] width 39 height 22
type input "0.25"
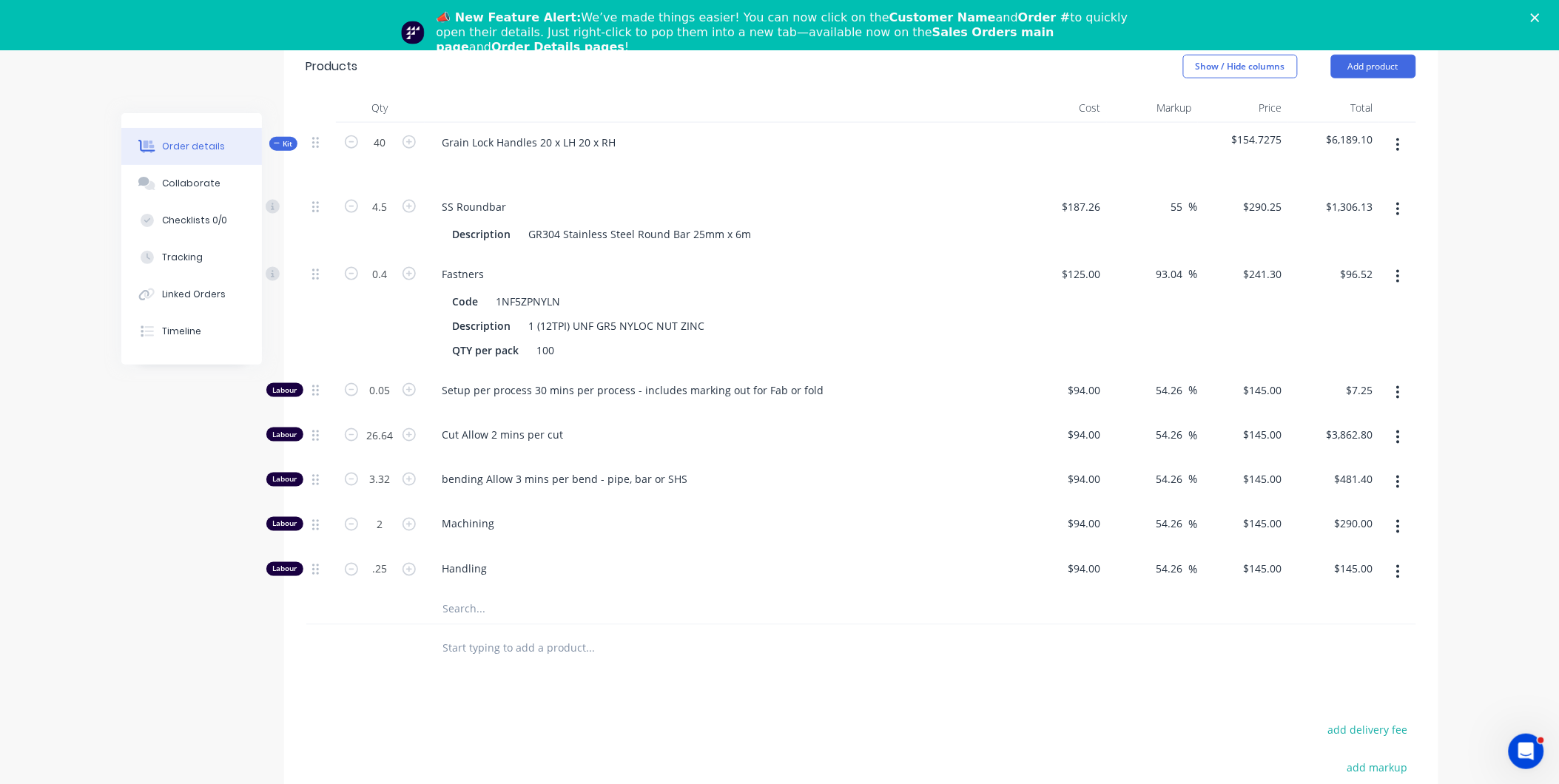
type input "$36.25"
click at [629, 670] on div "Products Show / Hide columns Add product Qty Cost Markup Price Total Kit 40 Gra…" at bounding box center [861, 533] width 1154 height 988
click at [627, 661] on div "Products Show / Hide columns Add product Qty Cost Markup Price Total Kit 40 Gra…" at bounding box center [861, 533] width 1154 height 988
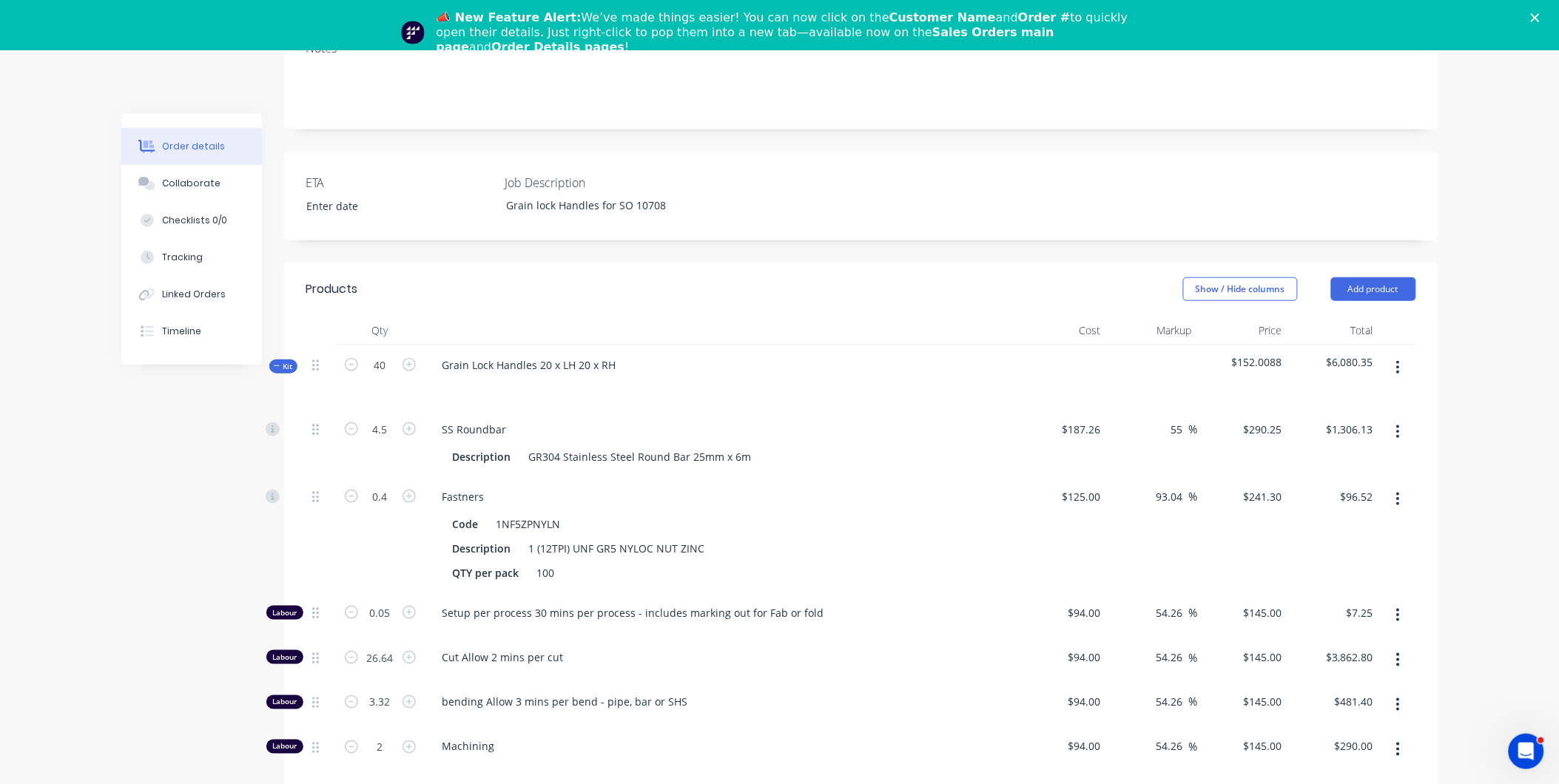
scroll to position [309, 0]
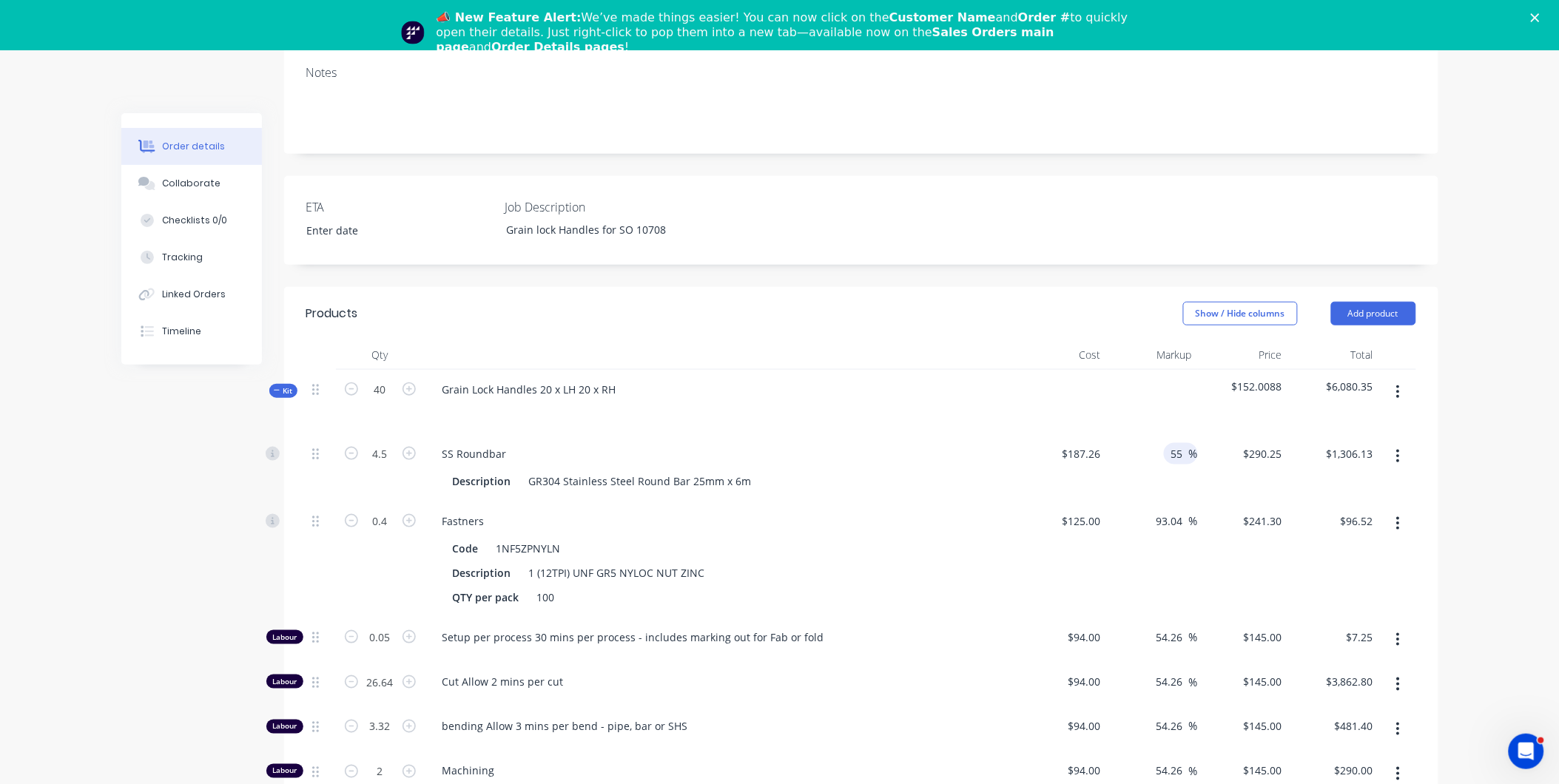
click at [1166, 443] on div "55 55 %" at bounding box center [1180, 454] width 34 height 21
type input "$290.253"
type input "$1,306.14"
click at [1148, 503] on div "93.04 93.04 %" at bounding box center [1152, 559] width 91 height 116
click at [1167, 501] on div "93.04 93.04 %" at bounding box center [1152, 559] width 91 height 116
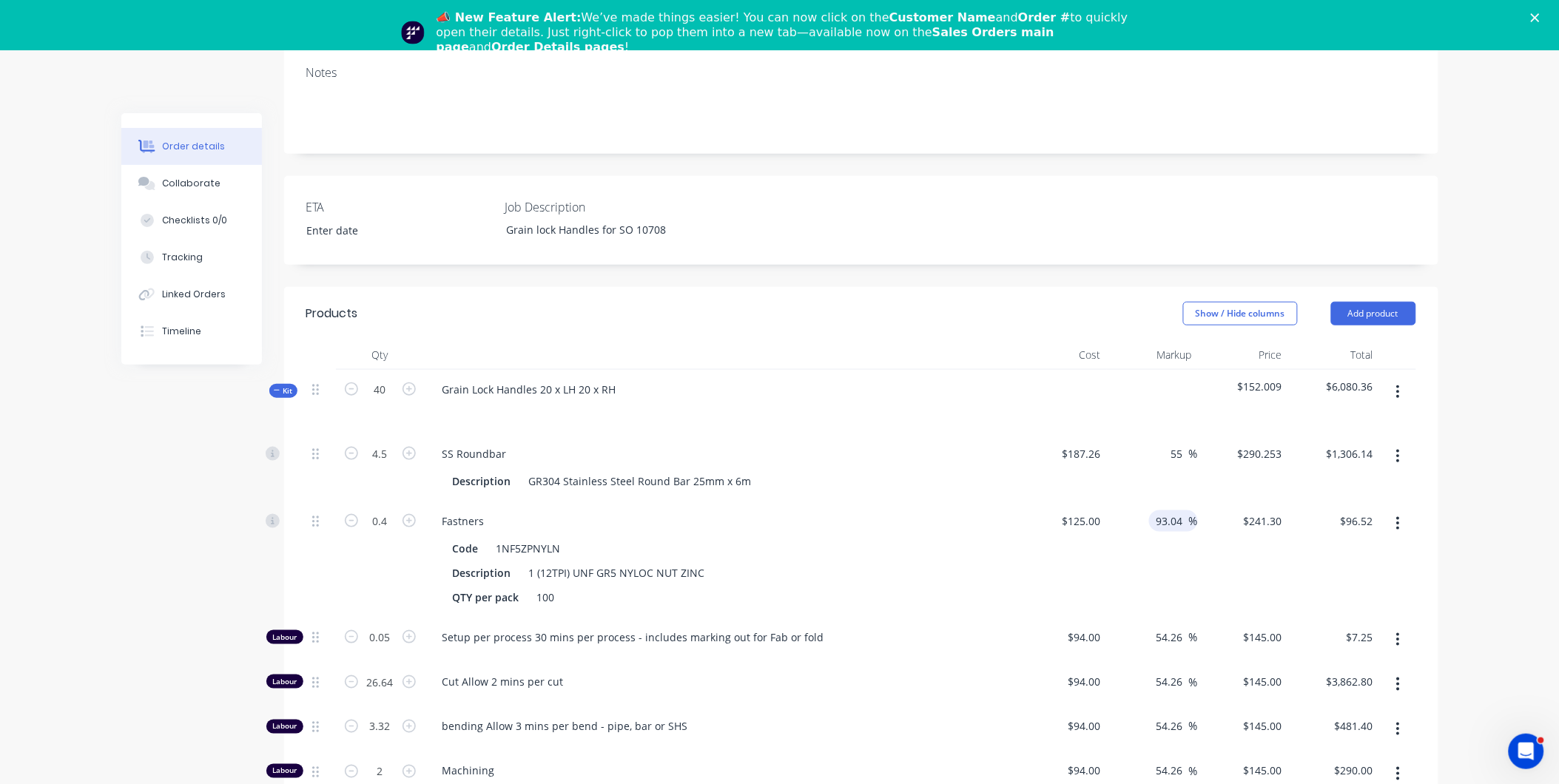
click at [1163, 510] on input "93.04" at bounding box center [1172, 521] width 34 height 21
drag, startPoint x: 1154, startPoint y: 495, endPoint x: 1186, endPoint y: 494, distance: 32.0
click at [1186, 510] on div "93.04 93.04" at bounding box center [1172, 521] width 34 height 21
drag, startPoint x: 1184, startPoint y: 498, endPoint x: 1133, endPoint y: 495, distance: 51.1
click at [1133, 501] on div "93.04 93.04 %" at bounding box center [1152, 559] width 91 height 116
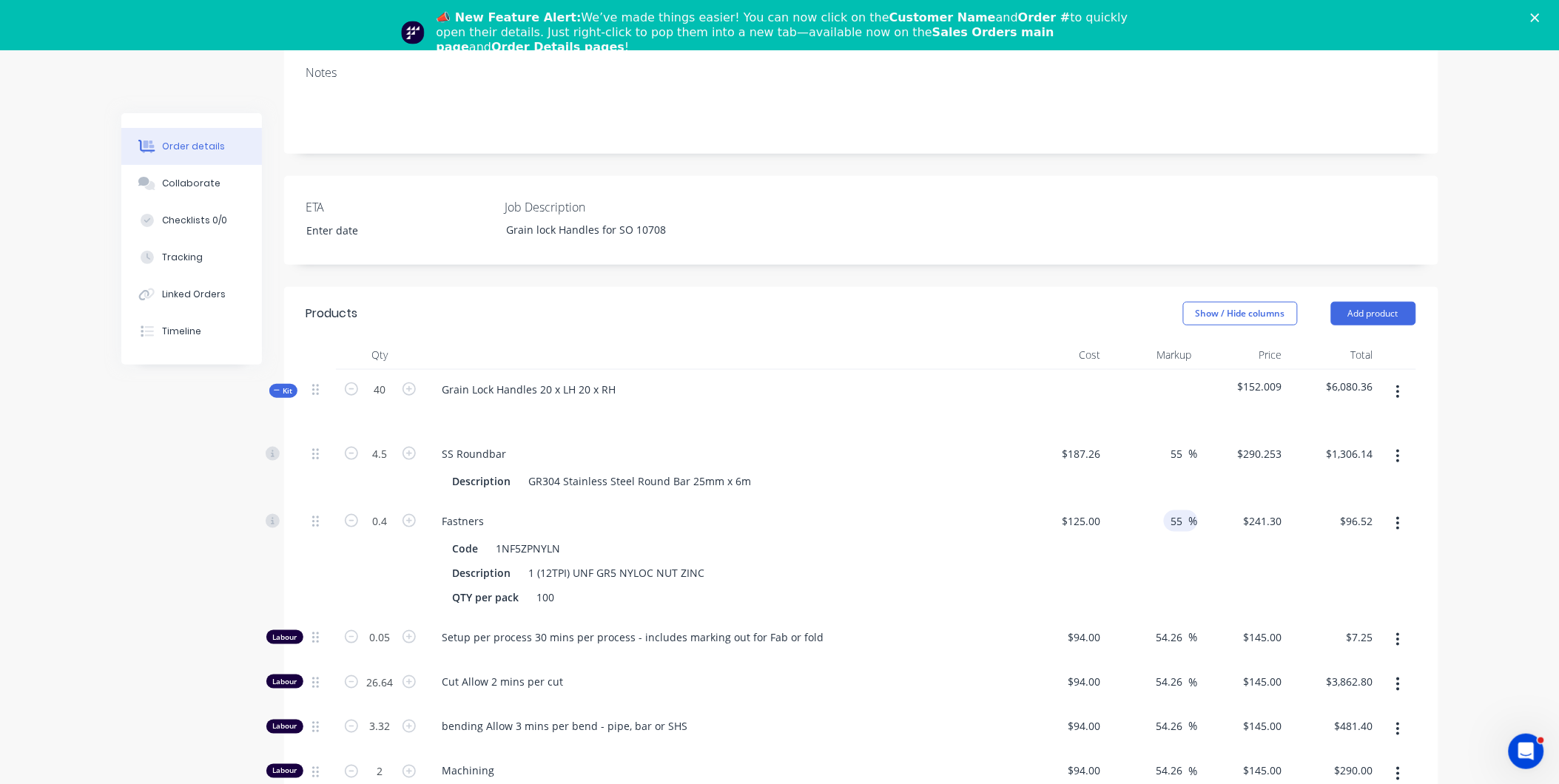
type input "55"
type input "$193.75"
type input "$77.50"
click at [1178, 541] on div "55 55 %" at bounding box center [1152, 559] width 91 height 116
drag, startPoint x: 1185, startPoint y: 499, endPoint x: 1153, endPoint y: 498, distance: 32.0
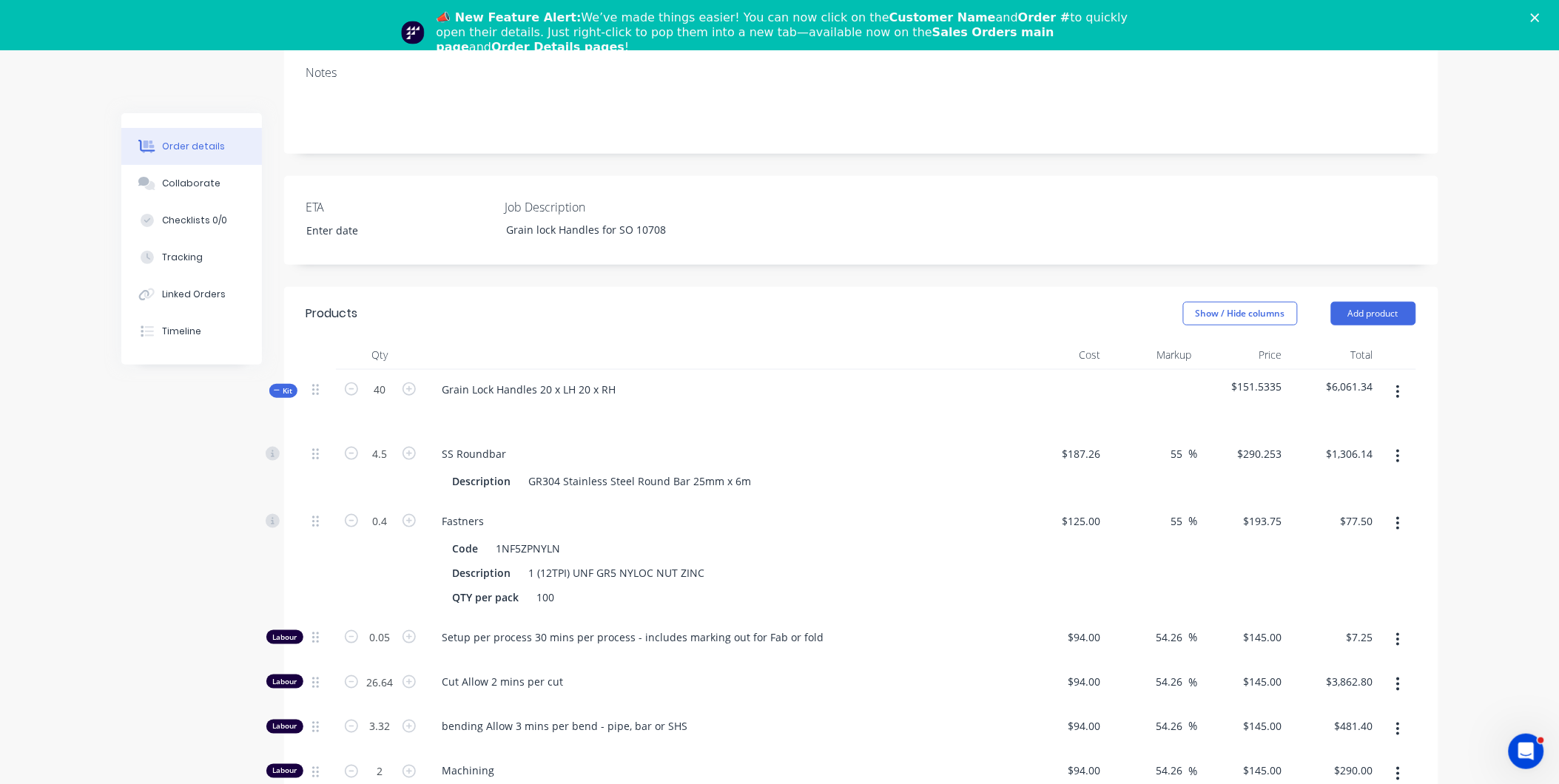
click at [1153, 501] on div "55 55 %" at bounding box center [1152, 559] width 91 height 116
type input "0"
type input "$125.00"
type input "$50.00"
click at [1187, 443] on div "55 55 %" at bounding box center [1180, 454] width 34 height 21
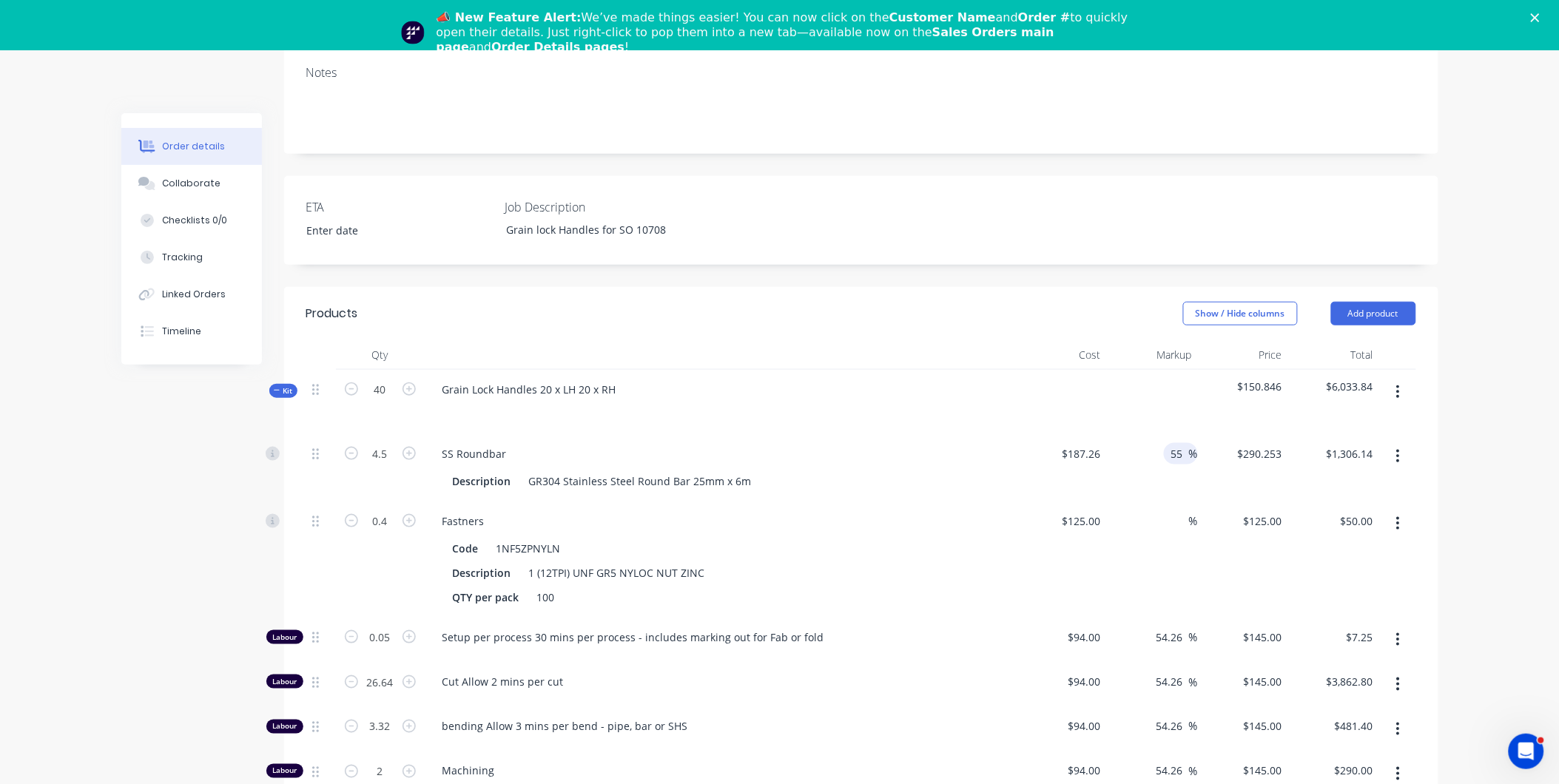
drag, startPoint x: 1185, startPoint y: 429, endPoint x: 1154, endPoint y: 422, distance: 31.8
click at [1154, 435] on div "55 55 %" at bounding box center [1152, 468] width 91 height 68
type input "0"
type input "$187.26"
type input "$842.67"
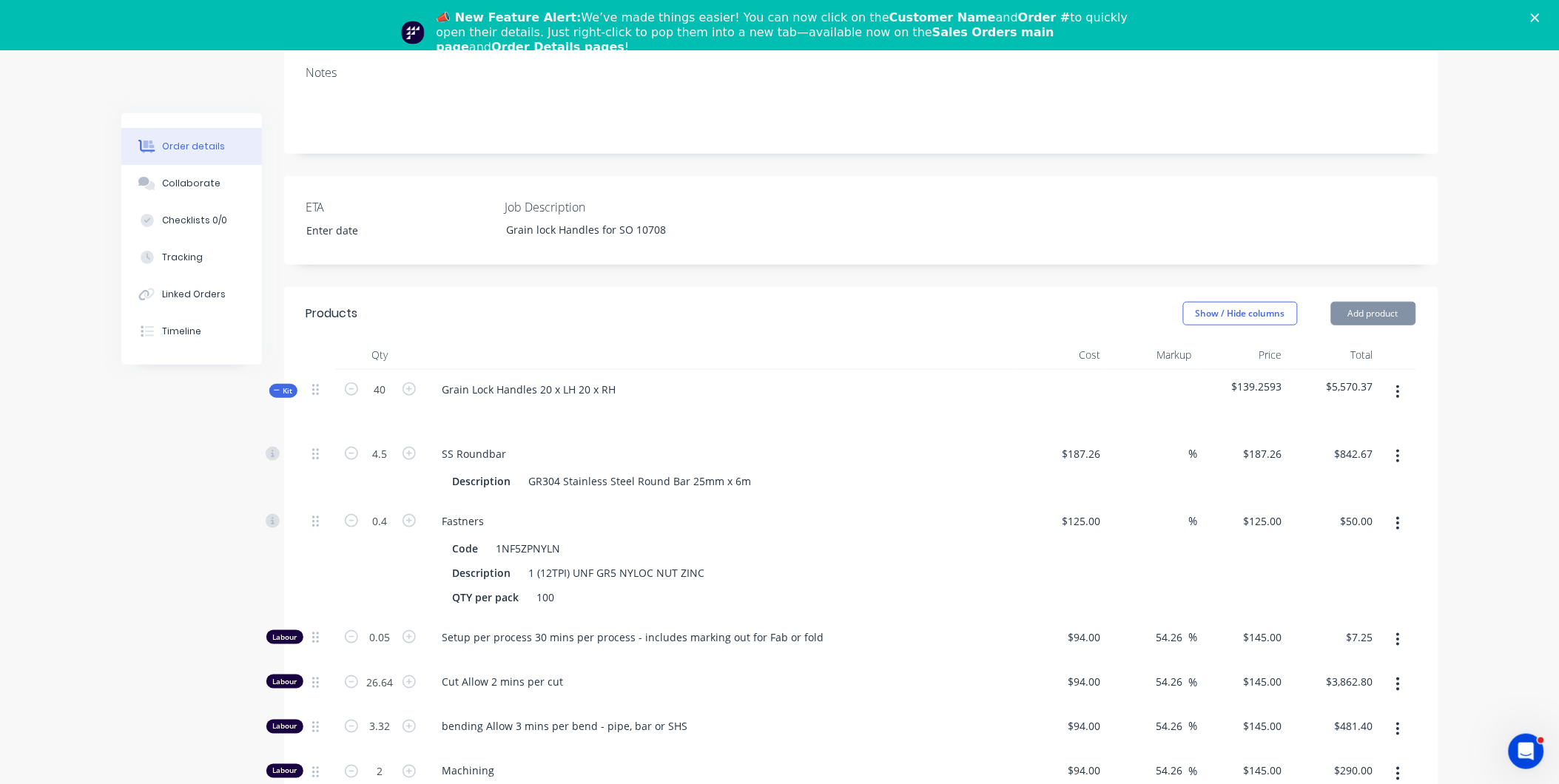
drag, startPoint x: 1185, startPoint y: 621, endPoint x: 1126, endPoint y: 612, distance: 59.7
click at [1128, 618] on div "54.26 54.26 %" at bounding box center [1152, 640] width 91 height 45
type input "0"
type input "$94.00"
type input "$4.70"
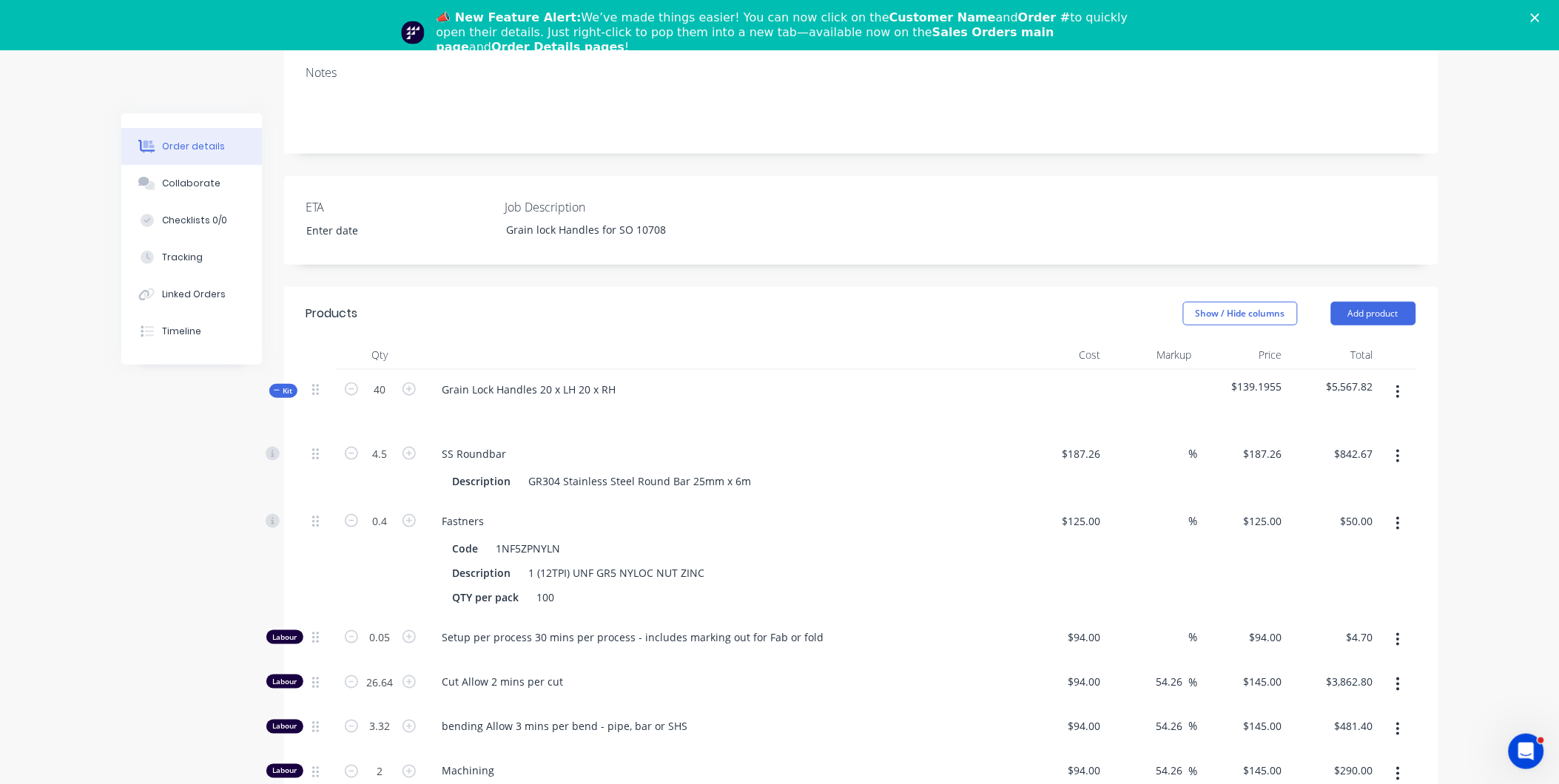
drag, startPoint x: 1182, startPoint y: 668, endPoint x: 1149, endPoint y: 670, distance: 33.1
click at [1149, 671] on div "54.26 54.26 %" at bounding box center [1174, 681] width 48 height 21
type input "0"
type input "$94.00"
type input "$2,504.16"
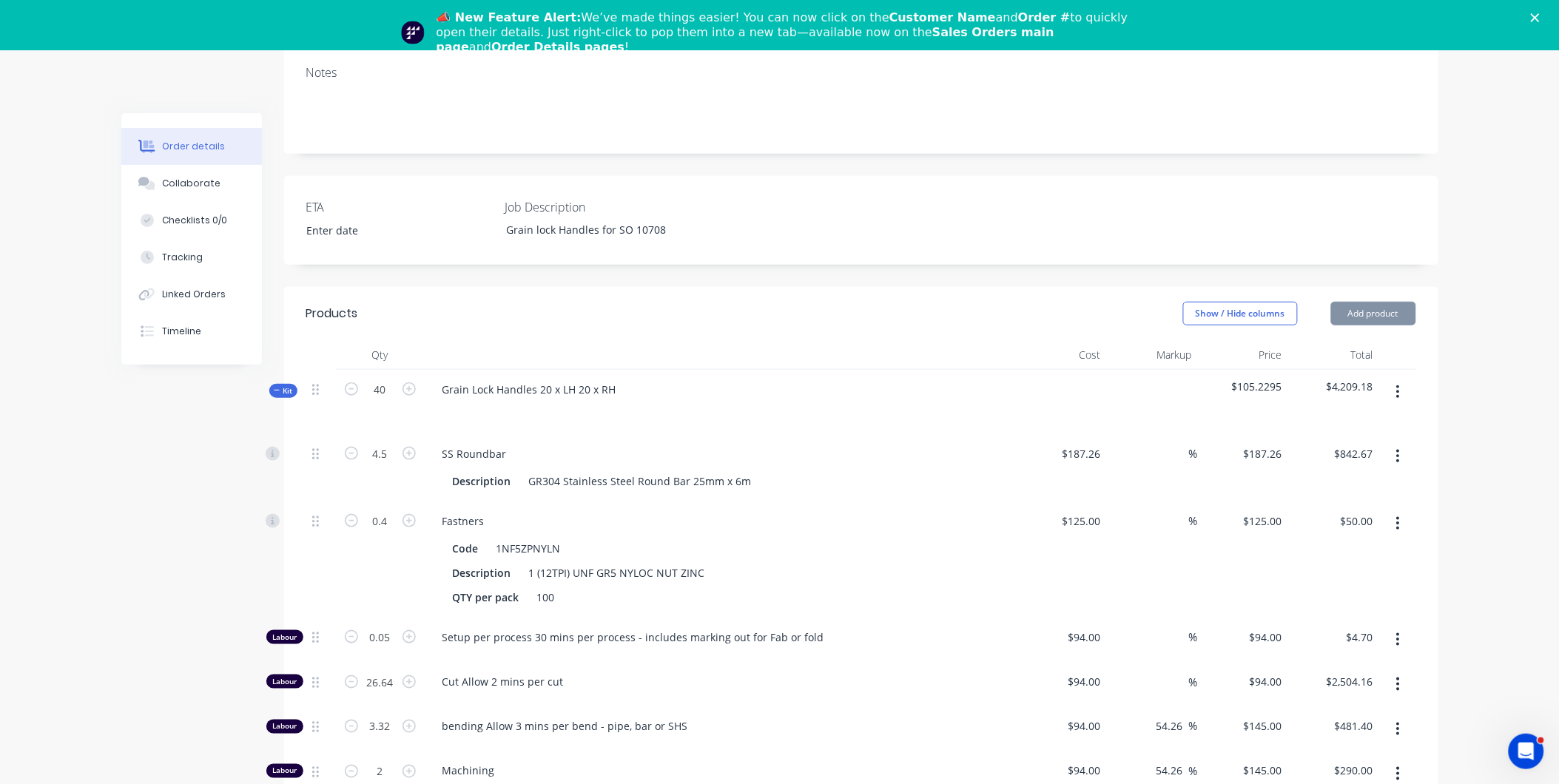
drag, startPoint x: 1180, startPoint y: 710, endPoint x: 1142, endPoint y: 701, distance: 39.1
click at [1142, 708] on div "54.26 54.26 %" at bounding box center [1152, 730] width 91 height 45
type input "0"
type input "$94.00"
type input "$312.08"
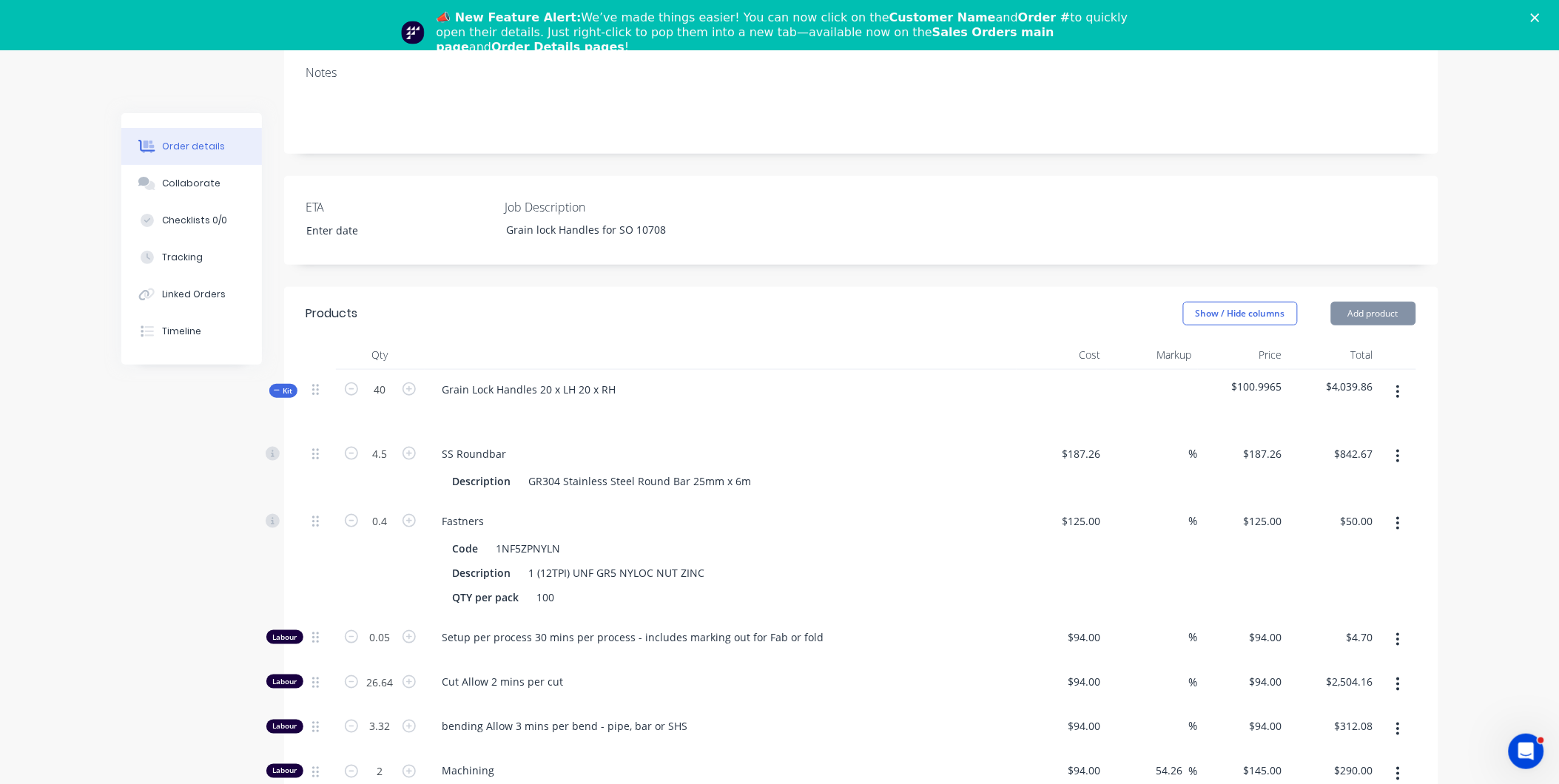
drag, startPoint x: 1182, startPoint y: 751, endPoint x: 1137, endPoint y: 740, distance: 46.3
click at [1147, 751] on div "54.26 54.26 %" at bounding box center [1152, 773] width 91 height 45
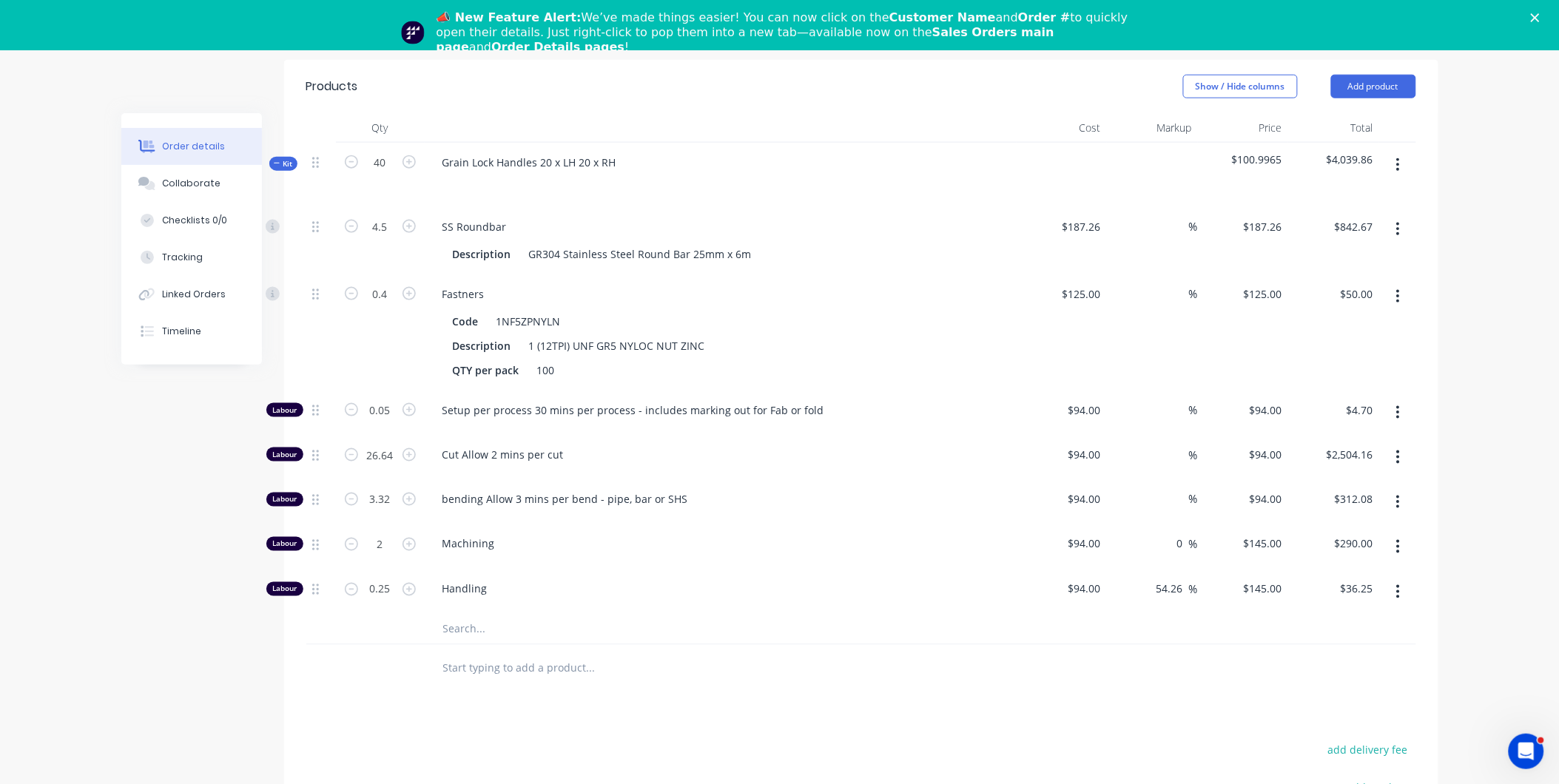
scroll to position [802, 0]
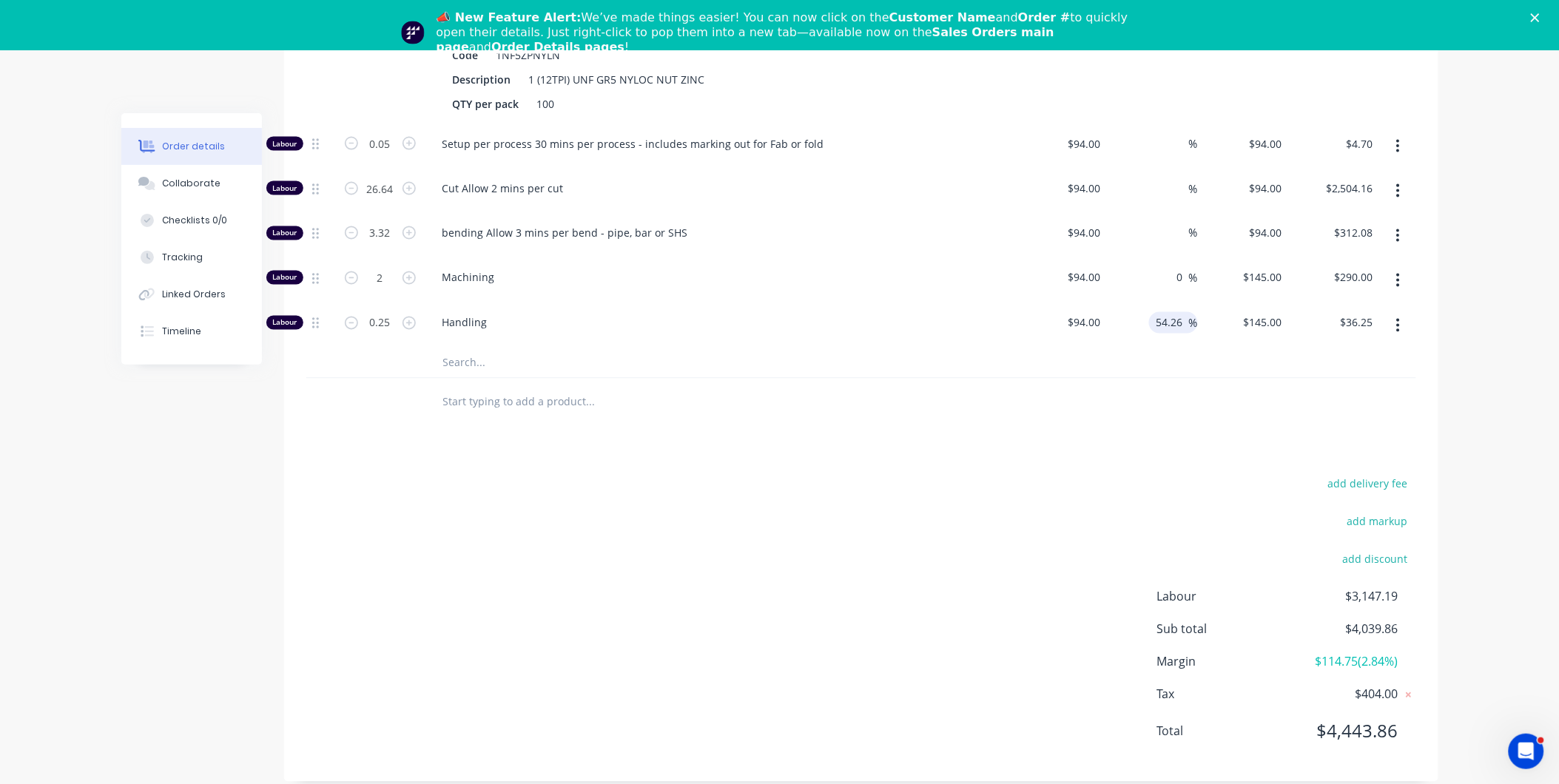
type input "0"
type input "$94.00"
type input "$188.00"
click at [1184, 313] on input "54.26" at bounding box center [1172, 323] width 34 height 21
drag, startPoint x: 1182, startPoint y: 304, endPoint x: 1138, endPoint y: 299, distance: 44.3
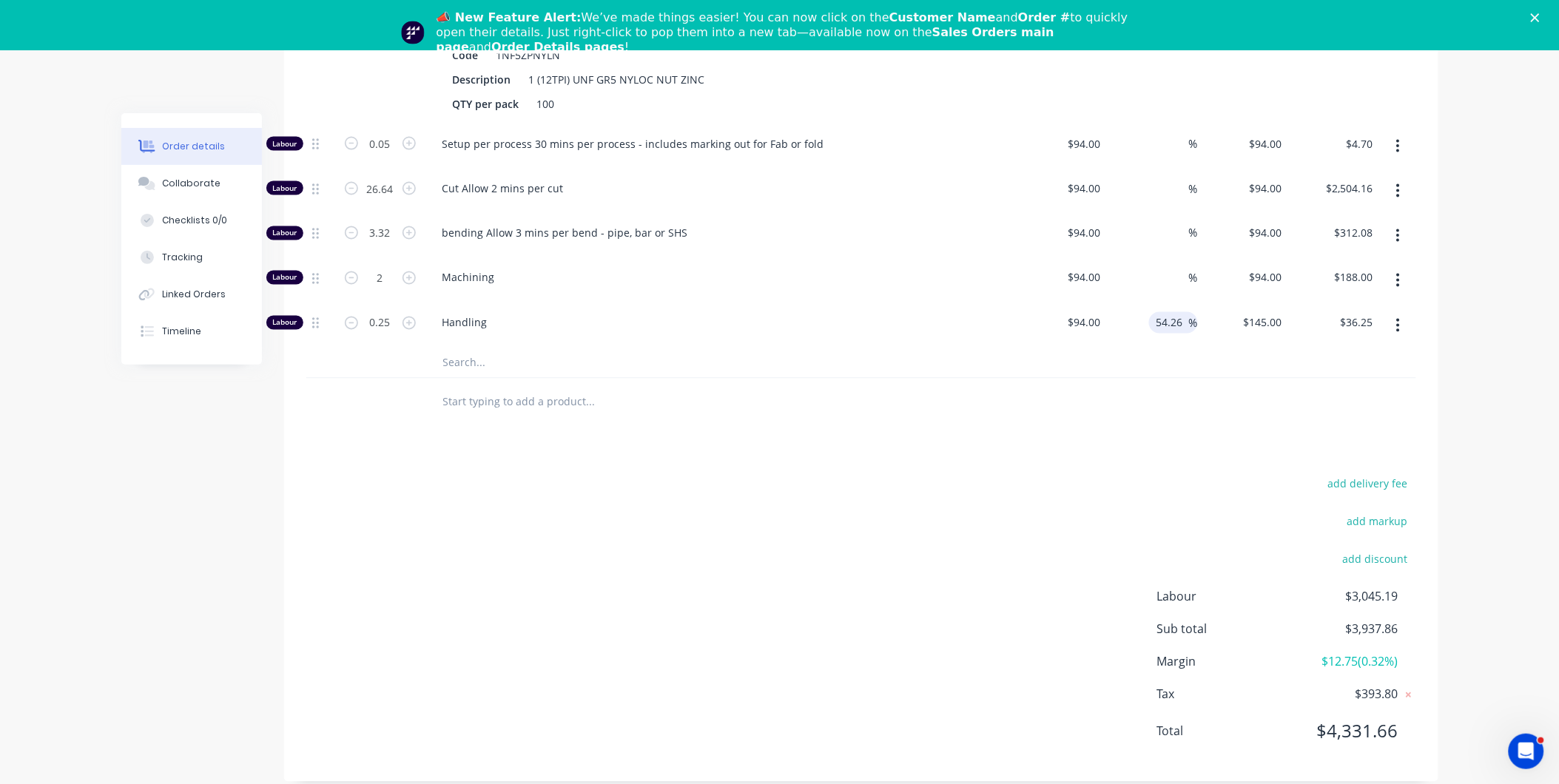
click at [1138, 303] on div "54.26 54.26 %" at bounding box center [1152, 325] width 91 height 45
type input "0"
type input "$94.00"
type input "$23.50"
click at [1216, 396] on div at bounding box center [861, 403] width 1110 height 48
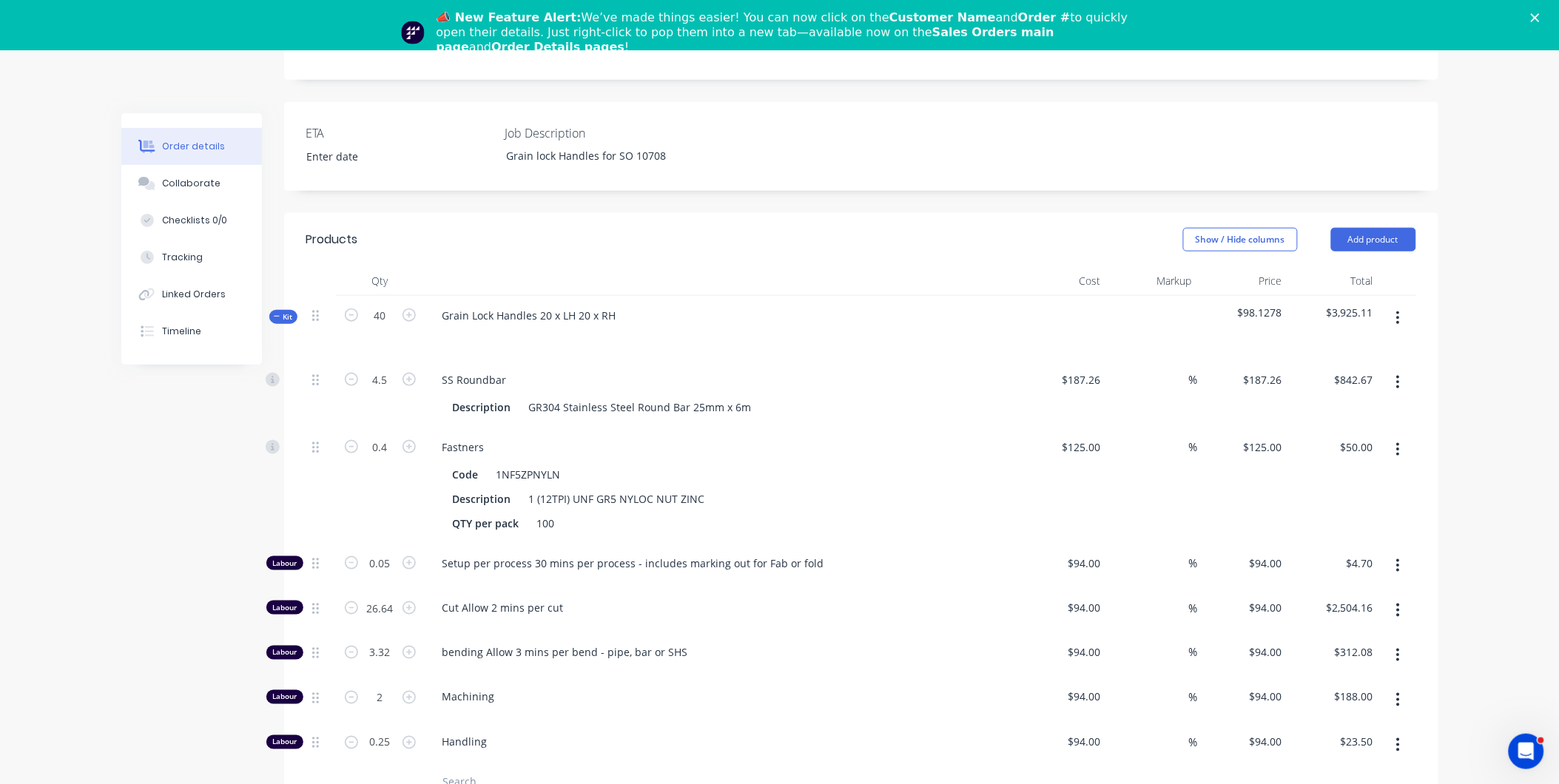
scroll to position [309, 0]
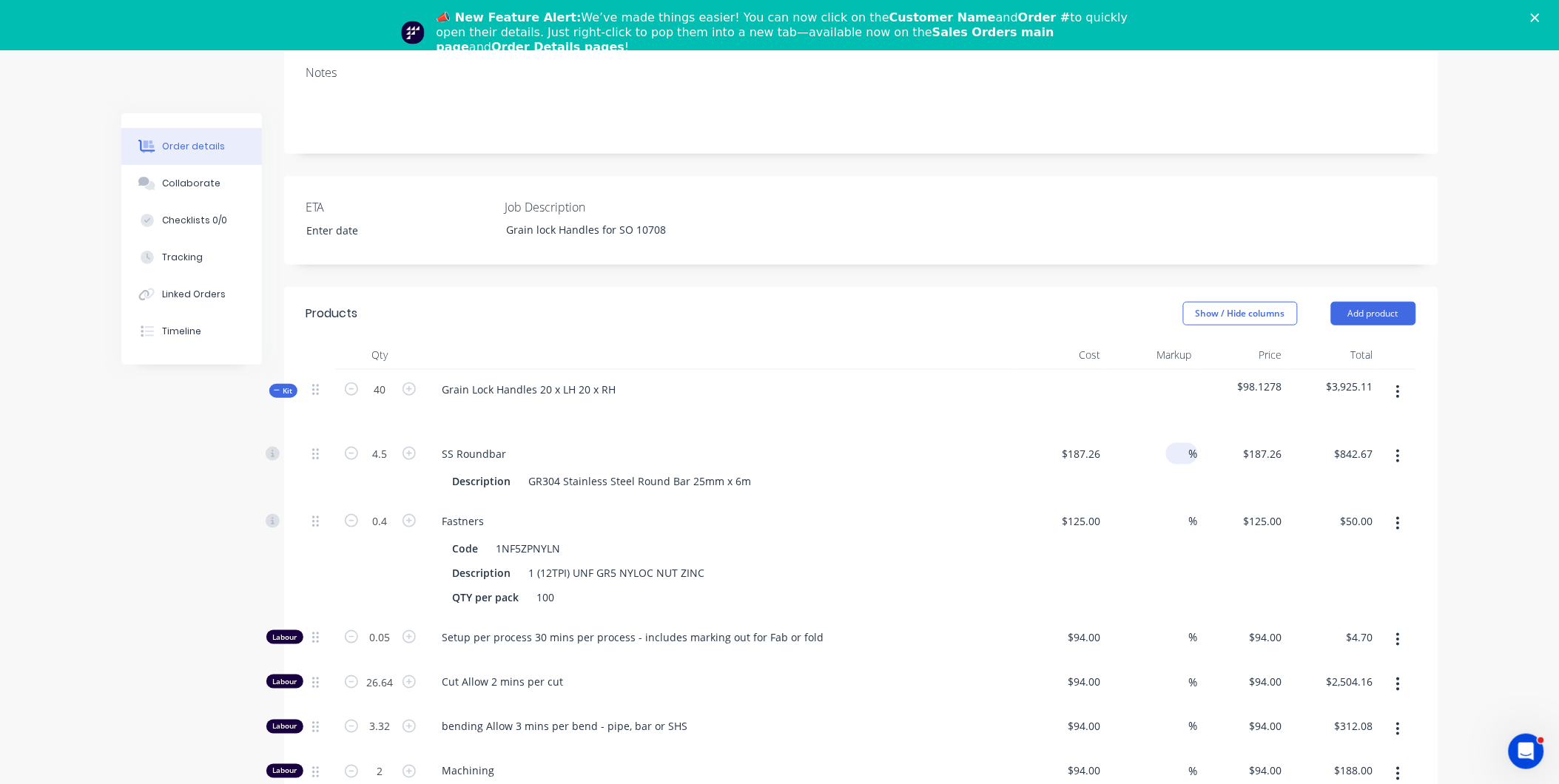
click at [1173, 443] on div at bounding box center [1181, 454] width 17 height 21
type input "55"
type input "$290.253"
type input "$1,306.14"
click at [1177, 510] on input at bounding box center [1181, 521] width 17 height 21
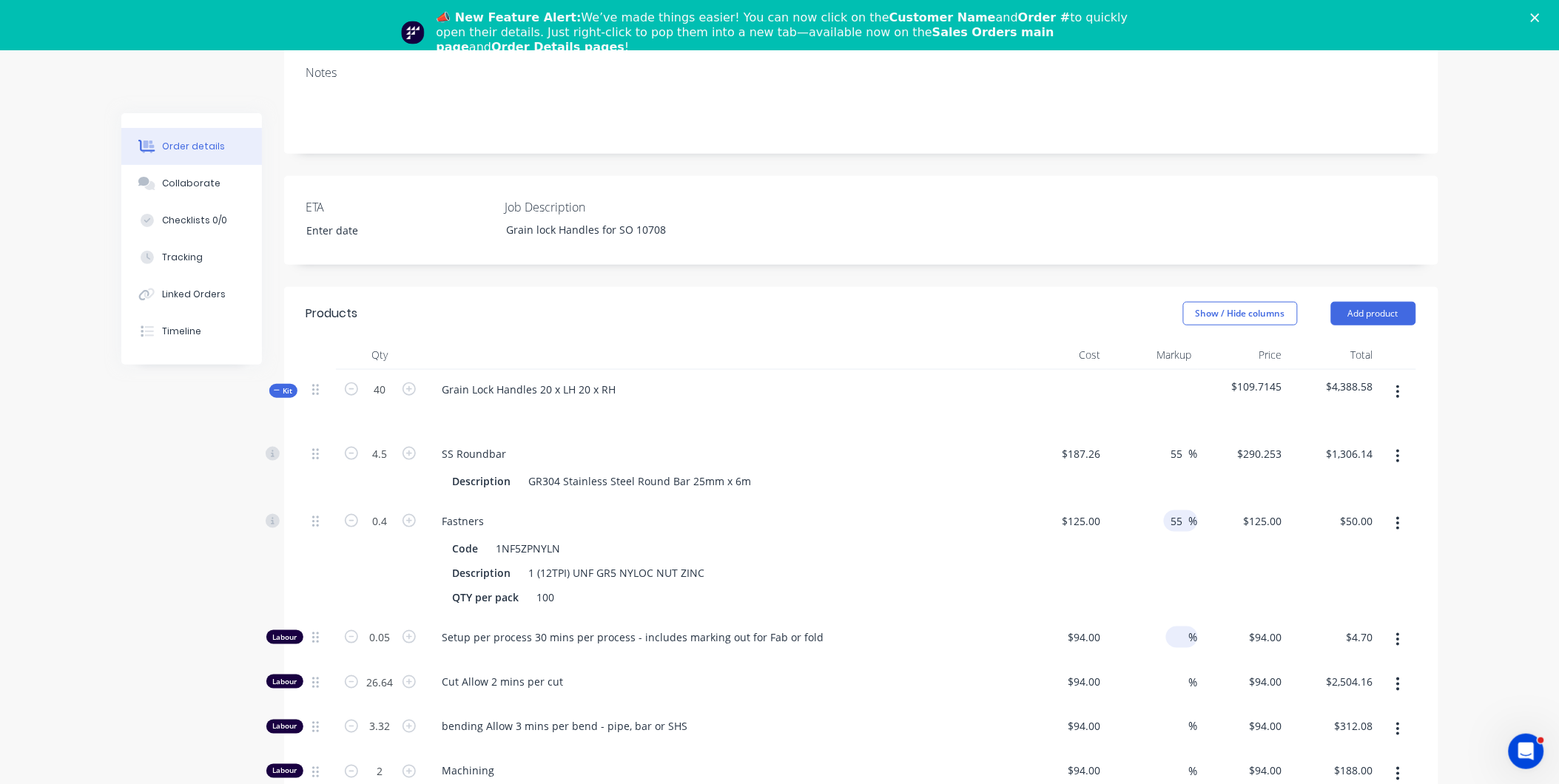
type input "55"
type input "$193.75"
type input "$77.50"
click at [1175, 626] on input at bounding box center [1181, 637] width 17 height 21
type input "55"
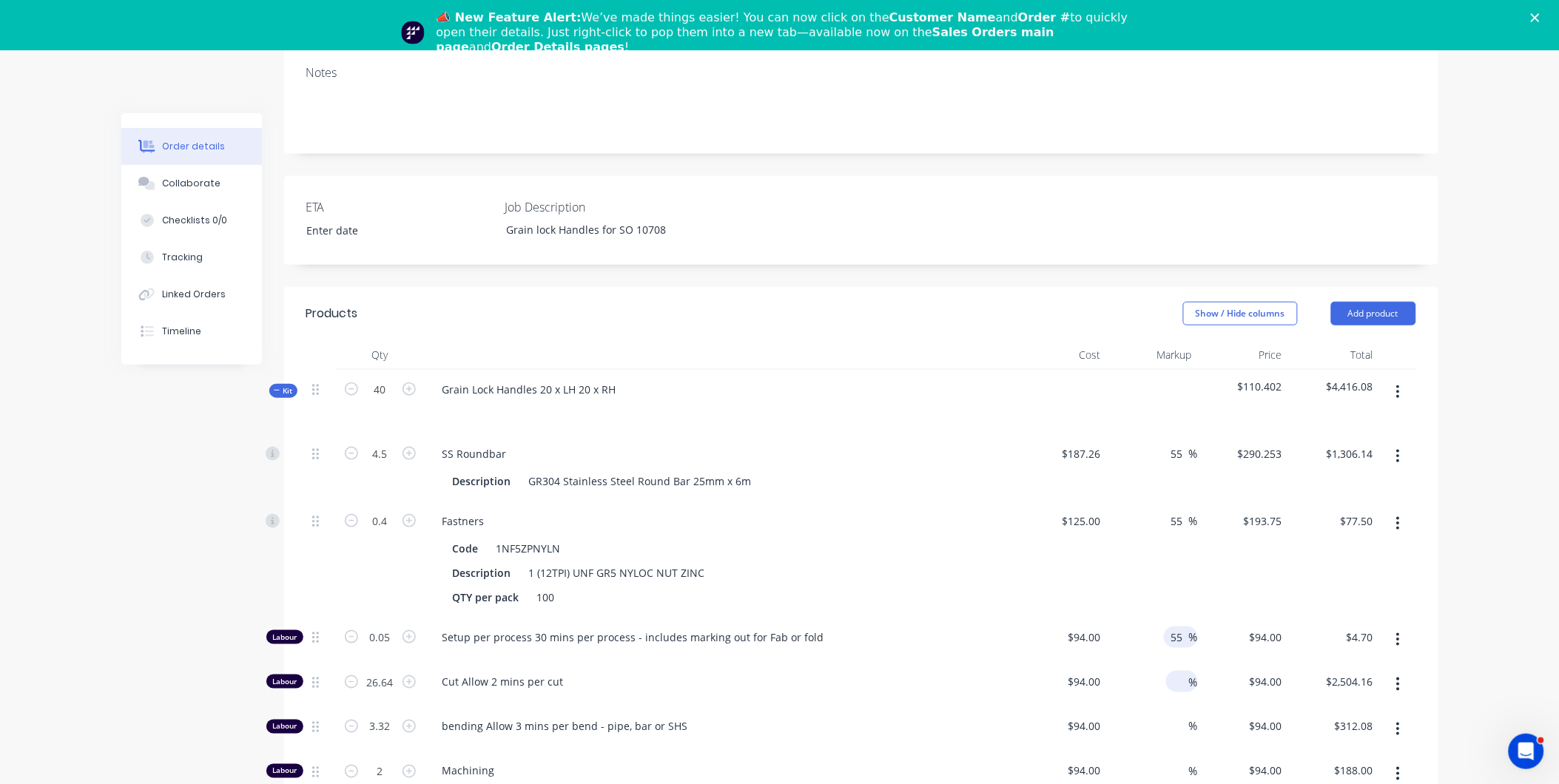
type input "$145.70"
type input "$7.29"
click at [1168, 671] on div "%" at bounding box center [1181, 681] width 32 height 21
type input "55"
type input "$145.70"
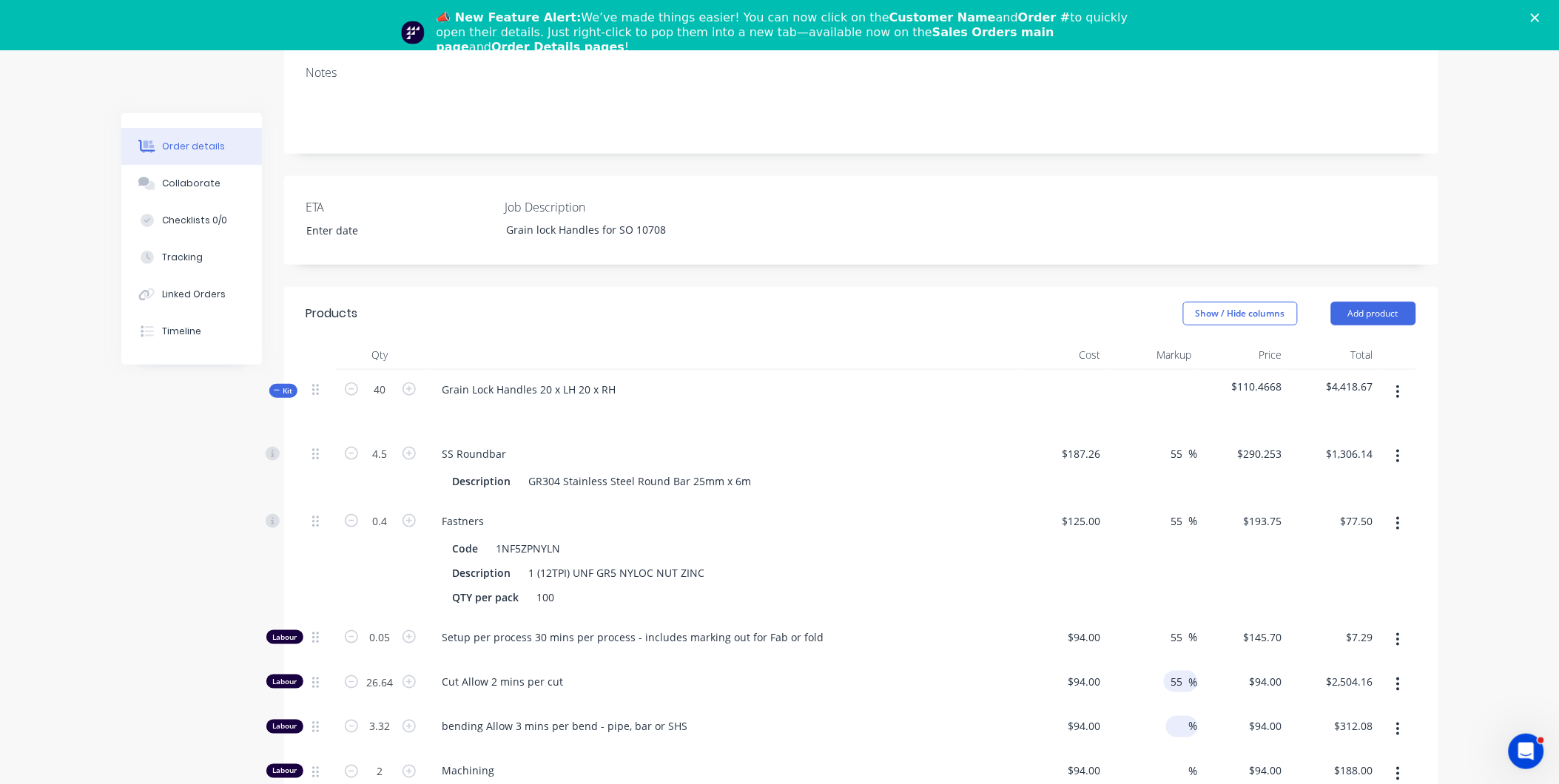
type input "$3,881.45"
click at [1174, 716] on input at bounding box center [1181, 727] width 17 height 21
type input "55"
click at [1170, 761] on div "%" at bounding box center [1181, 771] width 32 height 21
type input "$145.70"
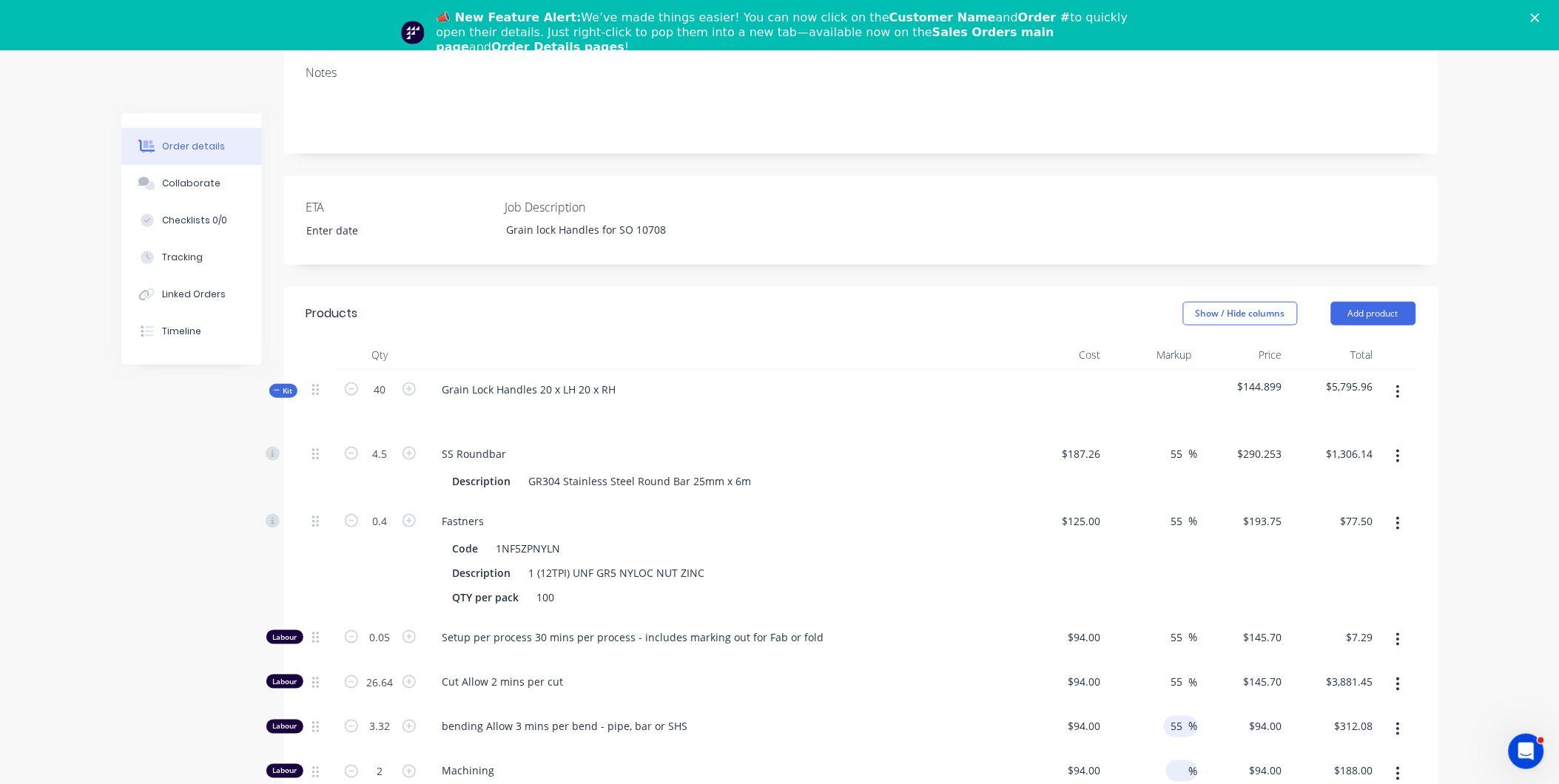
type input "$483.72"
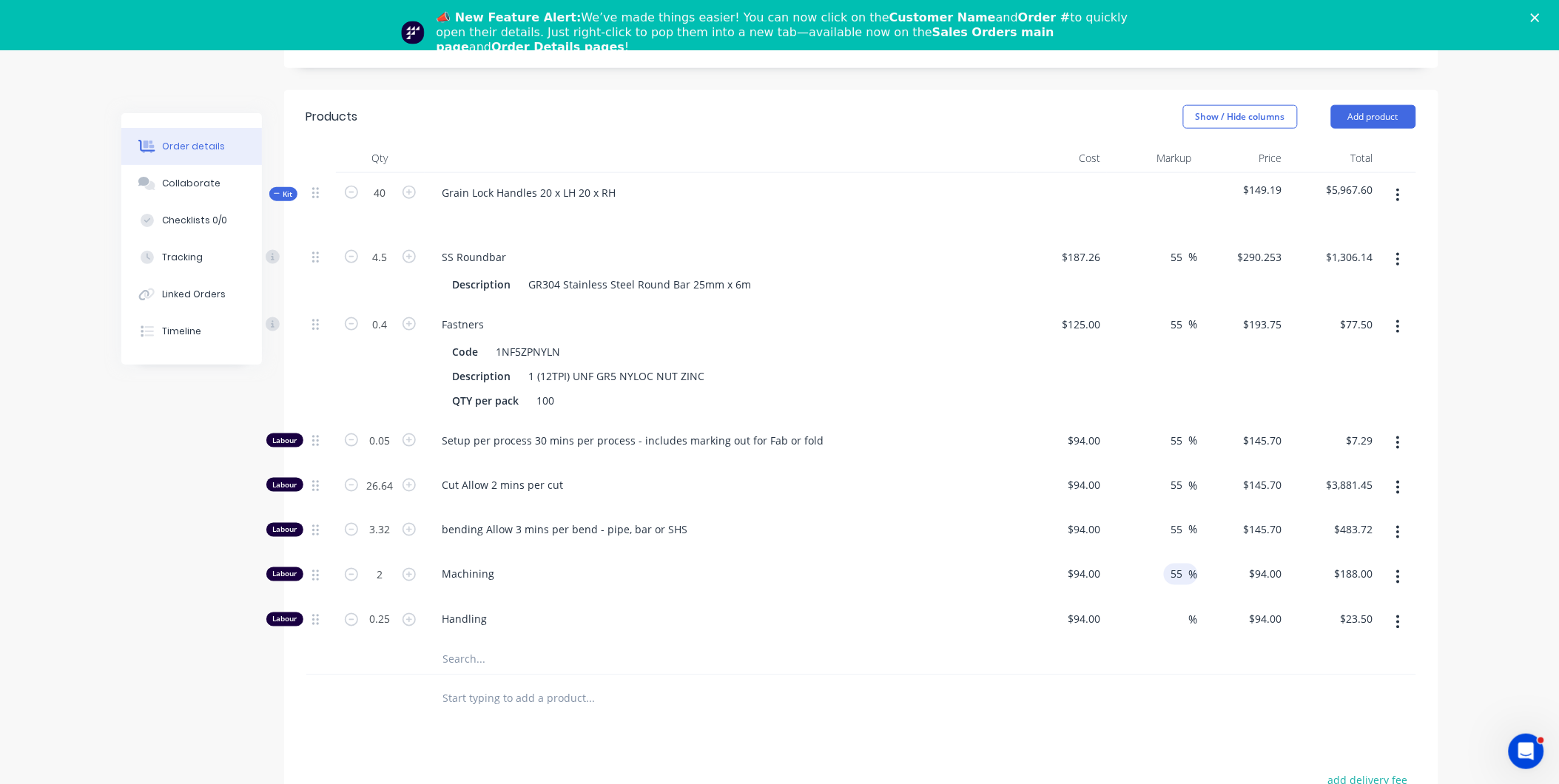
scroll to position [557, 0]
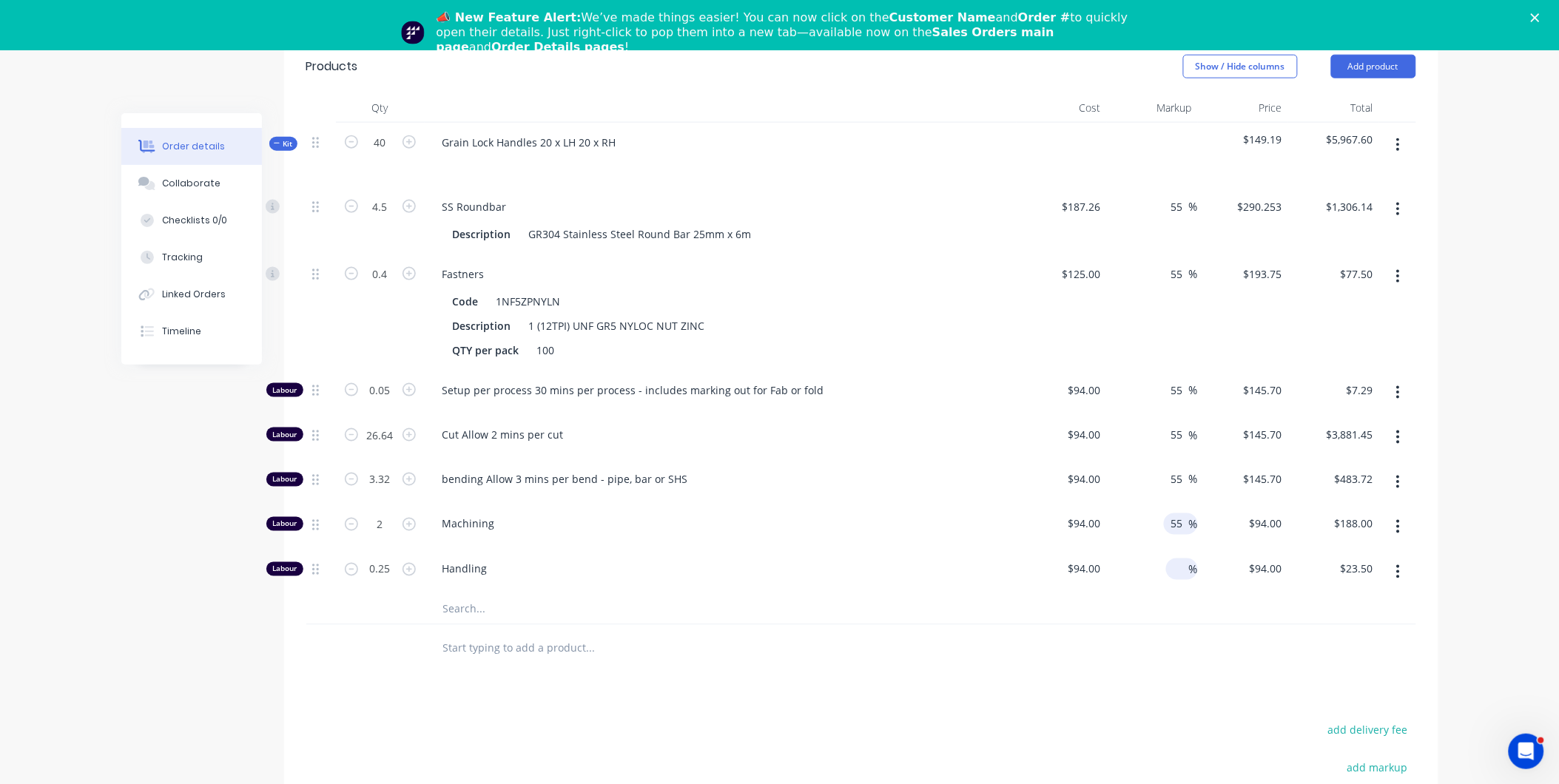
type input "55"
type input "$145.70"
type input "$291.40"
click at [1182, 558] on input at bounding box center [1181, 569] width 17 height 21
type input "55"
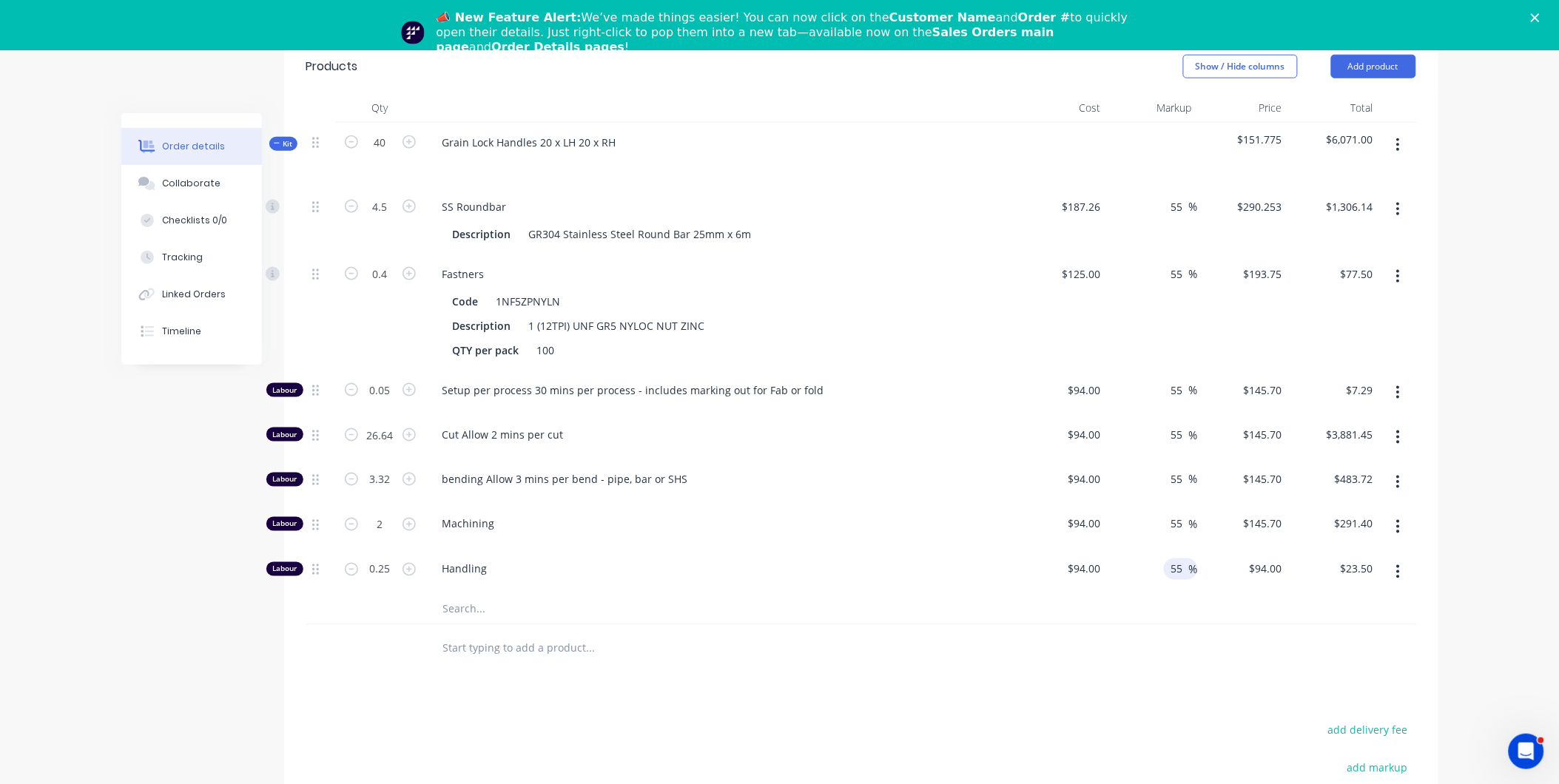
type input "$145.70"
type input "$36.43"
click at [1230, 625] on div at bounding box center [861, 649] width 1110 height 48
drag, startPoint x: 1180, startPoint y: 549, endPoint x: 1150, endPoint y: 541, distance: 31.0
click at [1150, 550] on div "55 55 %" at bounding box center [1152, 572] width 91 height 45
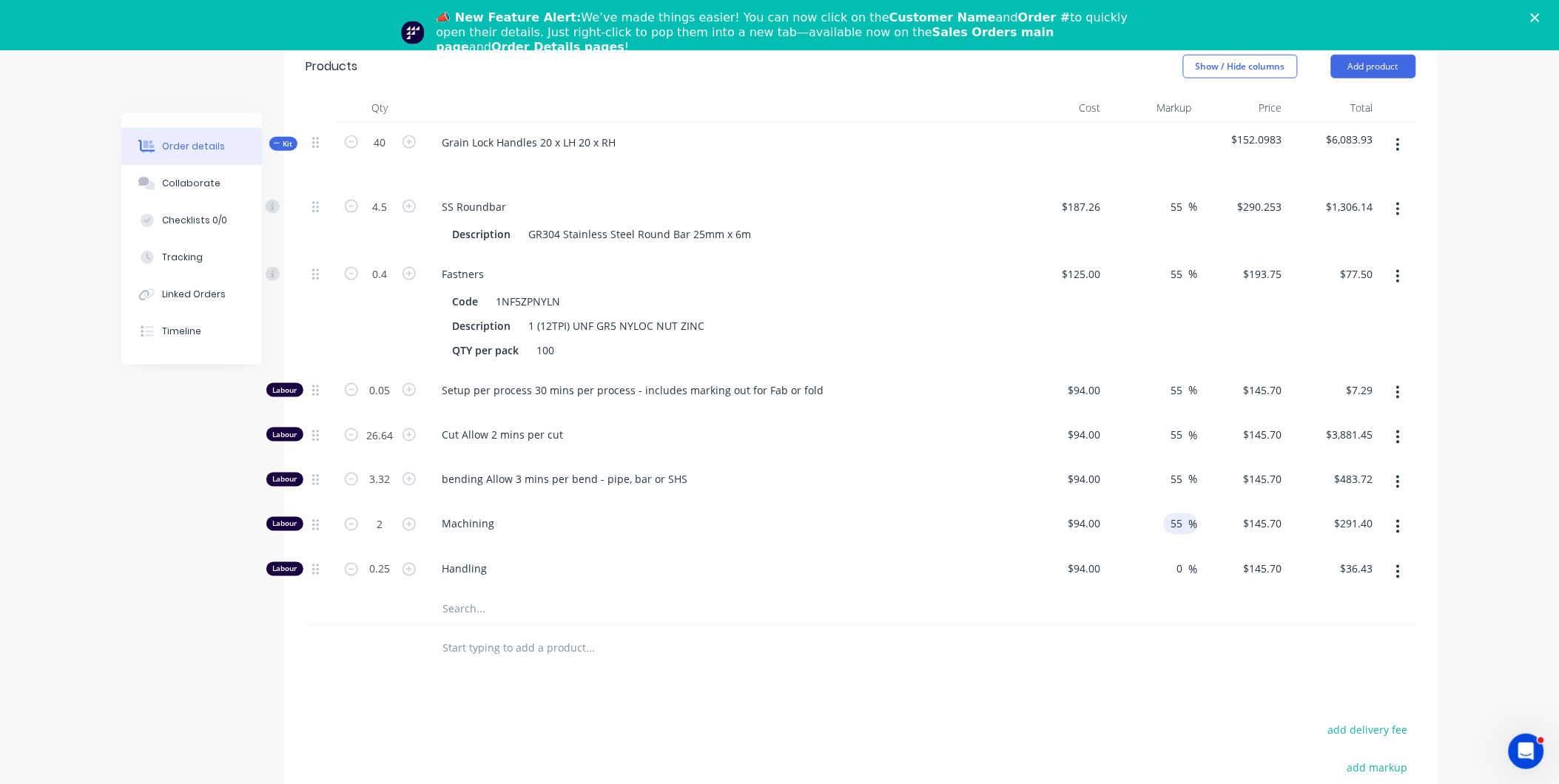
type input "0"
type input "$94.00"
type input "$23.50"
click at [1177, 513] on input "55" at bounding box center [1179, 524] width 19 height 21
click at [1175, 379] on input "55" at bounding box center [1179, 390] width 19 height 21
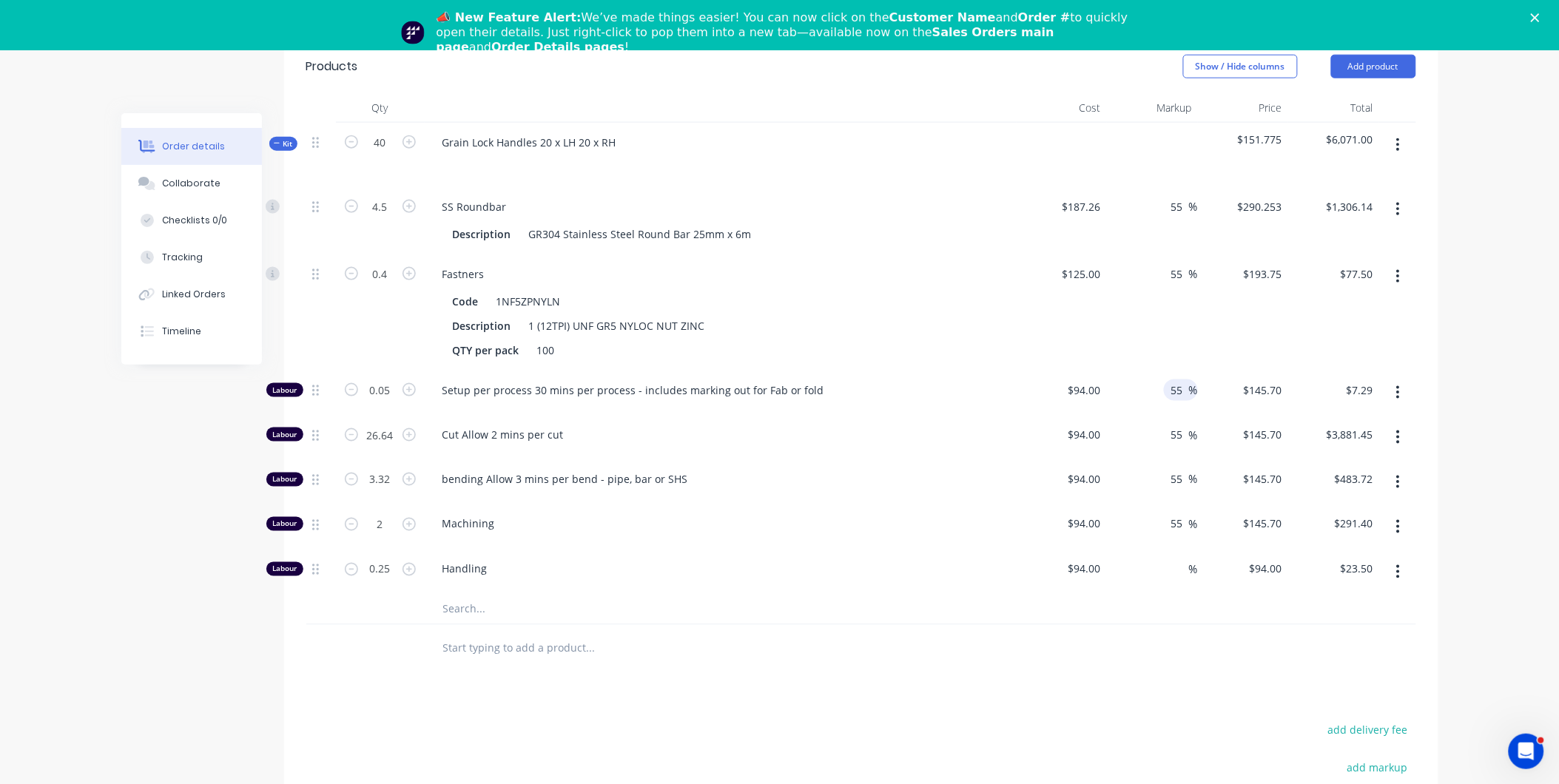
drag, startPoint x: 1185, startPoint y: 371, endPoint x: 1156, endPoint y: 359, distance: 31.4
click at [1156, 371] on div "55 55 %" at bounding box center [1152, 393] width 91 height 45
type input "0"
type input "$94.00"
type input "$4.70"
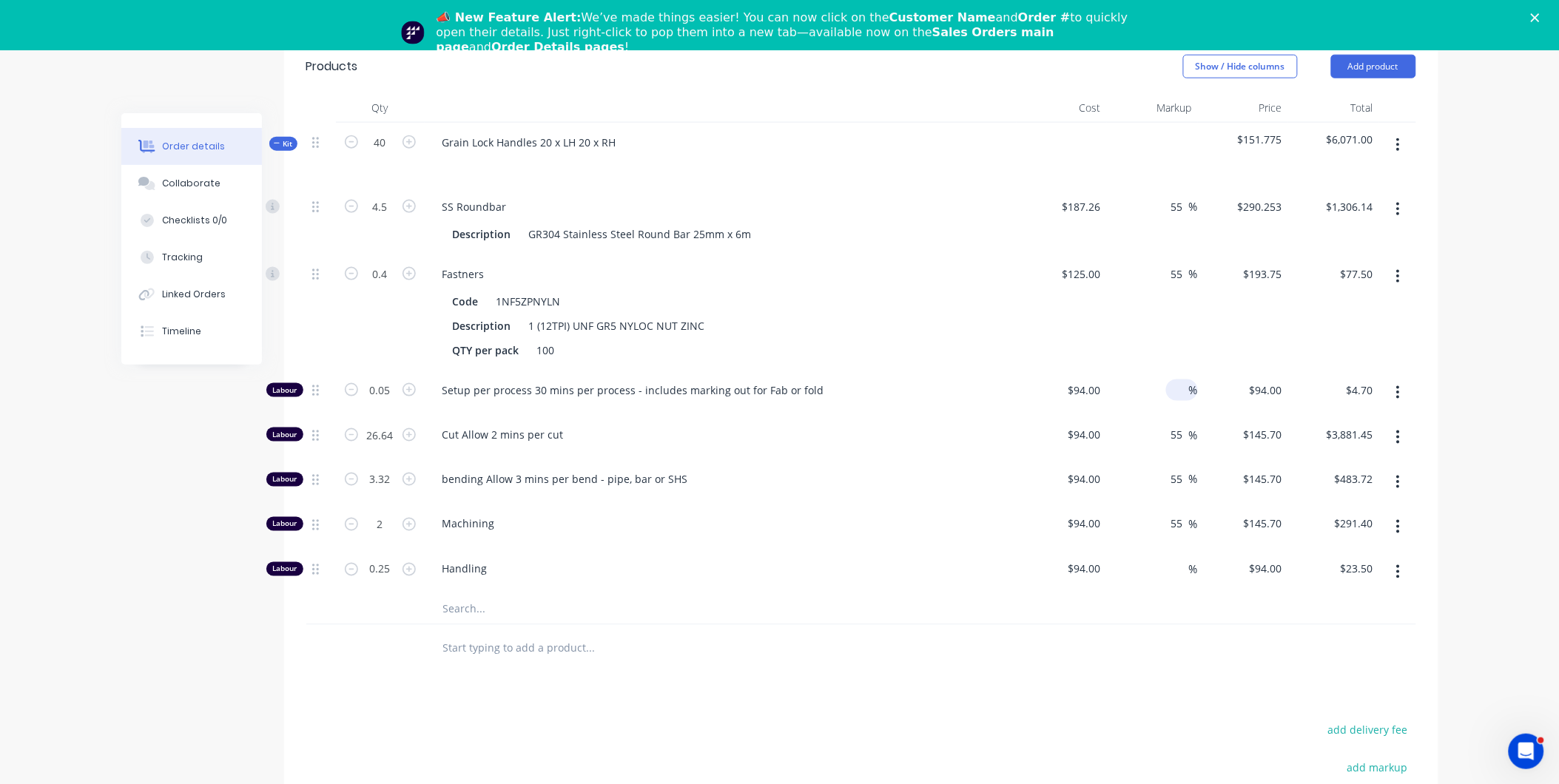
click at [1202, 460] on div "$145.70 $145.70" at bounding box center [1243, 482] width 91 height 45
click at [1181, 424] on input "55" at bounding box center [1179, 435] width 19 height 21
drag, startPoint x: 1188, startPoint y: 416, endPoint x: 1160, endPoint y: 407, distance: 29.4
click at [1160, 415] on div "55 55 %" at bounding box center [1152, 437] width 91 height 45
click at [1226, 504] on div "$145.70 $145.70" at bounding box center [1243, 527] width 91 height 45
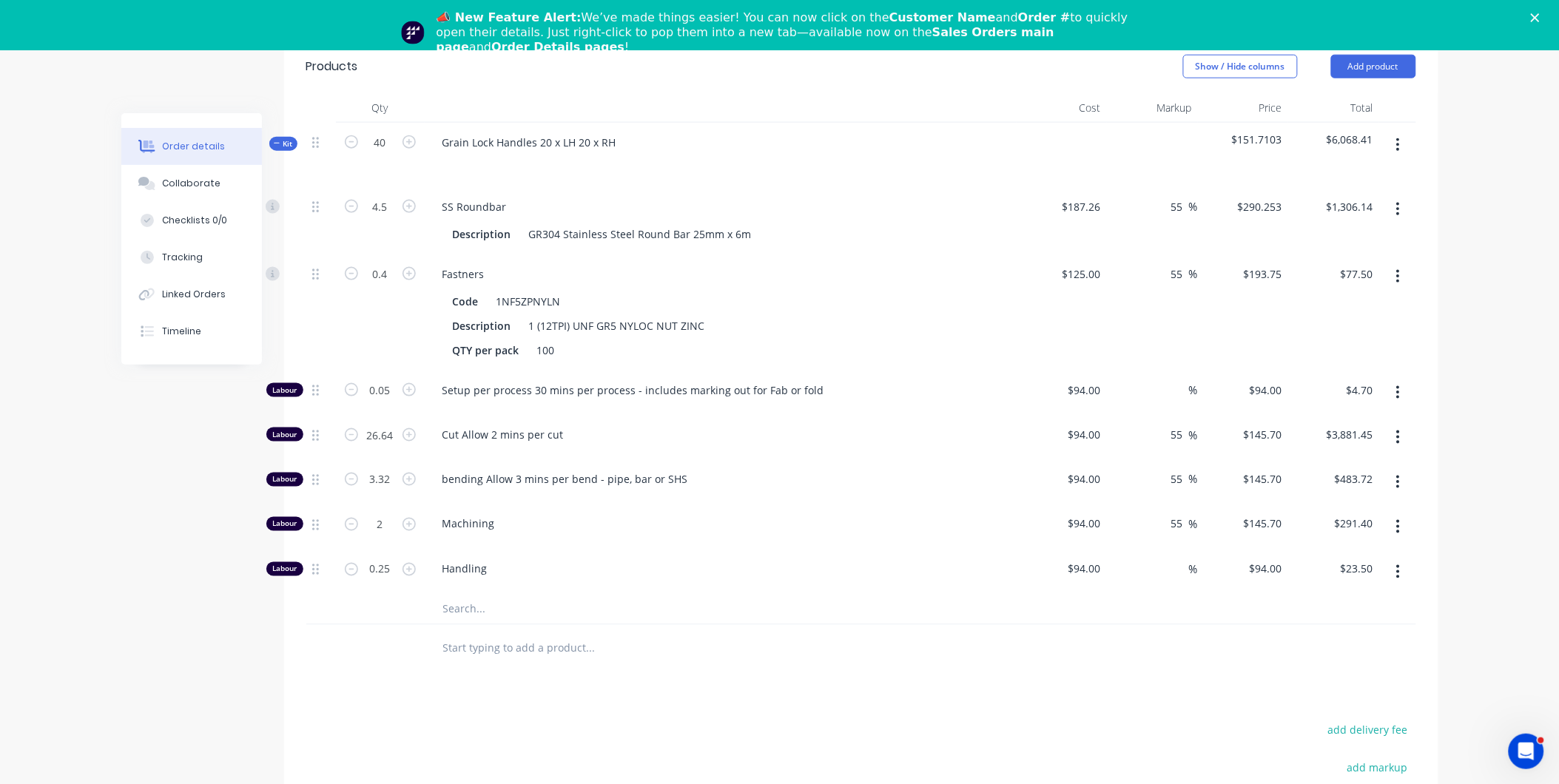
drag, startPoint x: 1180, startPoint y: 412, endPoint x: 1142, endPoint y: 407, distance: 38.3
click at [1142, 415] on div "55 55 %" at bounding box center [1152, 437] width 91 height 45
type input "0"
type input "$94.00"
type input "$2,504.16"
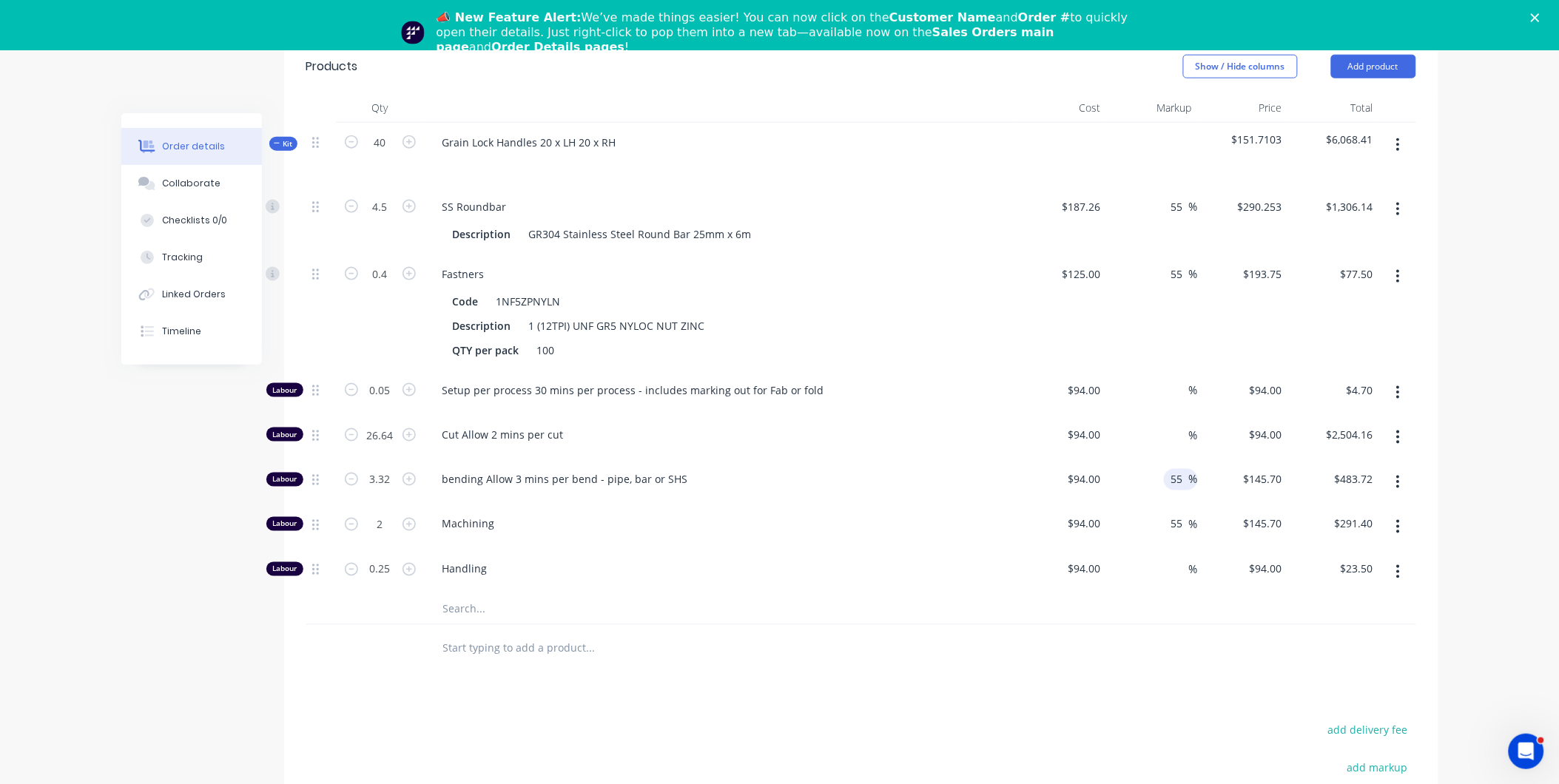
click at [1190, 469] on div "55 55 %" at bounding box center [1180, 480] width 34 height 21
click at [1166, 424] on div "%" at bounding box center [1181, 435] width 32 height 21
type input "4"
type input "$97.76"
type input "$2,604.33"
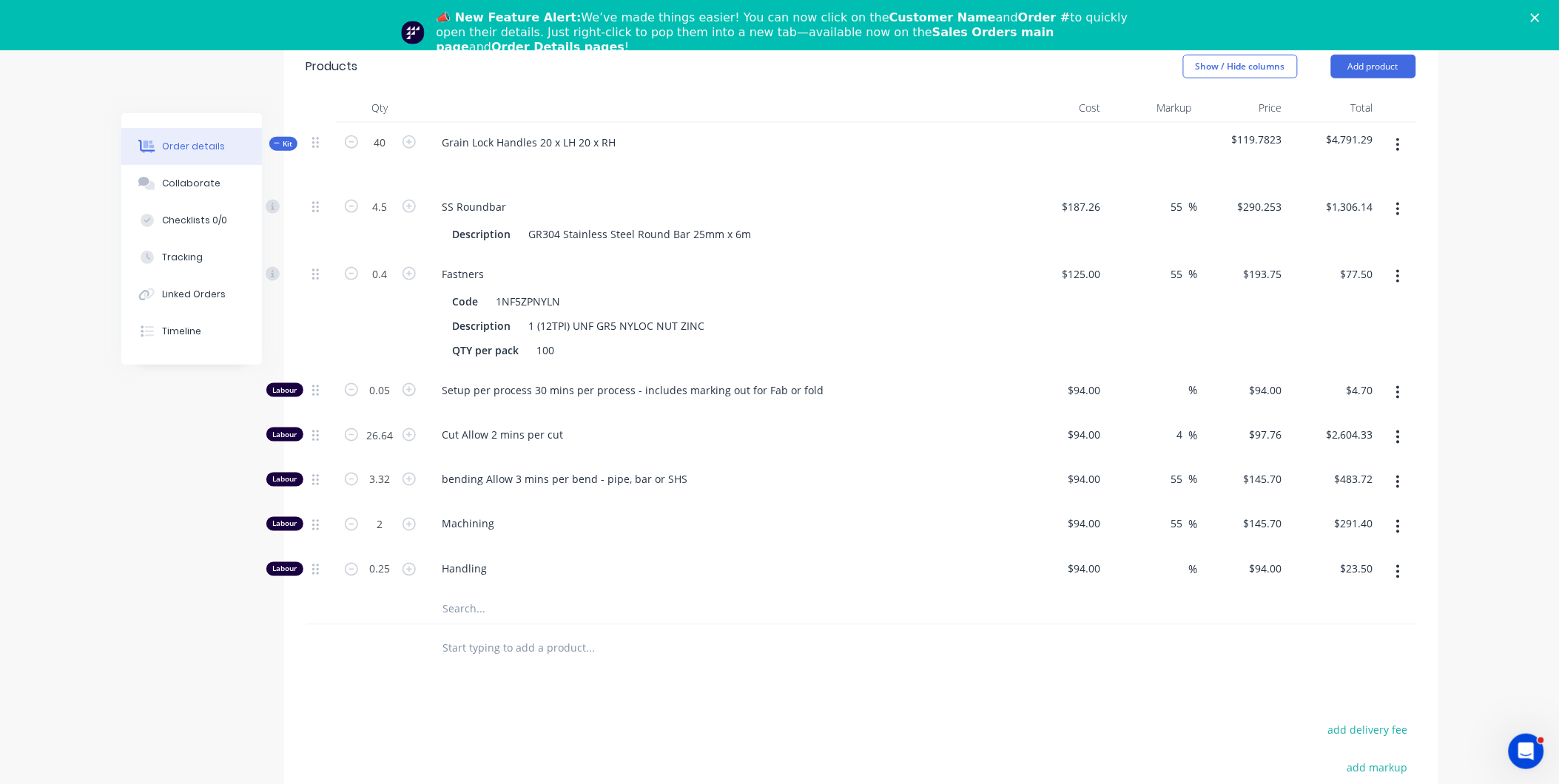
click at [1209, 437] on div "$97.76 $97.76" at bounding box center [1243, 437] width 91 height 45
click at [1192, 471] on span "%" at bounding box center [1193, 480] width 9 height 17
click at [1184, 424] on input "4" at bounding box center [1181, 435] width 17 height 21
type input "40"
type input "$131.60"
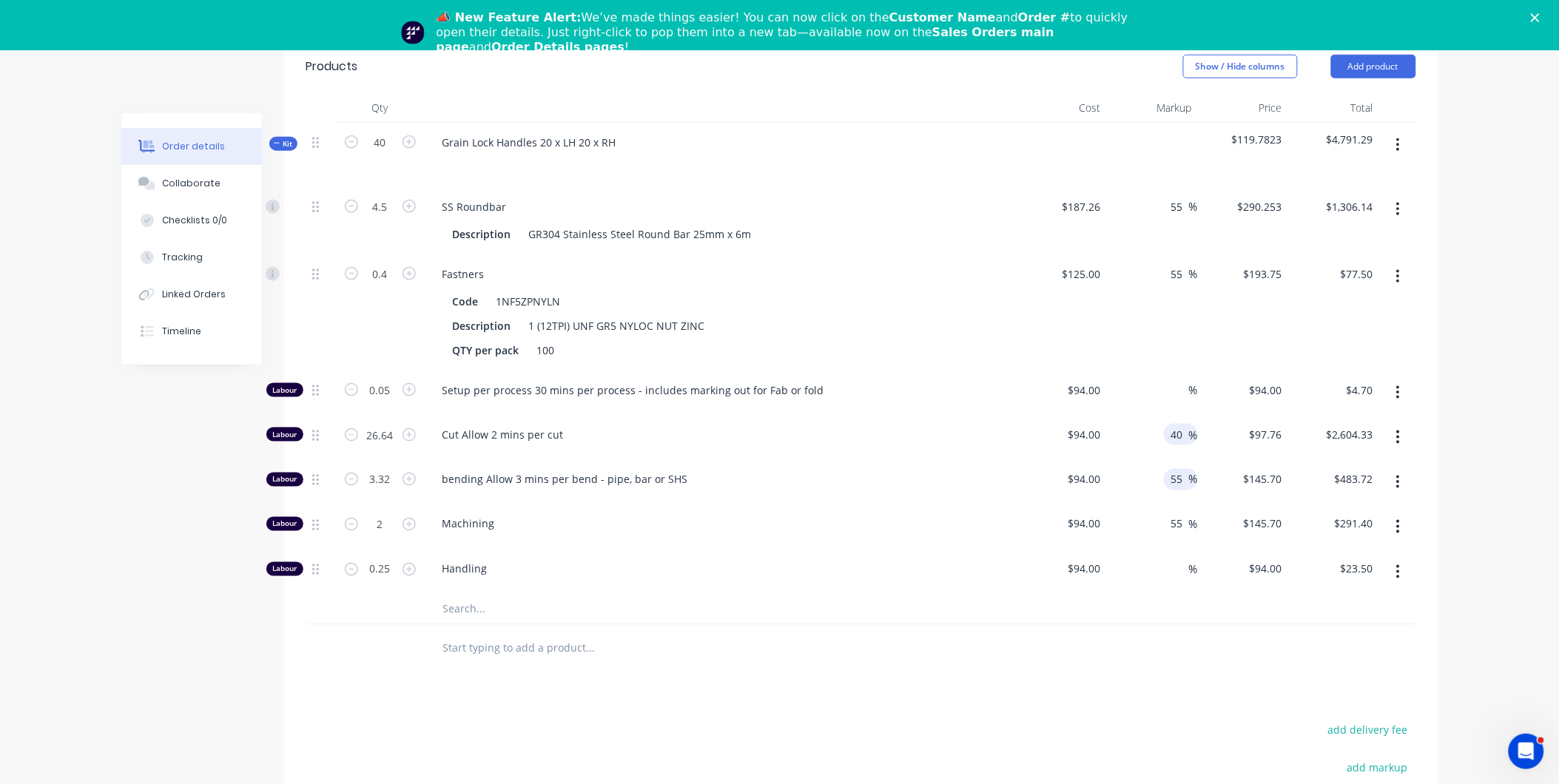
type input "$3,505.82"
click at [1179, 469] on input "55" at bounding box center [1179, 480] width 19 height 21
click at [1177, 424] on input "40" at bounding box center [1179, 435] width 19 height 21
drag, startPoint x: 1177, startPoint y: 418, endPoint x: 1163, endPoint y: 415, distance: 14.3
click at [1163, 415] on div "40 40 %" at bounding box center [1152, 437] width 91 height 45
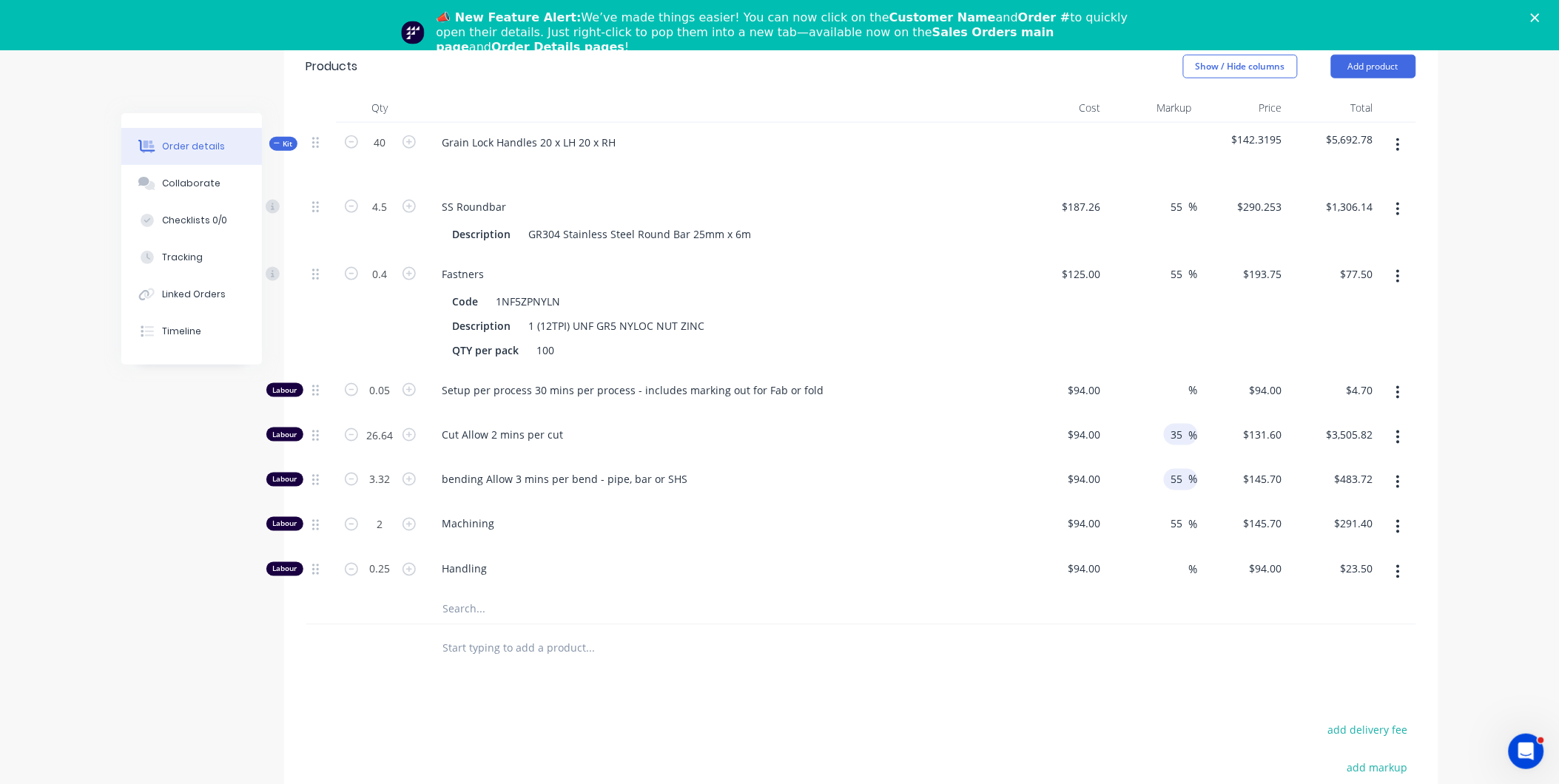
type input "35"
type input "$126.90"
type input "$3,380.62"
click at [1180, 469] on input "55" at bounding box center [1179, 480] width 19 height 21
click at [1177, 424] on input "35" at bounding box center [1179, 435] width 19 height 21
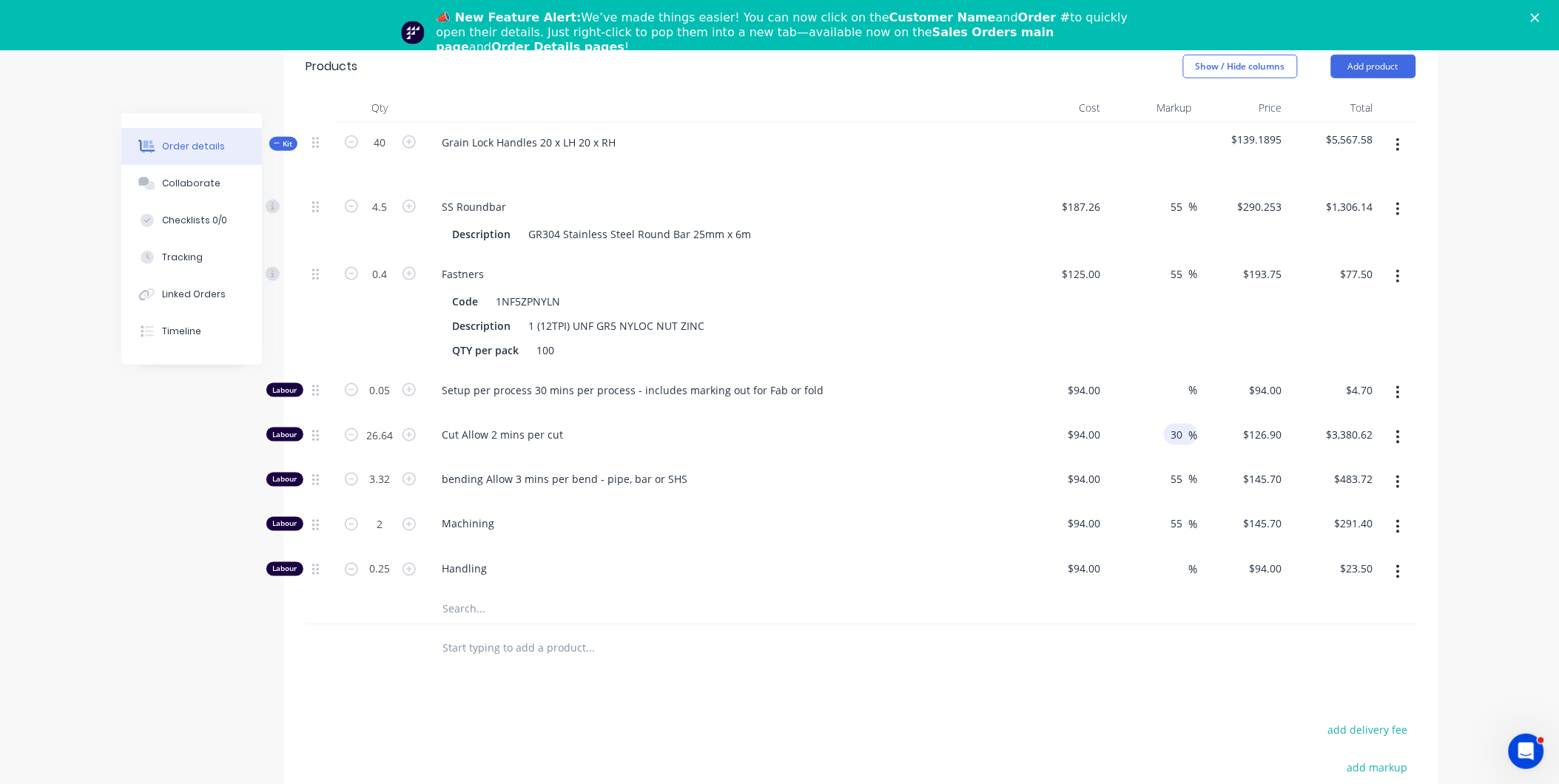
type input "30"
type input "$122.20"
type input "$3,255.41"
click at [1197, 460] on div "55 55 %" at bounding box center [1152, 482] width 91 height 45
click at [1182, 424] on input "30" at bounding box center [1179, 435] width 19 height 21
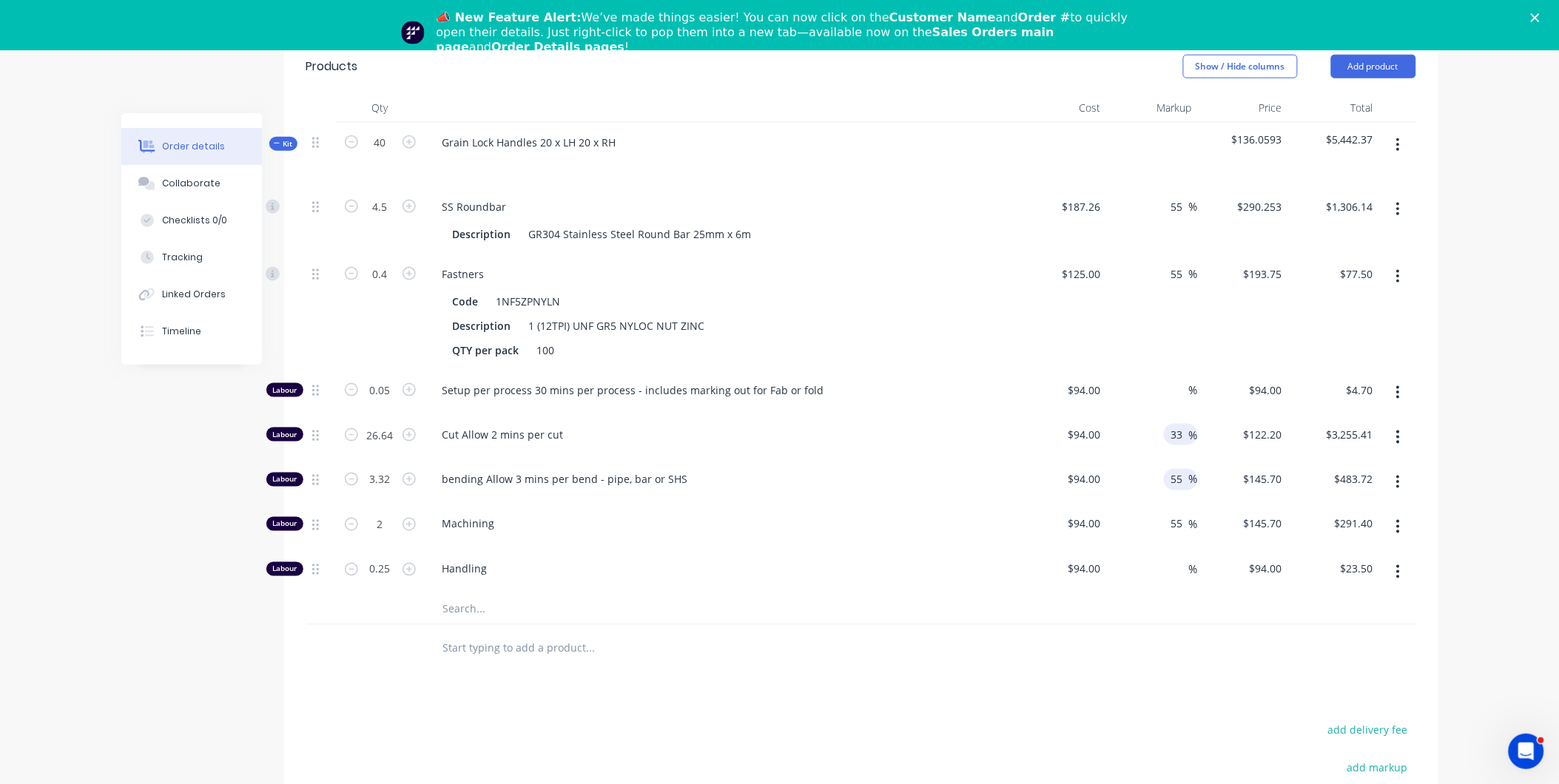
type input "33"
type input "$125.02"
type input "$3,330.53"
click at [1189, 471] on span "%" at bounding box center [1193, 480] width 9 height 17
click at [1182, 424] on input "33" at bounding box center [1179, 435] width 19 height 21
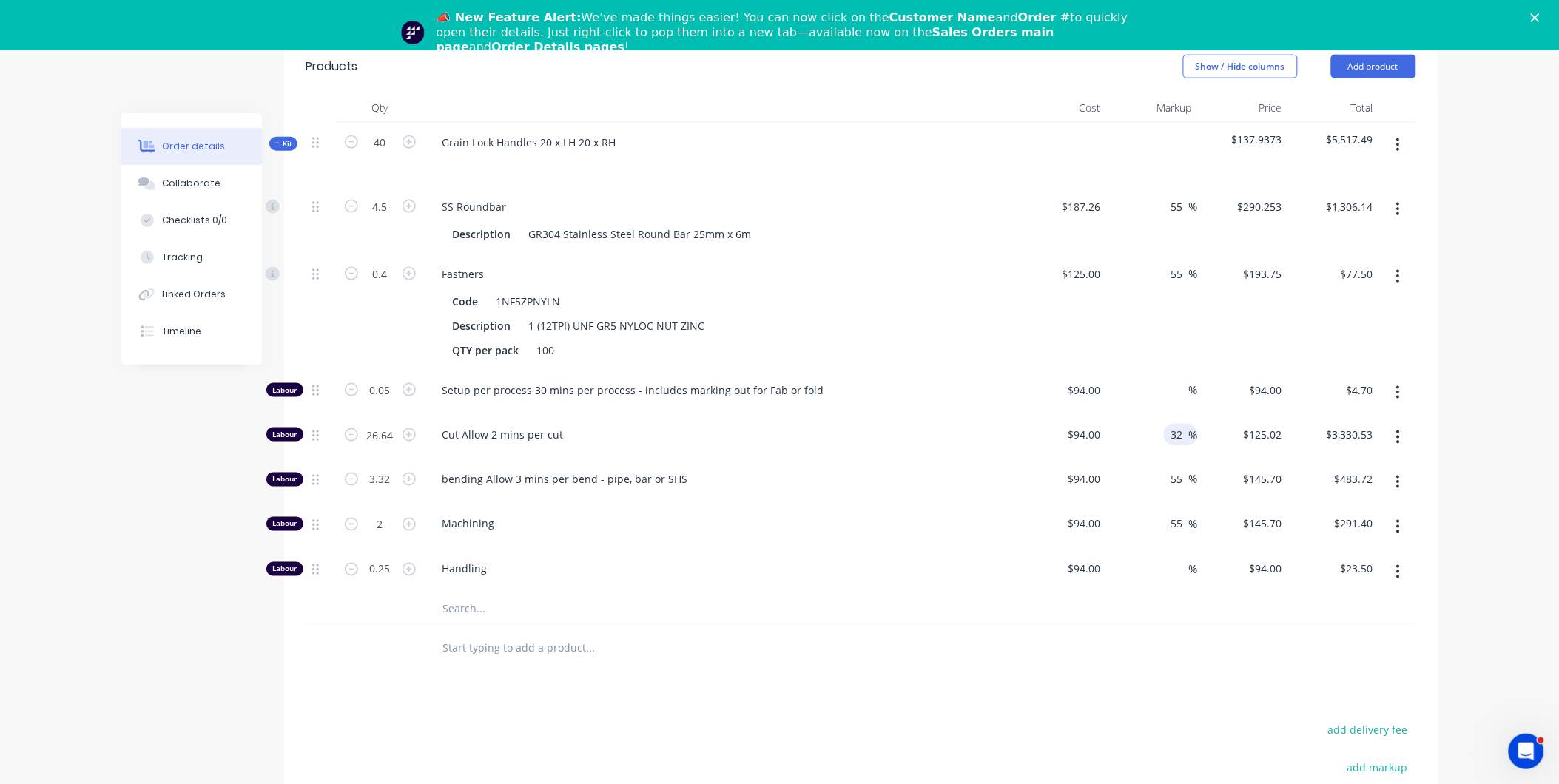
type input "32"
type input "$124.08"
type input "$3,305.49"
click at [1196, 523] on div "55 55 %" at bounding box center [1152, 527] width 91 height 45
click at [1182, 424] on input "32" at bounding box center [1179, 435] width 19 height 21
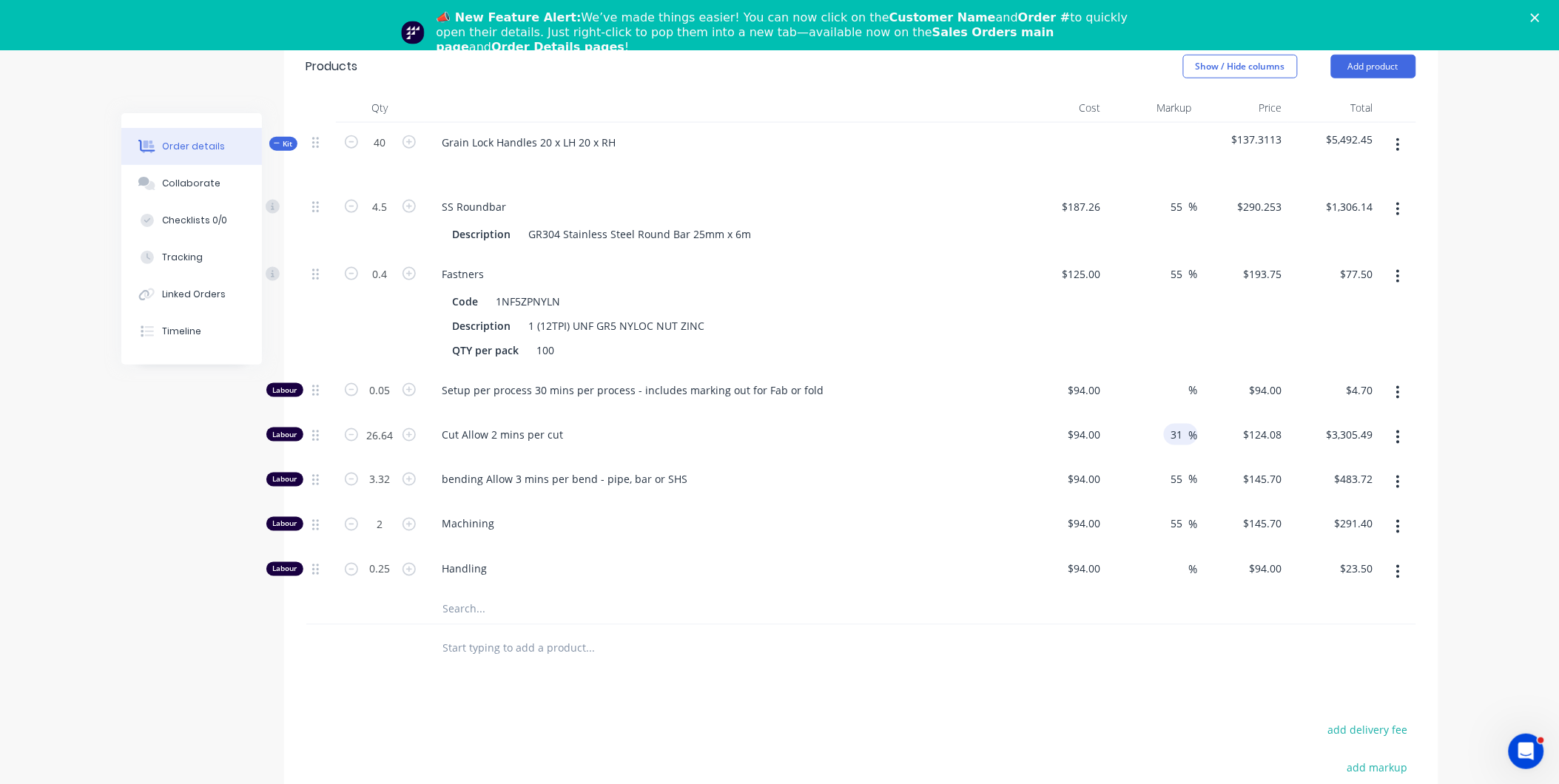
type input "31"
type input "$123.14"
type input "$3,280.45"
click at [1182, 460] on div "55 55 %" at bounding box center [1152, 482] width 91 height 45
click at [1177, 424] on input "31" at bounding box center [1179, 435] width 19 height 21
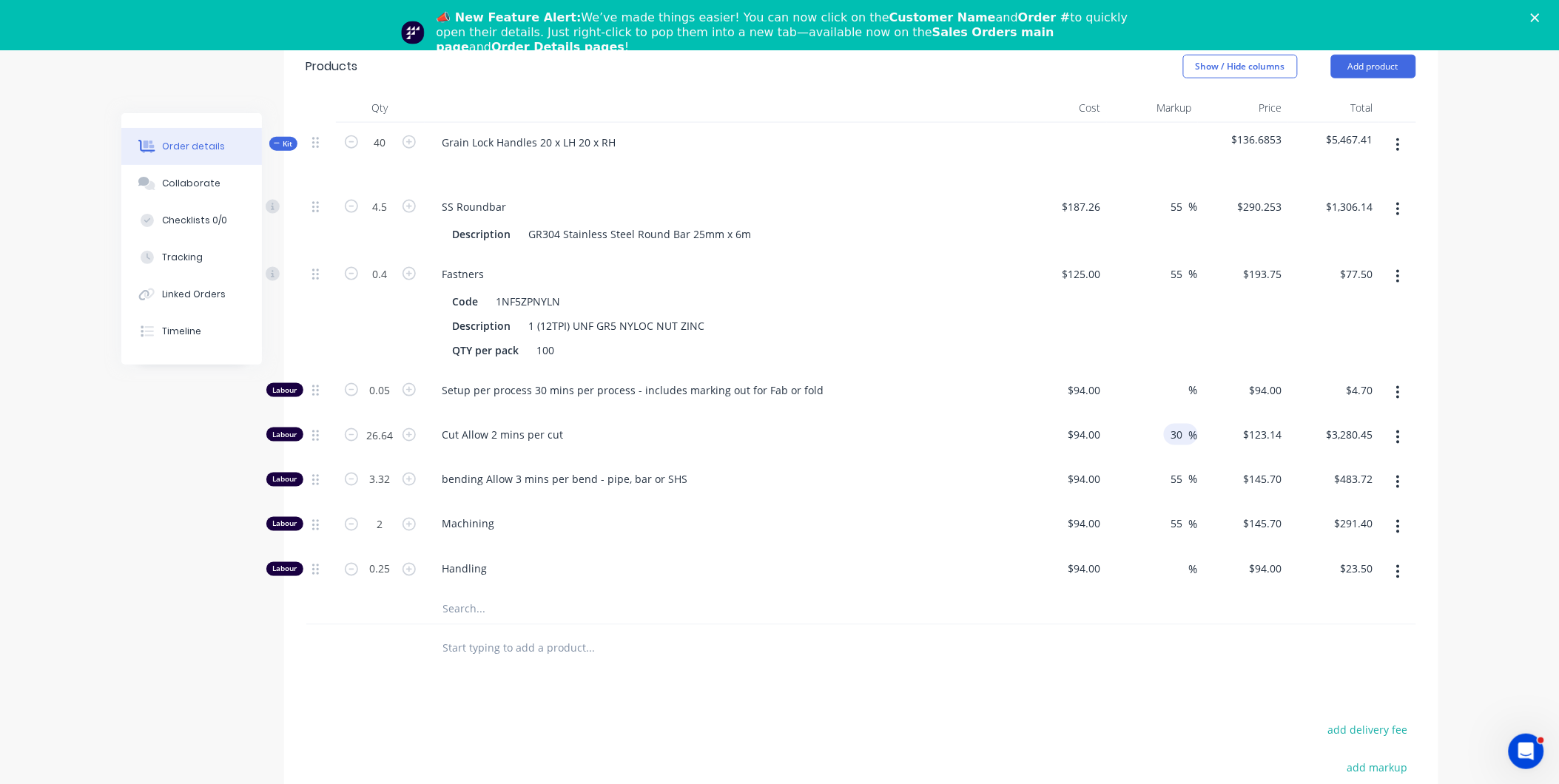
type input "30"
type input "$122.20"
type input "$3,255.41"
click at [1207, 460] on div "$145.70 $145.70" at bounding box center [1243, 482] width 91 height 45
click at [1179, 424] on input "30" at bounding box center [1179, 435] width 19 height 21
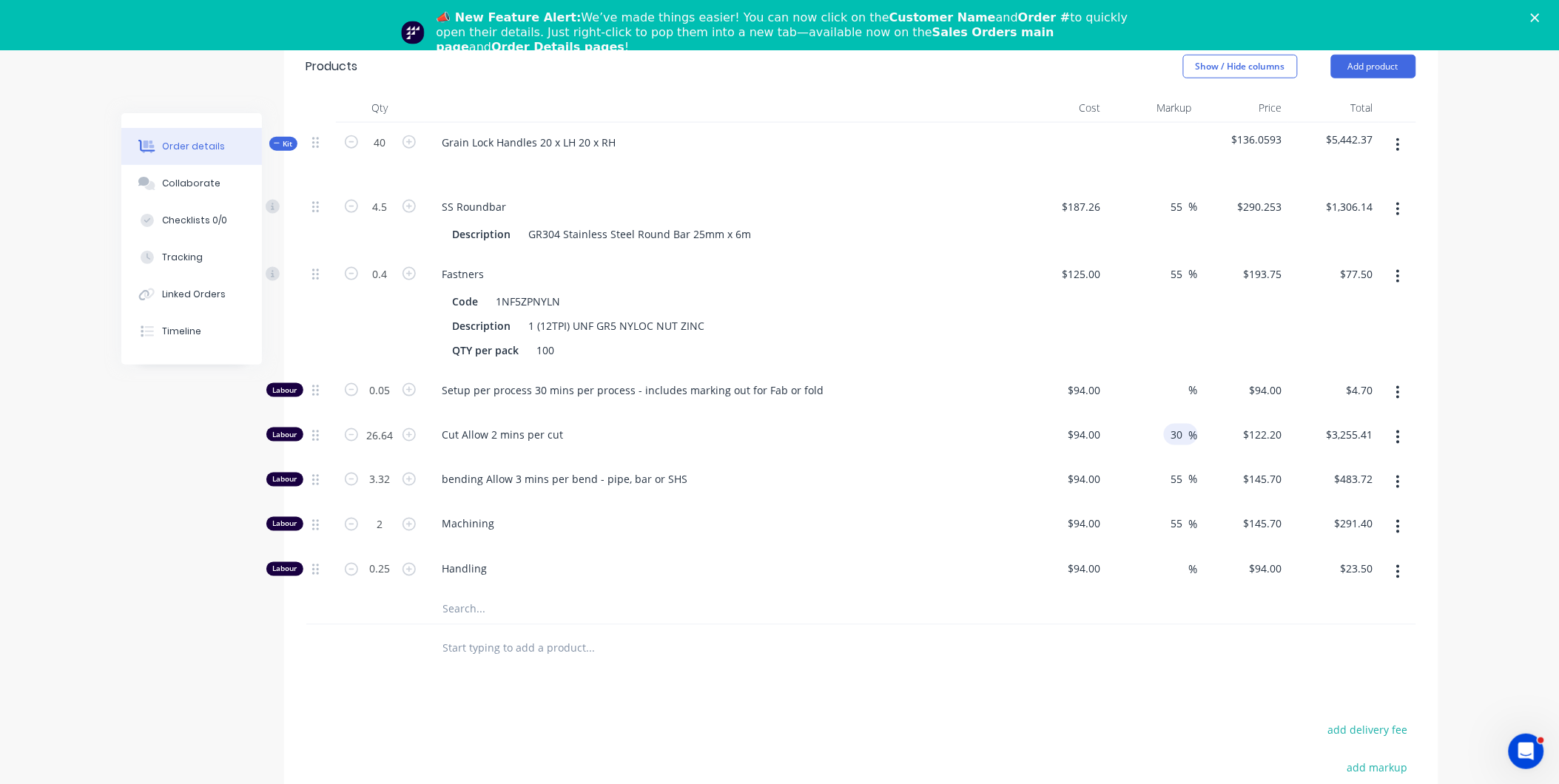
type input "3"
type input "25"
type input "$117.50"
type input "$3,130.20"
click at [1179, 460] on div "55 55 %" at bounding box center [1152, 482] width 91 height 45
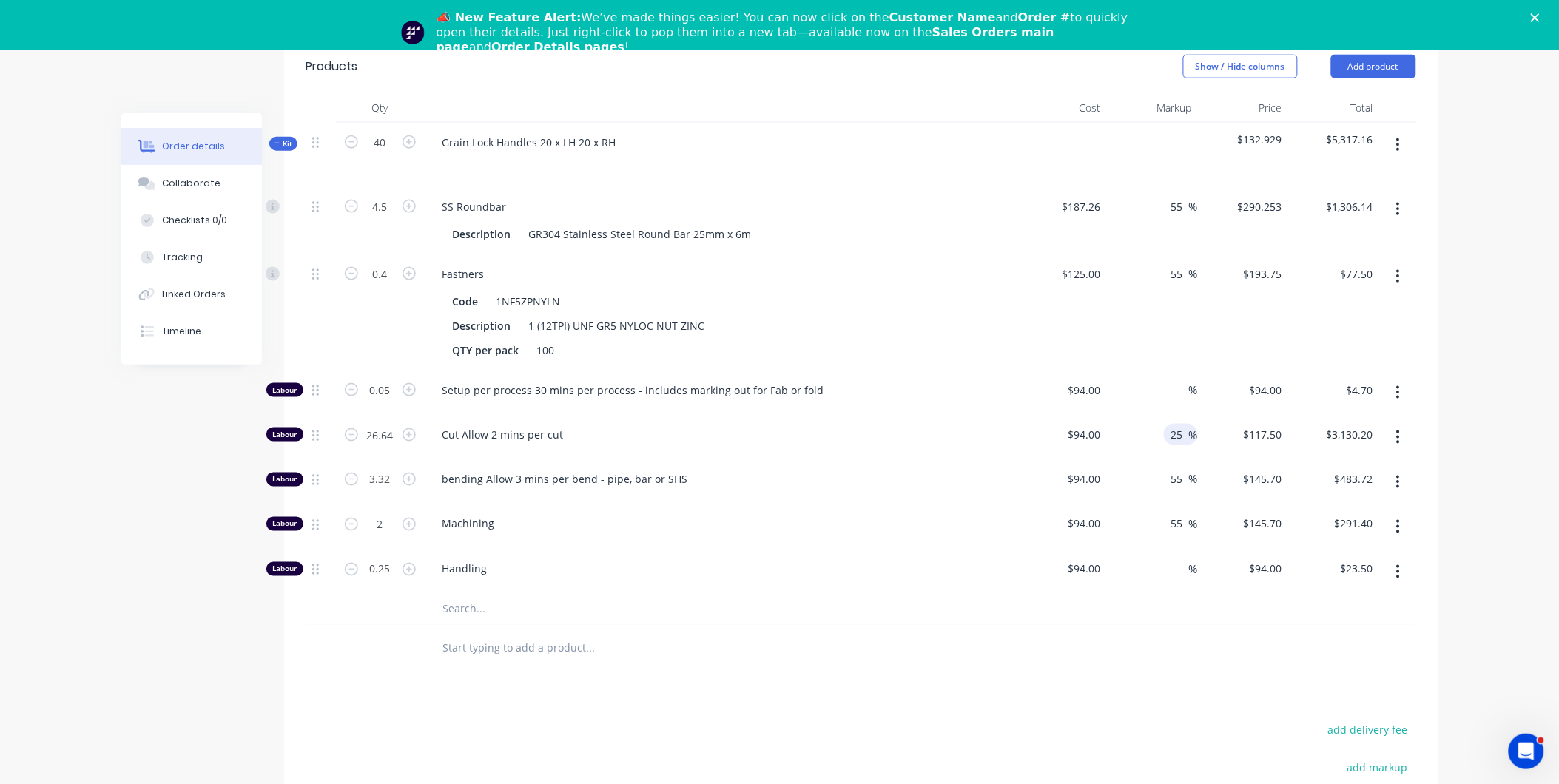
click at [1179, 424] on input "25" at bounding box center [1179, 435] width 19 height 21
type input "26"
type input "$118.44"
type input "$3,155.24"
click at [1253, 556] on div "94 $94.00" at bounding box center [1243, 572] width 91 height 45
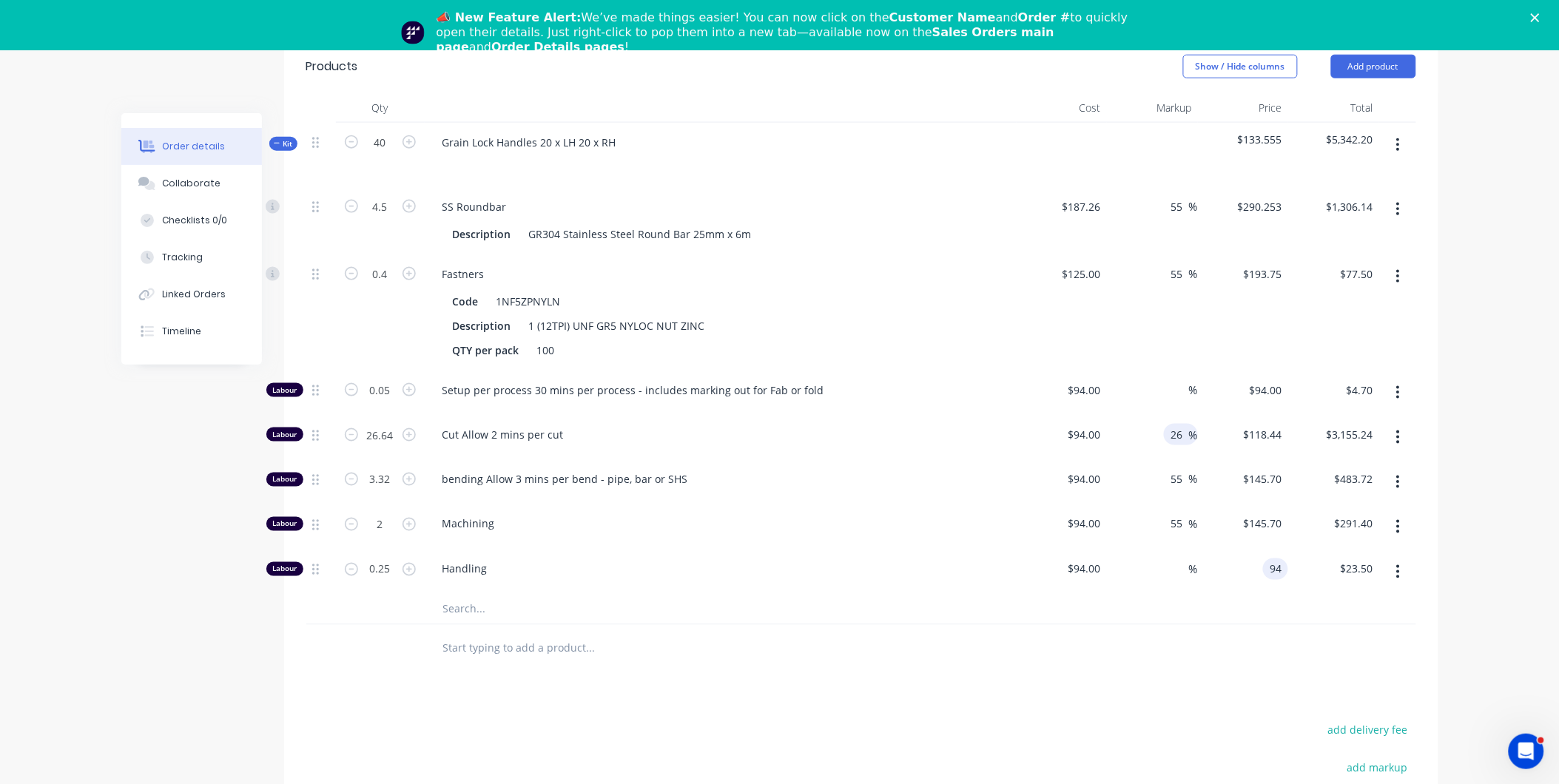
type input "$94.00"
click at [1179, 424] on input "26" at bounding box center [1179, 435] width 19 height 21
click at [1180, 424] on input "26" at bounding box center [1179, 435] width 19 height 21
type input "26.5"
type input "$118.91"
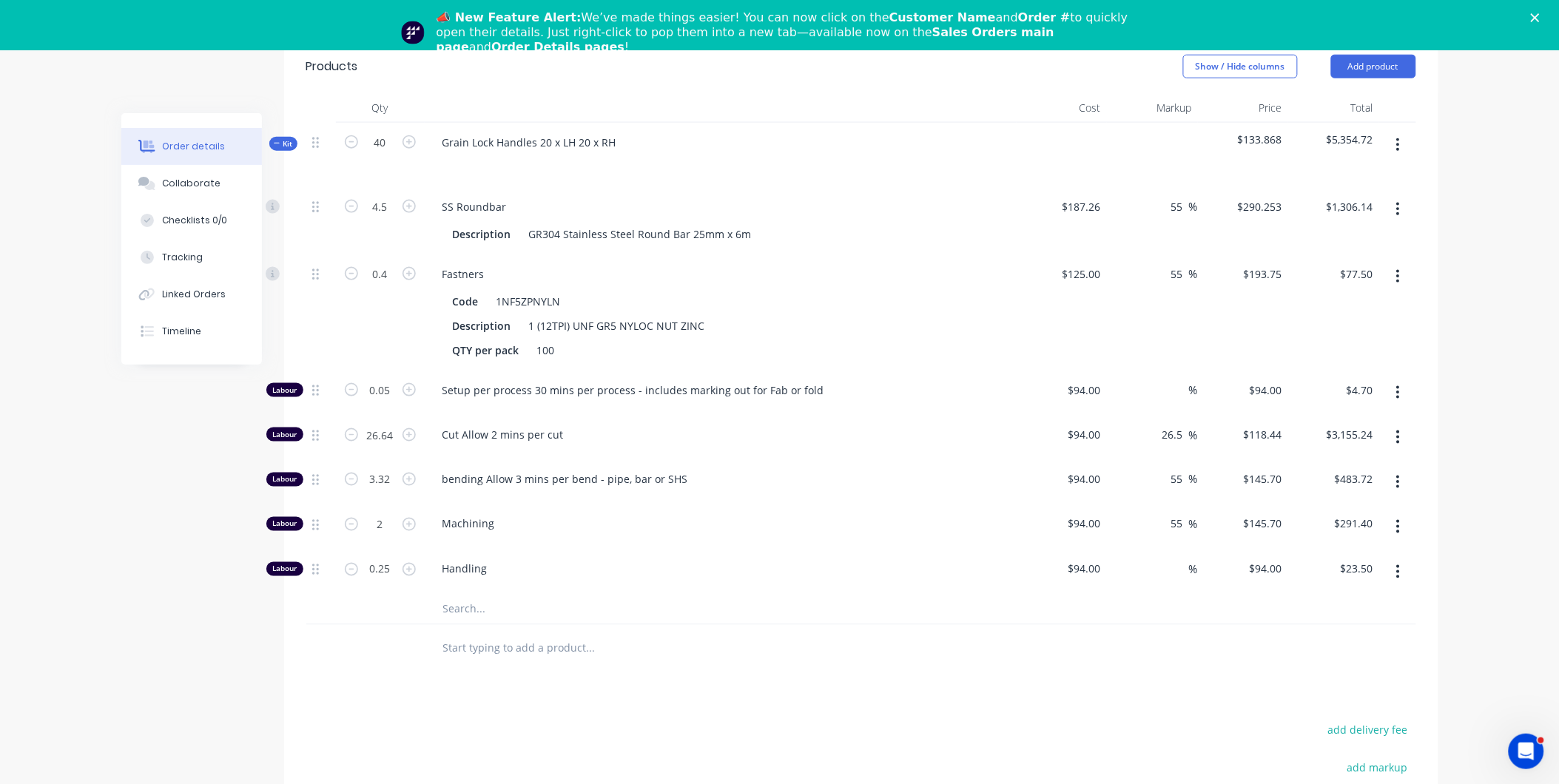
type input "$3,167.76"
click at [1116, 510] on div "55 55 %" at bounding box center [1152, 527] width 91 height 45
click at [1168, 424] on input "26.5" at bounding box center [1175, 435] width 28 height 21
type input "27"
type input "$119.38"
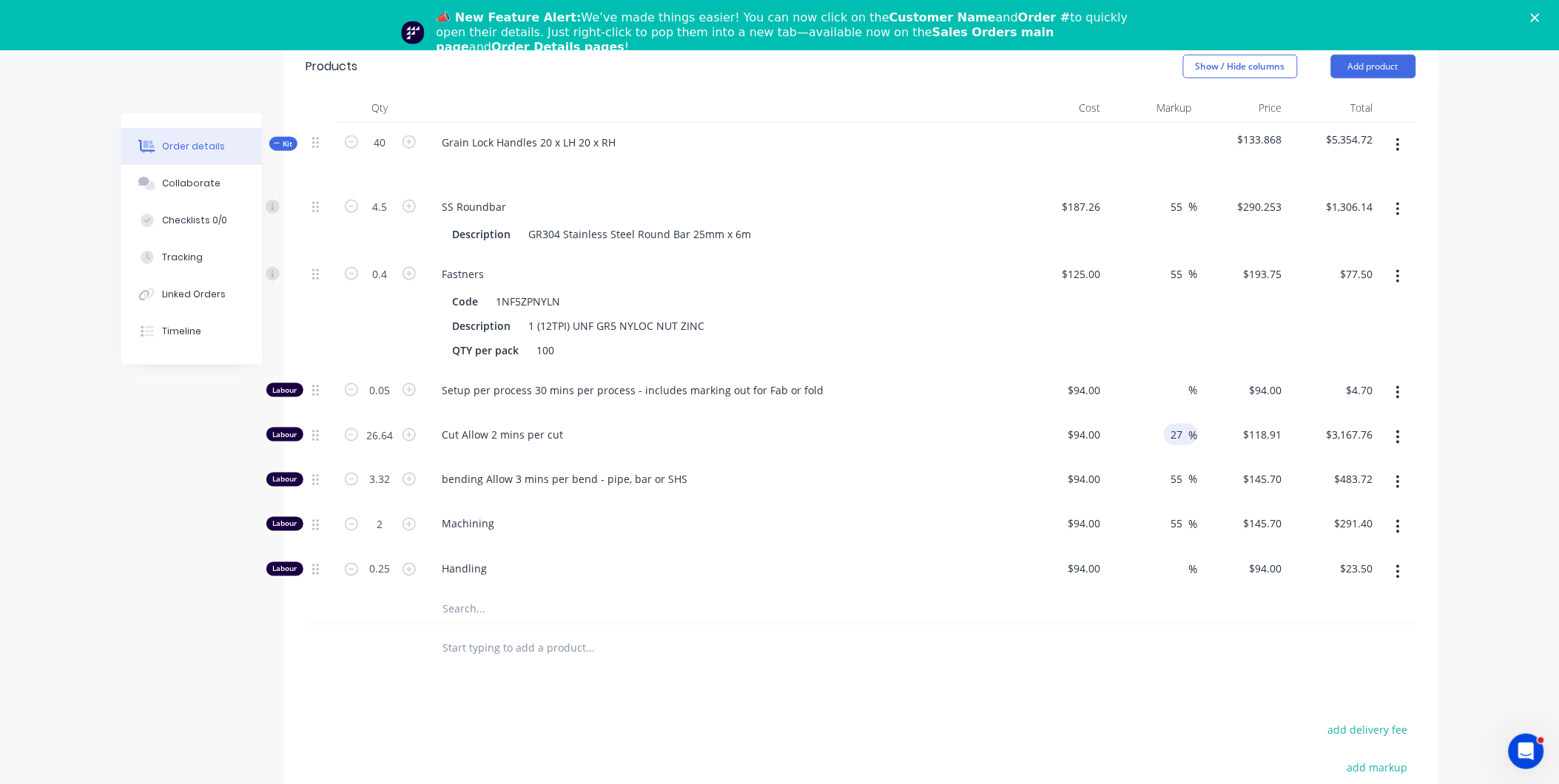
type input "$3,180.28"
click at [1168, 435] on div "27 27 %" at bounding box center [1152, 437] width 91 height 45
click at [1185, 424] on input "27" at bounding box center [1179, 435] width 19 height 21
type input "27.1"
type input "$119.474"
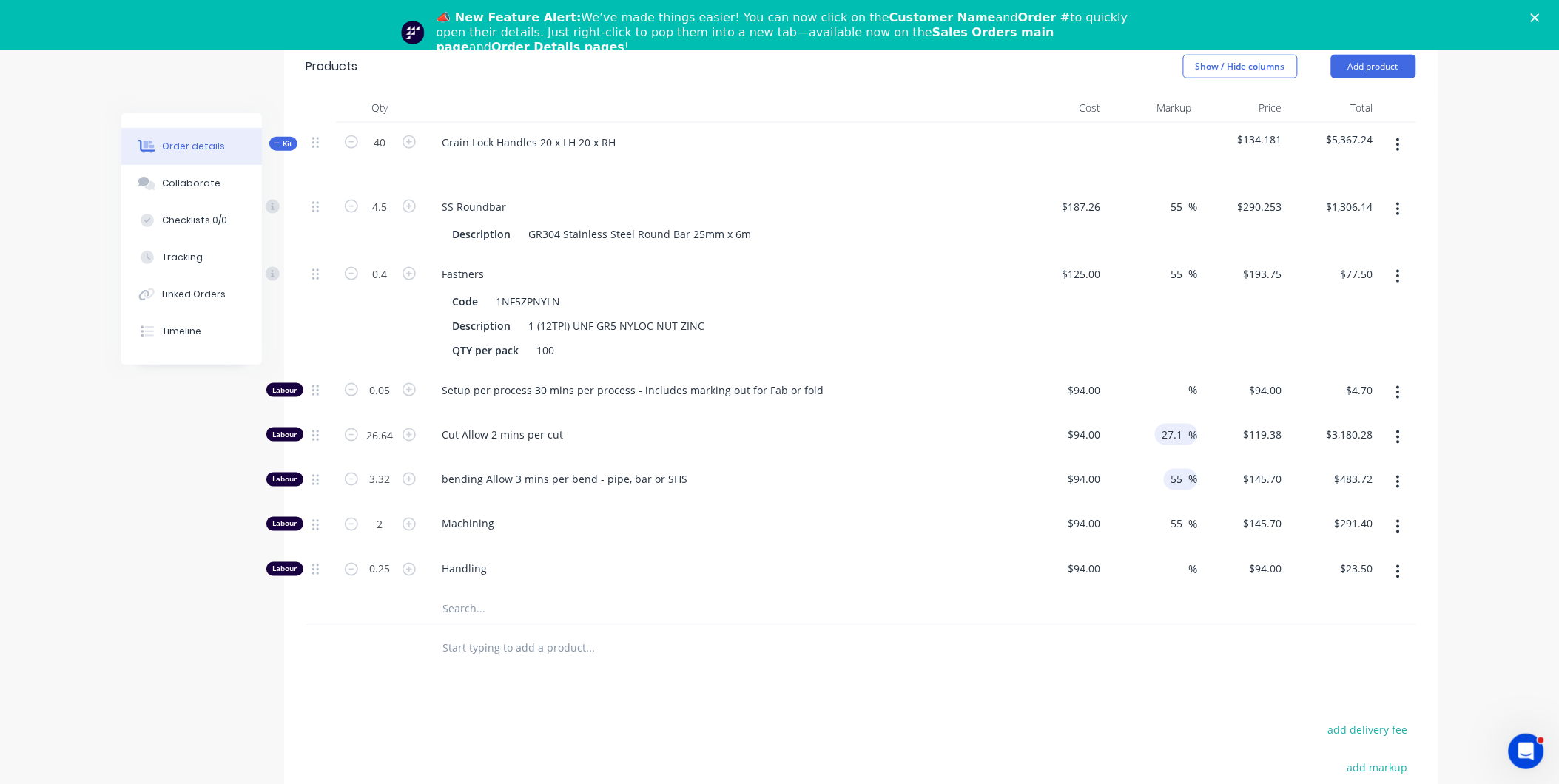
type input "$3,182.79"
click at [1178, 469] on input "55" at bounding box center [1179, 480] width 19 height 21
click at [1185, 424] on input "27.1" at bounding box center [1175, 435] width 28 height 21
type input "27.15"
type input "$119.521"
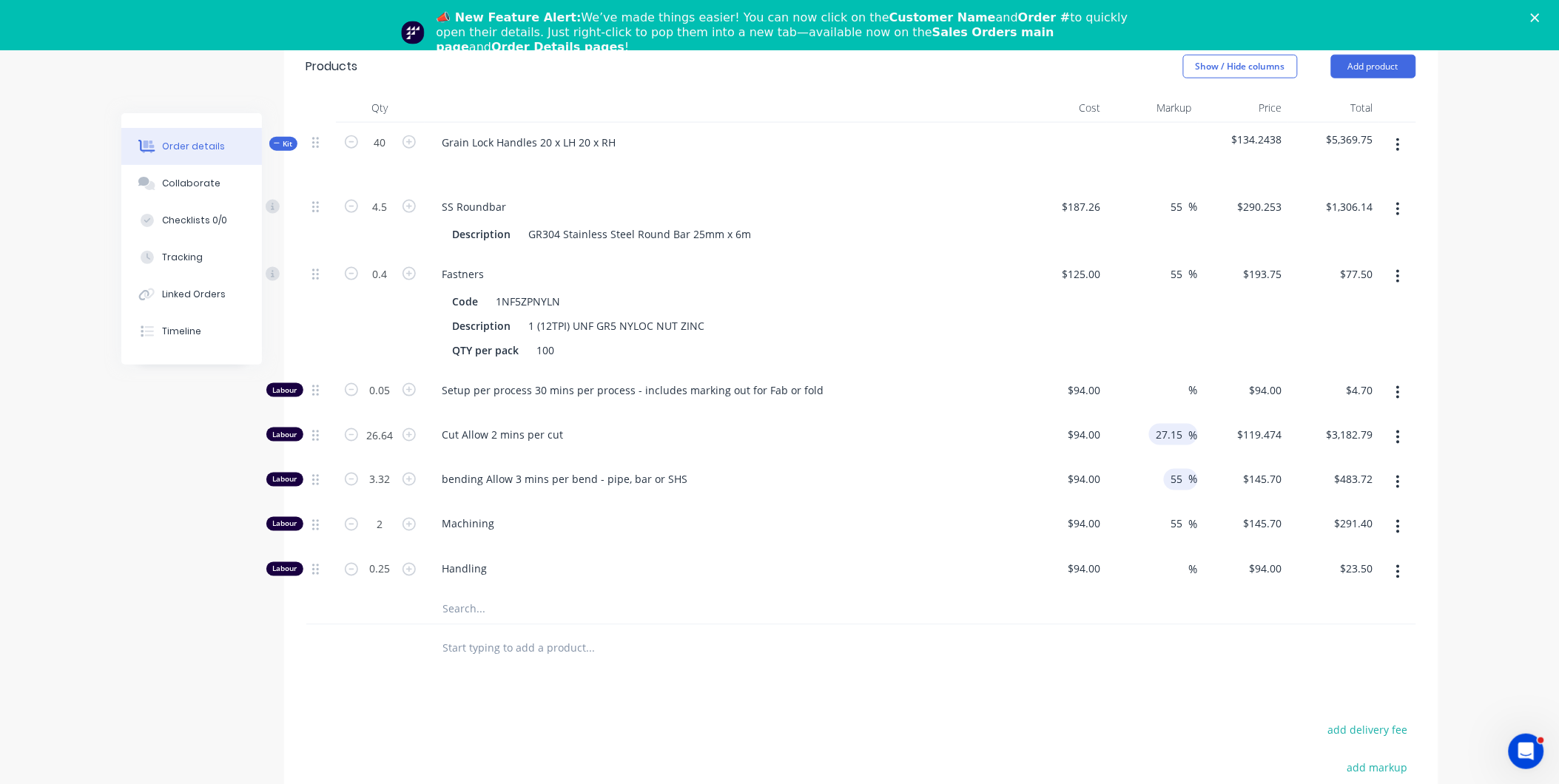
type input "$3,184.04"
click at [1184, 469] on input "55" at bounding box center [1179, 480] width 19 height 21
click at [1181, 424] on input "27.15" at bounding box center [1172, 435] width 34 height 21
type input "27.18"
type input "$119.5492"
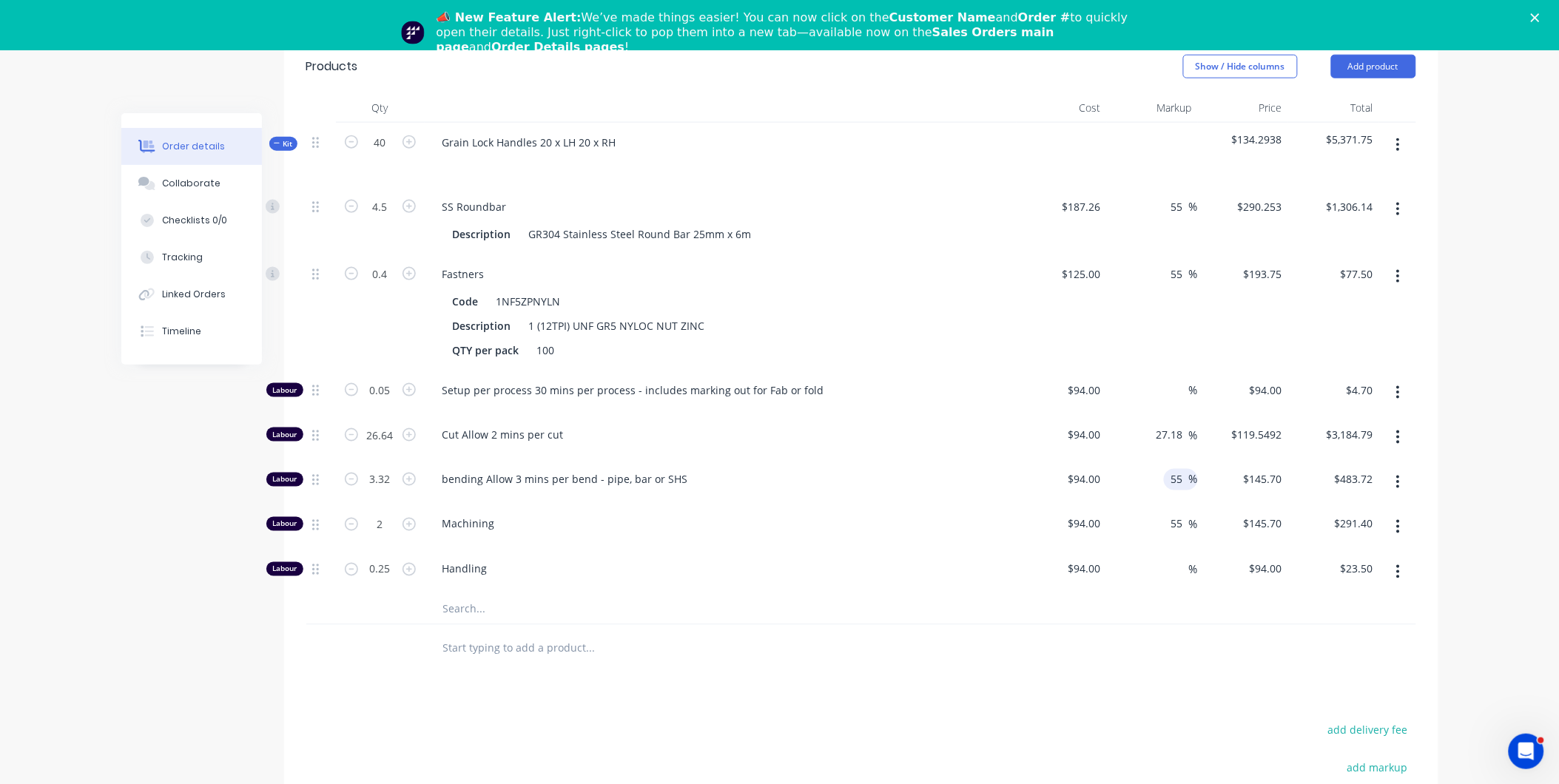
click at [1173, 469] on input "55" at bounding box center [1179, 480] width 19 height 21
click at [1182, 424] on input "27.18" at bounding box center [1172, 435] width 34 height 21
click at [1369, 424] on input "3184.79" at bounding box center [1353, 435] width 54 height 21
click at [1366, 424] on input "3184.79" at bounding box center [1356, 435] width 46 height 21
click at [1364, 424] on input "3184.79" at bounding box center [1356, 435] width 46 height 21
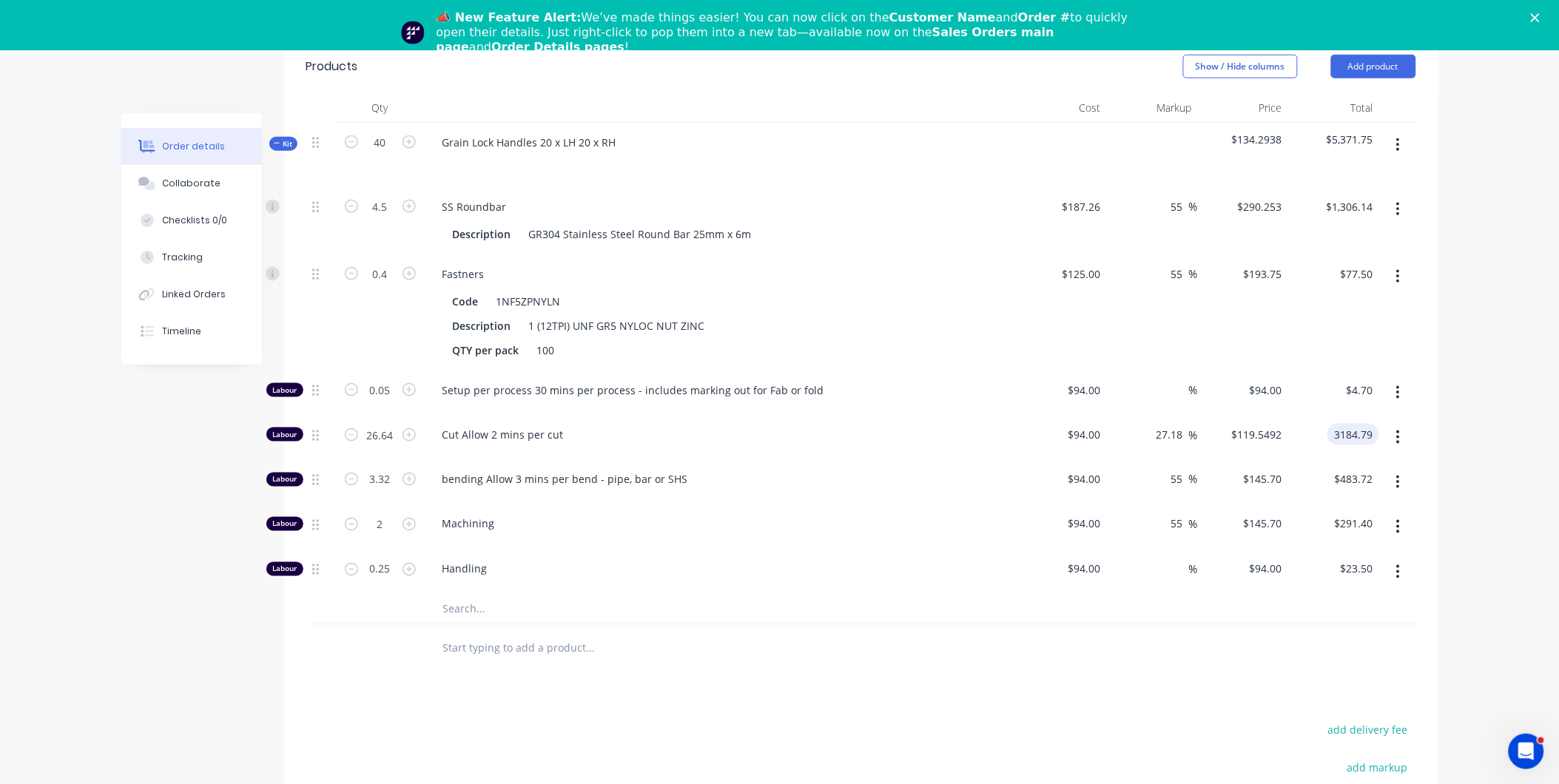
click at [1364, 424] on input "3184.79" at bounding box center [1356, 435] width 46 height 21
type input "3184.86"
type input "$119.5518"
type input "3184.86"
type input "$483.72"
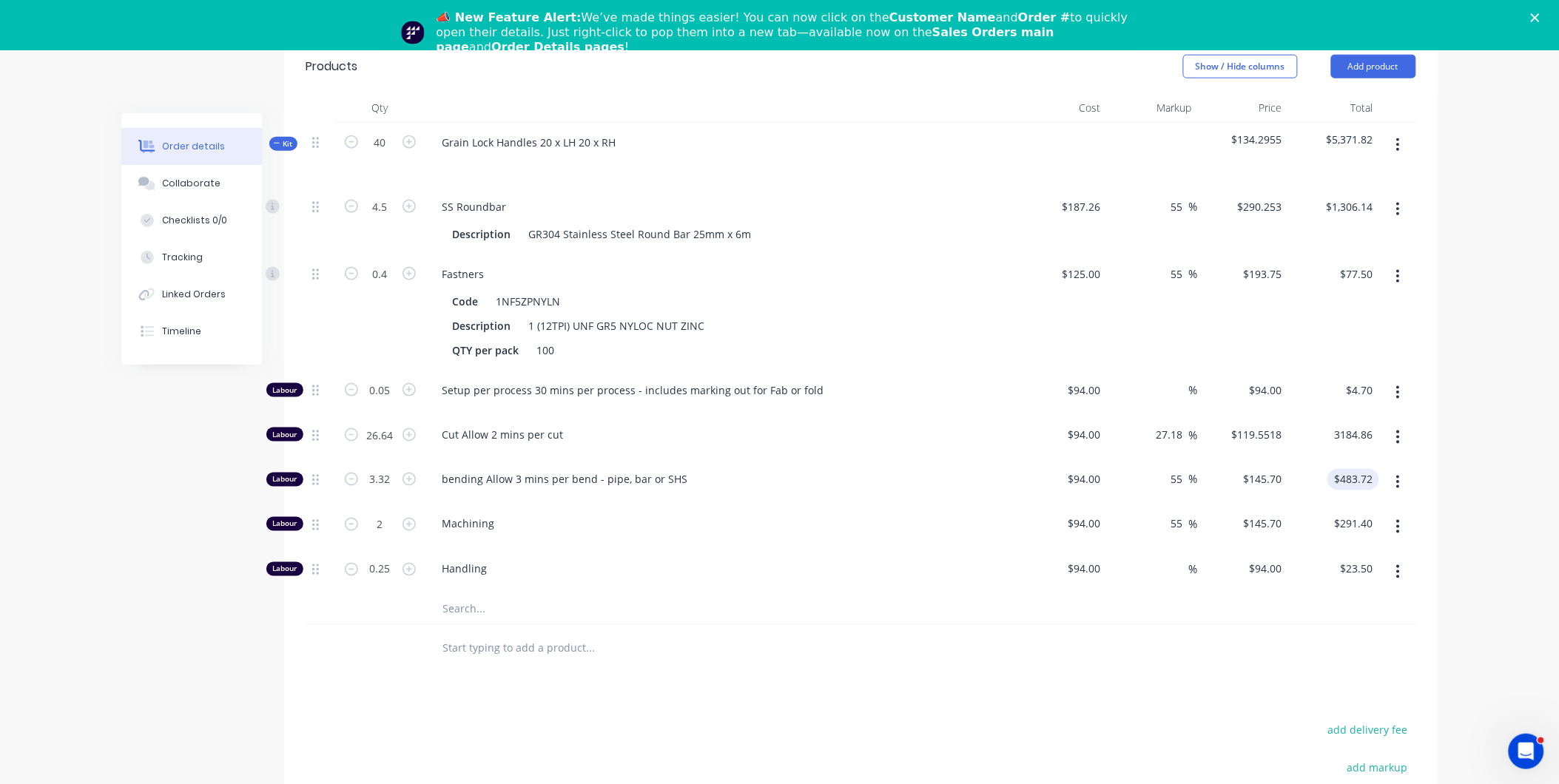
type input "3184.86"
type input "$145.6988"
type input "$483.72"
click at [1352, 469] on input "$483.72" at bounding box center [1356, 480] width 46 height 21
type input "$3,184.86"
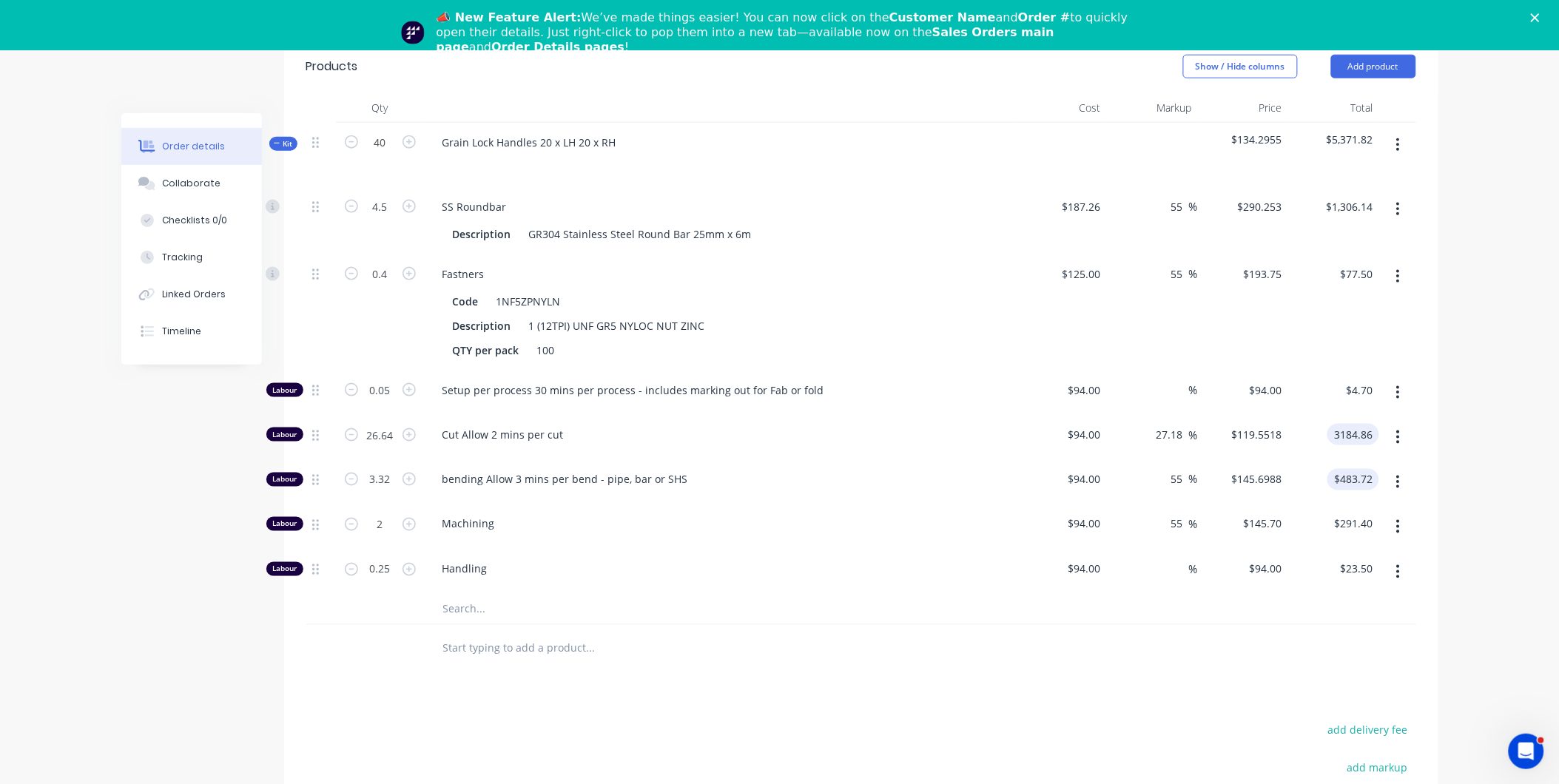
type input "483.72"
type input "3184.86"
type input "$483.72"
type input "$3,184.86"
type input "483.72"
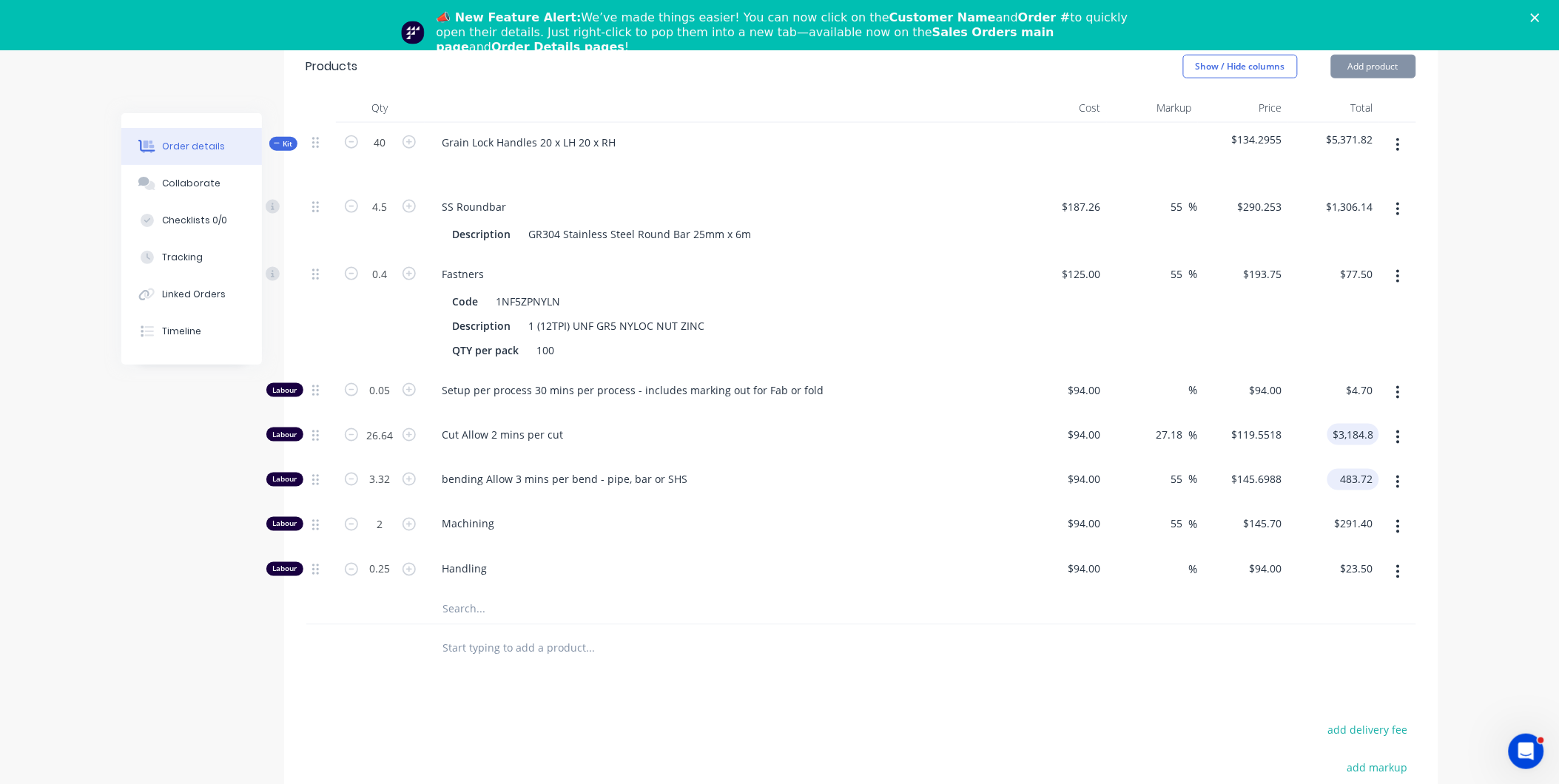
type input "3184.86"
type input "$483.72"
type input "$3,184.86"
type input "483.72"
type input "3184.86"
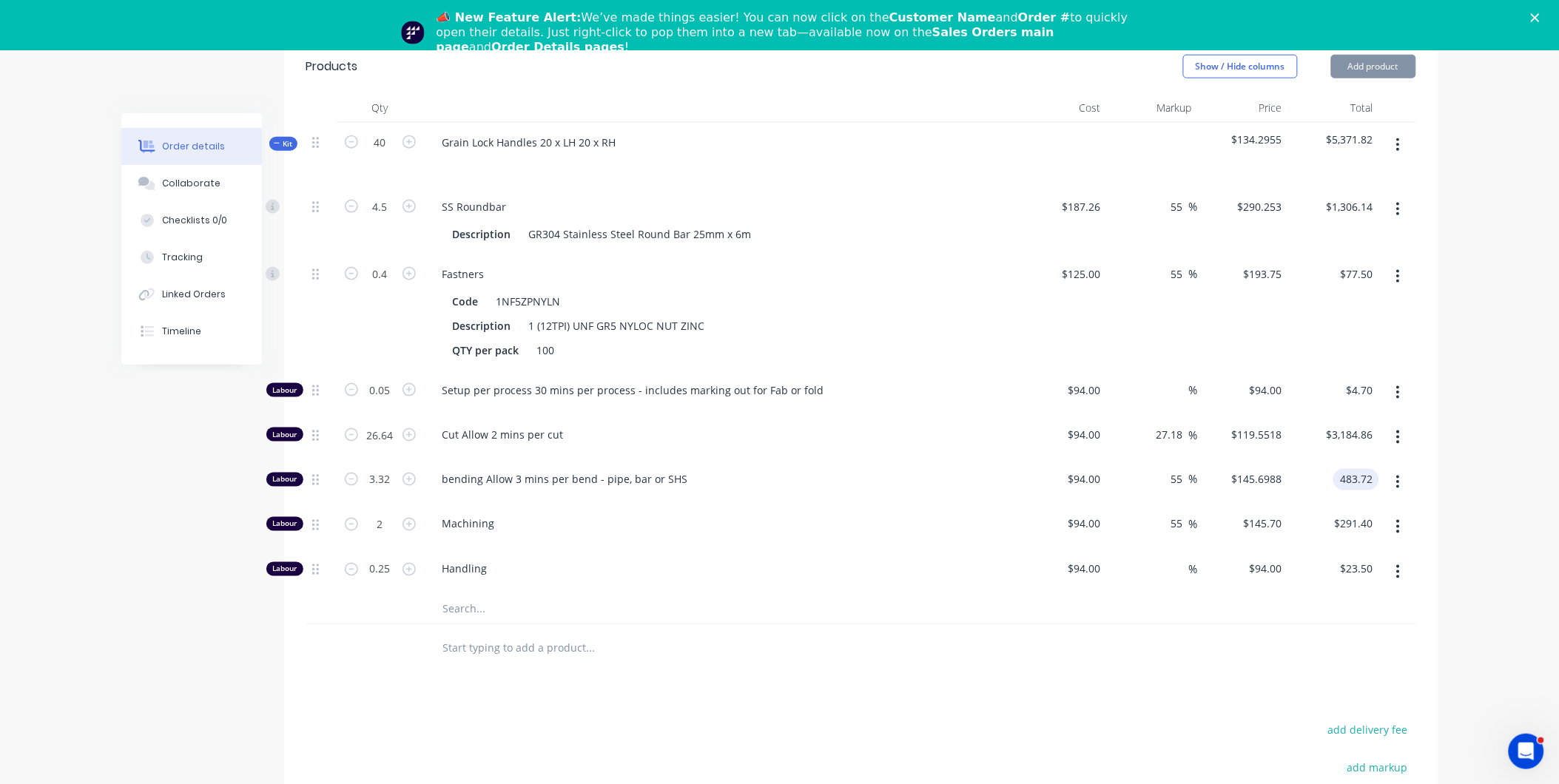
type input "$483.72"
type input "$3,184.86"
type input "483.72"
type input "3184.86"
type input "$483.72"
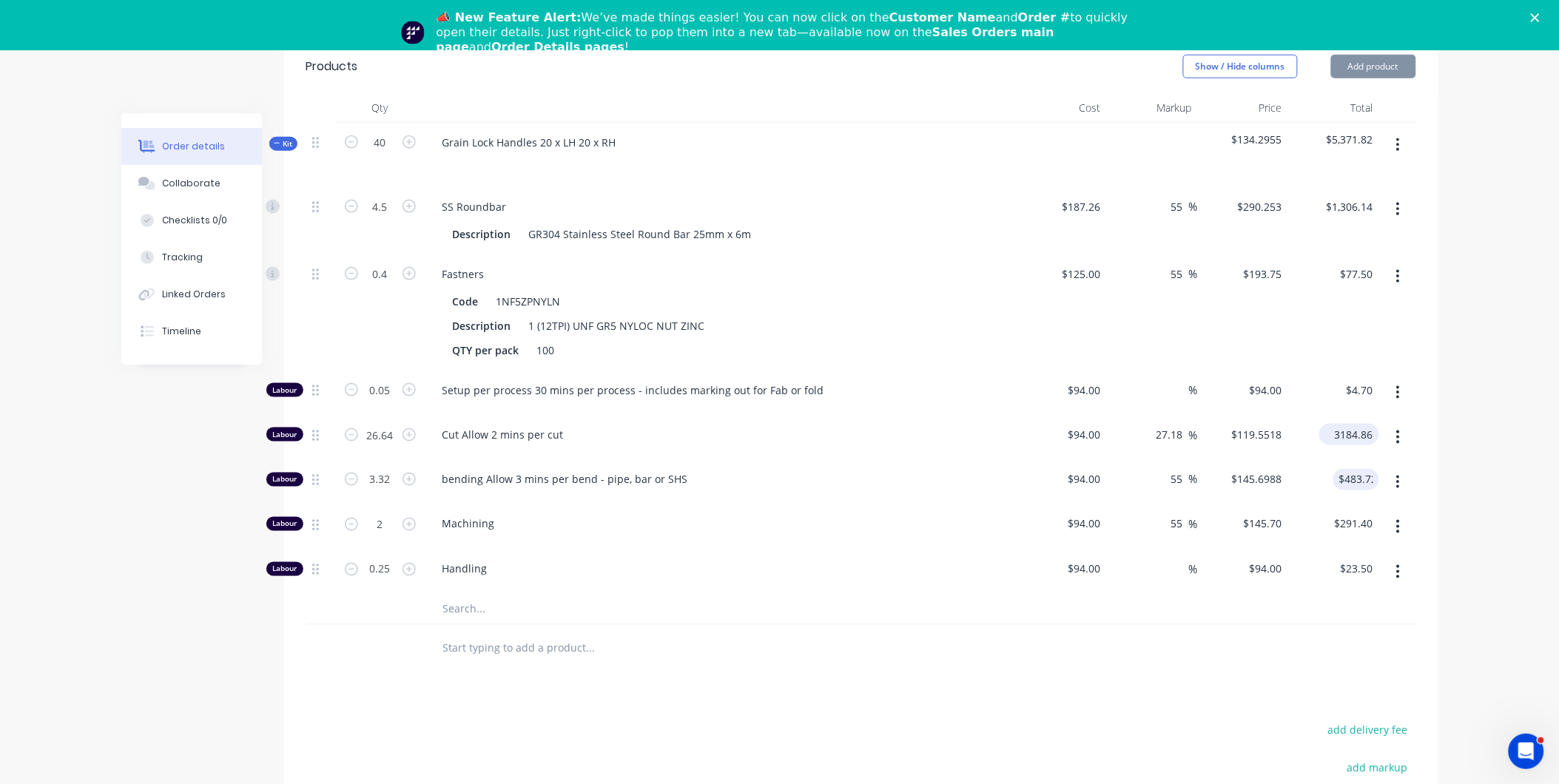
type input "$3,184.86"
type input "483.72"
type input "3184.86"
type input "$483.72"
type input "$3,184.86"
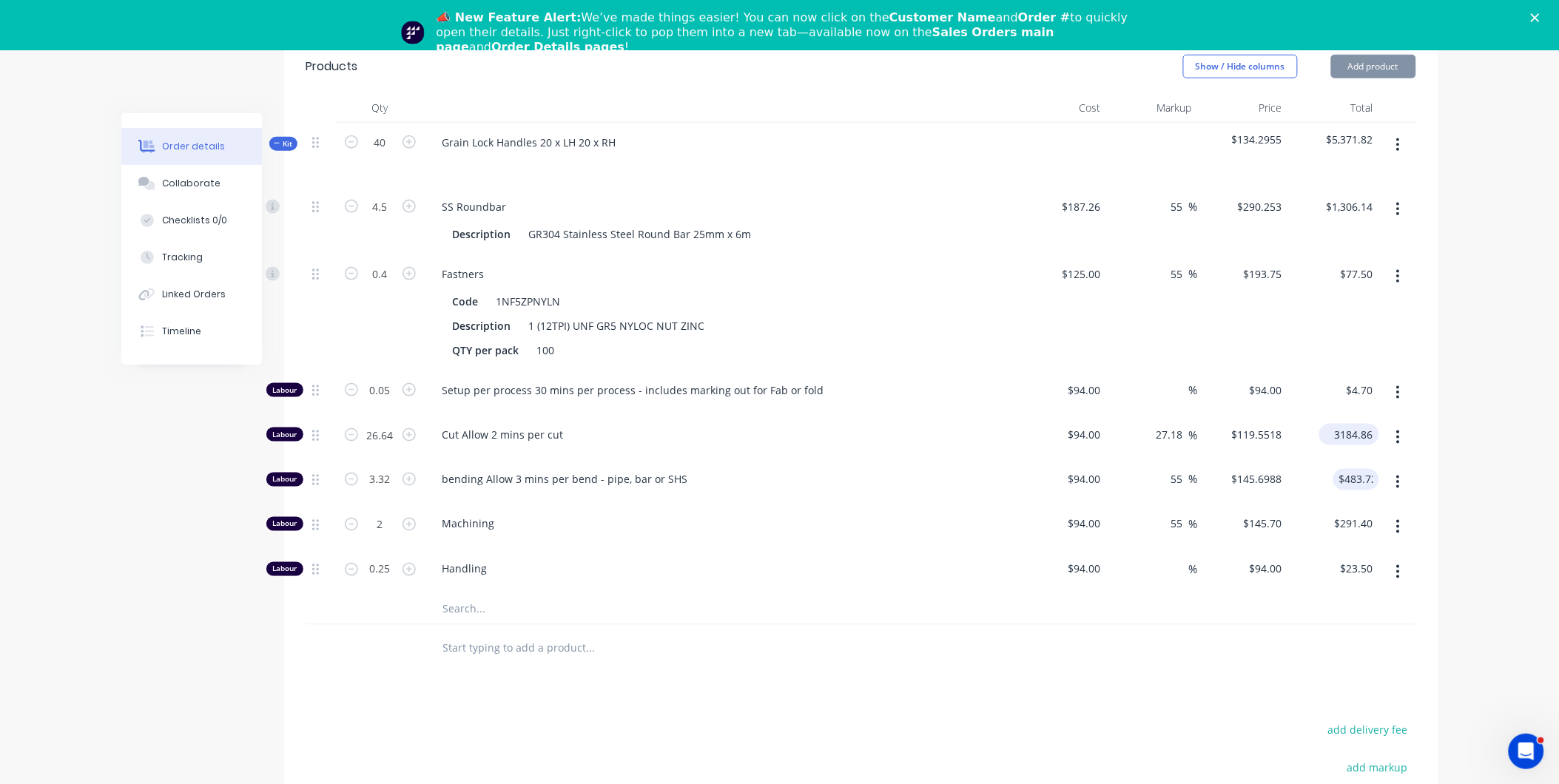
type input "483.72"
type input "3184.86"
type input "$483.72"
click at [1369, 424] on input "3184.86" at bounding box center [1353, 435] width 54 height 21
click at [1370, 424] on input "3184.86" at bounding box center [1353, 435] width 54 height 21
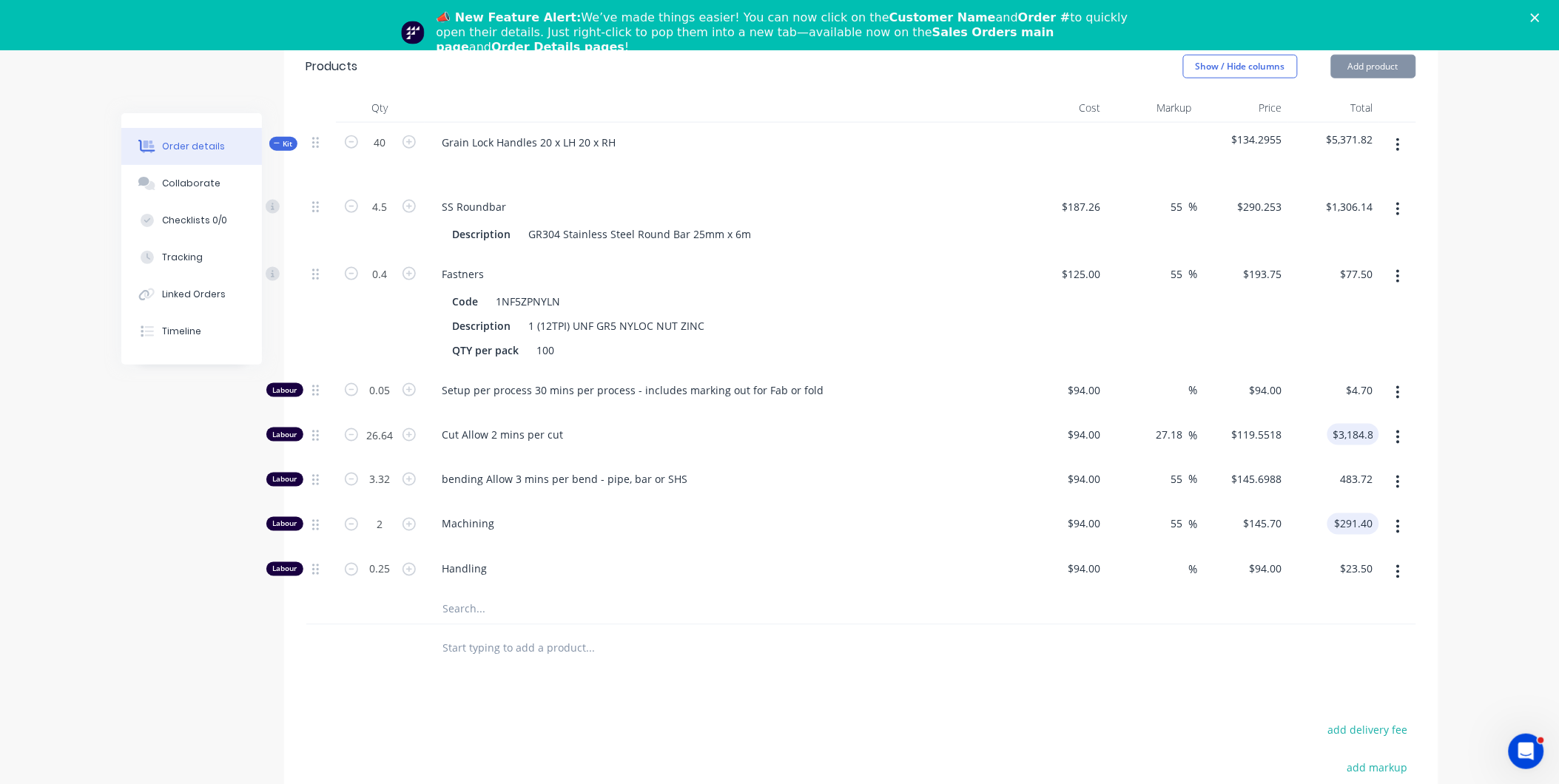
click at [1345, 513] on input "$291.40" at bounding box center [1356, 524] width 46 height 21
click at [1314, 550] on div "$23.50 $23.50" at bounding box center [1334, 572] width 91 height 45
click at [1227, 563] on div "$94.00 $94.00" at bounding box center [1243, 572] width 91 height 45
click at [1180, 558] on input at bounding box center [1181, 569] width 17 height 21
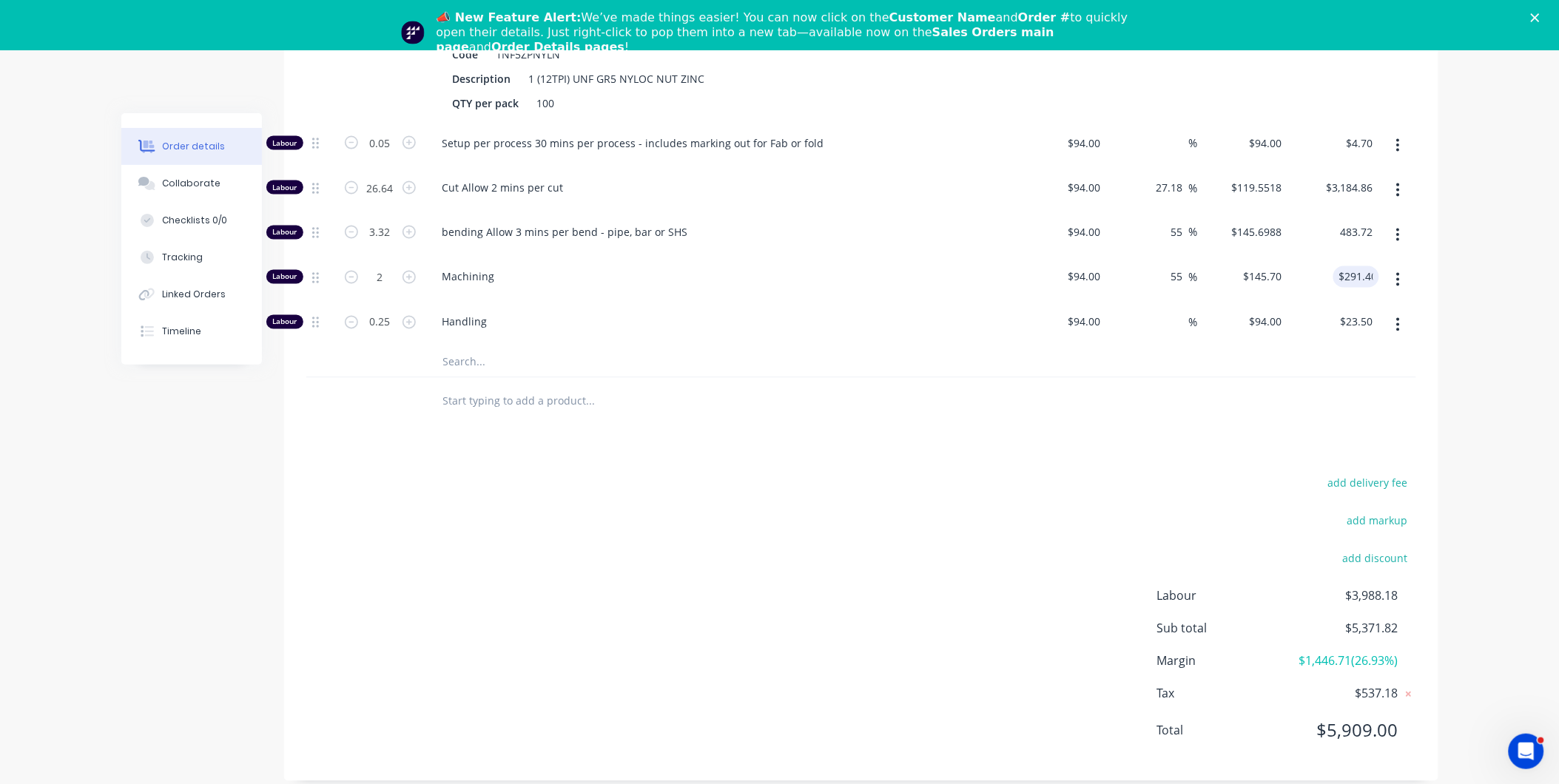
scroll to position [311, 0]
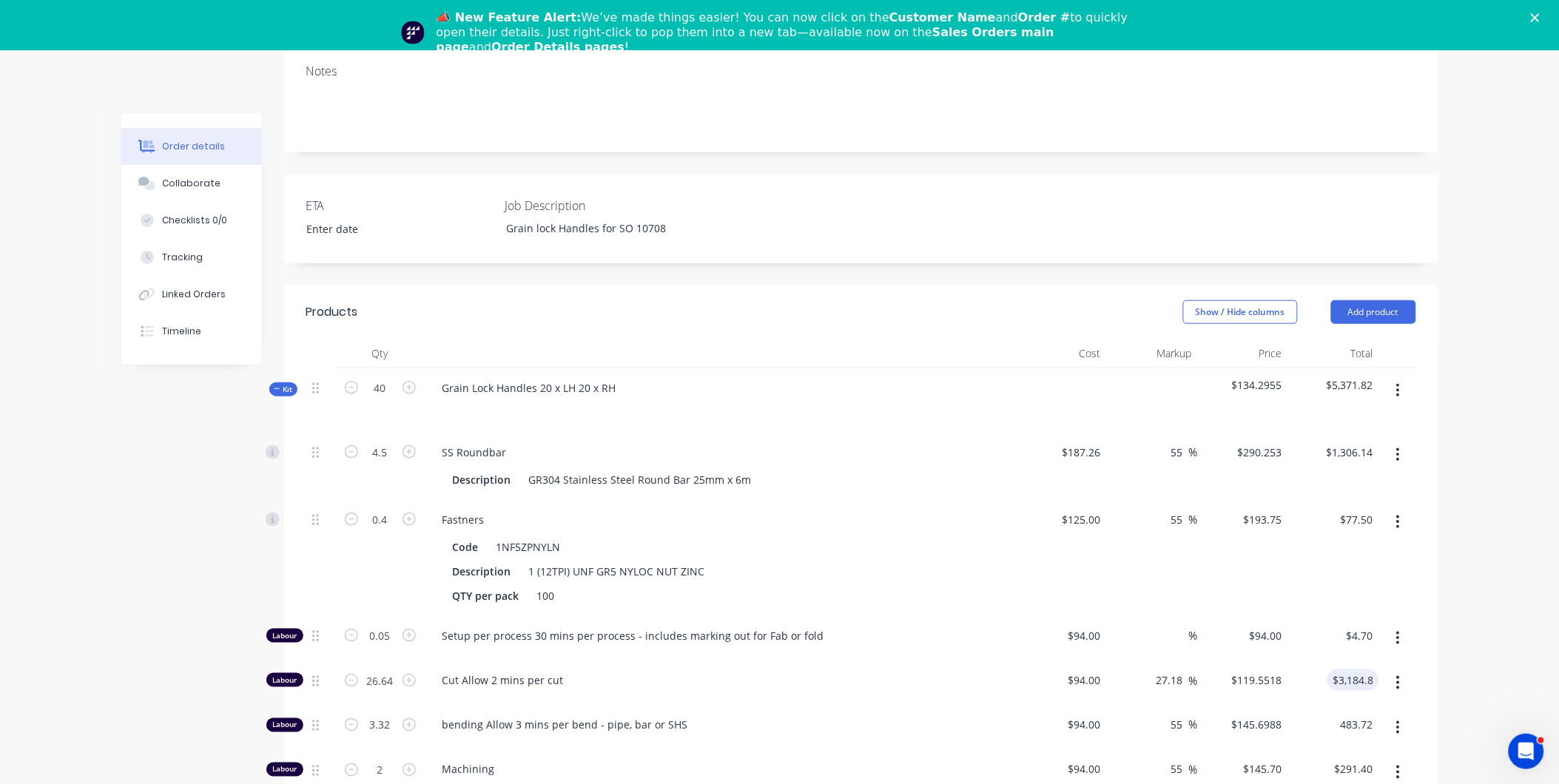
click at [1540, 19] on icon "Close" at bounding box center [1535, 17] width 9 height 9
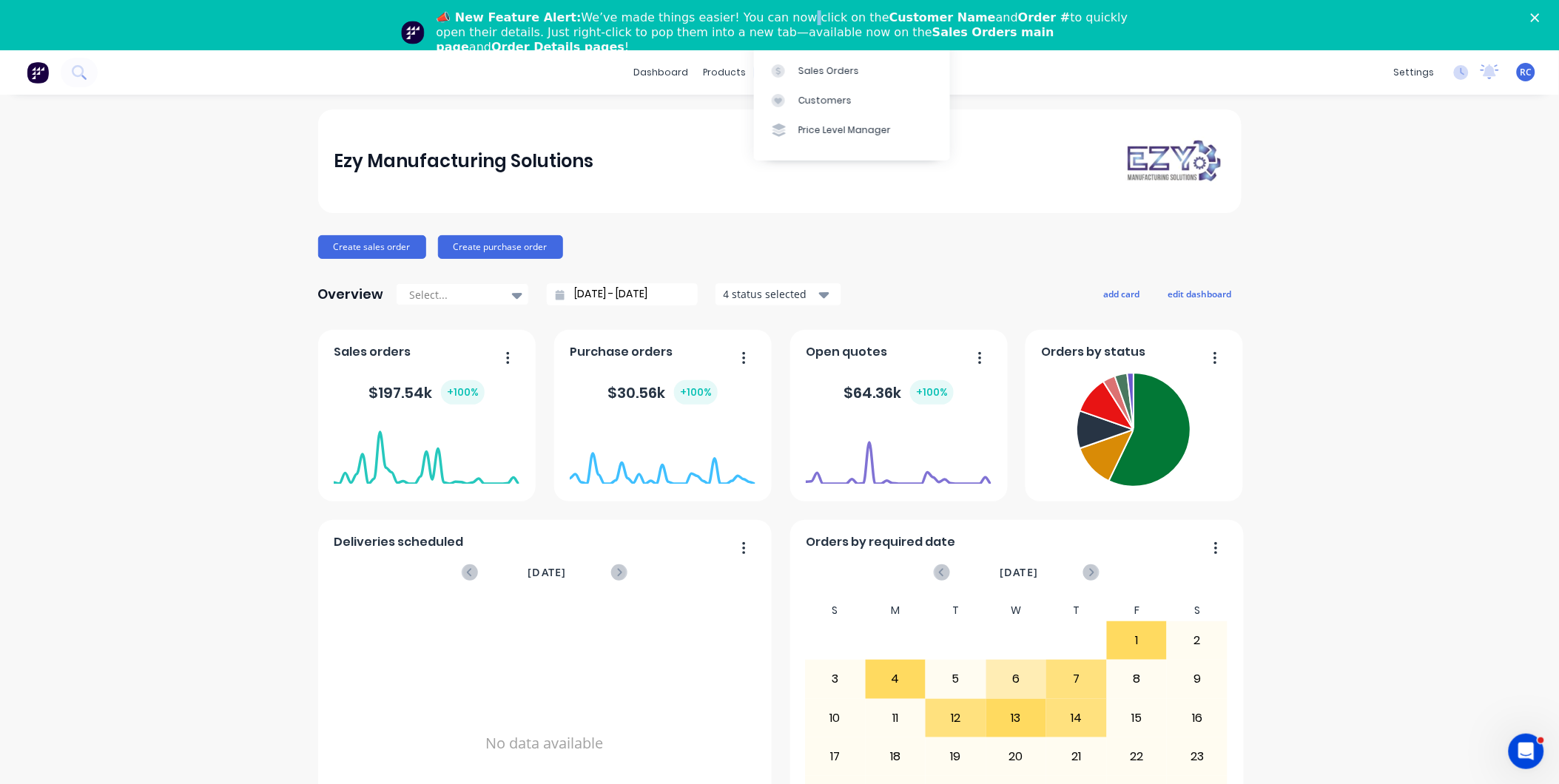
click at [770, 23] on div "📣 New Feature Alert: We’ve made things easier! You can now click on the Custome…" at bounding box center [785, 33] width 698 height 45
click at [811, 69] on div "Sales Orders" at bounding box center [829, 71] width 61 height 14
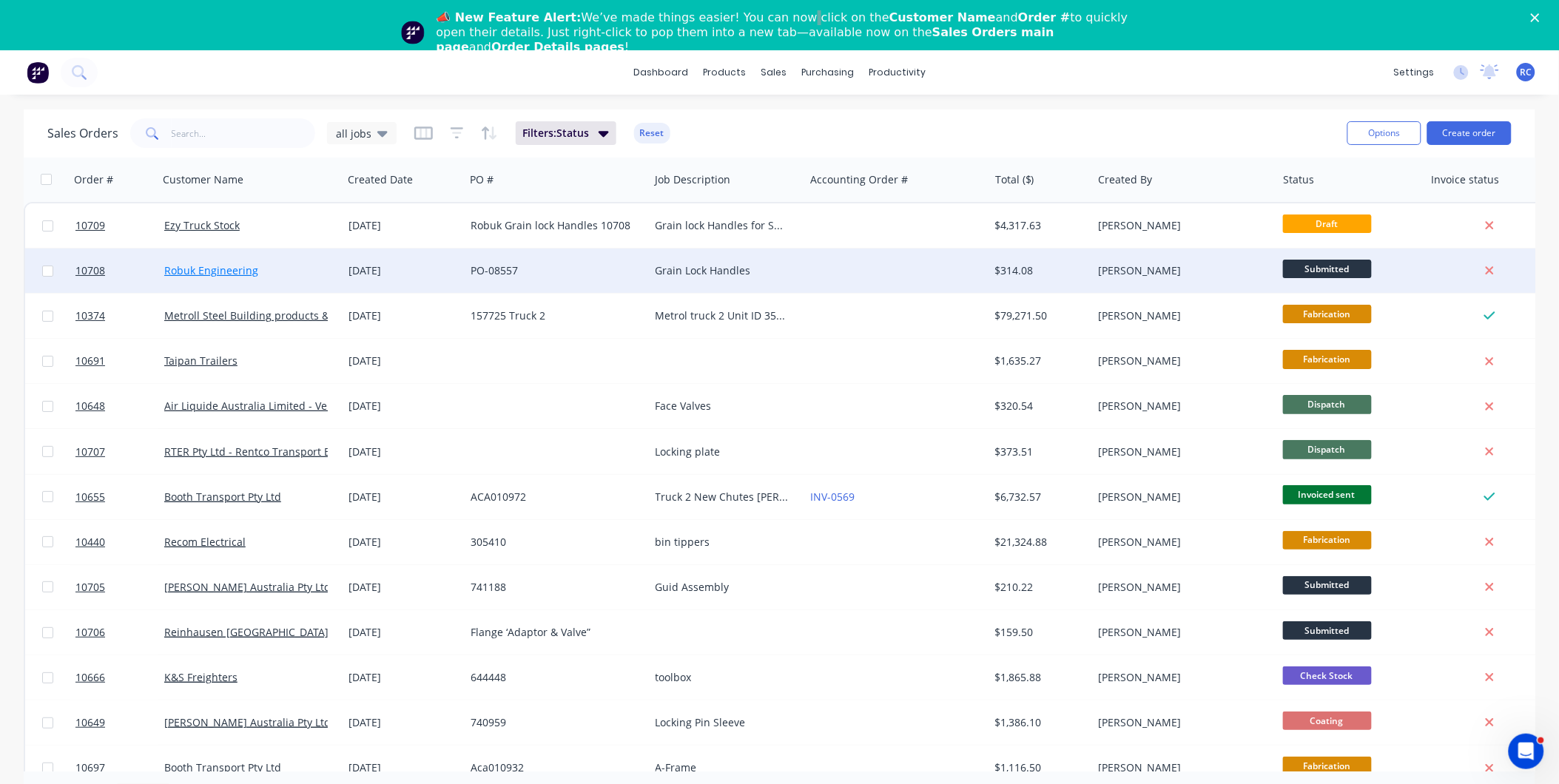
click at [217, 275] on link "Robuk Engineering" at bounding box center [211, 270] width 94 height 15
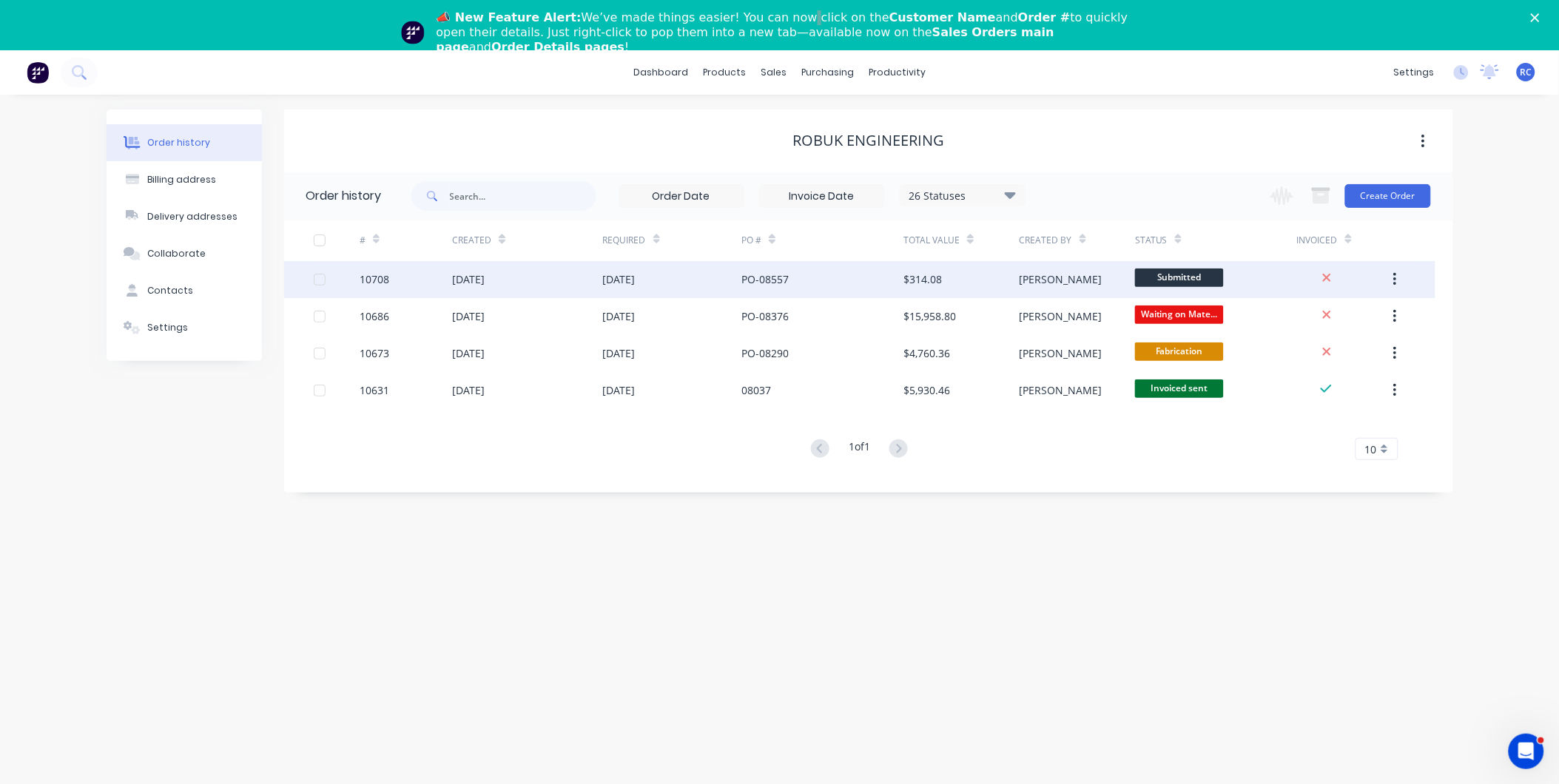
click at [497, 290] on div "[DATE]" at bounding box center [527, 280] width 150 height 37
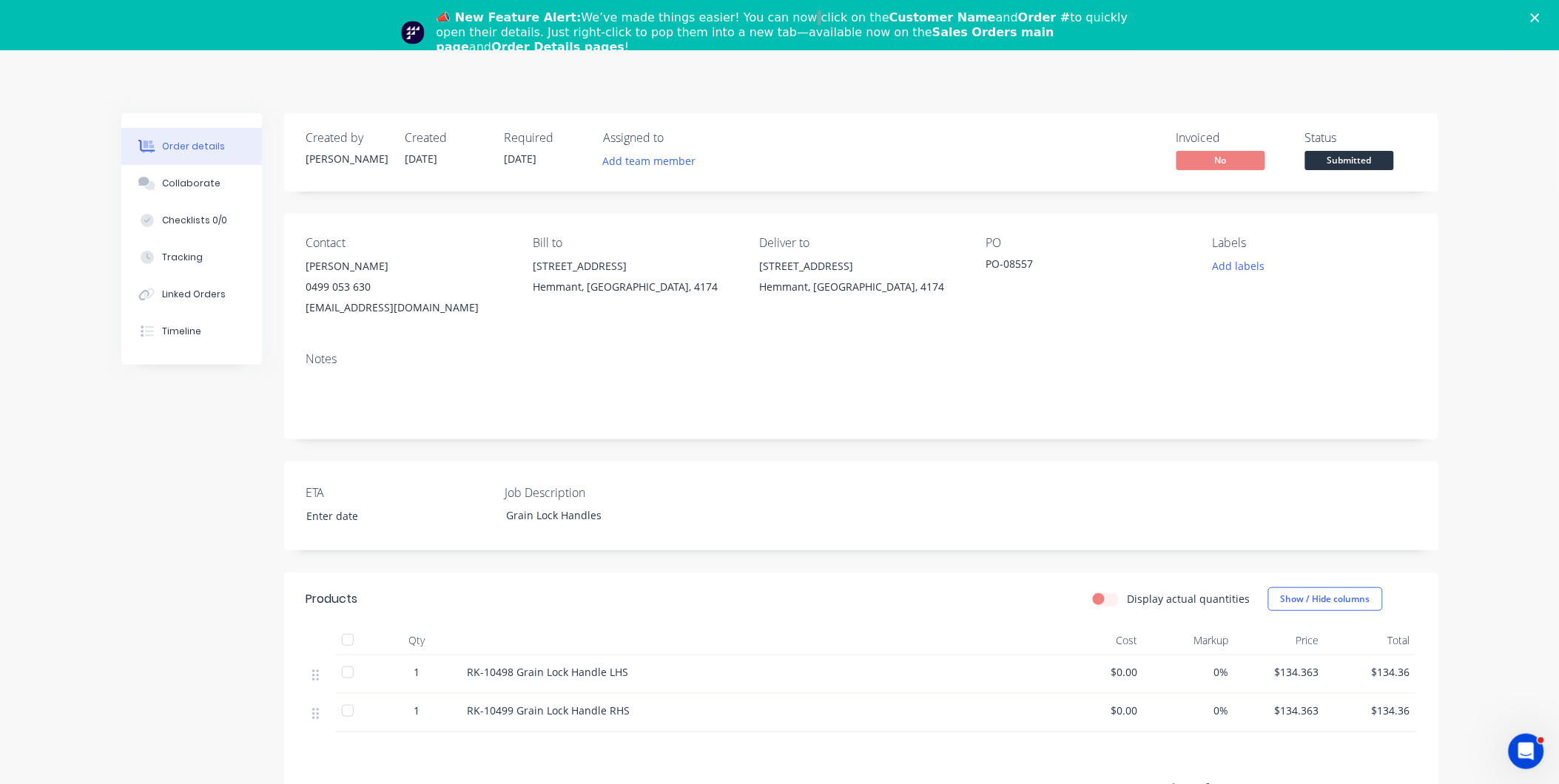
click at [1129, 674] on span "$0.00" at bounding box center [1099, 672] width 79 height 15
drag, startPoint x: 1138, startPoint y: 677, endPoint x: 1113, endPoint y: 663, distance: 28.7
click at [1113, 663] on div "$0.00" at bounding box center [1099, 675] width 91 height 39
click at [1548, 28] on div "📣 New Feature Alert: We’ve made things easier! You can now click on the Custome…" at bounding box center [780, 32] width 1559 height 53
click at [1543, 3] on div "📣 New Feature Alert: We’ve made things easier! You can now click on the Custome…" at bounding box center [780, 25] width 1559 height 50
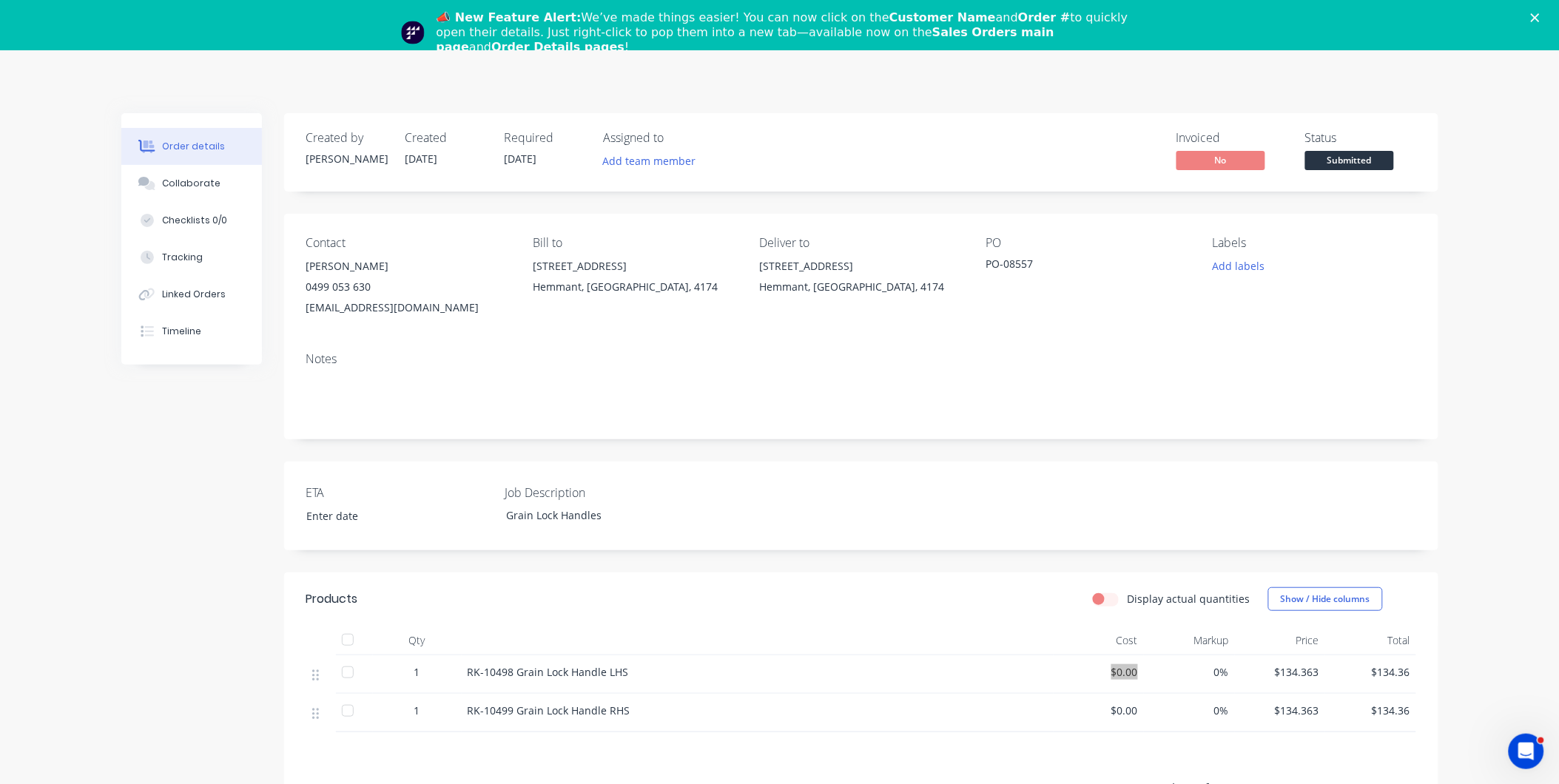
click at [1540, 16] on polygon "Close" at bounding box center [1535, 17] width 9 height 9
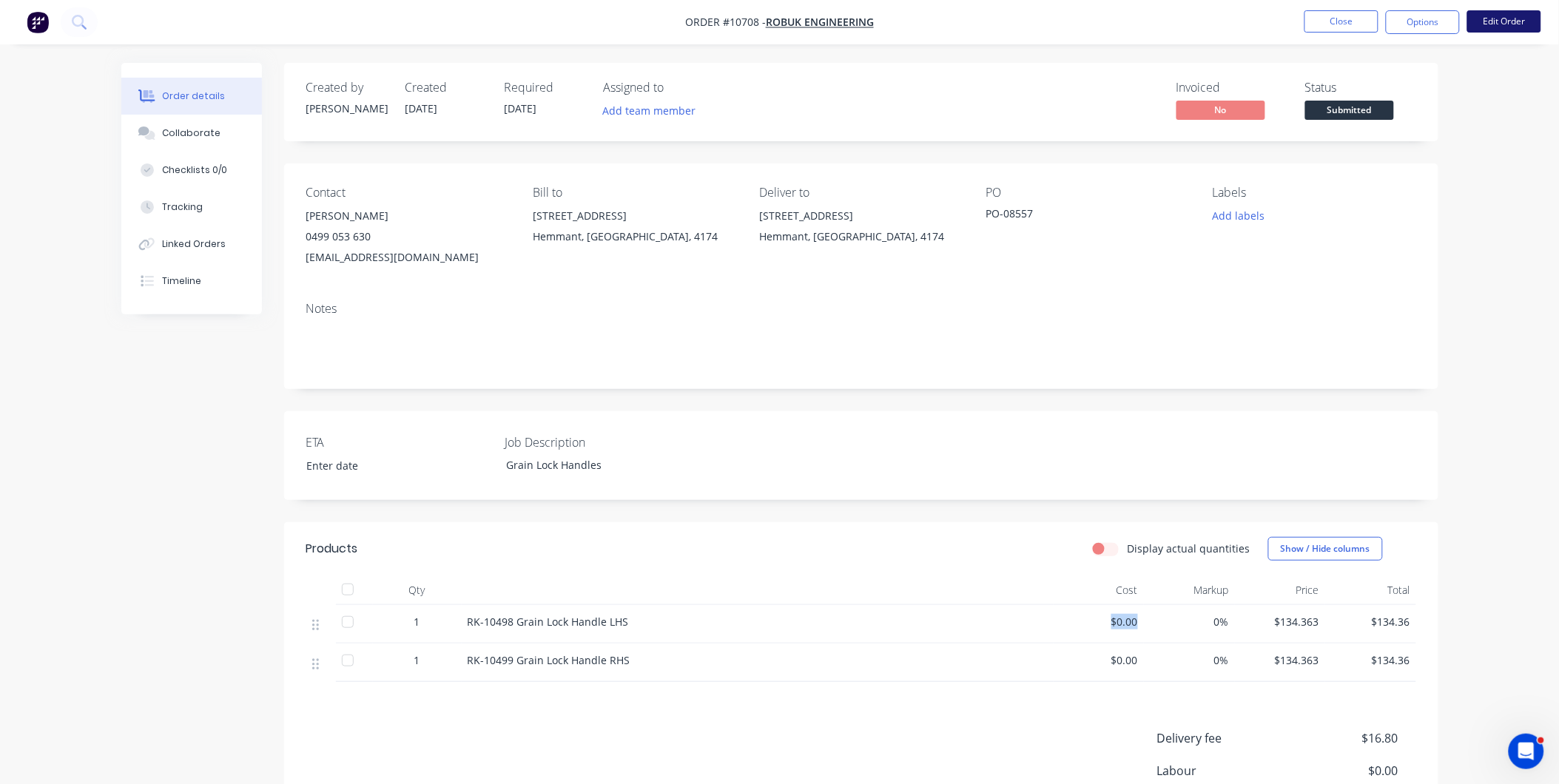
click at [1531, 18] on button "Edit Order" at bounding box center [1505, 21] width 74 height 22
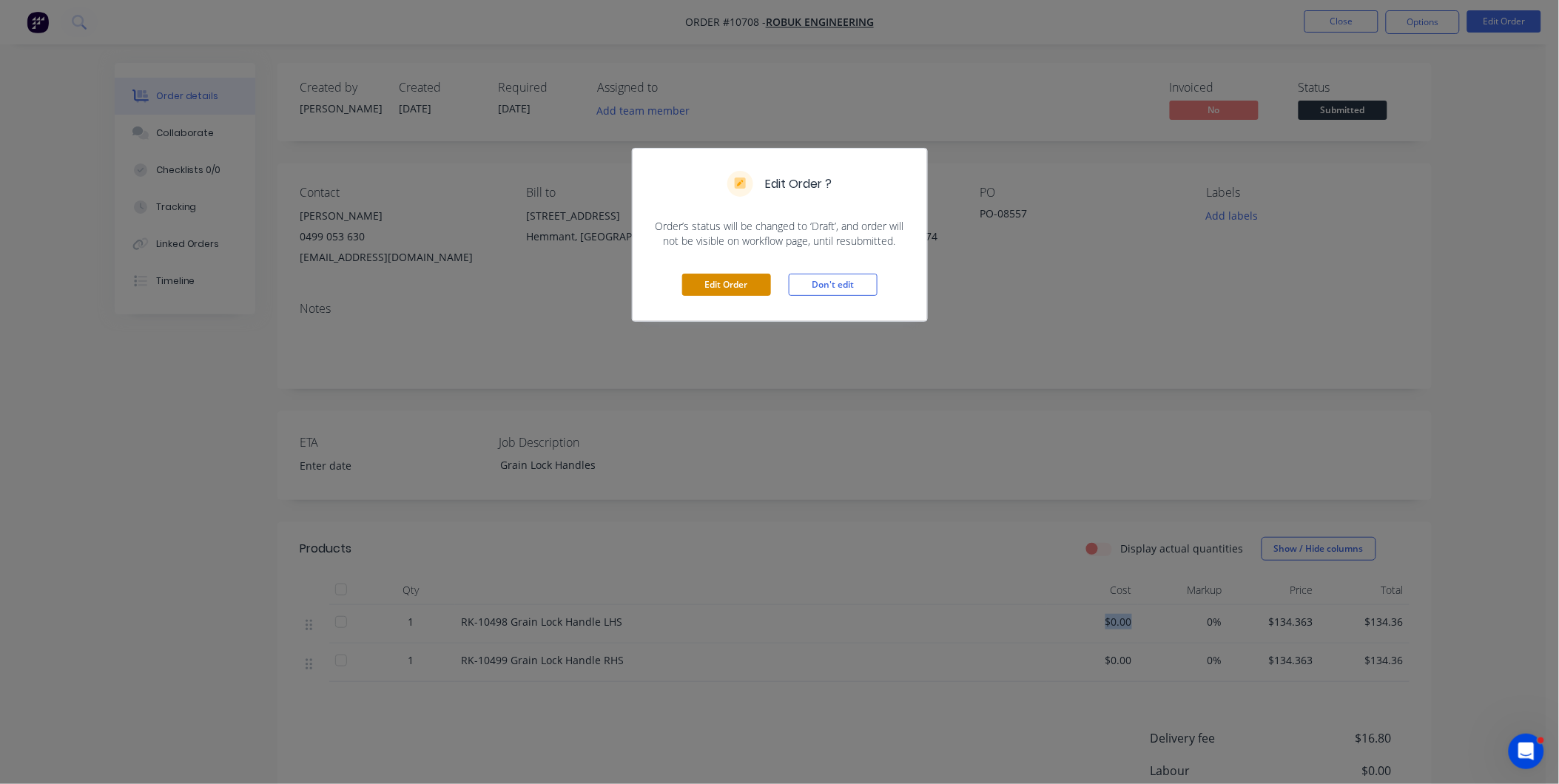
click at [737, 283] on button "Edit Order" at bounding box center [727, 285] width 89 height 22
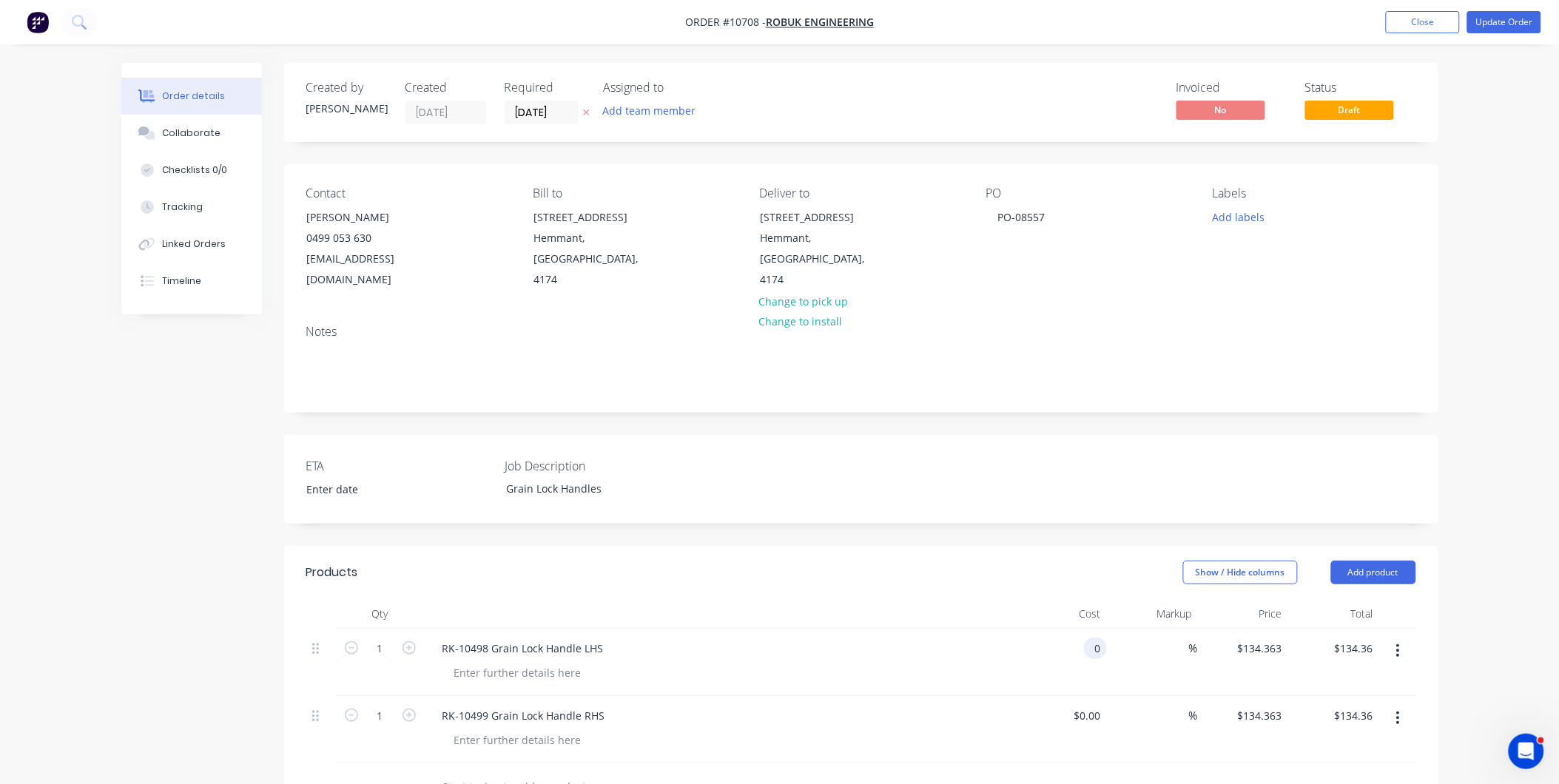
click at [1093, 638] on input "0" at bounding box center [1099, 648] width 17 height 21
type input "$98.12"
click at [1259, 655] on div "$98.12 $98.12" at bounding box center [1243, 663] width 91 height 68
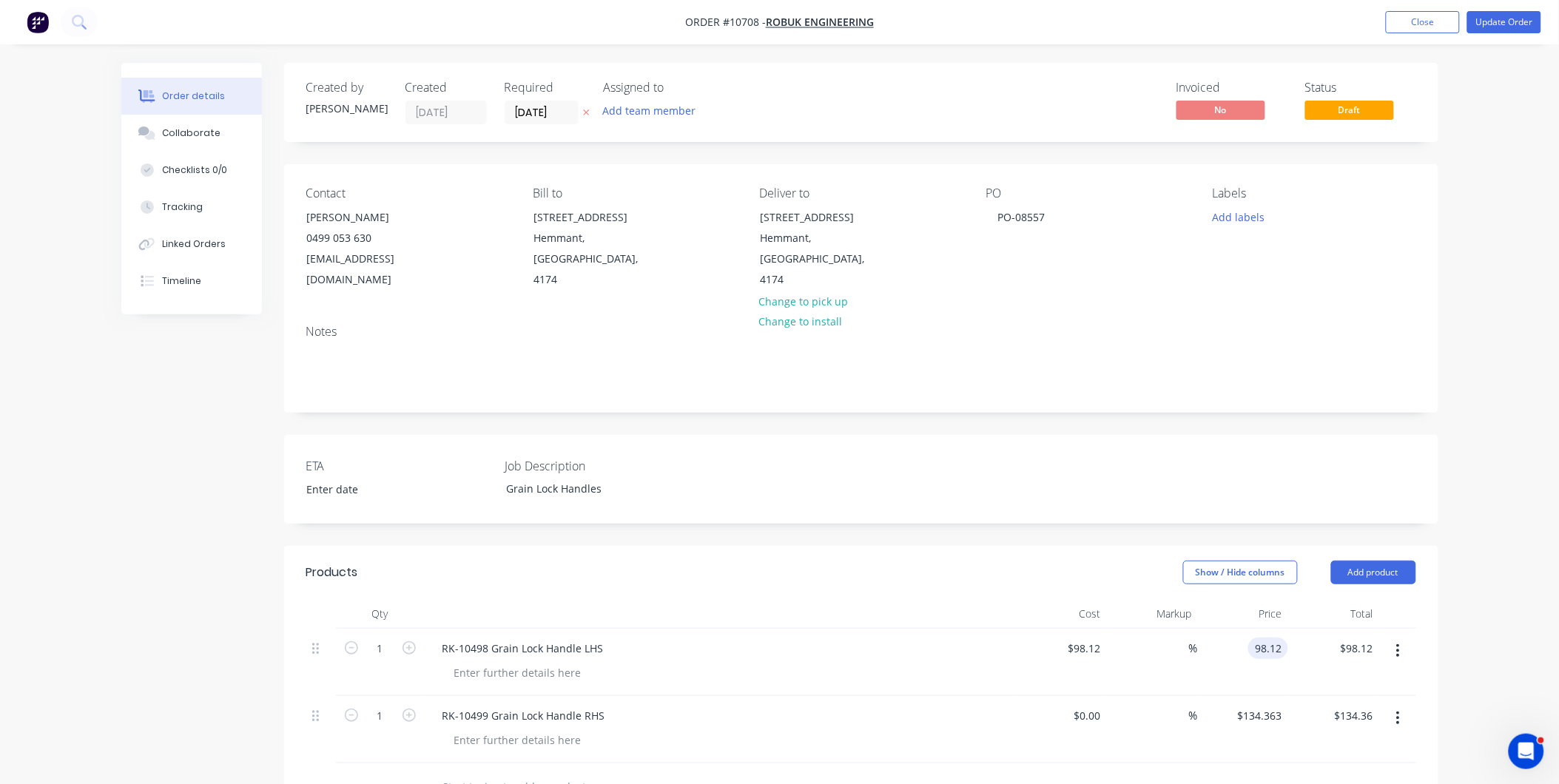
click at [1282, 638] on input "98.12" at bounding box center [1270, 648] width 34 height 21
type input "134.363"
type input "36.94"
type input "$134.363"
type input "$134.36"
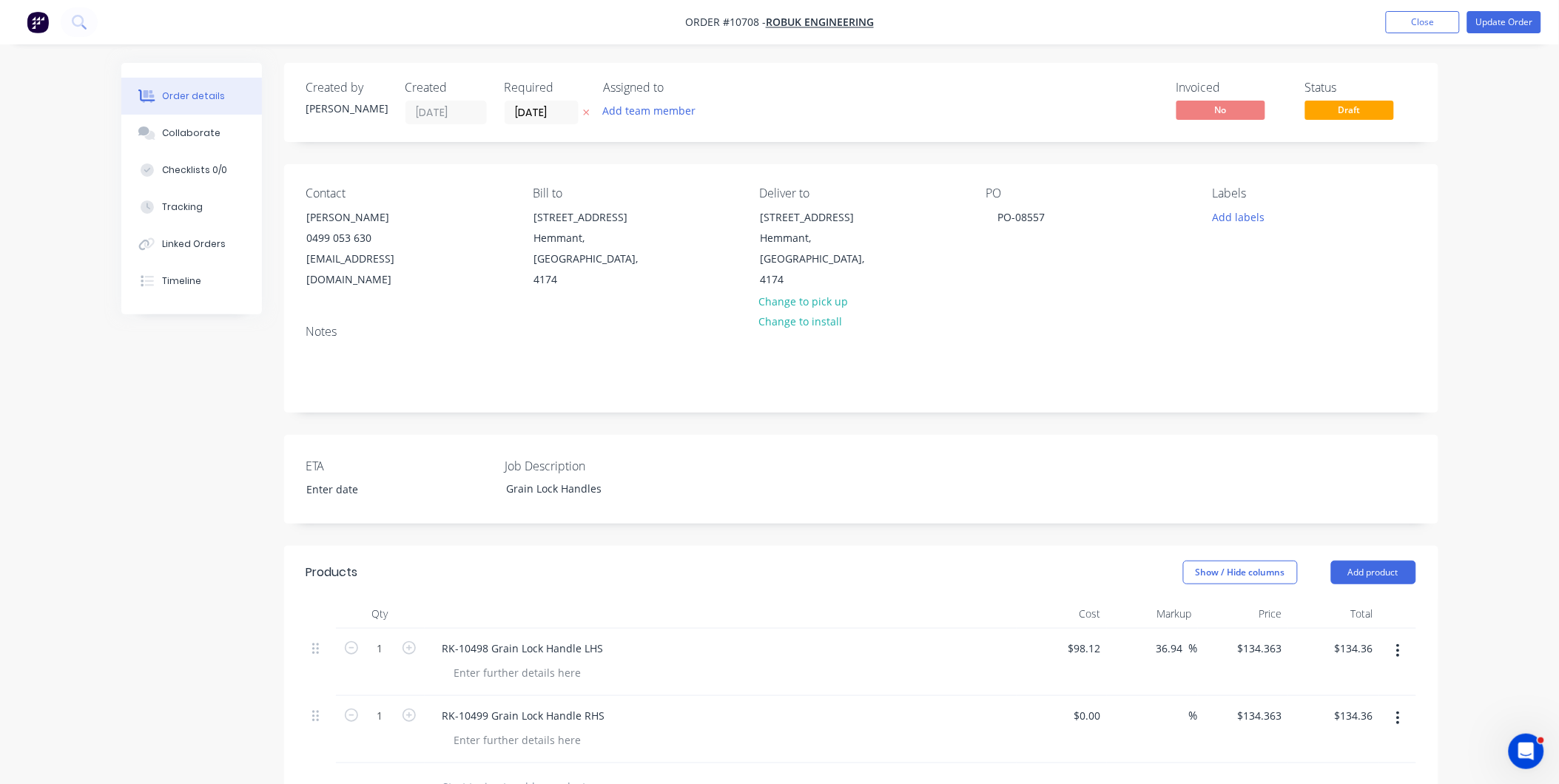
click at [1115, 696] on div "%" at bounding box center [1152, 730] width 91 height 68
click at [1100, 705] on input "0" at bounding box center [1099, 715] width 17 height 21
type input "$98.12"
type input "98.12"
type input "$98.12"
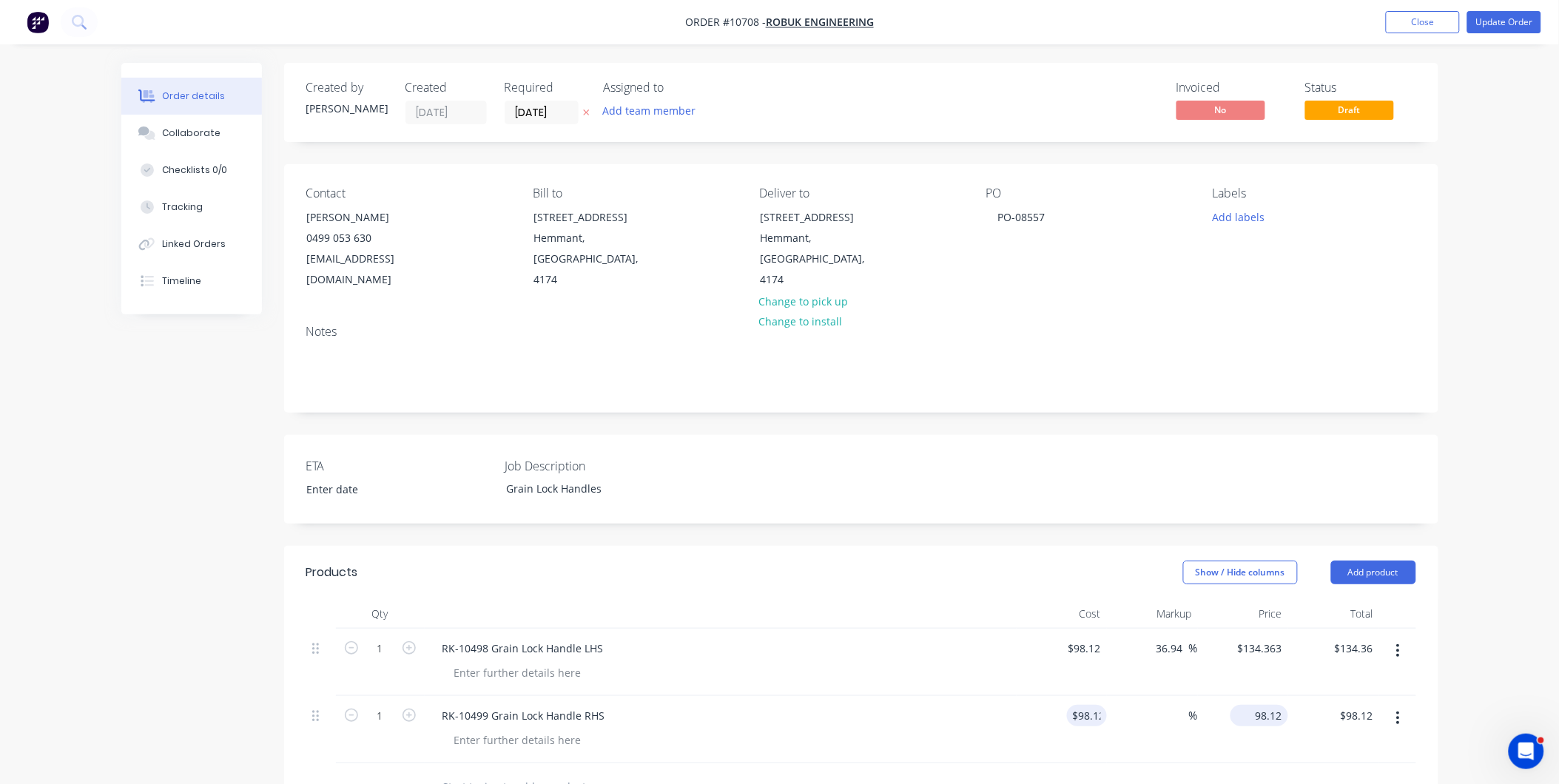
click at [1263, 705] on input "98.12" at bounding box center [1262, 715] width 51 height 21
type input "134.363"
type input "36.94"
type input "$134.363"
type input "$134.36"
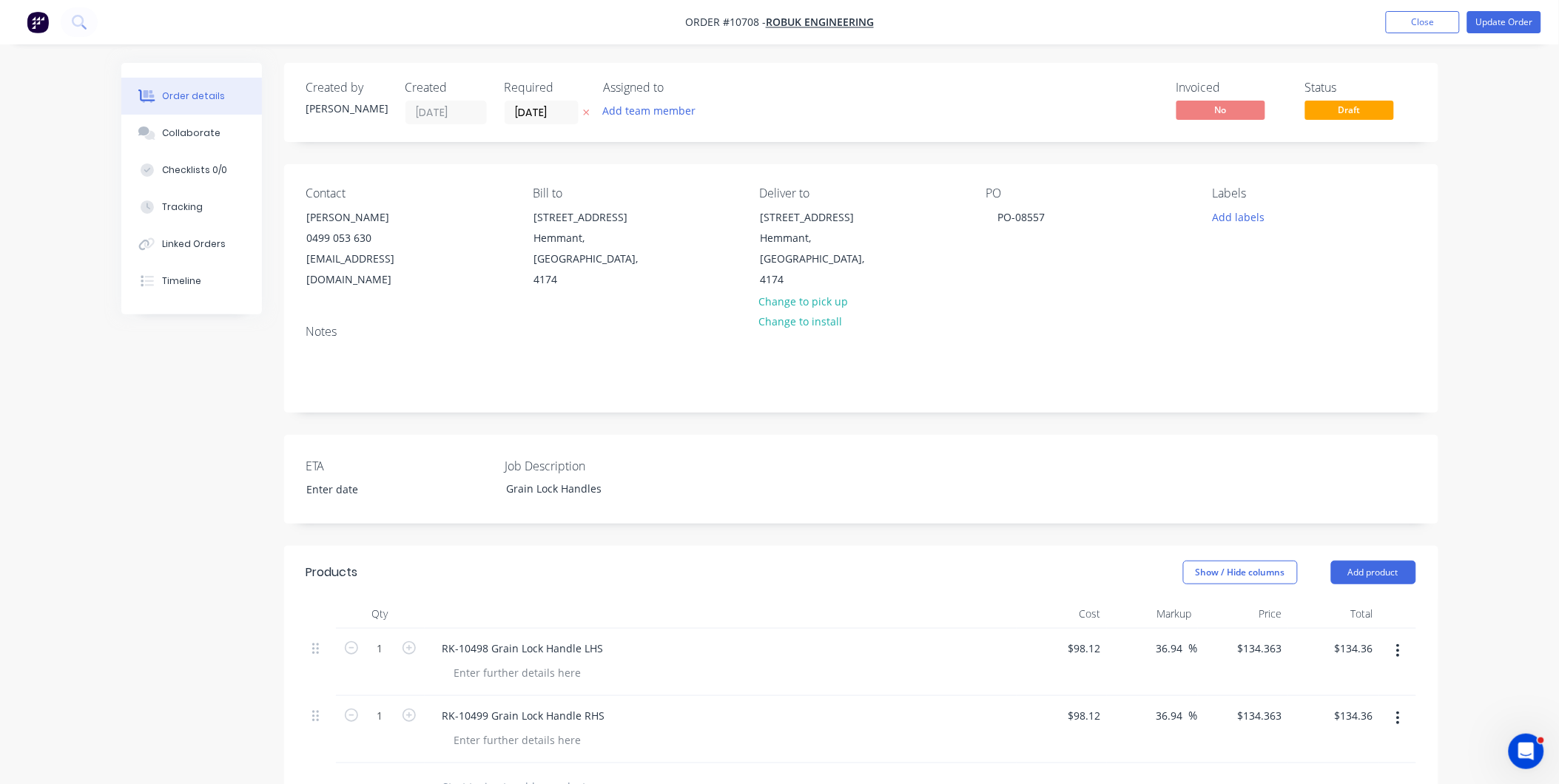
click at [1136, 714] on div "36.94 36.94 %" at bounding box center [1152, 730] width 91 height 68
click at [1491, 23] on button "Update Order" at bounding box center [1505, 21] width 74 height 22
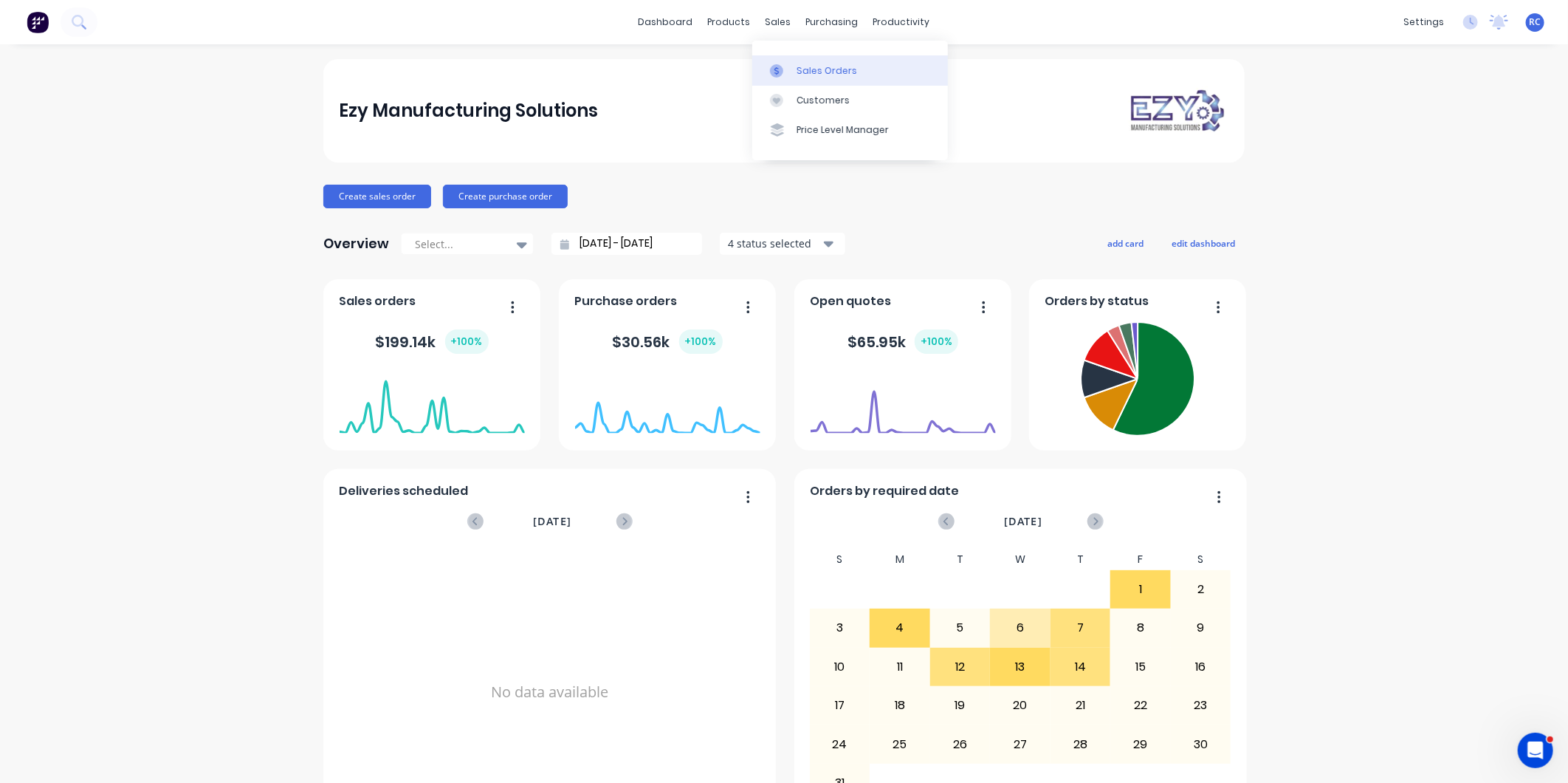
click at [797, 75] on div "Sales Orders" at bounding box center [827, 71] width 61 height 14
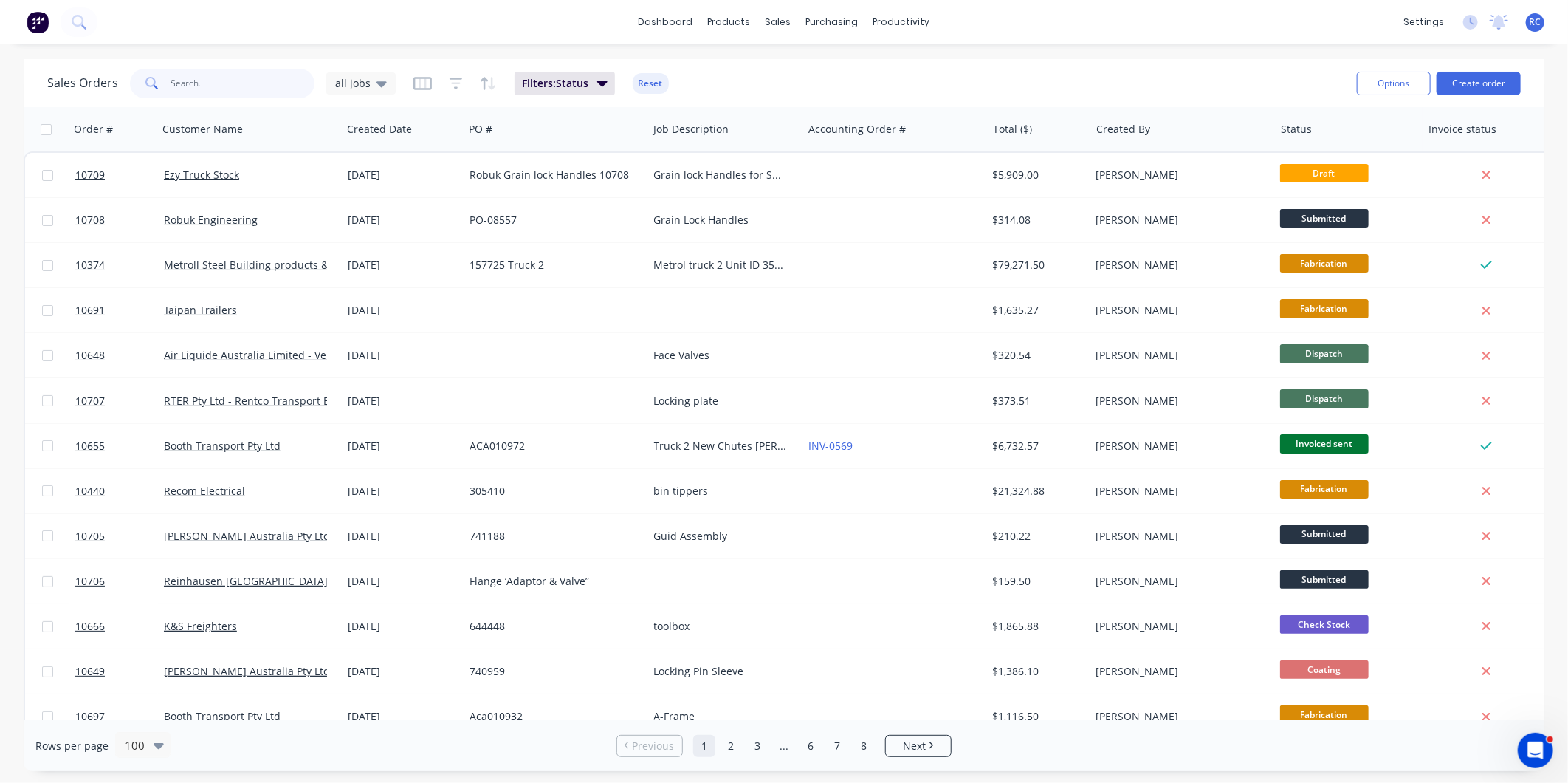
click at [181, 86] on input "text" at bounding box center [242, 83] width 144 height 30
type input "booth"
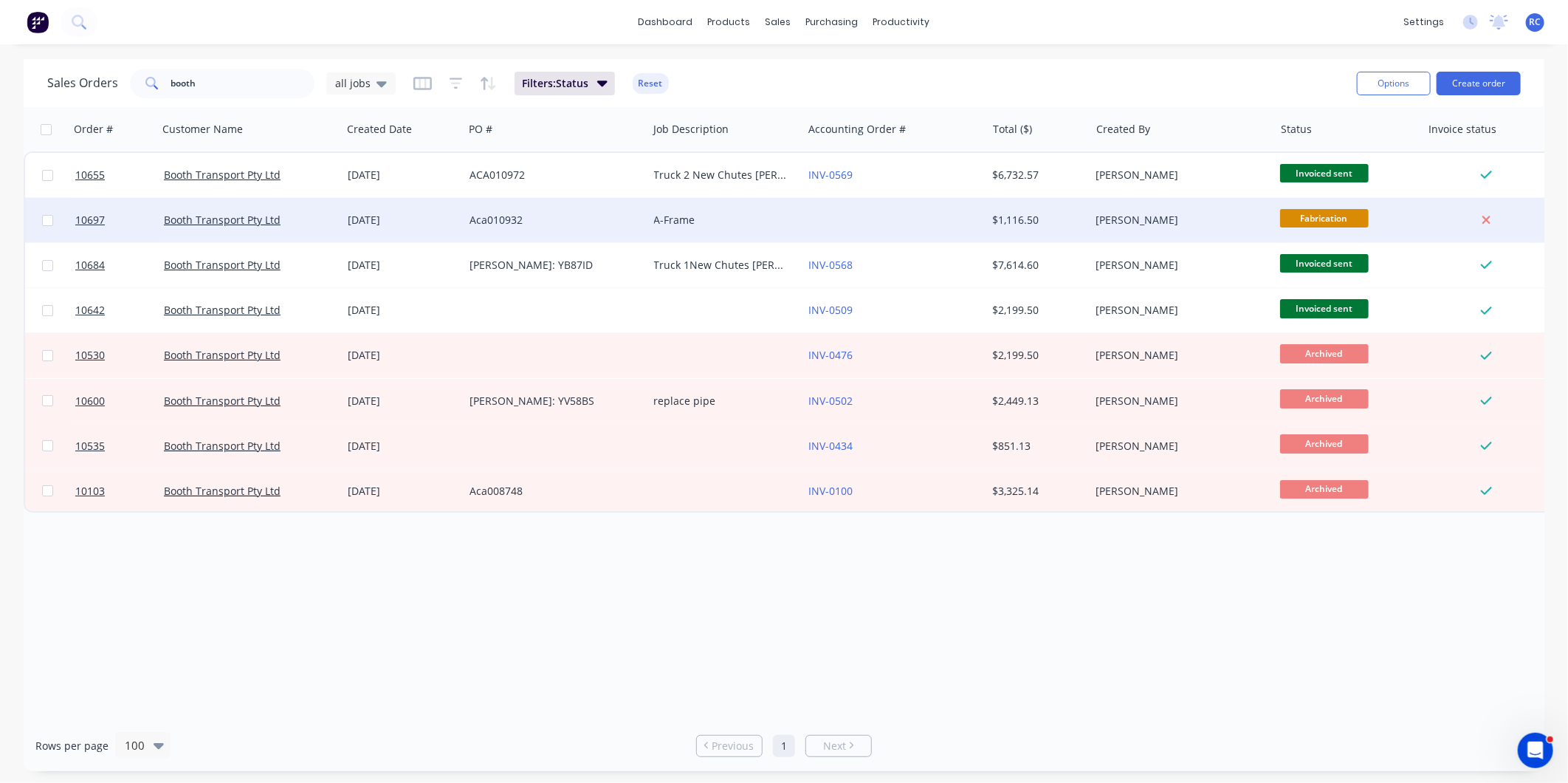
click at [238, 212] on div "Booth Transport Pty Ltd" at bounding box center [250, 220] width 184 height 44
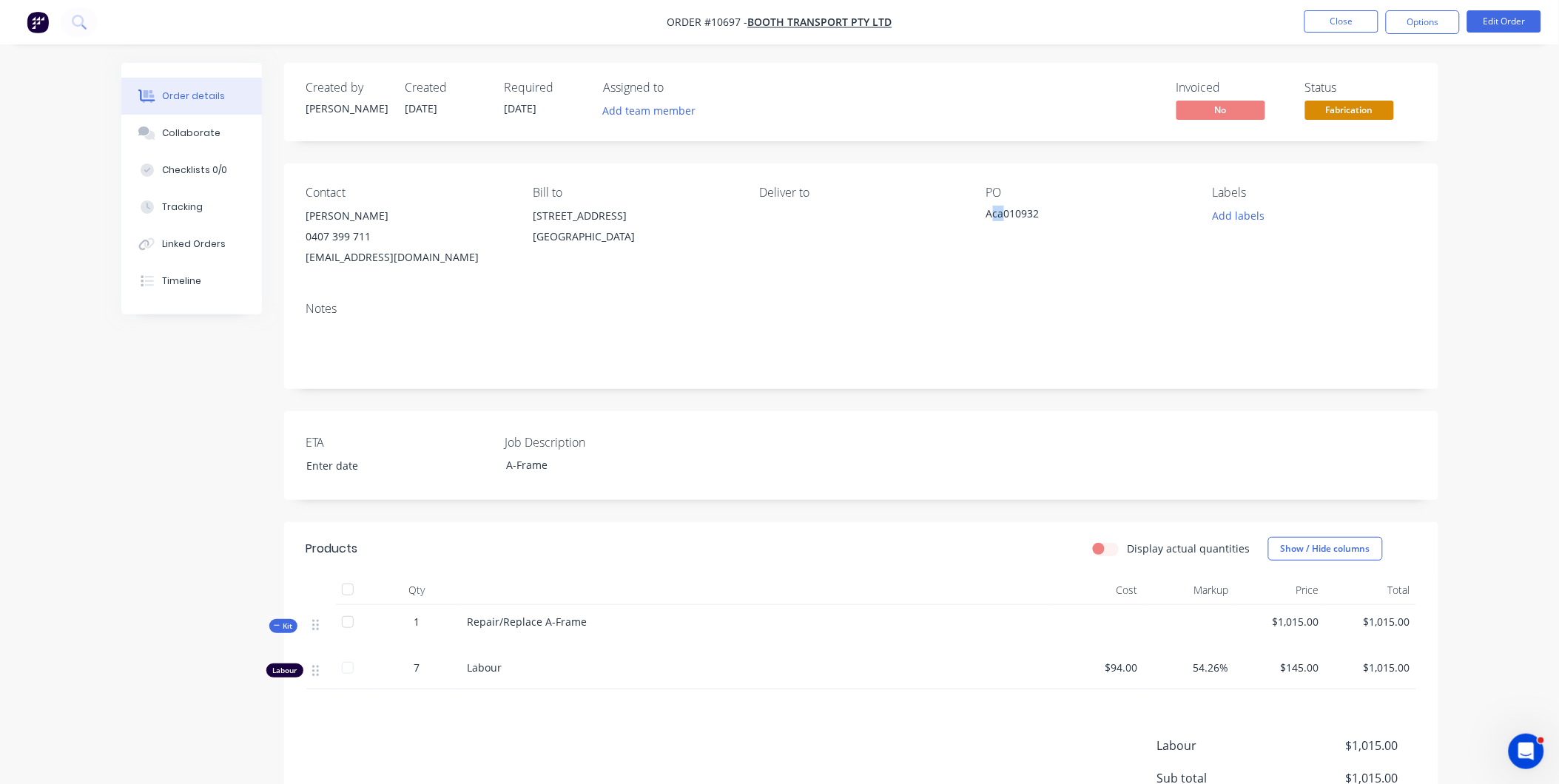
drag, startPoint x: 1001, startPoint y: 212, endPoint x: 991, endPoint y: 215, distance: 10.4
click at [991, 215] on div "Aca010932" at bounding box center [1079, 215] width 185 height 20
click at [1490, 20] on button "Edit Order" at bounding box center [1505, 21] width 74 height 22
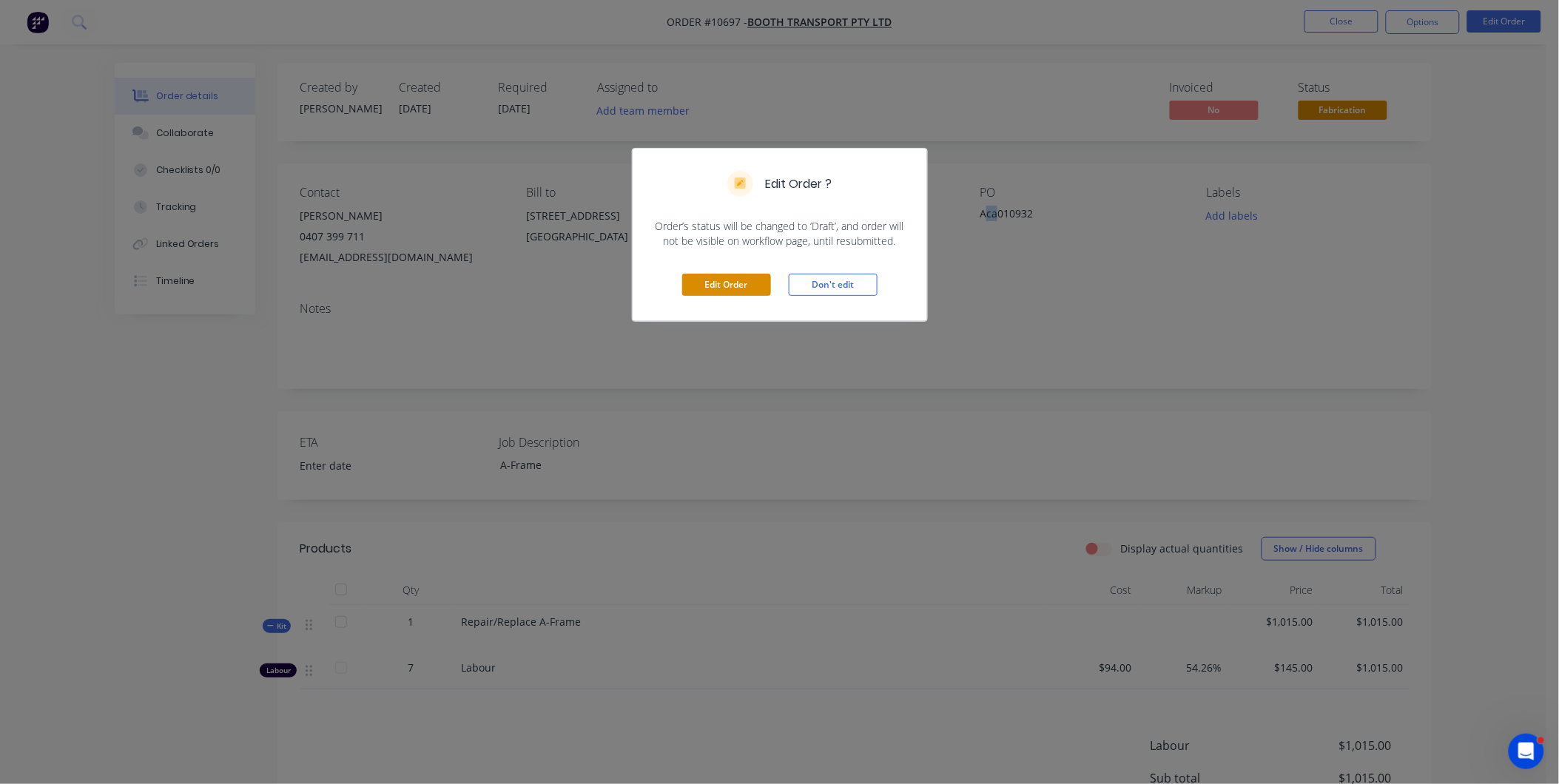
click at [706, 276] on button "Edit Order" at bounding box center [727, 285] width 89 height 22
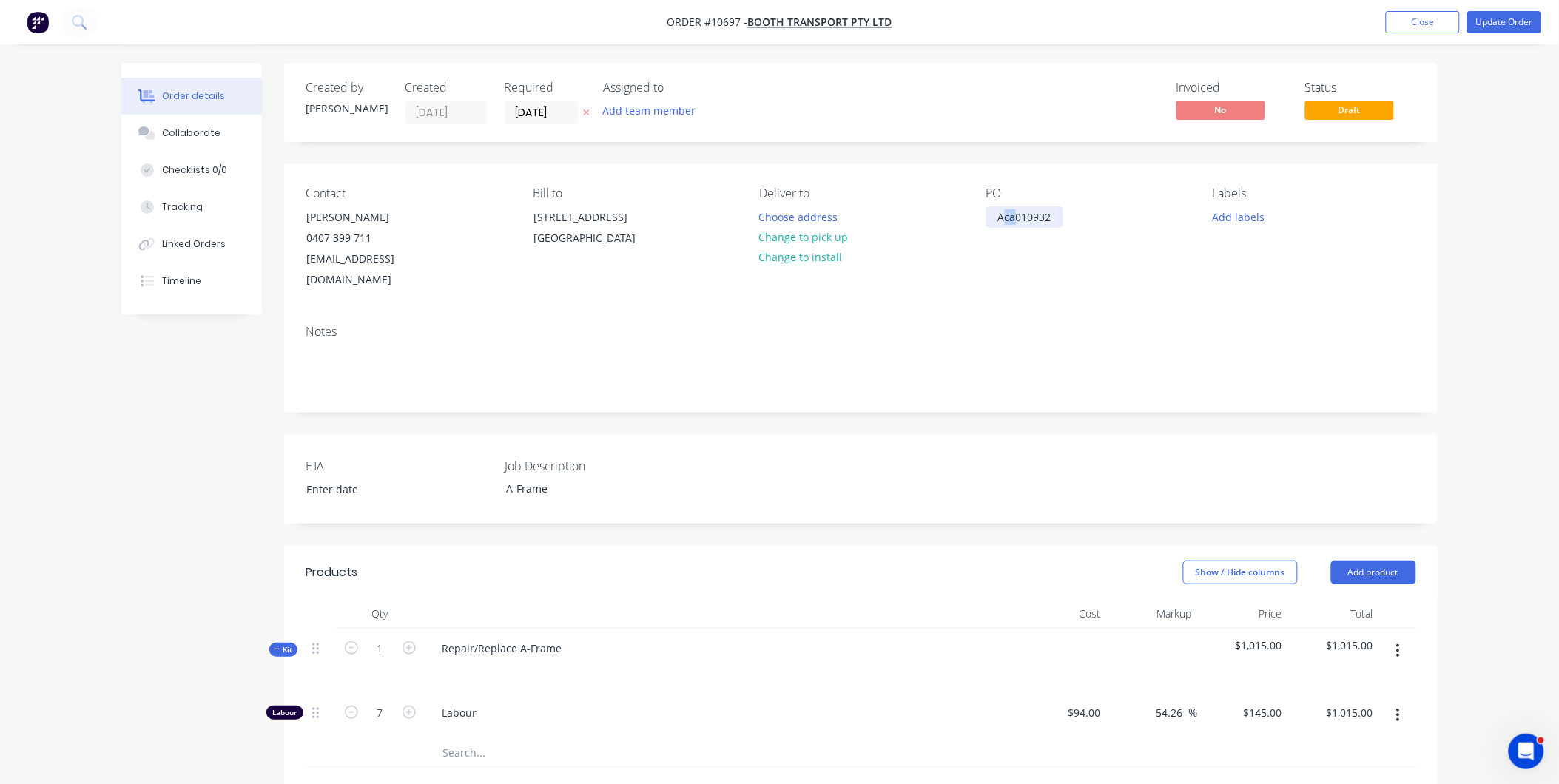
drag, startPoint x: 1016, startPoint y: 212, endPoint x: 1005, endPoint y: 212, distance: 11.0
click at [1005, 212] on div "Aca010932" at bounding box center [1024, 217] width 76 height 21
click at [187, 138] on div "Collaborate" at bounding box center [191, 134] width 58 height 14
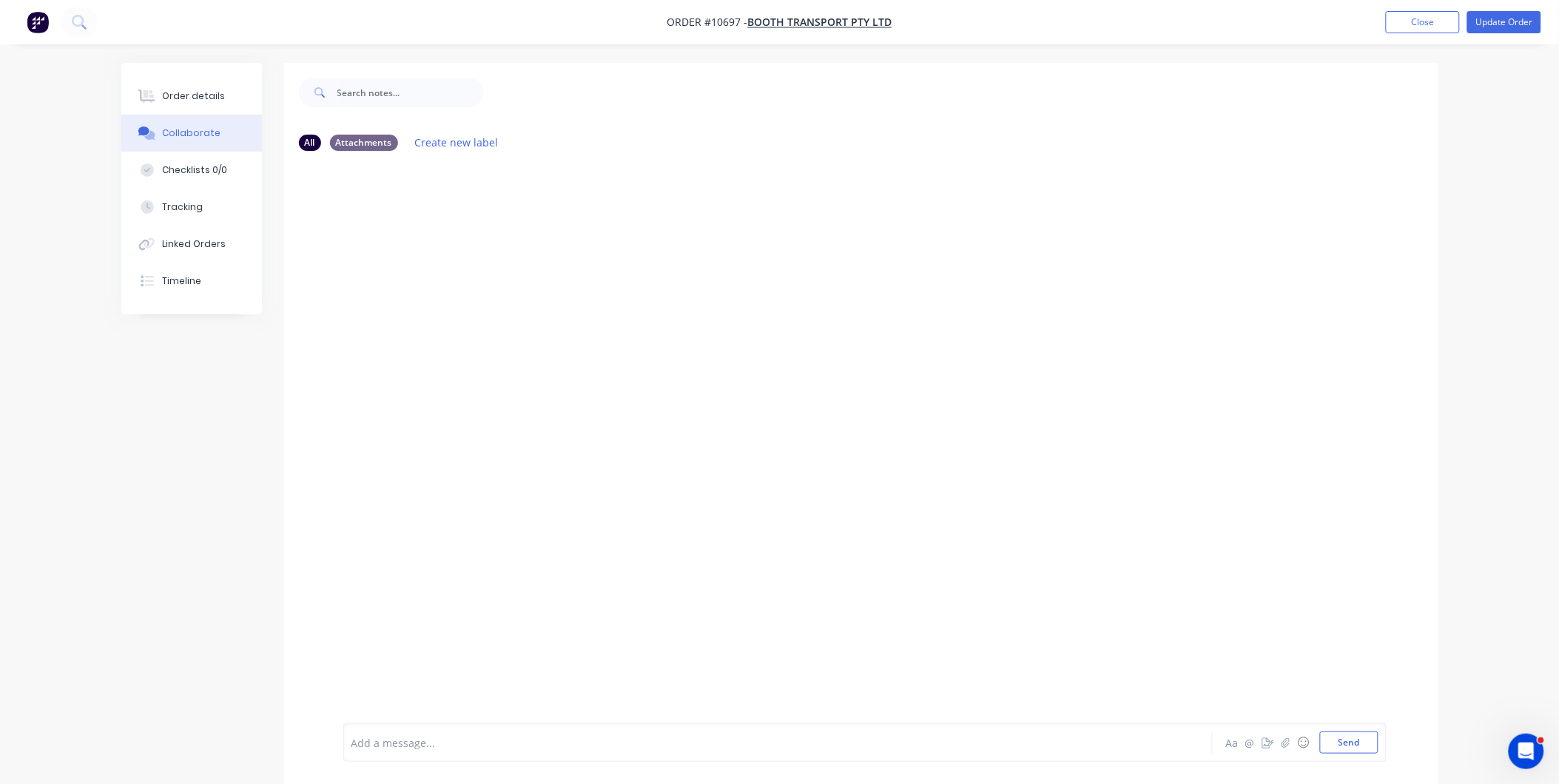
drag, startPoint x: 470, startPoint y: 745, endPoint x: 1100, endPoint y: 596, distance: 647.4
click at [470, 745] on div at bounding box center [737, 743] width 770 height 15
drag, startPoint x: 1359, startPoint y: 743, endPoint x: 1350, endPoint y: 743, distance: 9.0
click at [1358, 743] on button "Send" at bounding box center [1349, 742] width 58 height 22
click at [176, 89] on div "Order details" at bounding box center [193, 96] width 63 height 14
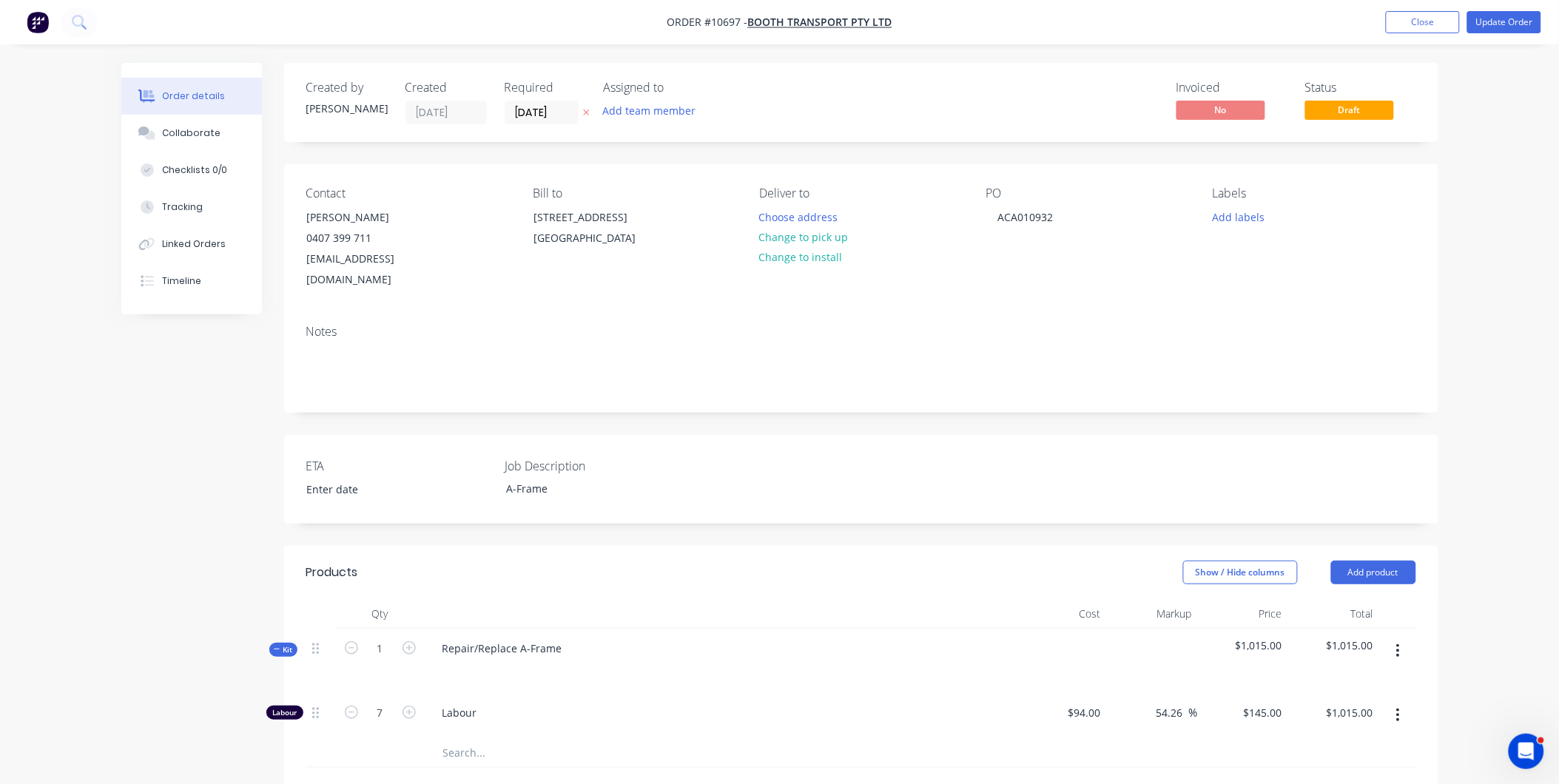
click at [1541, 6] on nav "Order #10697 - Booth Transport Pty Ltd Add product Close Update Order" at bounding box center [780, 22] width 1559 height 45
click at [1511, 20] on button "Update Order" at bounding box center [1505, 21] width 74 height 22
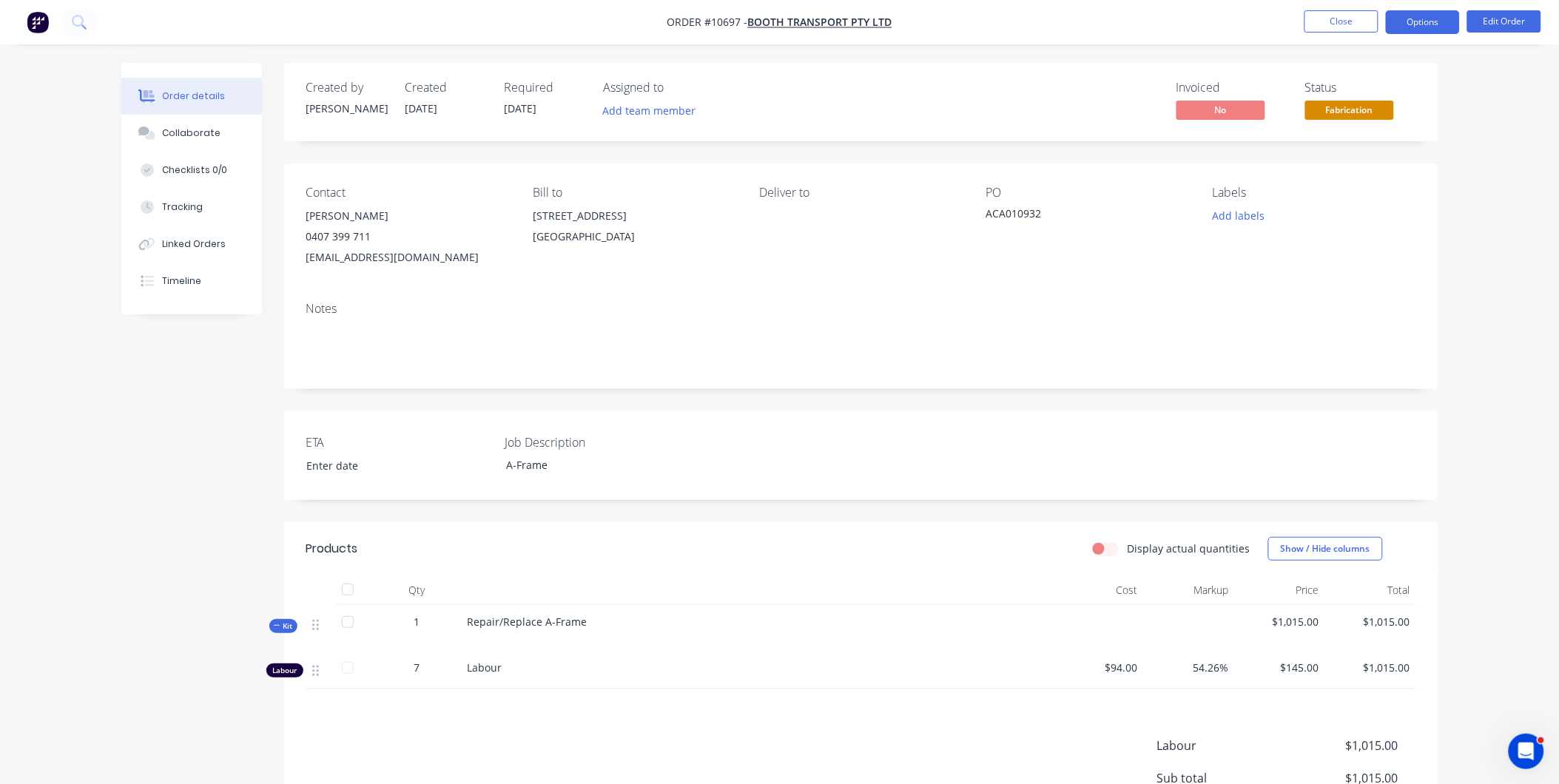
click at [1443, 31] on button "Options" at bounding box center [1422, 22] width 74 height 23
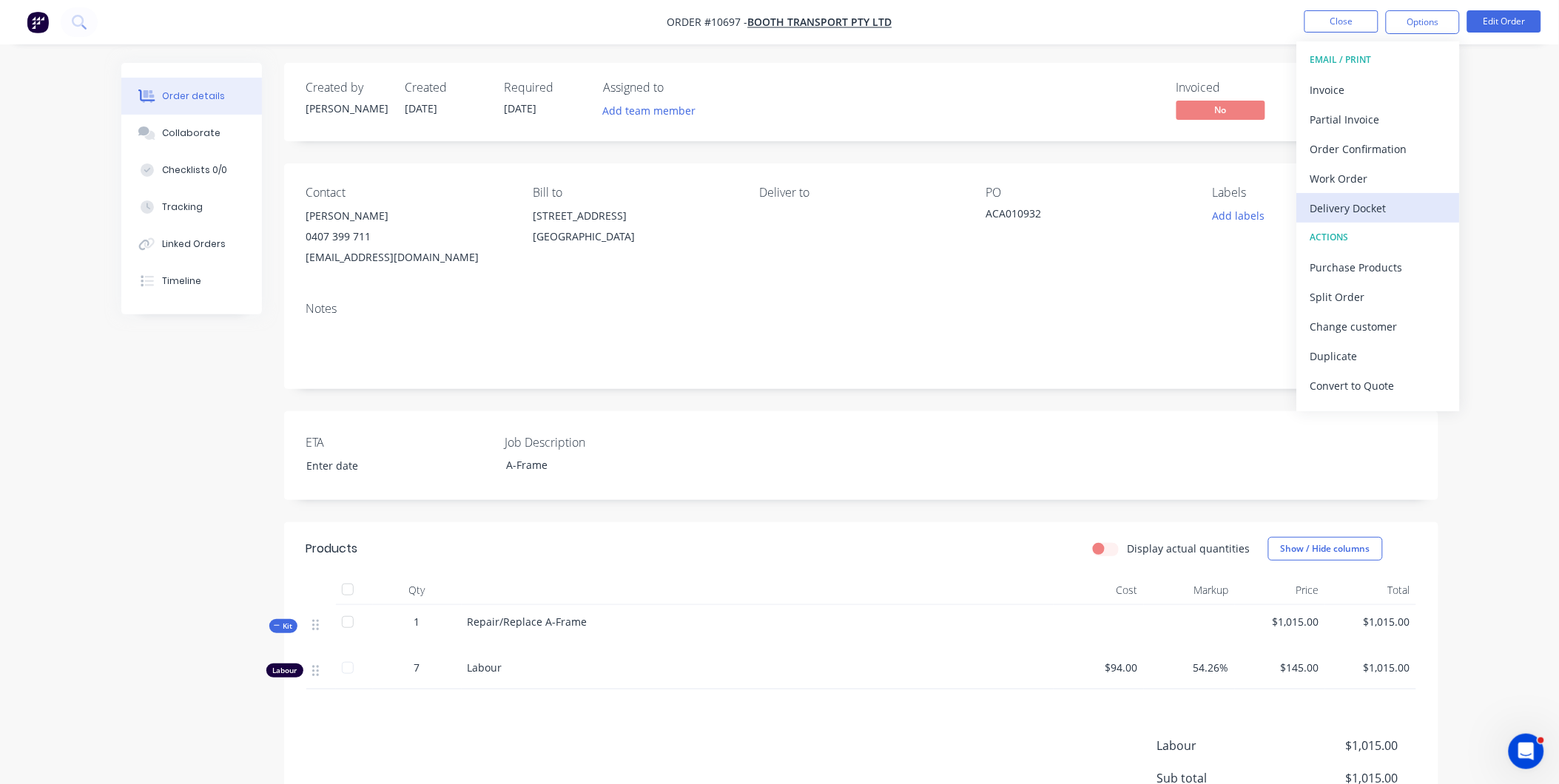
click at [1348, 202] on div "Delivery Docket" at bounding box center [1379, 208] width 137 height 21
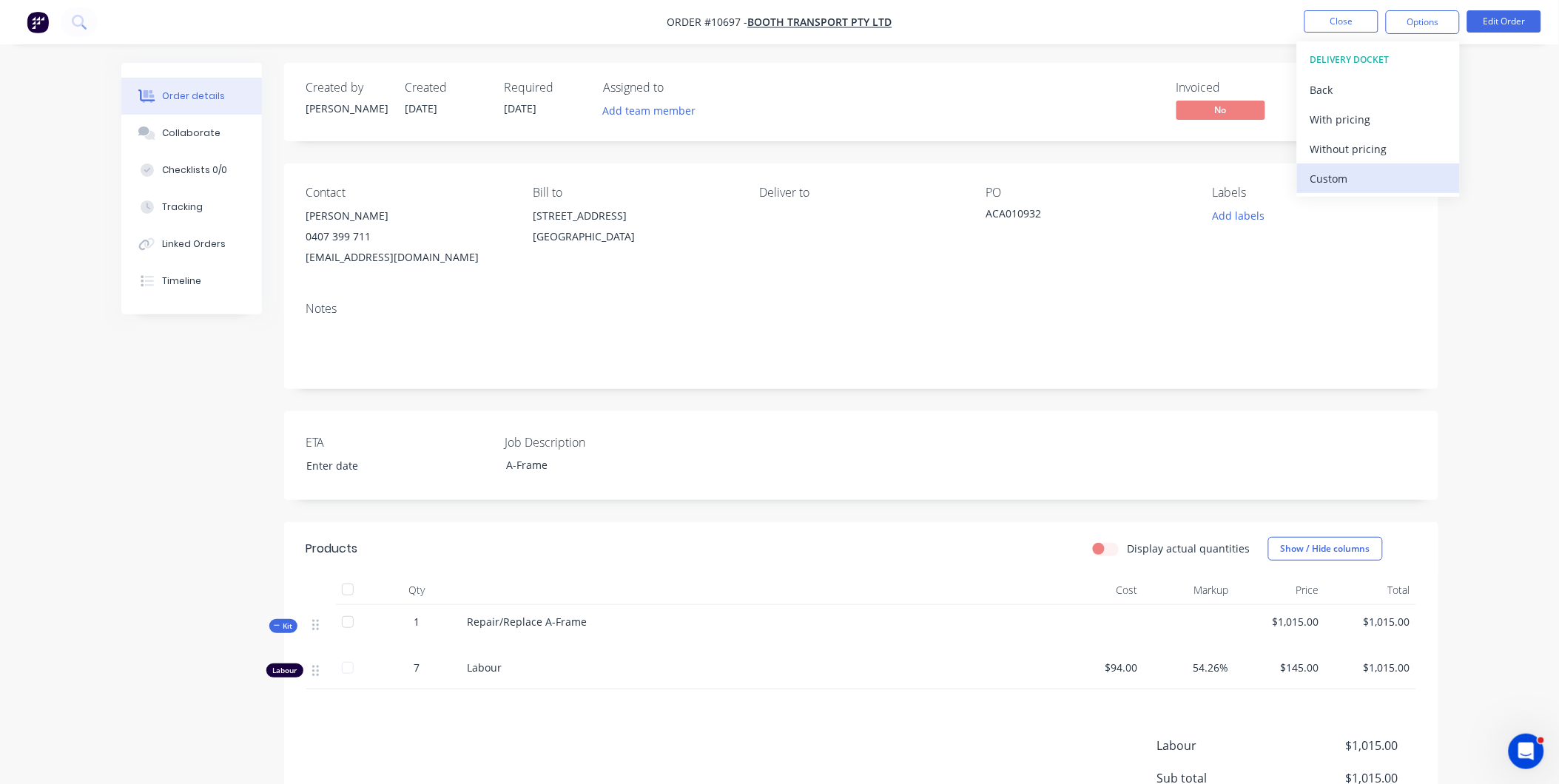
click at [1349, 177] on div "Custom" at bounding box center [1379, 178] width 137 height 21
click at [1348, 155] on div "Without pricing" at bounding box center [1379, 149] width 137 height 21
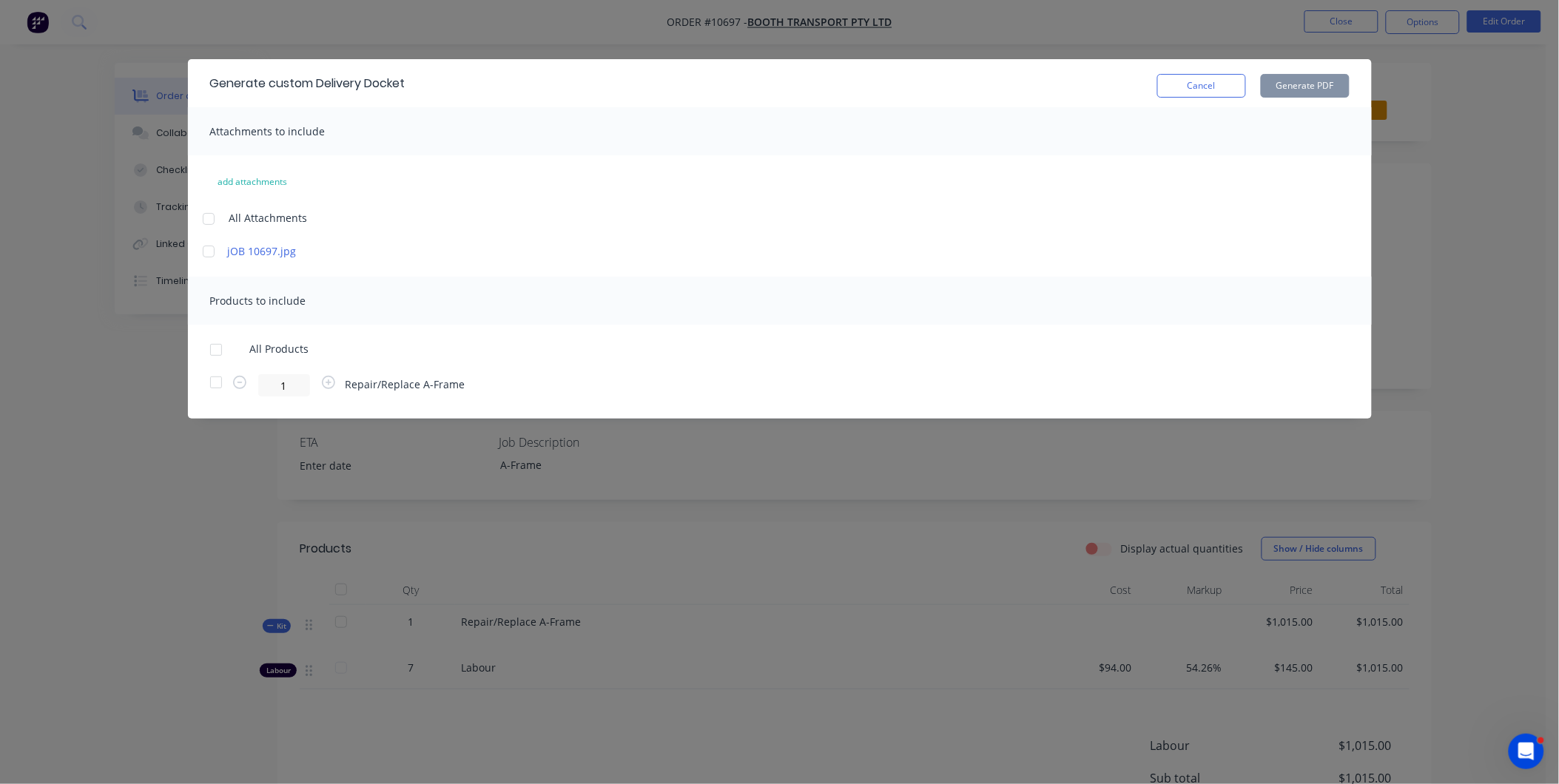
click at [212, 253] on div at bounding box center [208, 252] width 30 height 30
click at [215, 346] on div at bounding box center [216, 349] width 30 height 30
click at [1310, 93] on button "Generate PDF" at bounding box center [1305, 85] width 89 height 23
